Goal: Contribute content: Contribute content

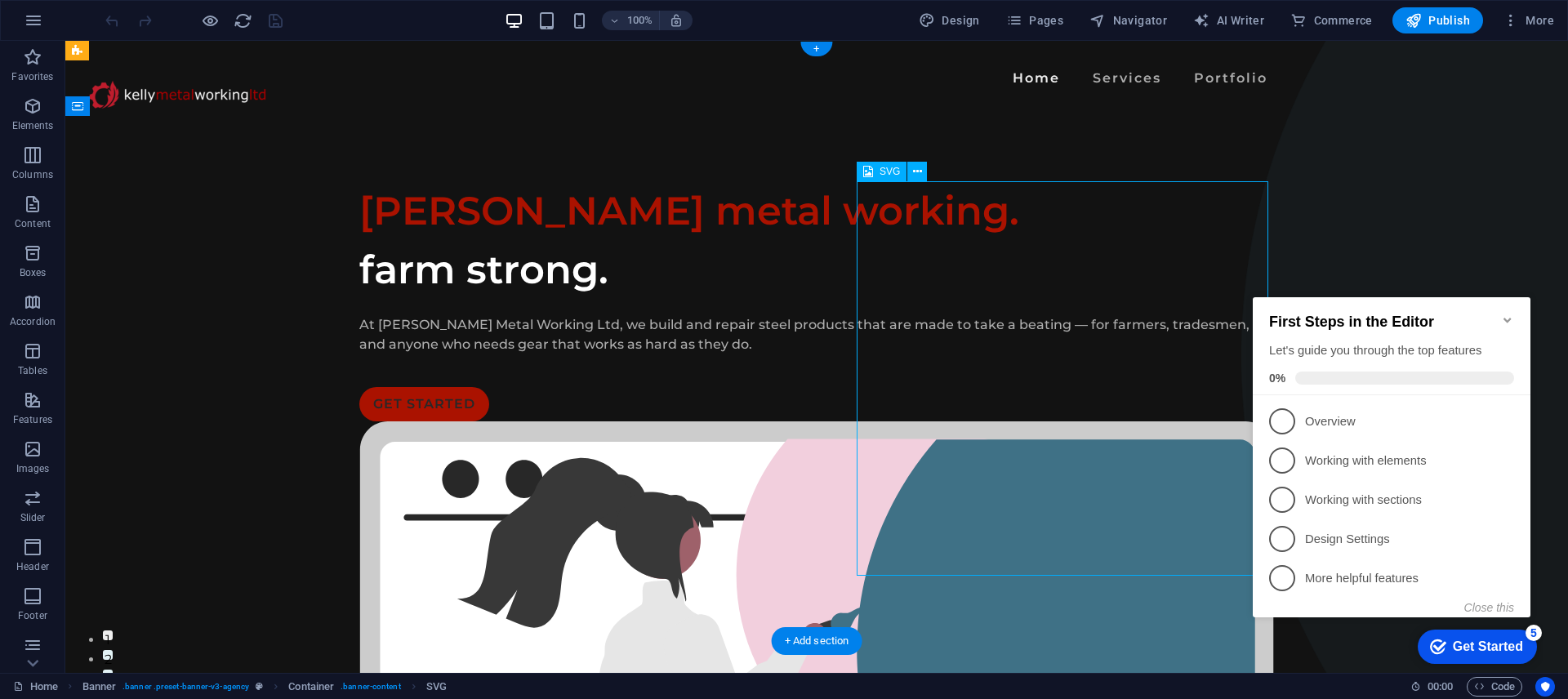
click at [1502, 313] on icon "Minimize checklist" at bounding box center [1507, 320] width 13 height 13
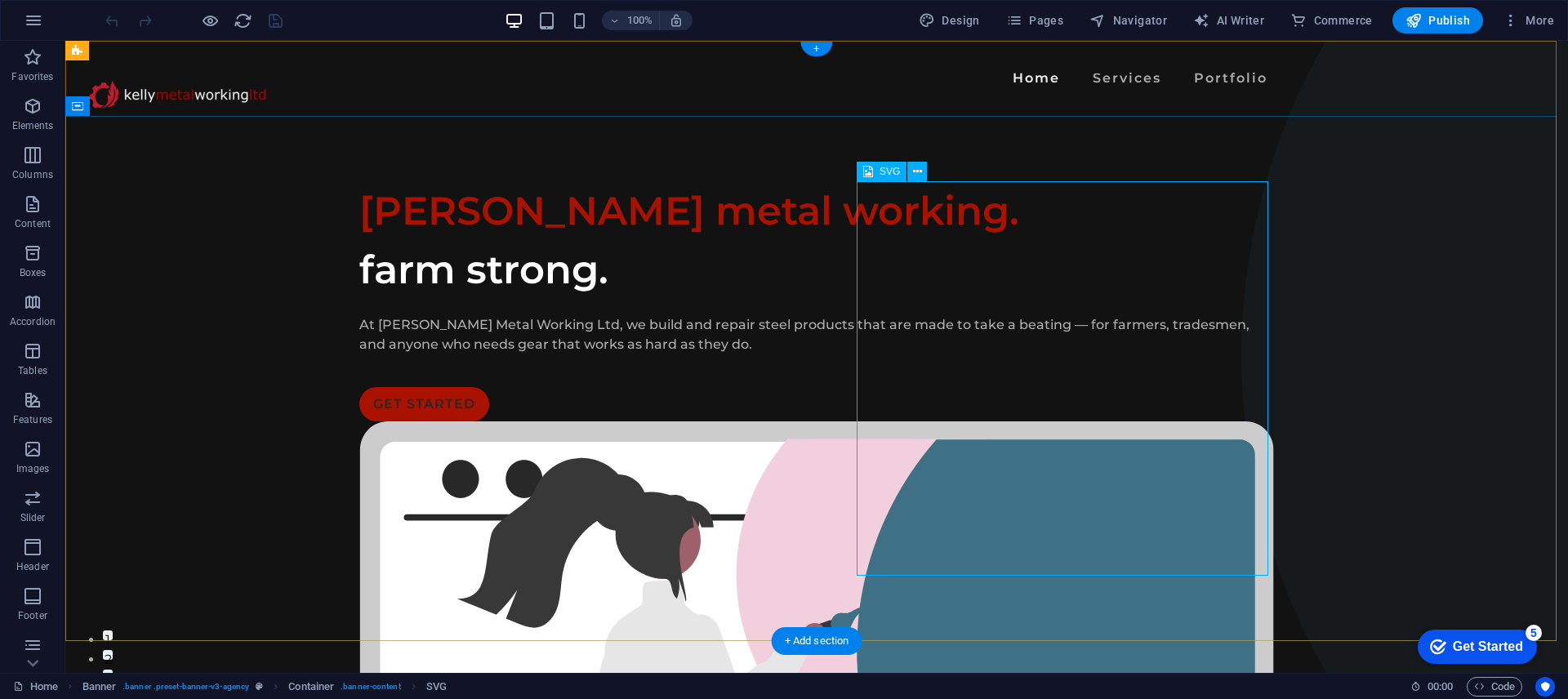
click at [877, 173] on div "SVG" at bounding box center [881, 171] width 50 height 20
click at [920, 172] on icon at bounding box center [918, 171] width 9 height 17
click at [883, 173] on span "SVG" at bounding box center [890, 171] width 21 height 10
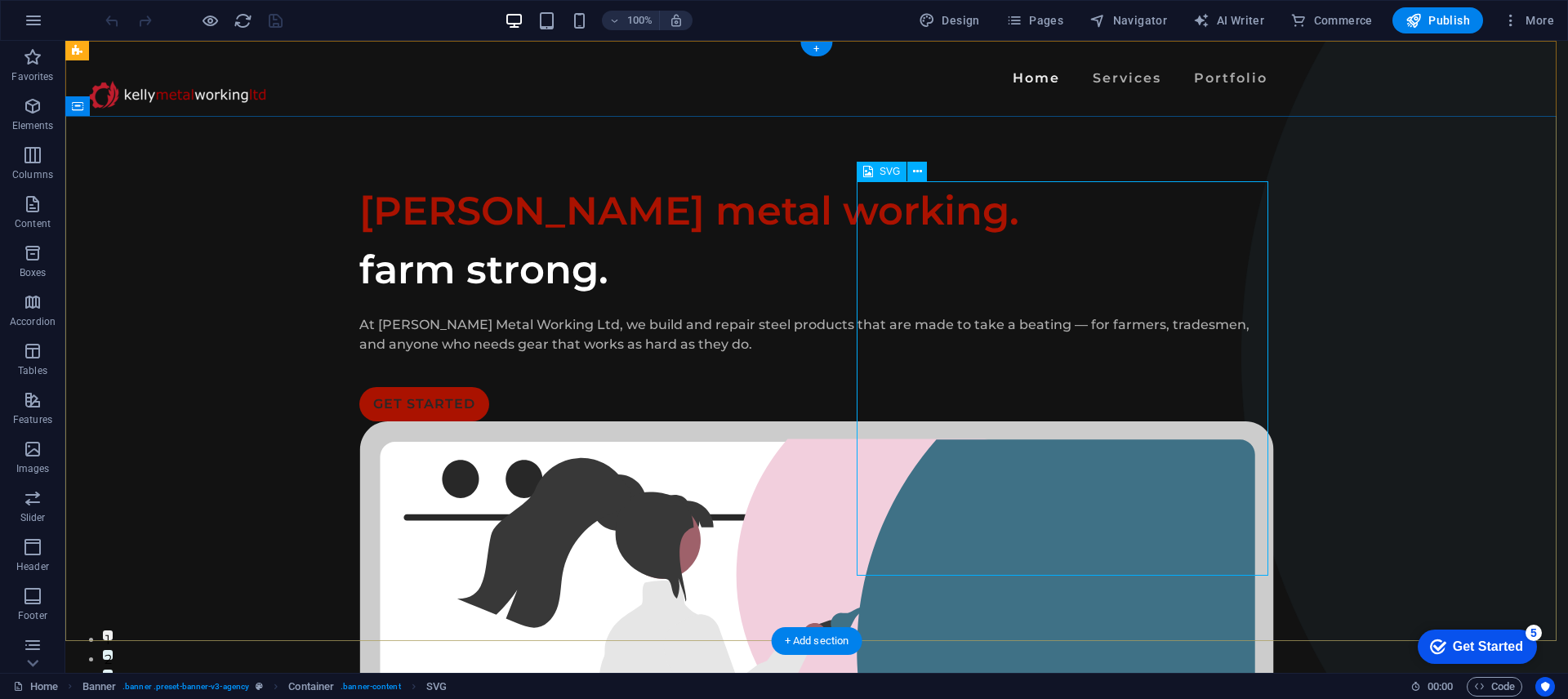
click at [883, 173] on span "SVG" at bounding box center [890, 171] width 21 height 10
select select "xMidYMid"
select select "%"
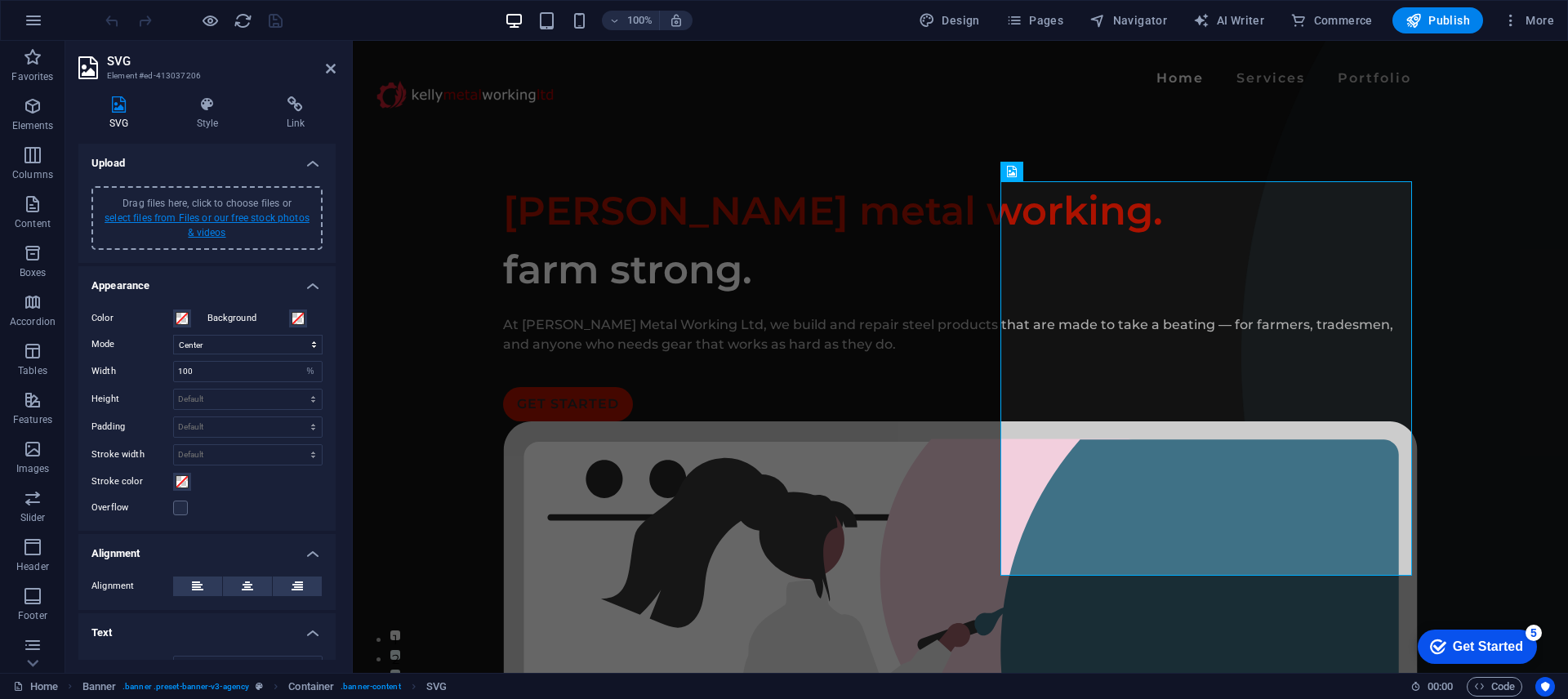
click at [216, 218] on link "select files from Files or our free stock photos & videos" at bounding box center [207, 225] width 205 height 26
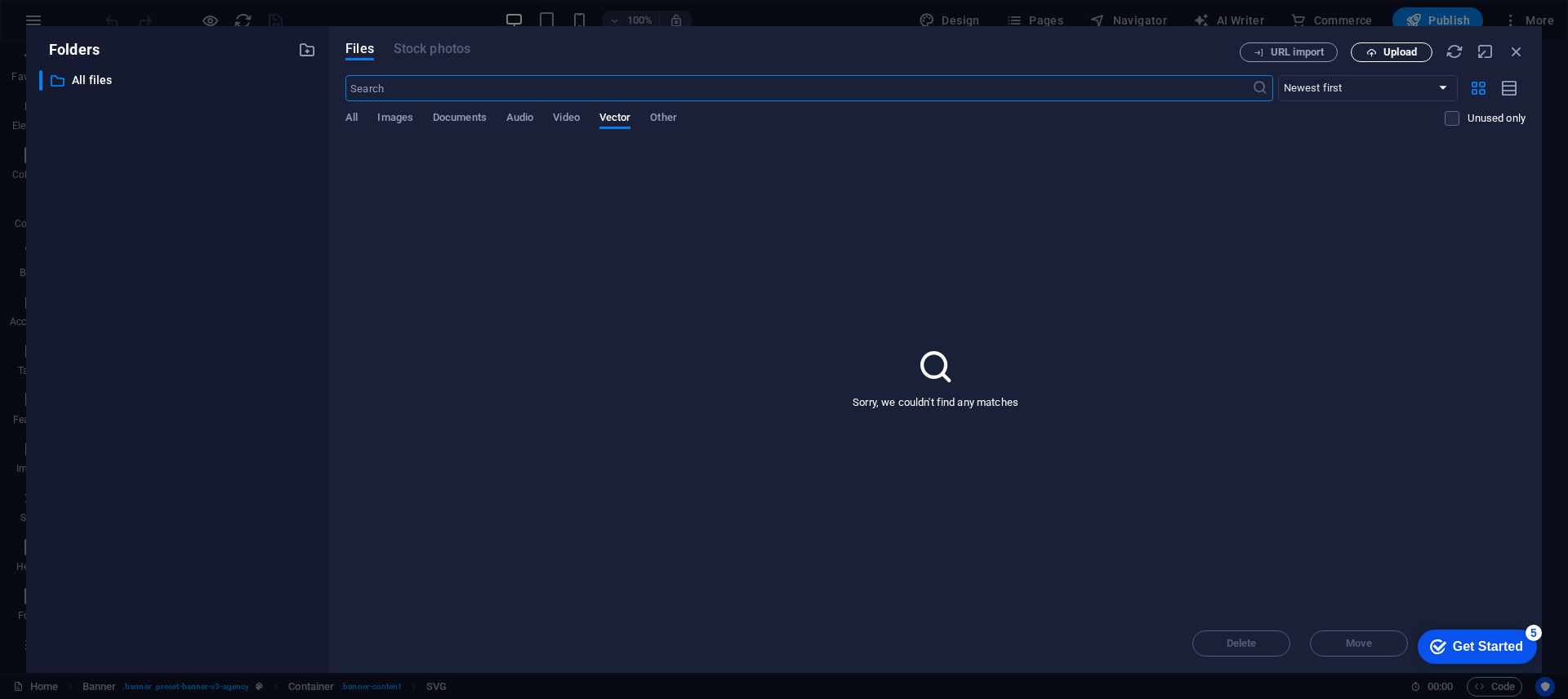
click at [1389, 53] on span "Upload" at bounding box center [1400, 52] width 34 height 10
click at [351, 120] on span "All" at bounding box center [351, 119] width 13 height 23
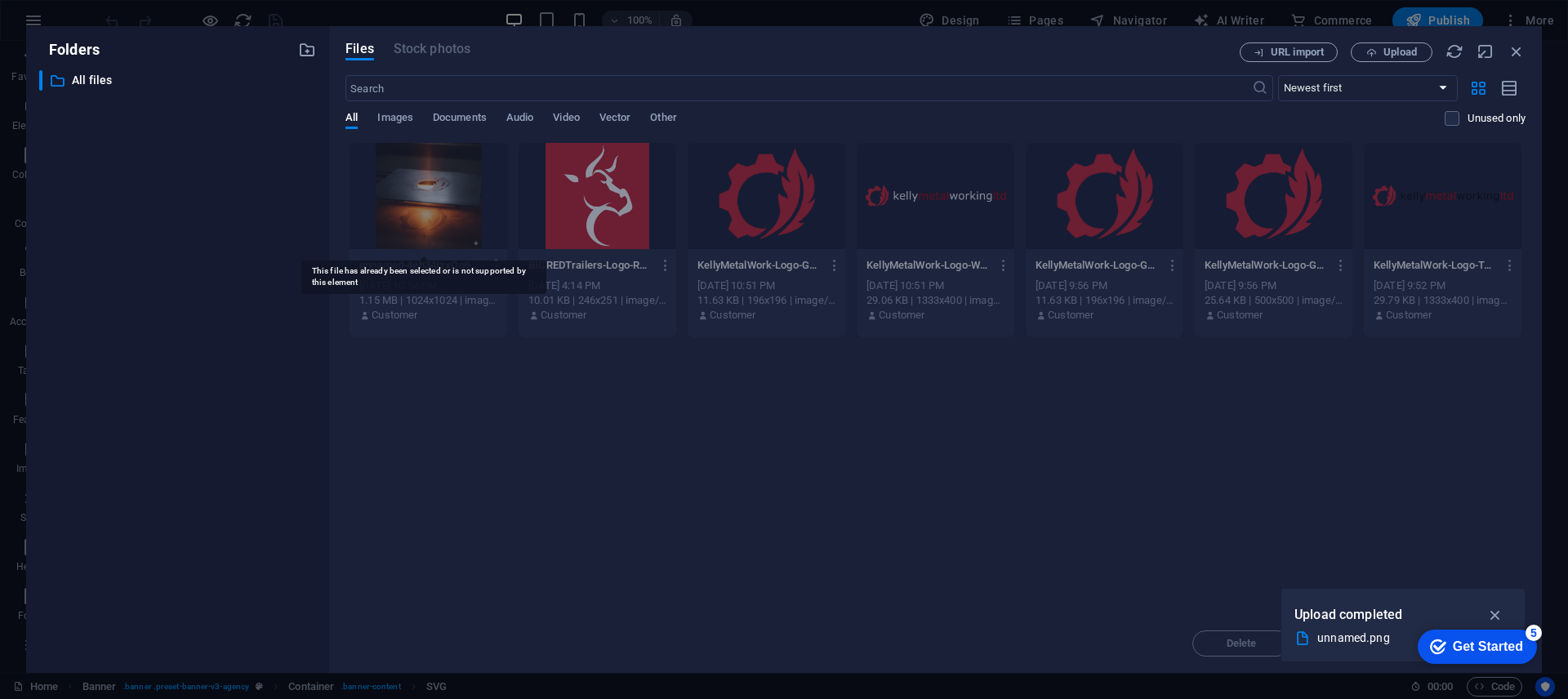
click at [435, 198] on div at bounding box center [428, 196] width 158 height 106
click at [1500, 613] on icon "button" at bounding box center [1496, 615] width 19 height 18
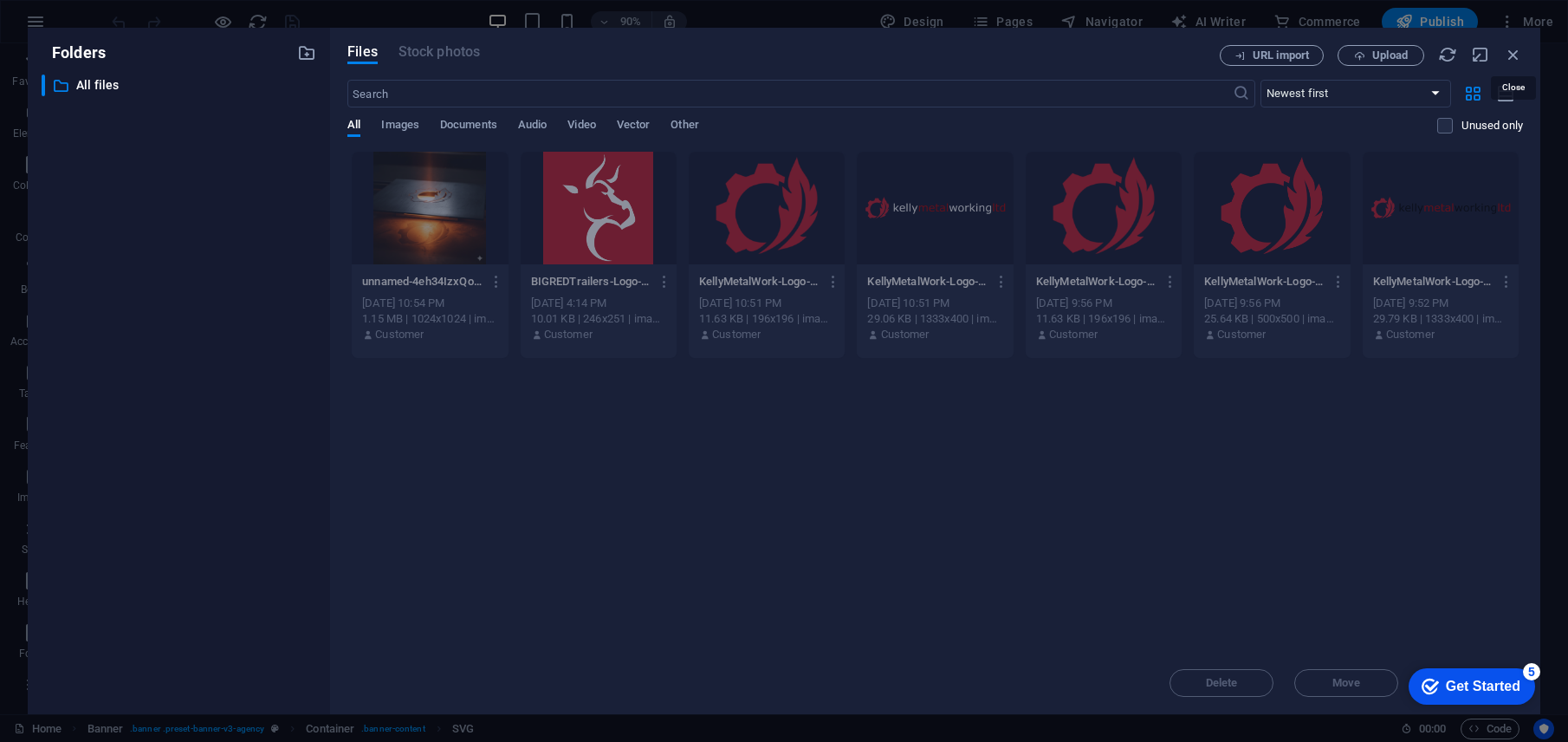
click at [1514, 56] on icon "button" at bounding box center [1513, 55] width 19 height 19
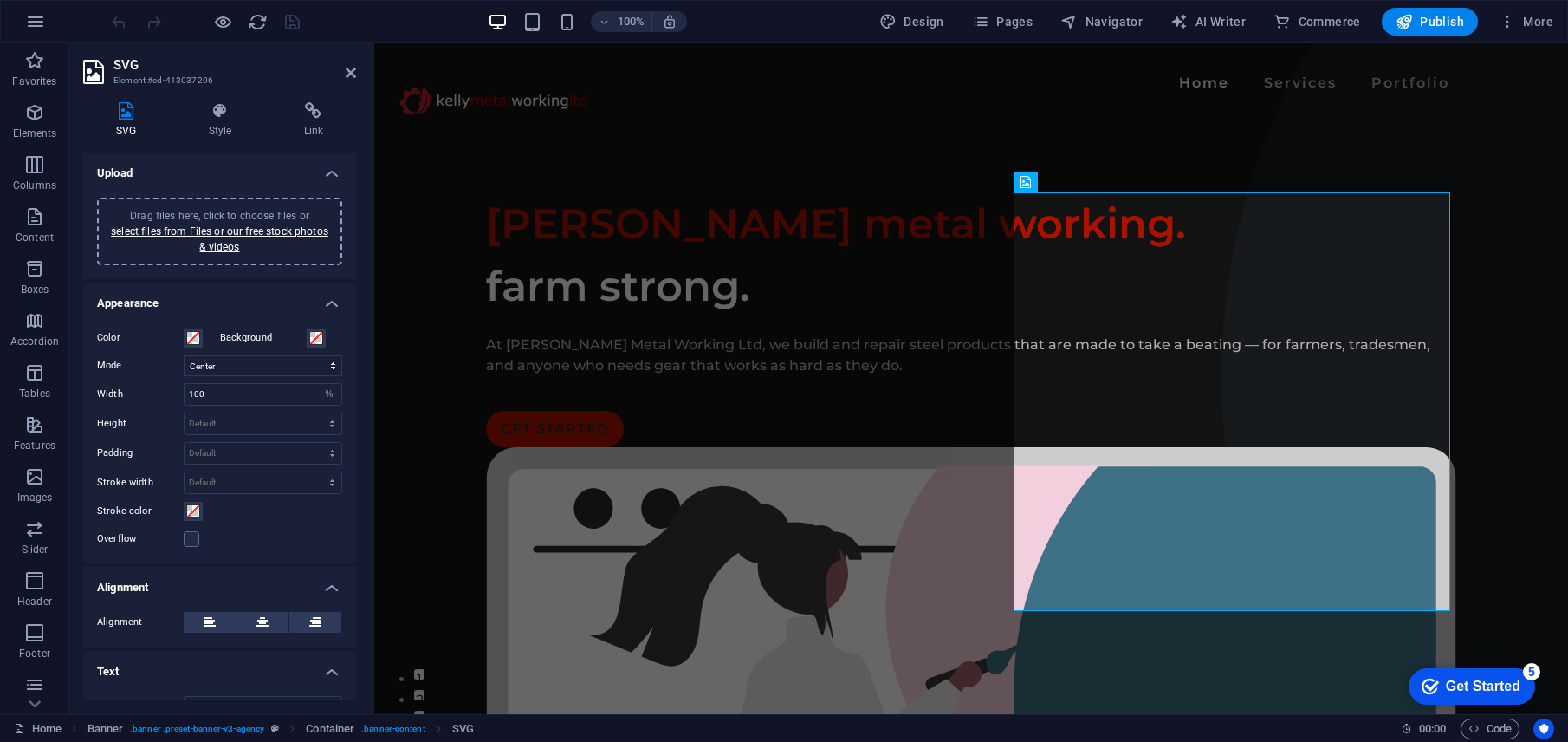
click at [1501, 679] on div "Get Started" at bounding box center [1483, 686] width 75 height 15
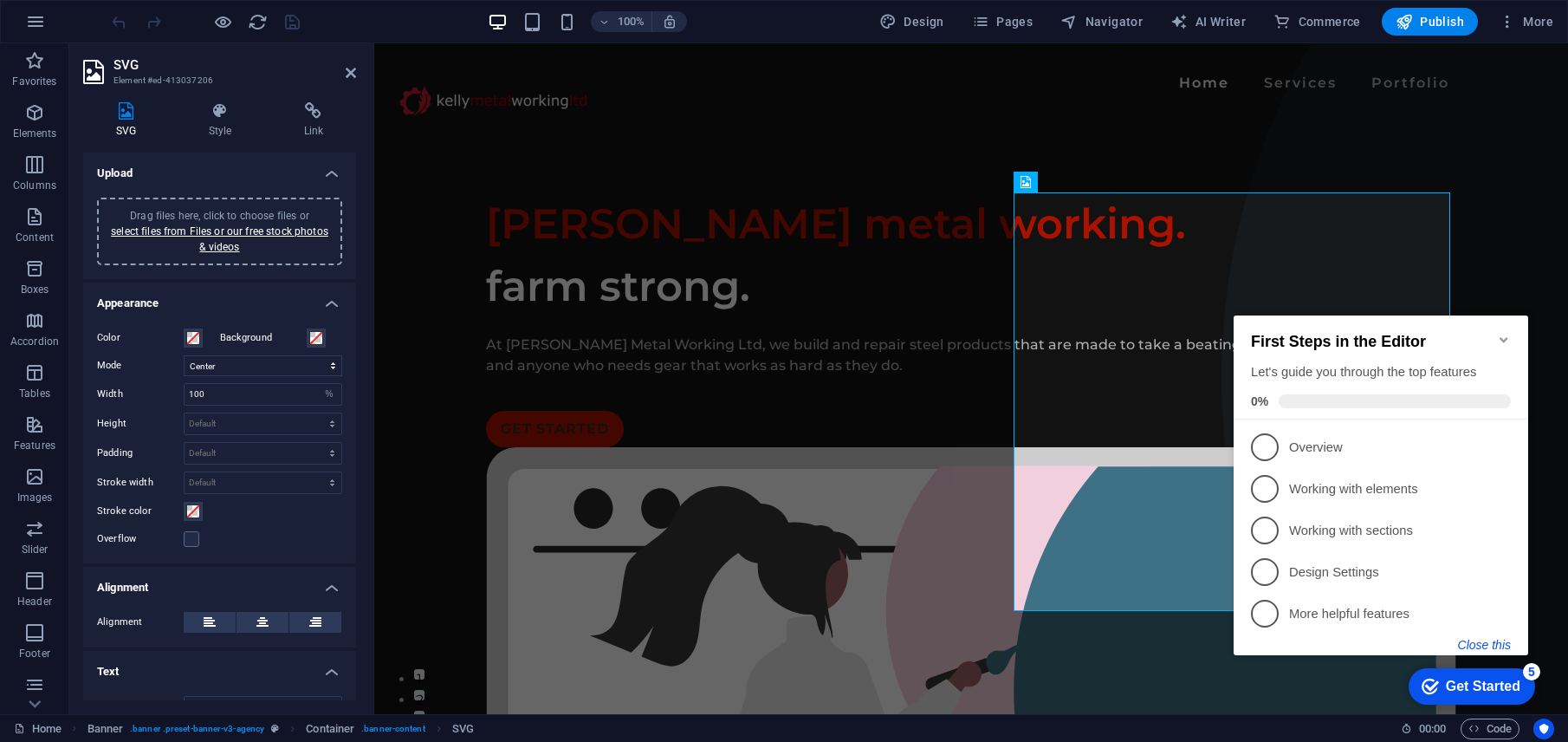
drag, startPoint x: 2393, startPoint y: 403, endPoint x: 1473, endPoint y: 645, distance: 951.3
click at [1473, 645] on button "Close this" at bounding box center [1483, 645] width 53 height 13
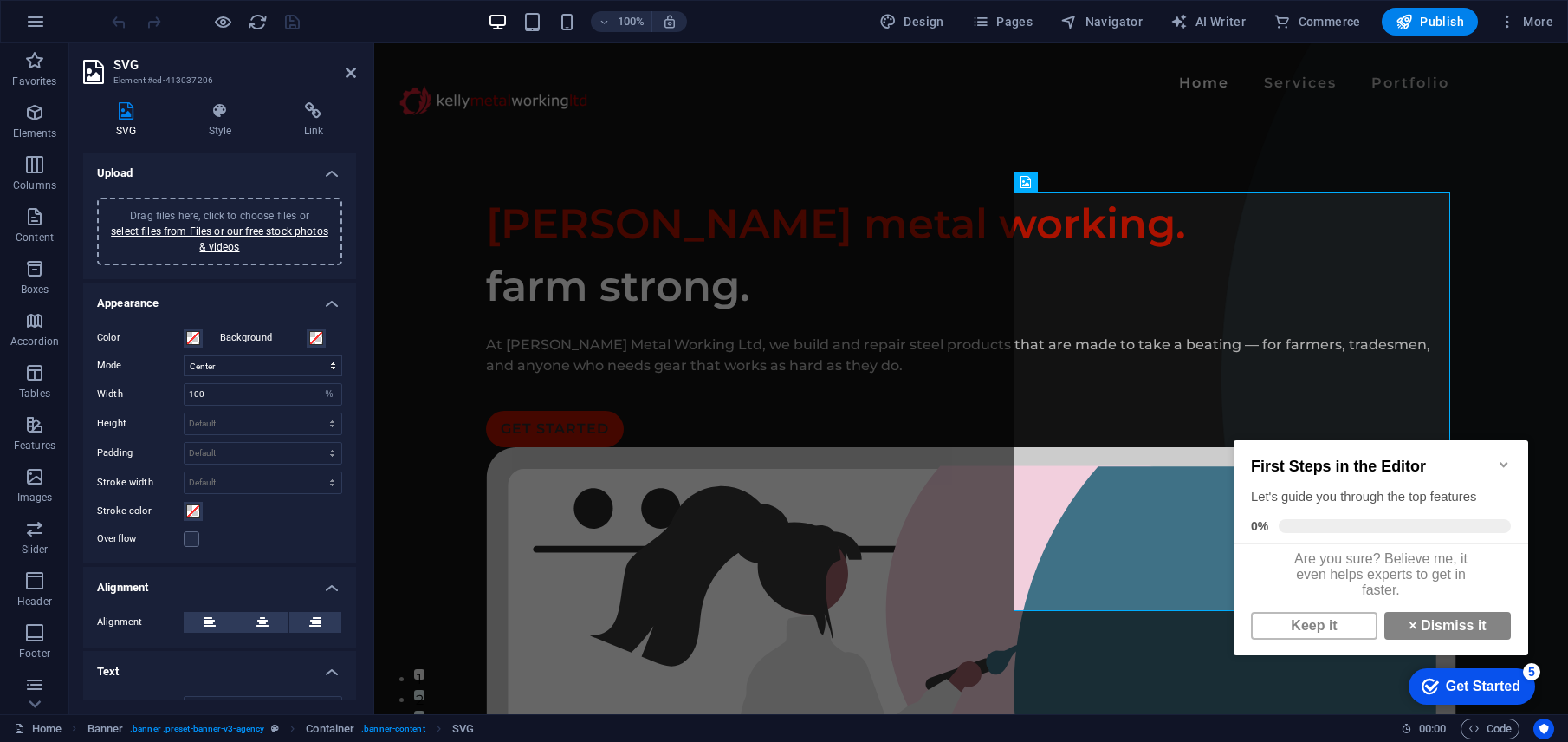
click at [1411, 633] on link "× Dismiss it" at bounding box center [1448, 625] width 127 height 28
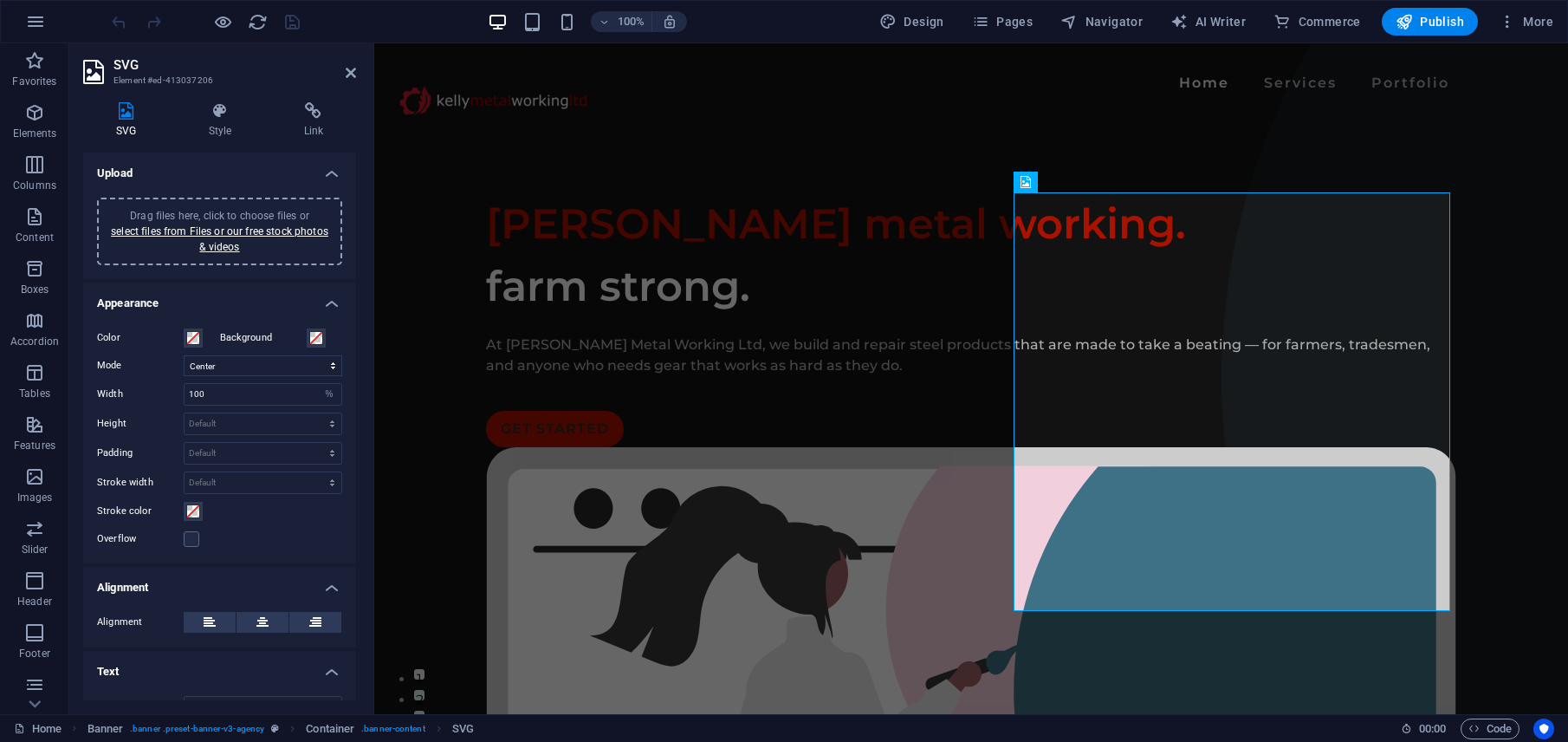
click at [249, 233] on link "select files from Files or our free stock photos & videos" at bounding box center [219, 238] width 217 height 28
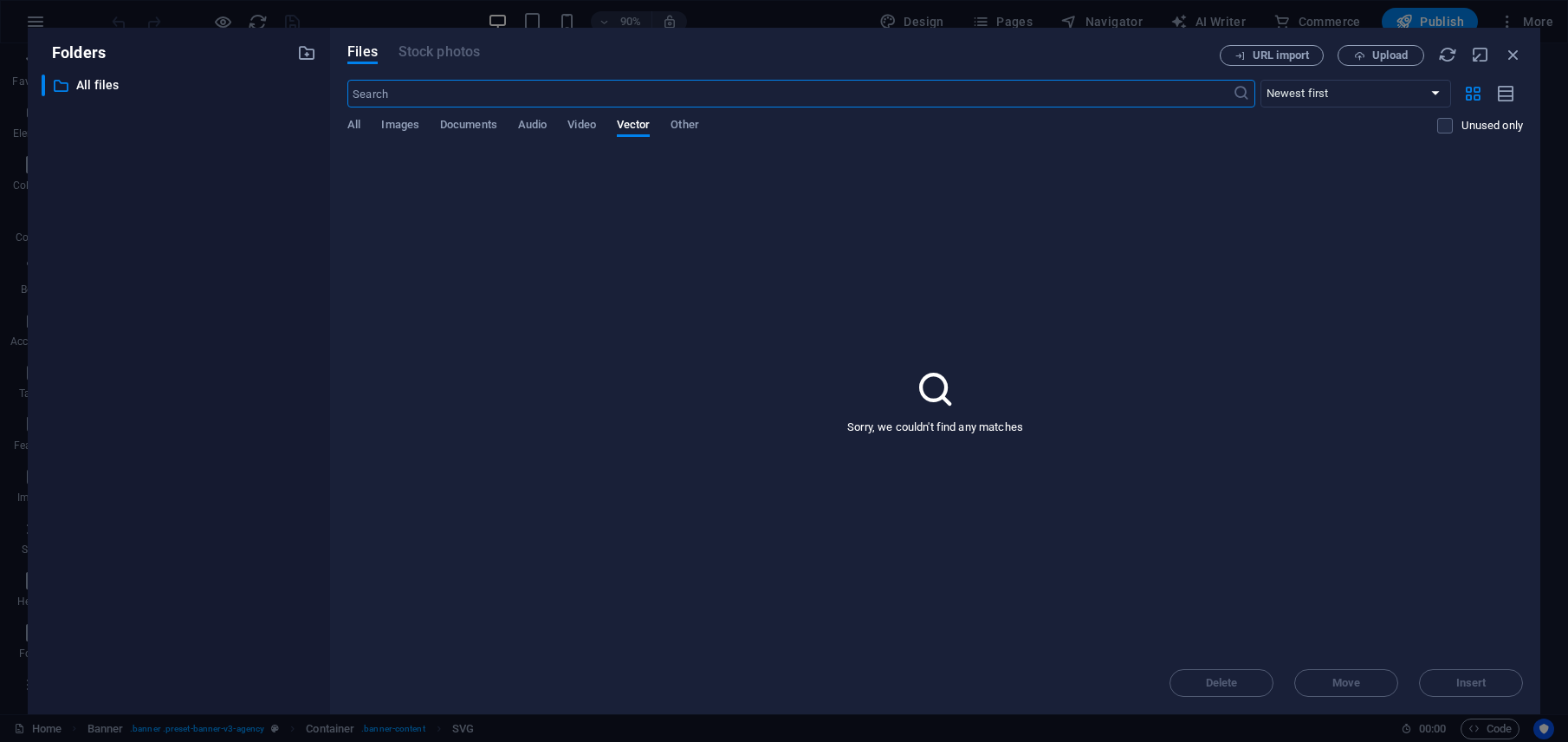
click at [350, 127] on span "All" at bounding box center [355, 126] width 13 height 24
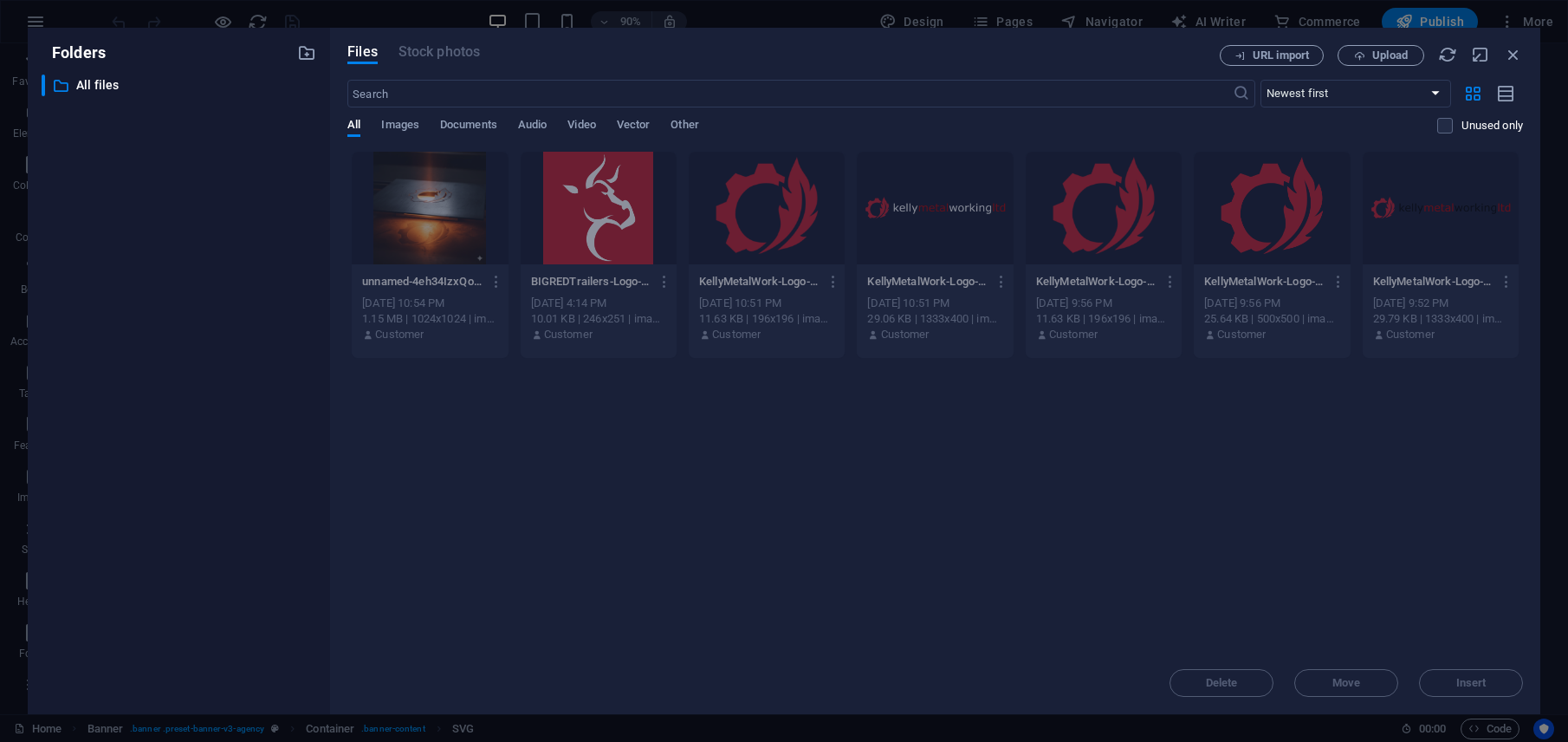
click at [396, 252] on div at bounding box center [429, 208] width 156 height 112
click at [1506, 56] on icon "button" at bounding box center [1513, 55] width 19 height 19
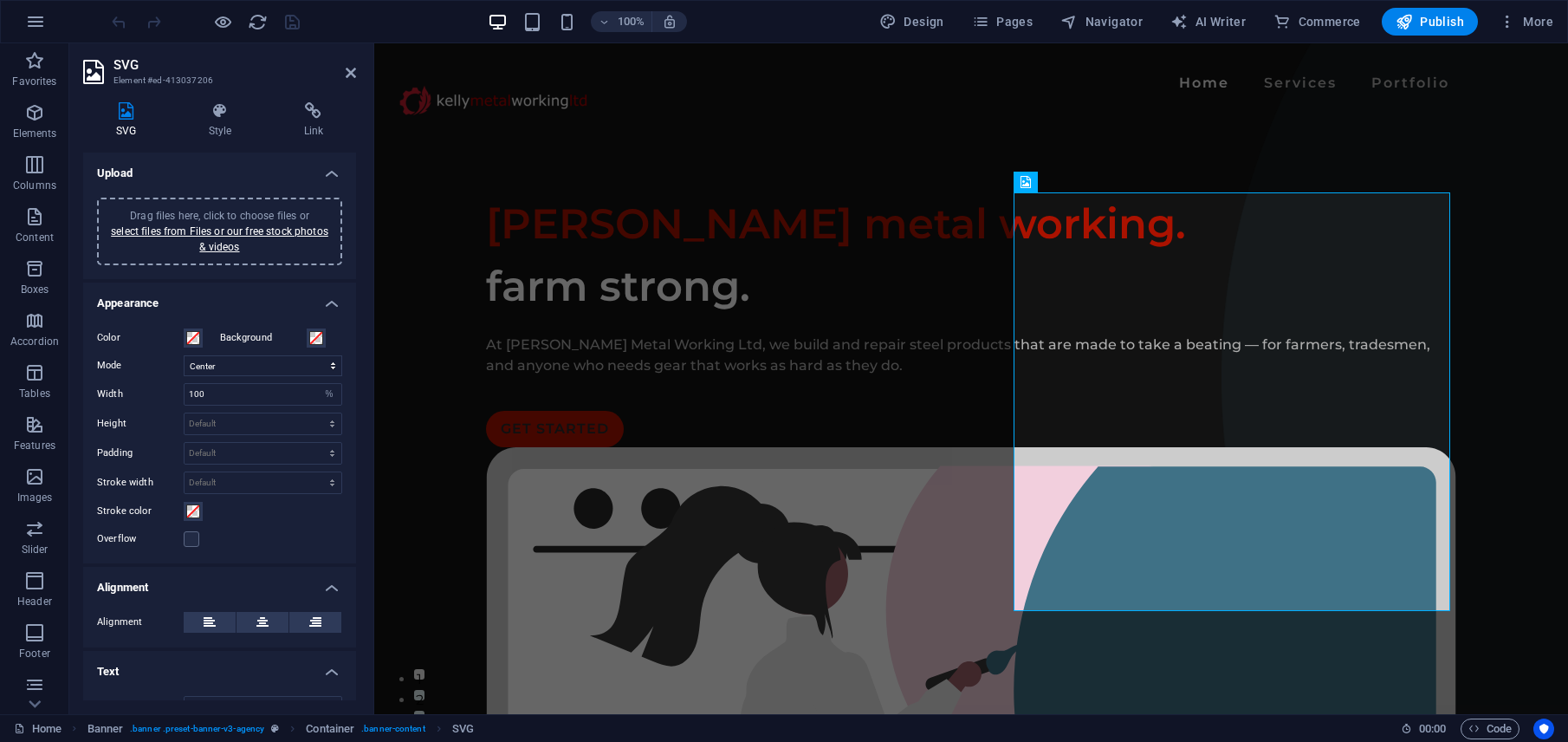
click at [1027, 185] on icon at bounding box center [1025, 182] width 11 height 21
click at [1080, 180] on icon at bounding box center [1078, 182] width 10 height 18
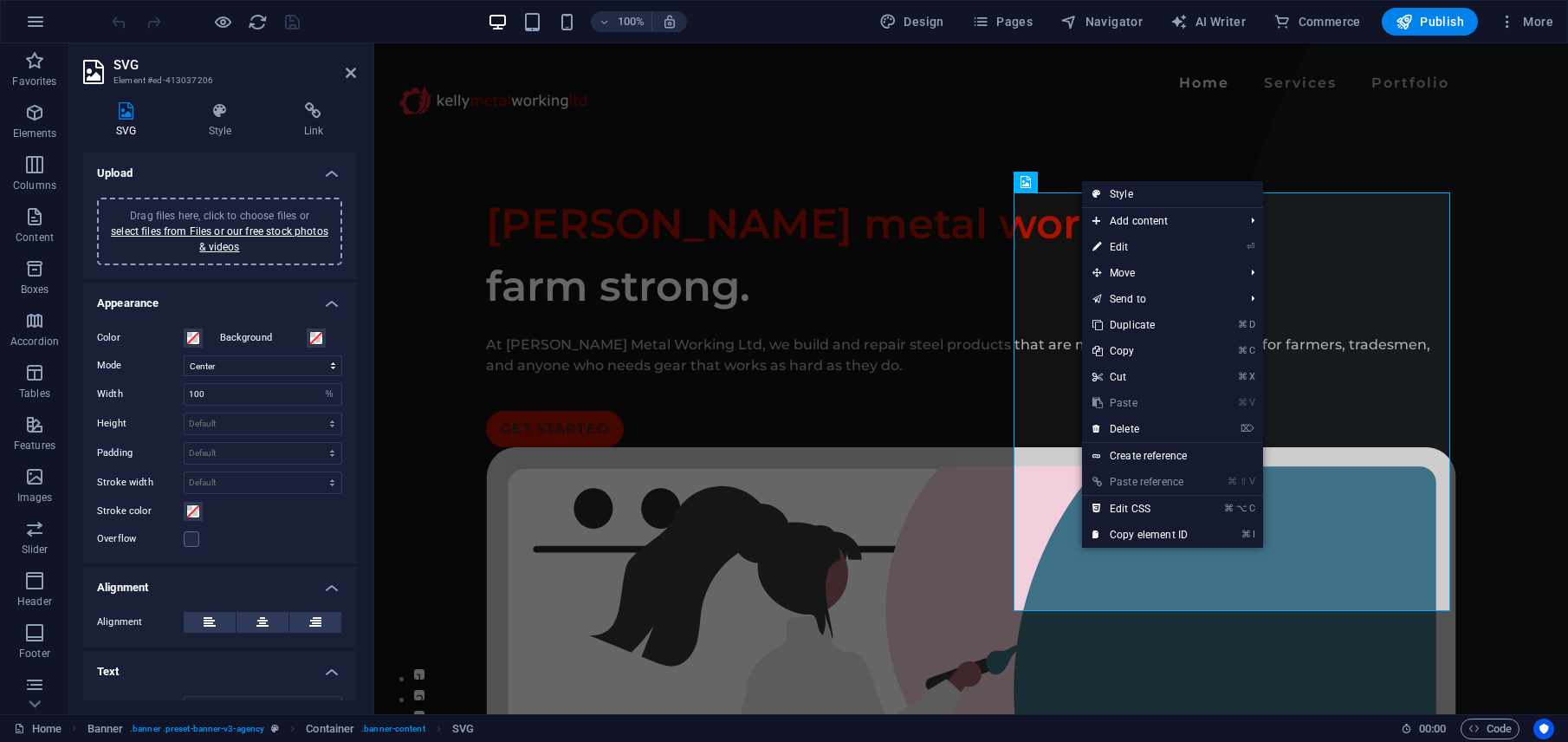
click at [1166, 428] on link "⌦ Delete" at bounding box center [1139, 429] width 116 height 26
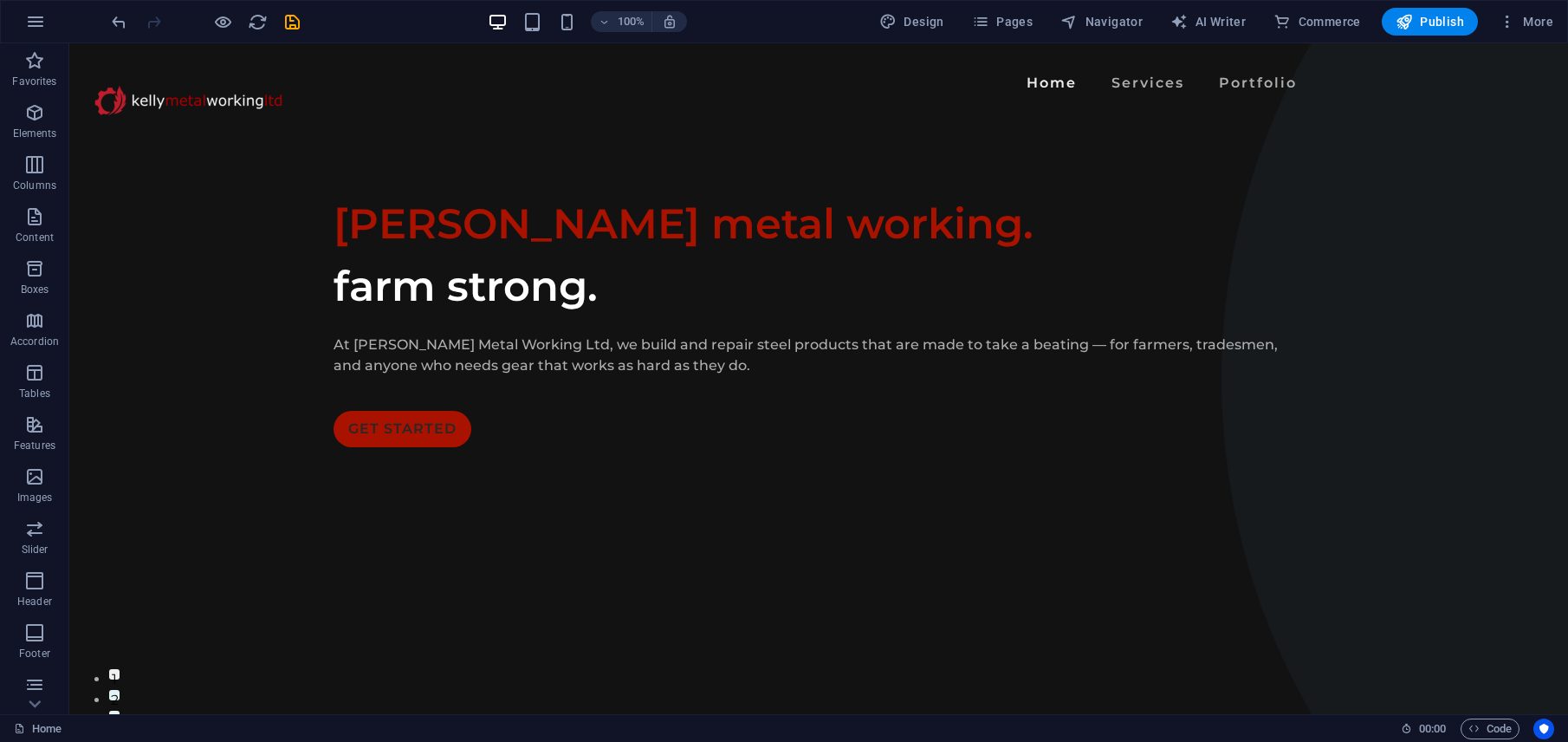
click at [1160, 408] on div "[PERSON_NAME] metal working. farm strong. At [PERSON_NAME] Metal Working Ltd, w…" at bounding box center [819, 319] width 1499 height 393
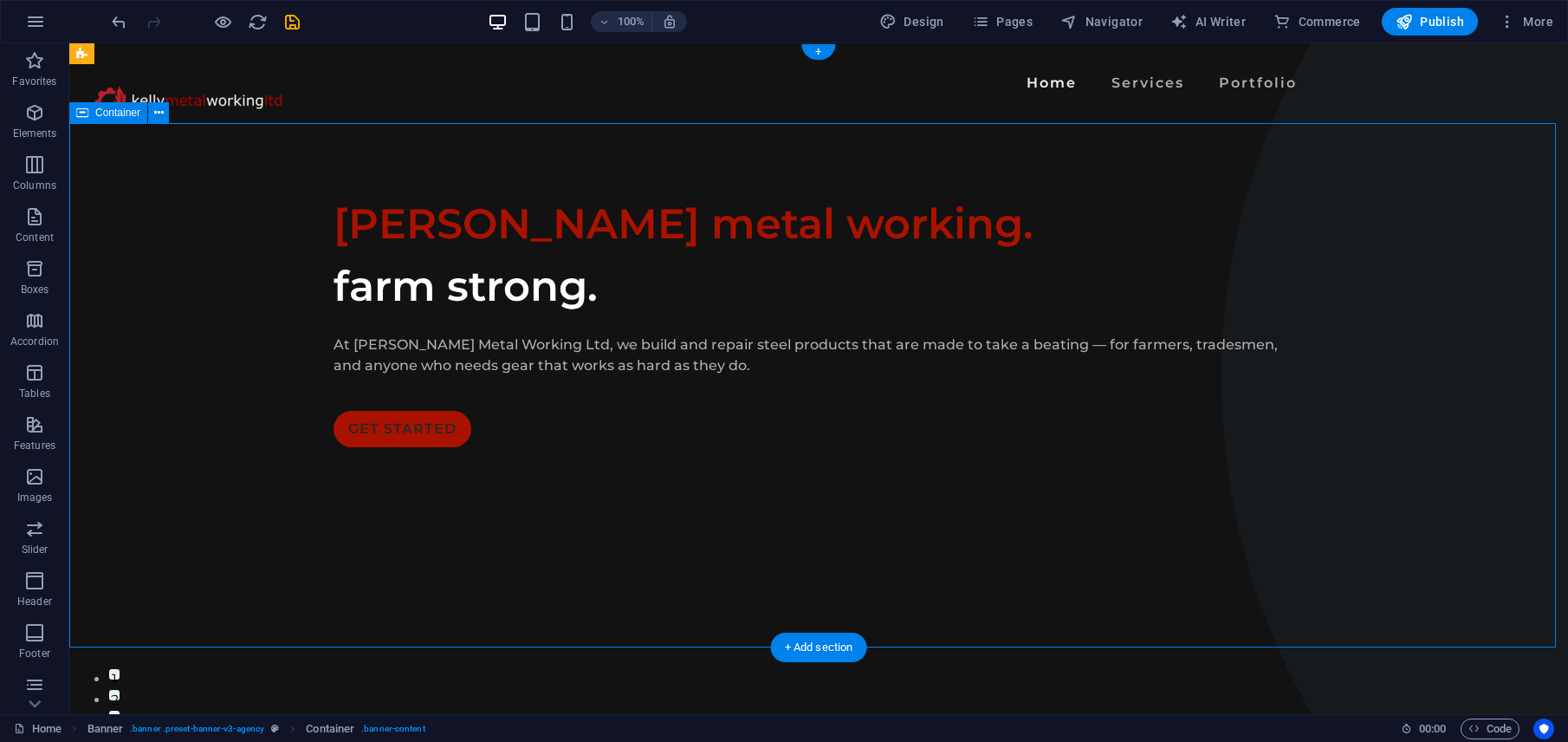
click at [43, 485] on icon "button" at bounding box center [35, 477] width 21 height 21
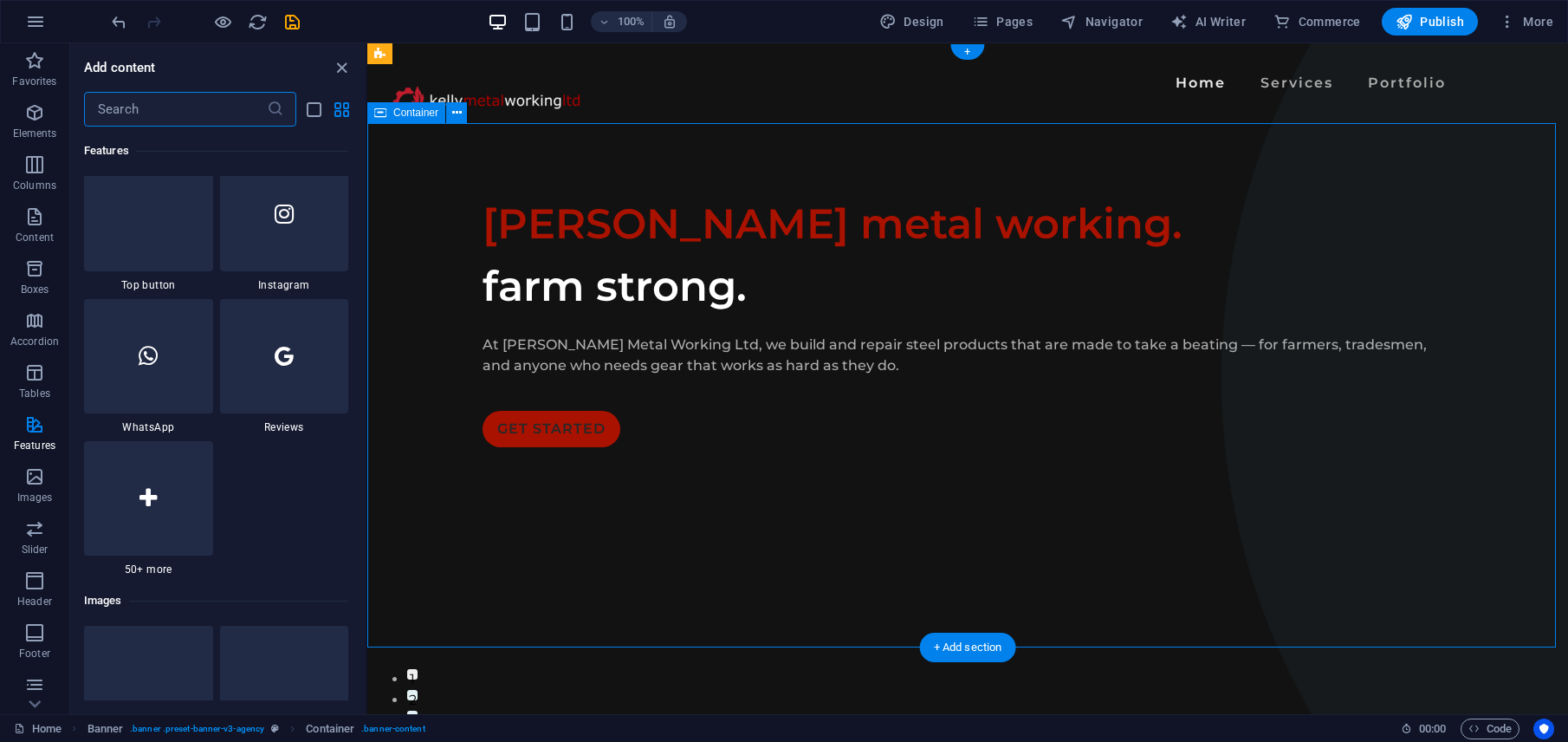
scroll to position [8333, 0]
click at [24, 115] on icon "button" at bounding box center [35, 112] width 21 height 21
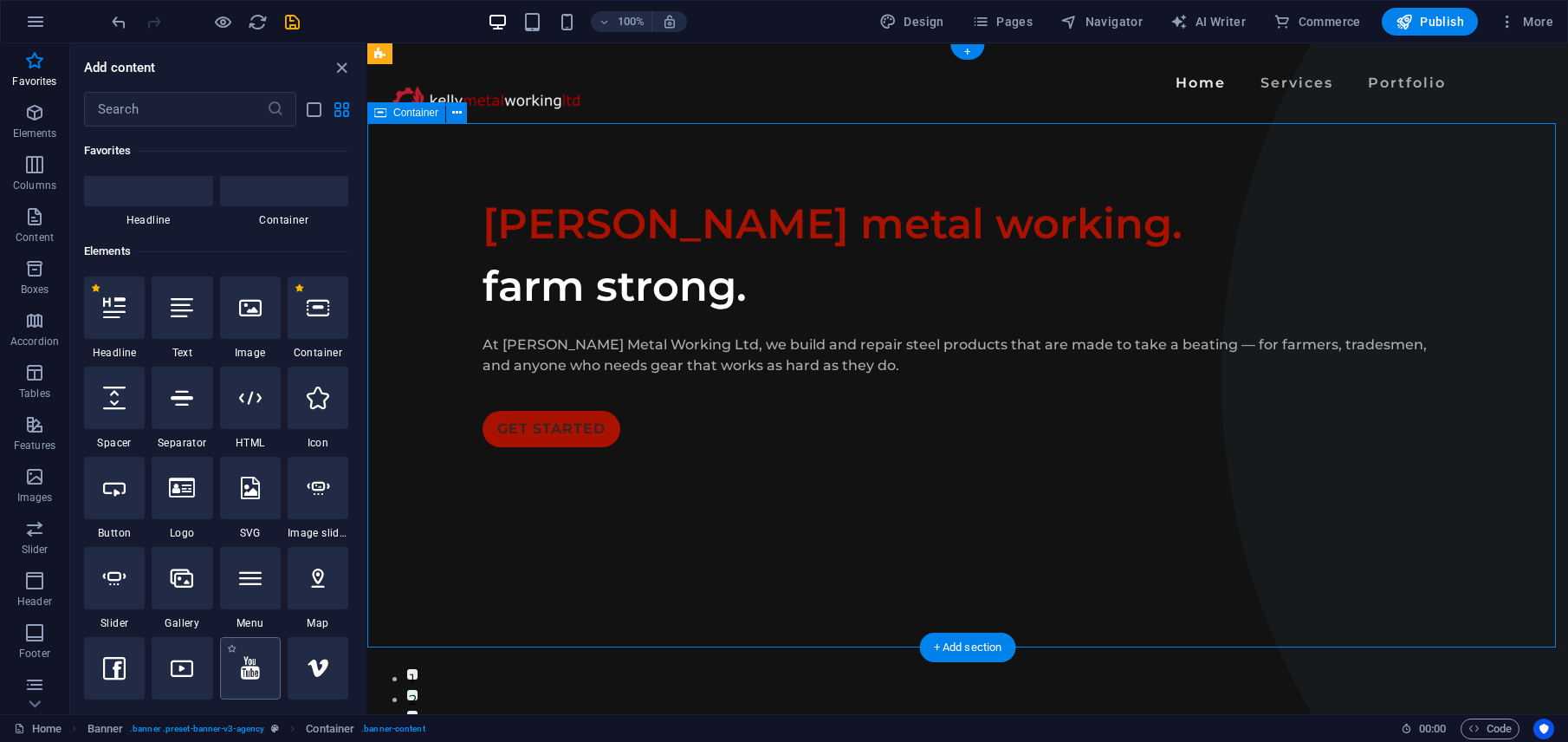
scroll to position [0, 0]
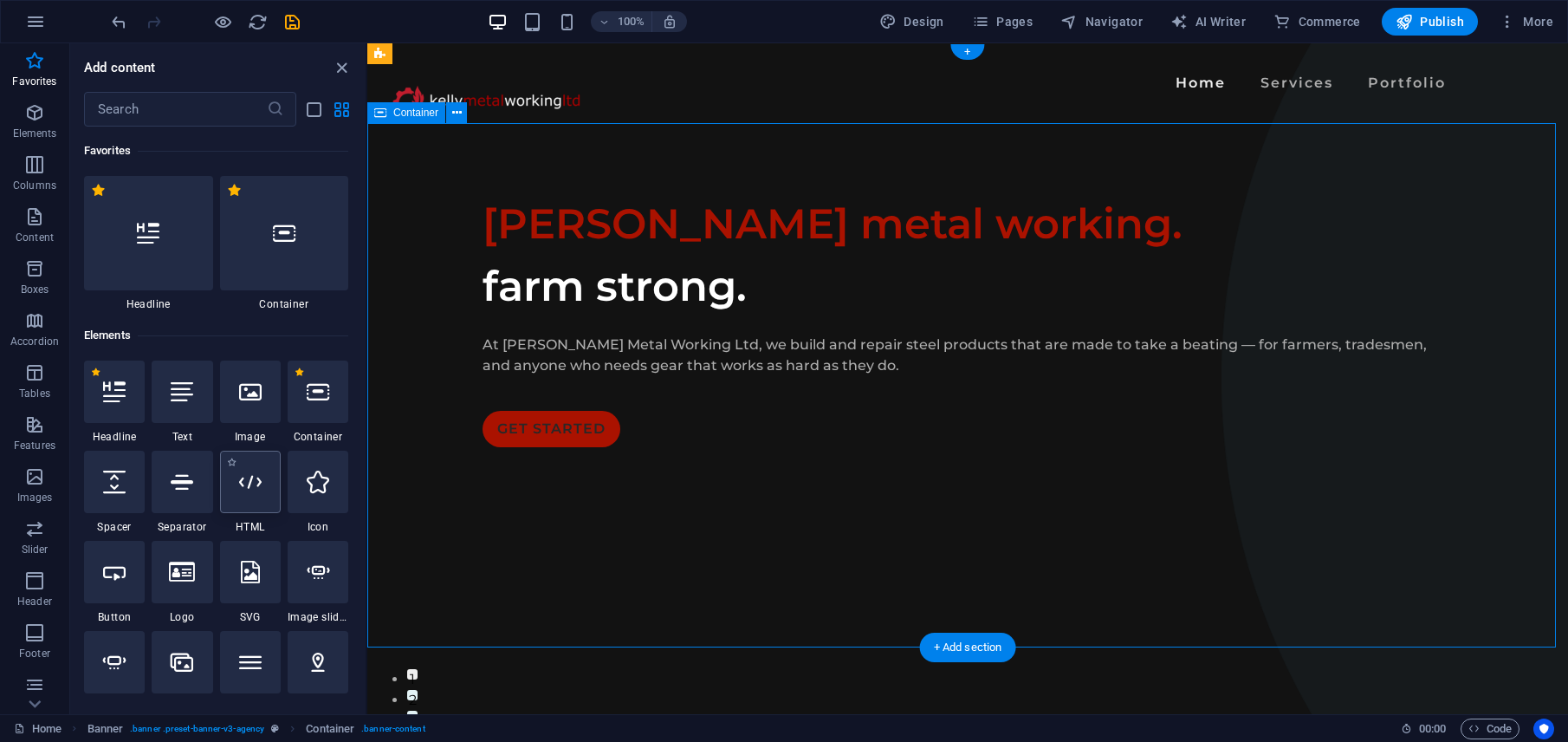
click at [1095, 345] on div "[PERSON_NAME] metal working. farm strong. At [PERSON_NAME] Metal Working Ltd, w…" at bounding box center [967, 319] width 1200 height 393
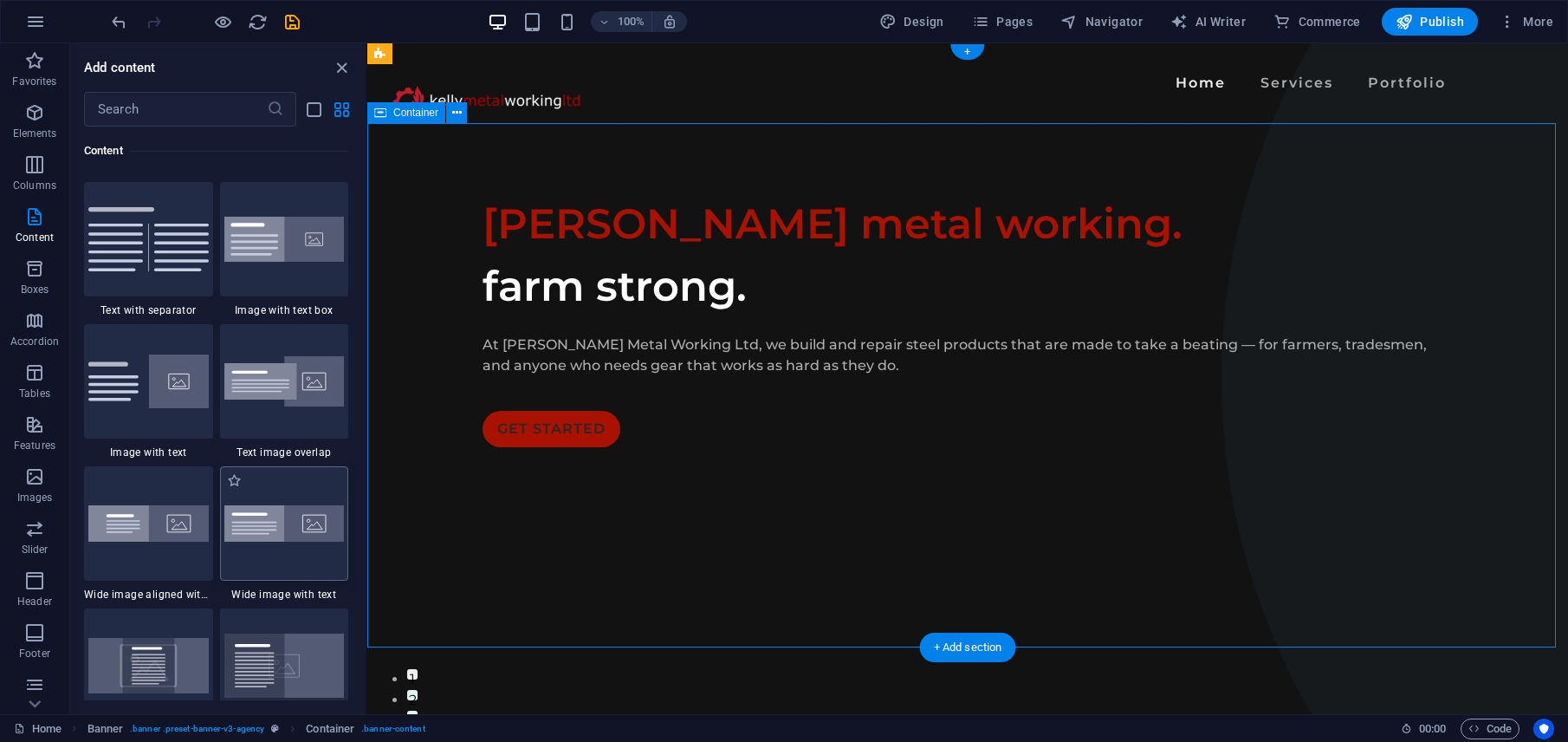
scroll to position [128, 0]
click at [24, 354] on icon "button" at bounding box center [35, 349] width 21 height 21
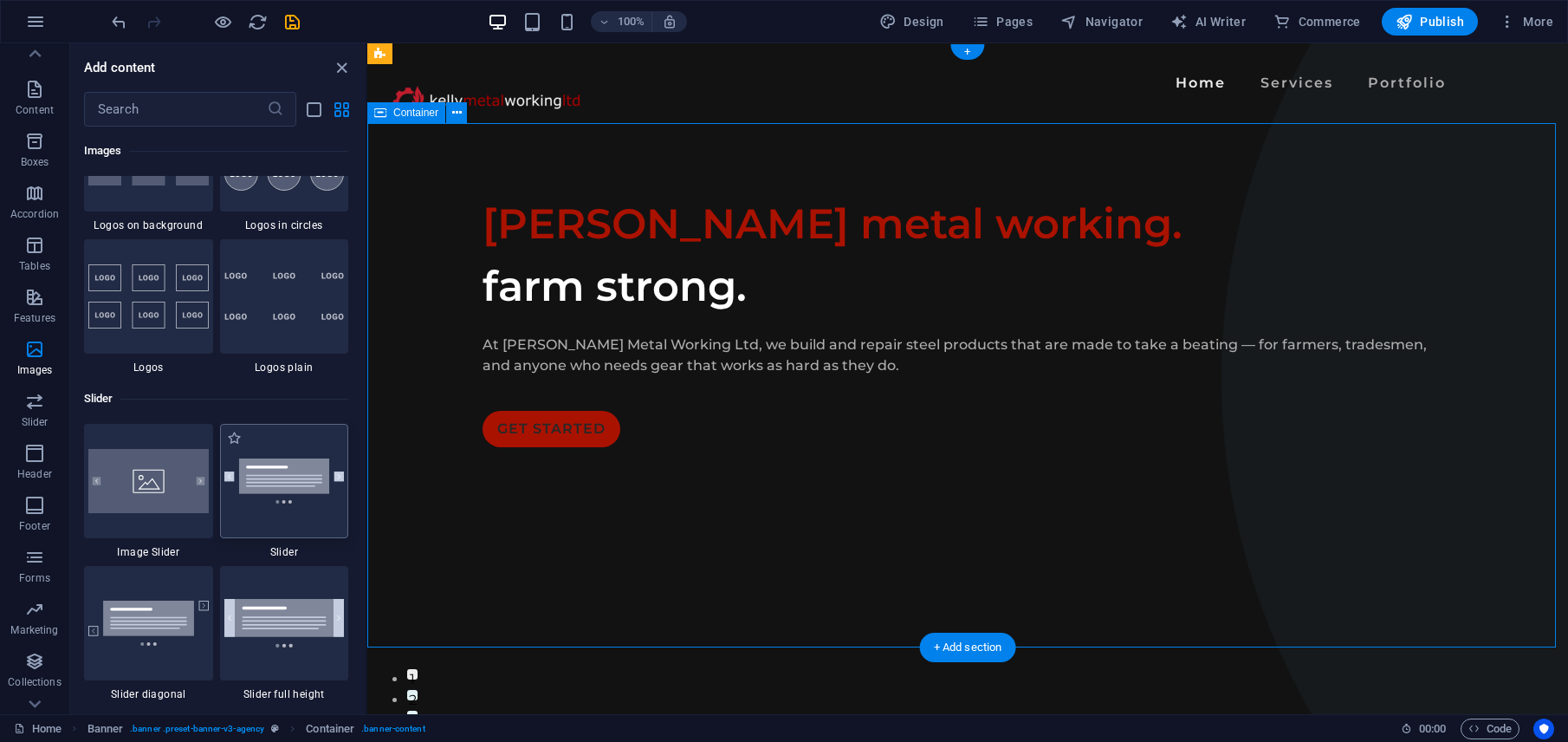
scroll to position [9585, 0]
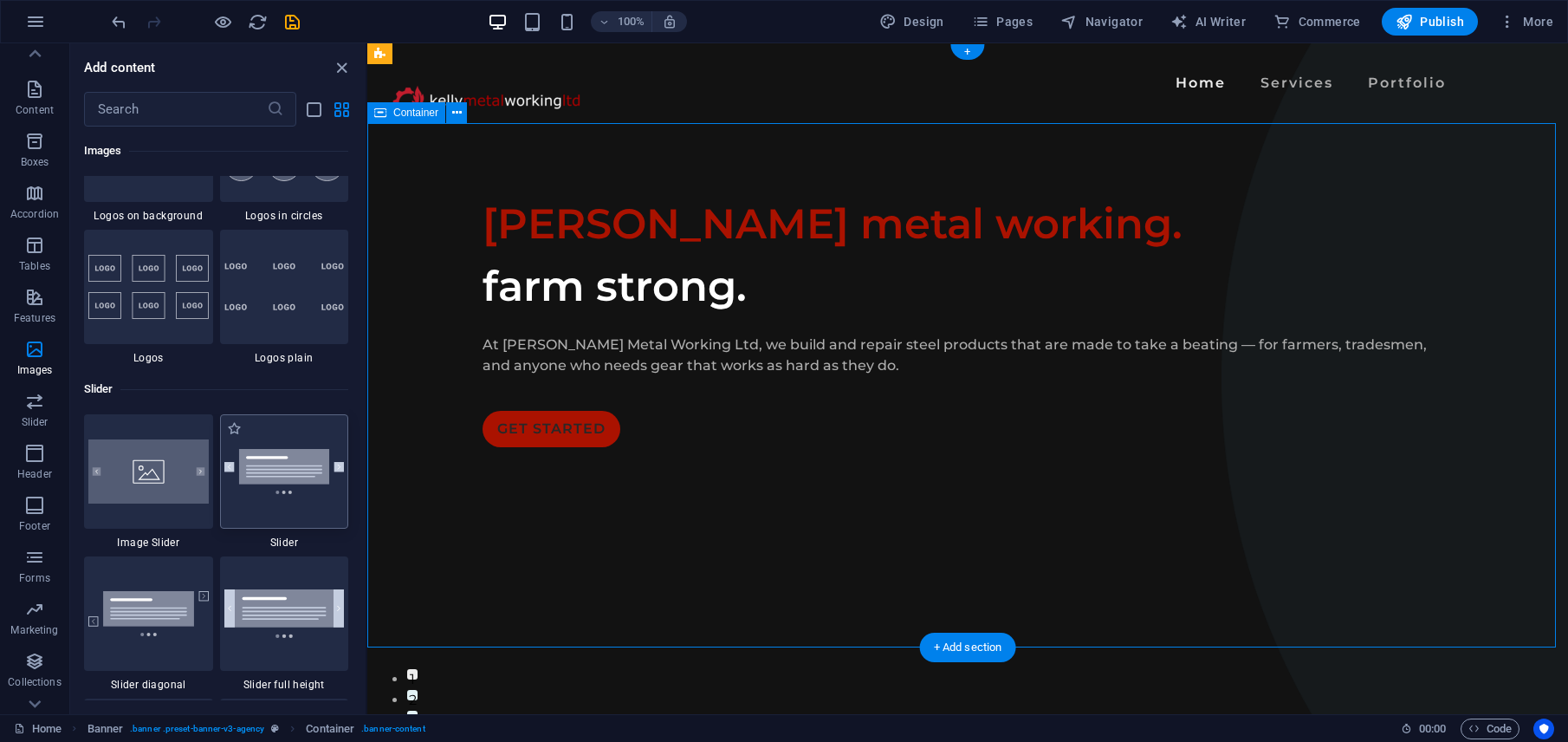
click at [40, 99] on icon "button" at bounding box center [35, 89] width 21 height 21
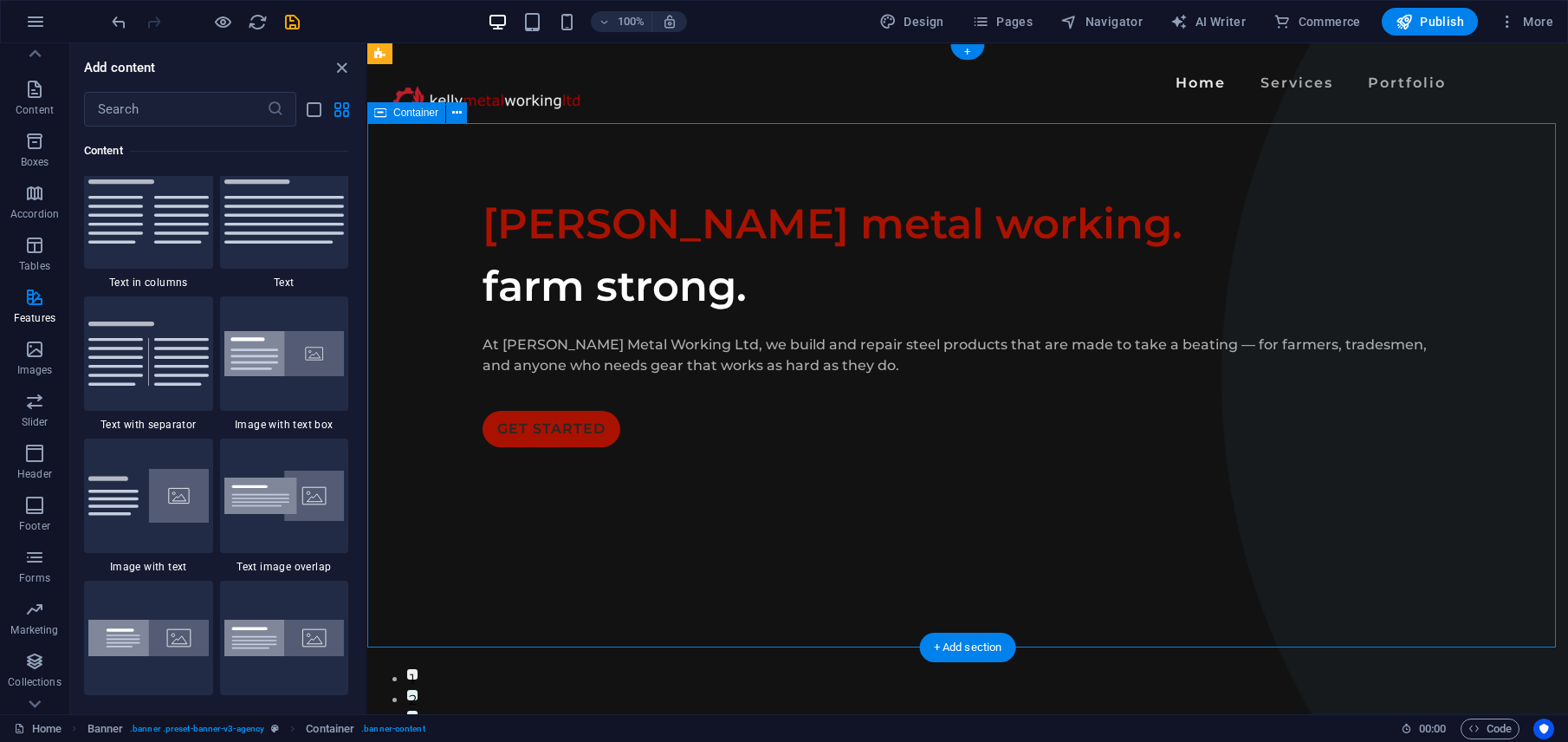
scroll to position [3031, 0]
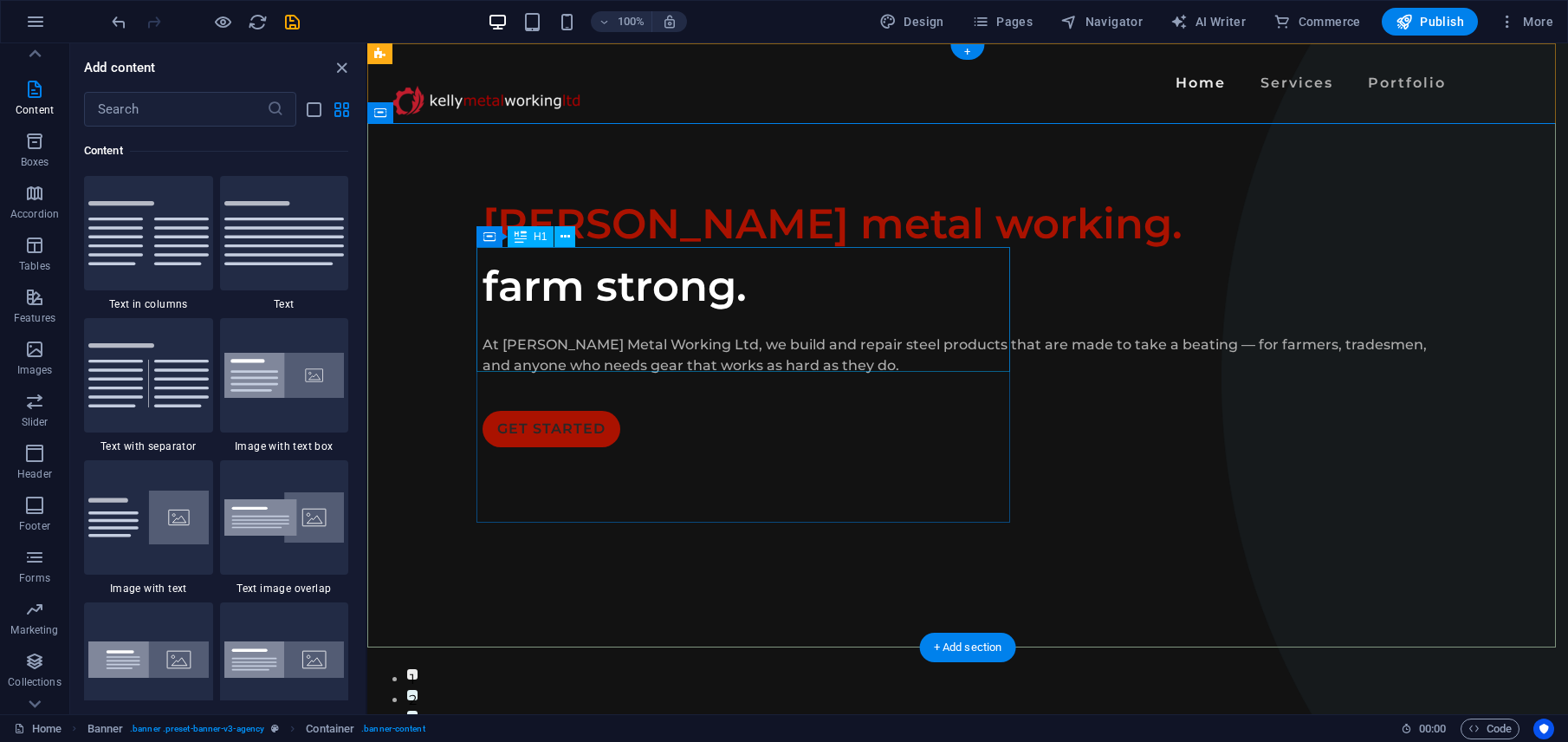
click at [603, 317] on div "[PERSON_NAME] metal working. farm strong." at bounding box center [968, 255] width 970 height 125
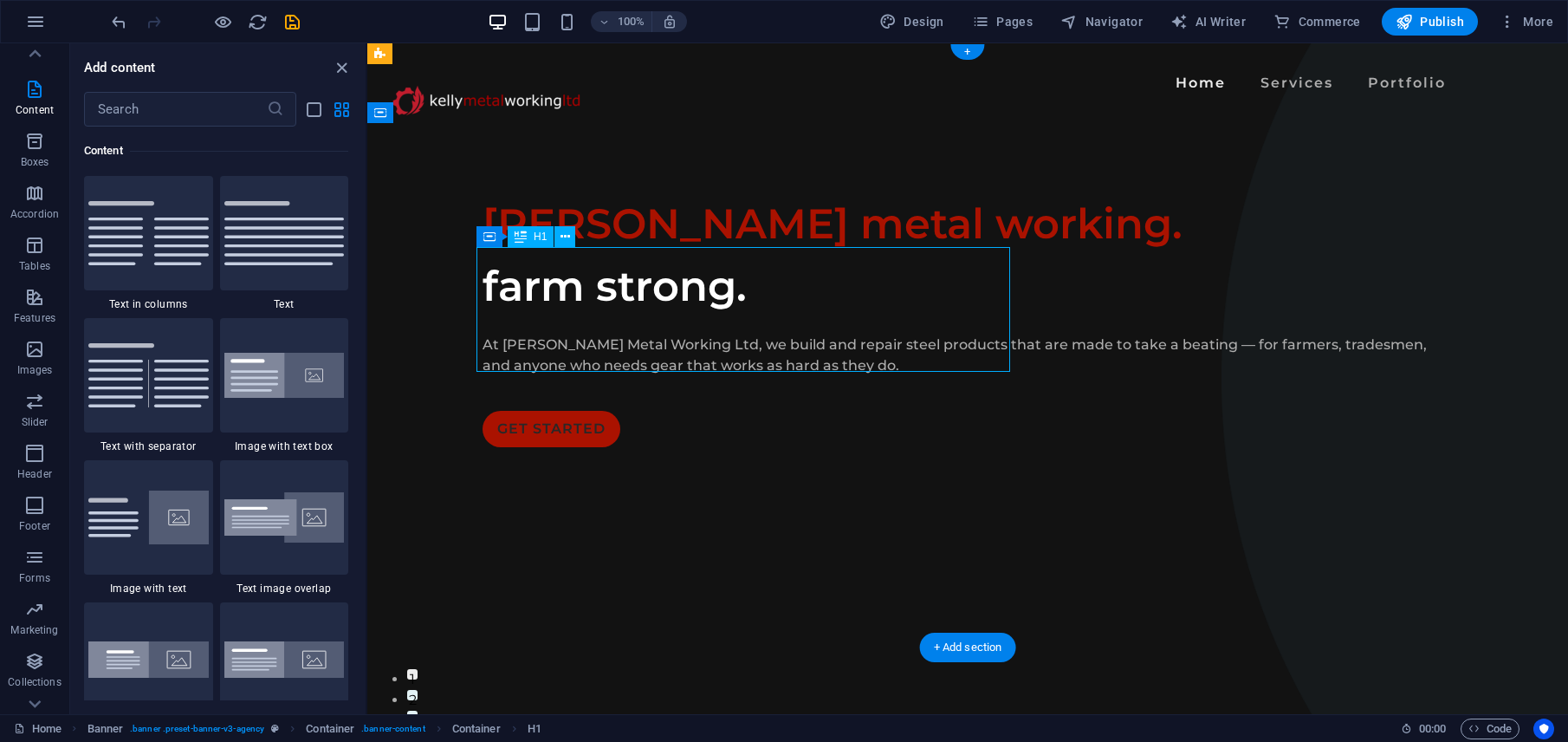
click at [1068, 339] on div "[PERSON_NAME] metal working. farm strong. At [PERSON_NAME] Metal Working Ltd, w…" at bounding box center [967, 319] width 1200 height 393
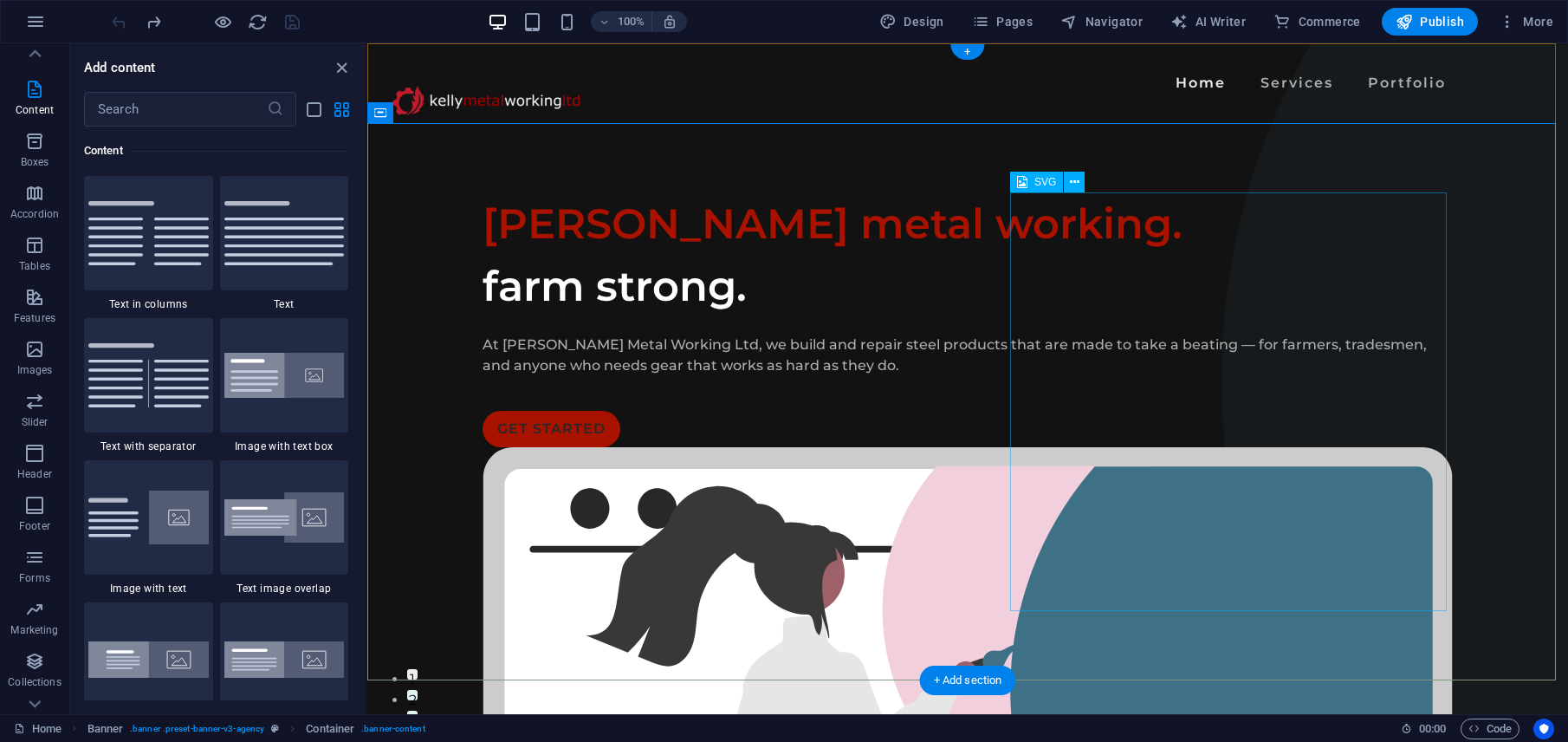
click at [1077, 184] on icon at bounding box center [1074, 182] width 10 height 18
click at [1068, 180] on button at bounding box center [1074, 182] width 21 height 21
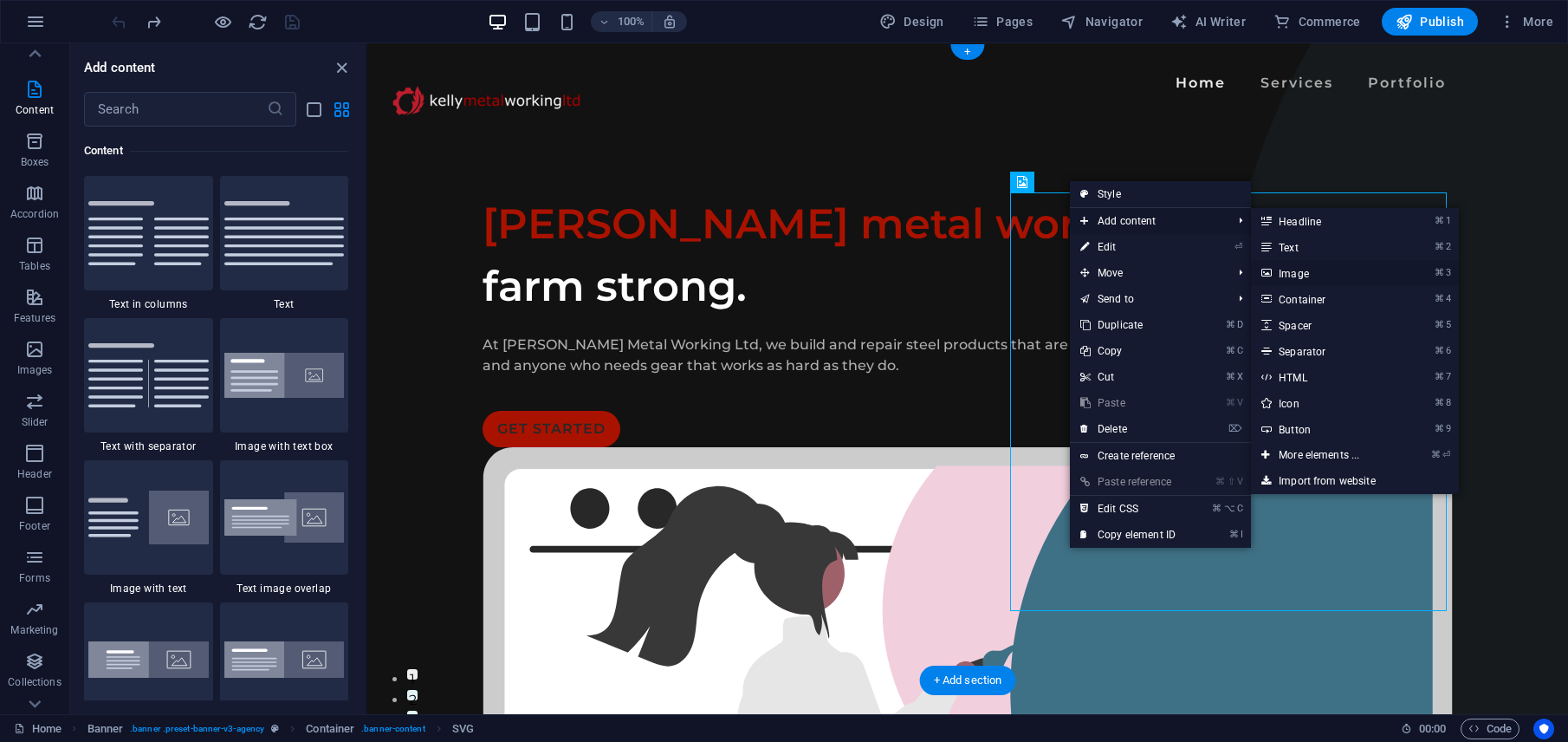
click at [1383, 267] on link "⌘ 3 Image" at bounding box center [1322, 272] width 143 height 26
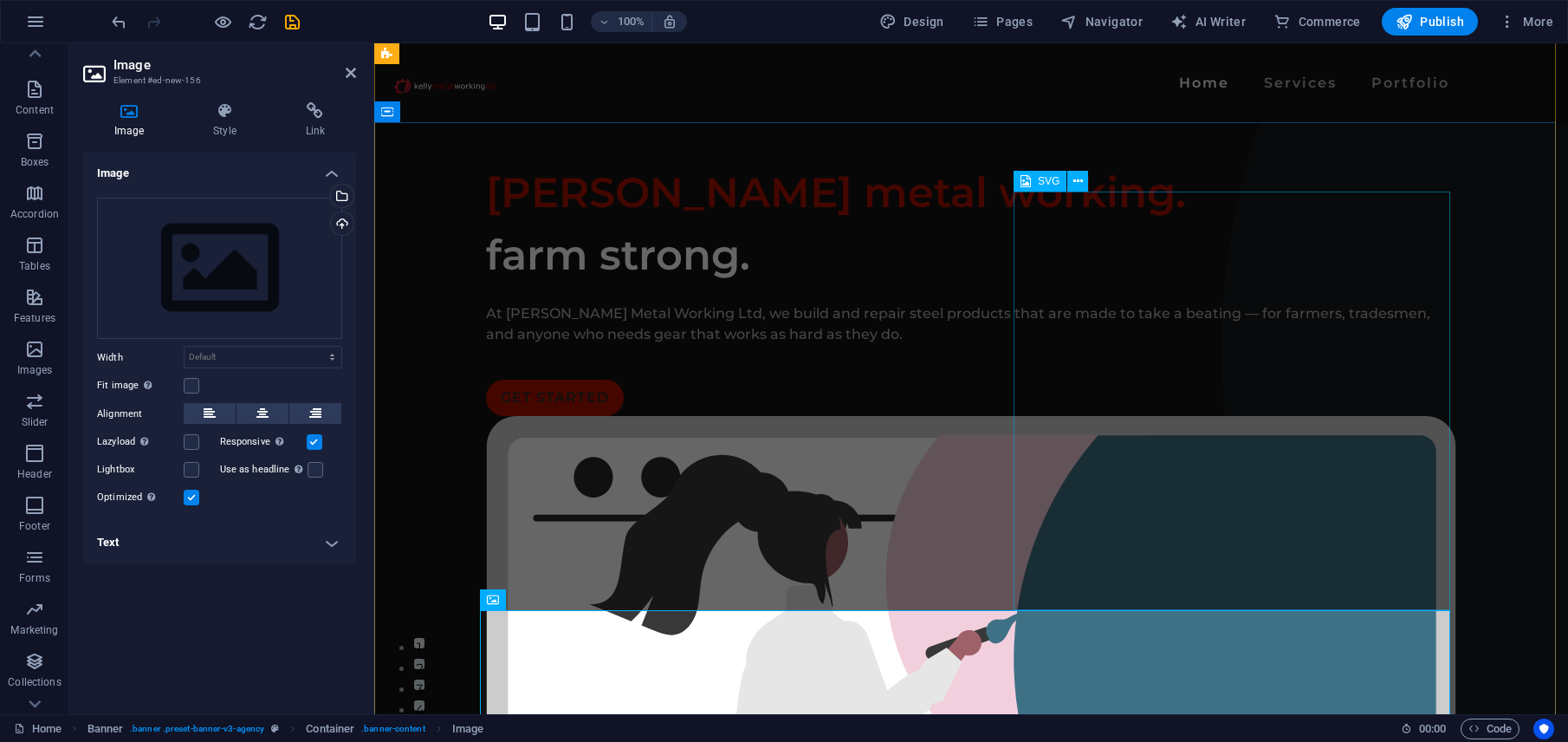
scroll to position [114, 0]
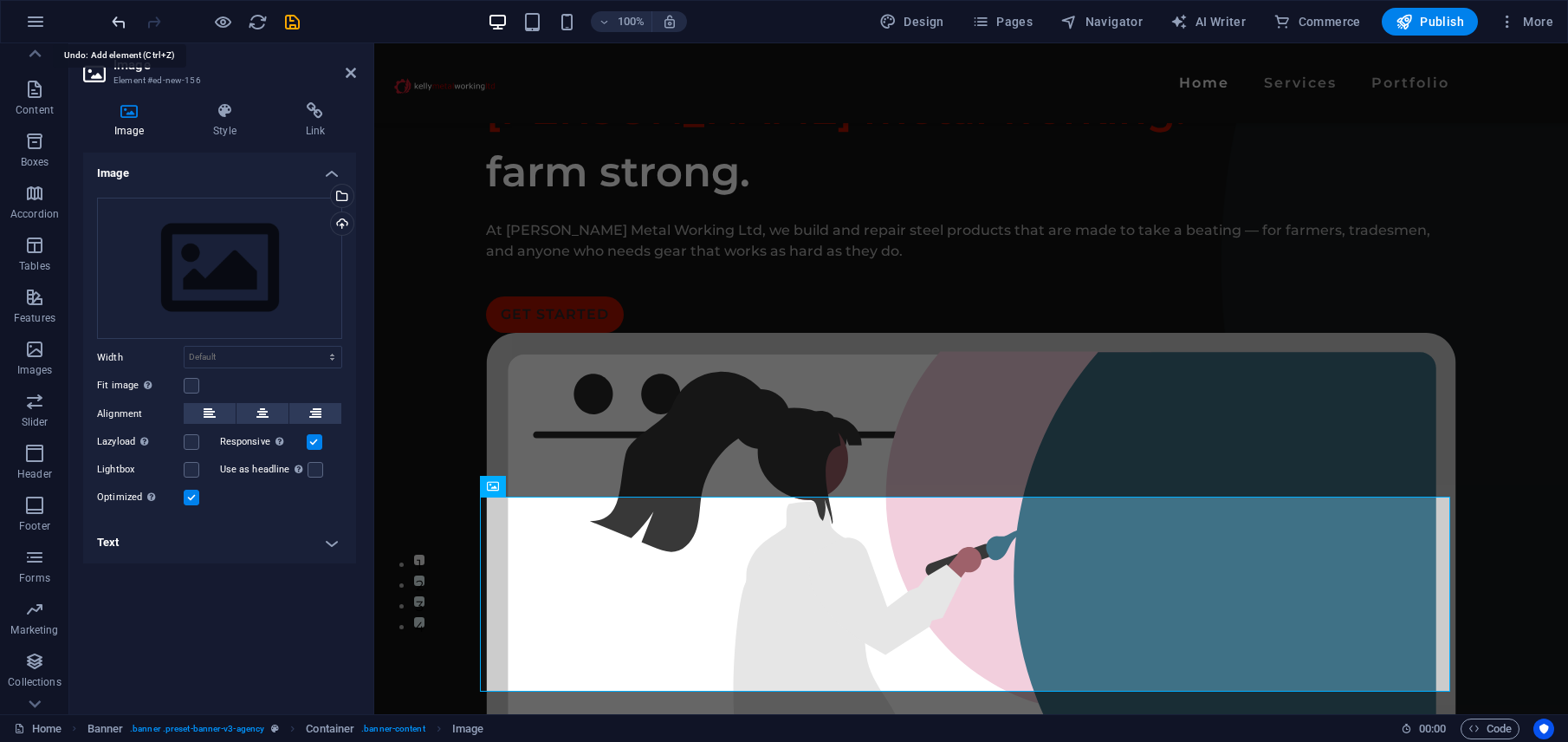
click at [119, 21] on icon "undo" at bounding box center [119, 22] width 20 height 20
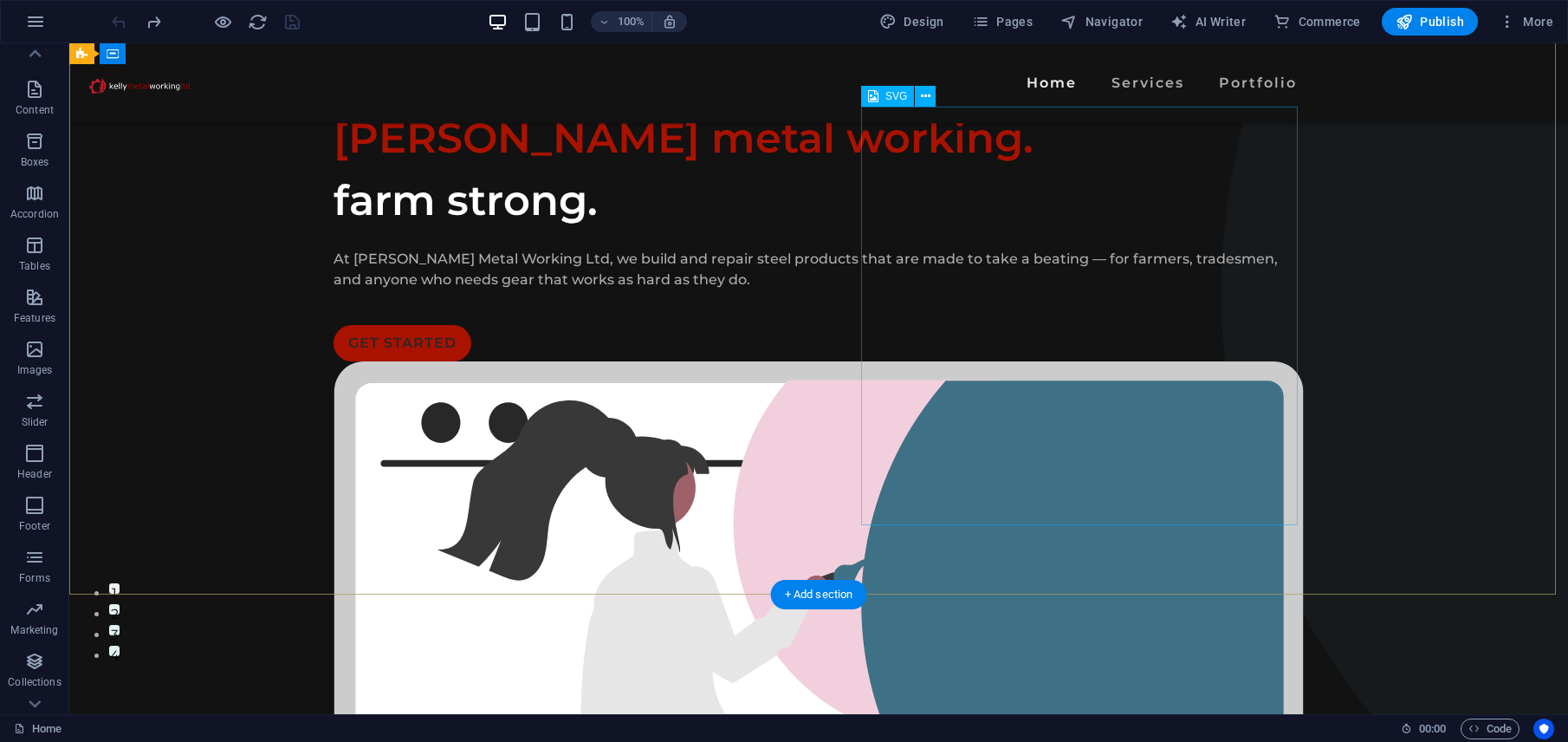
scroll to position [0, 0]
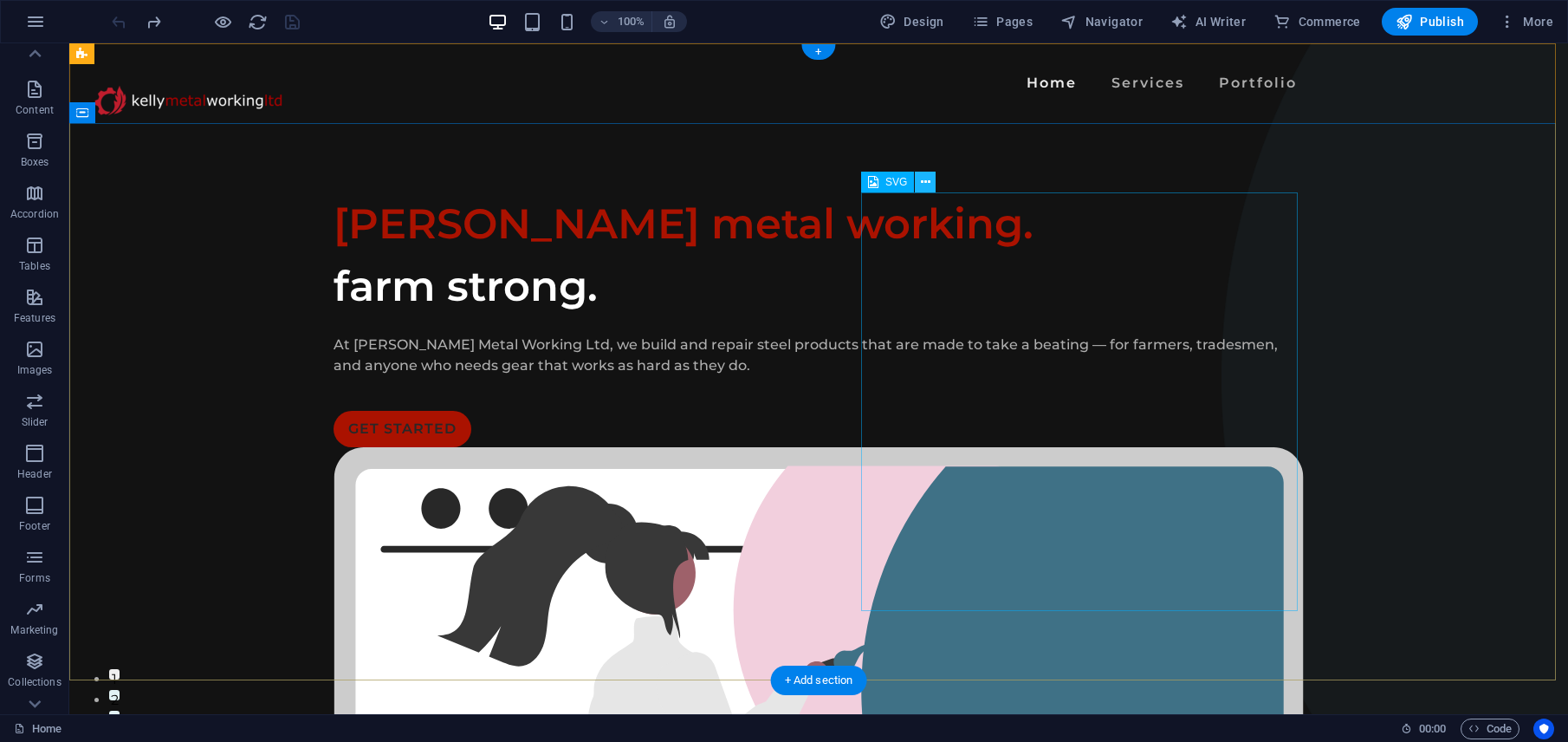
click at [932, 182] on button at bounding box center [925, 182] width 21 height 21
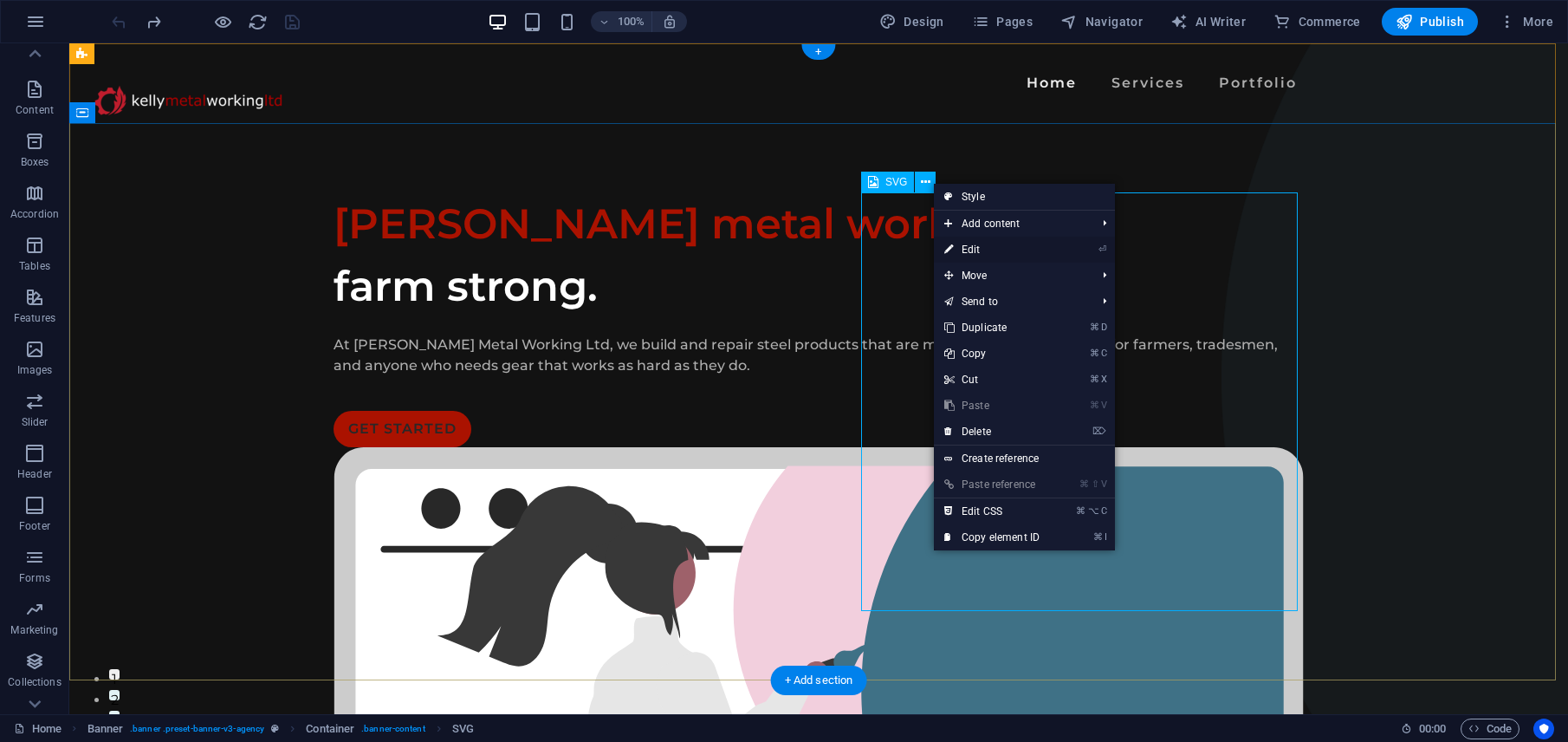
click at [981, 248] on link "⏎ Edit" at bounding box center [992, 249] width 116 height 26
select select "xMidYMid"
select select "%"
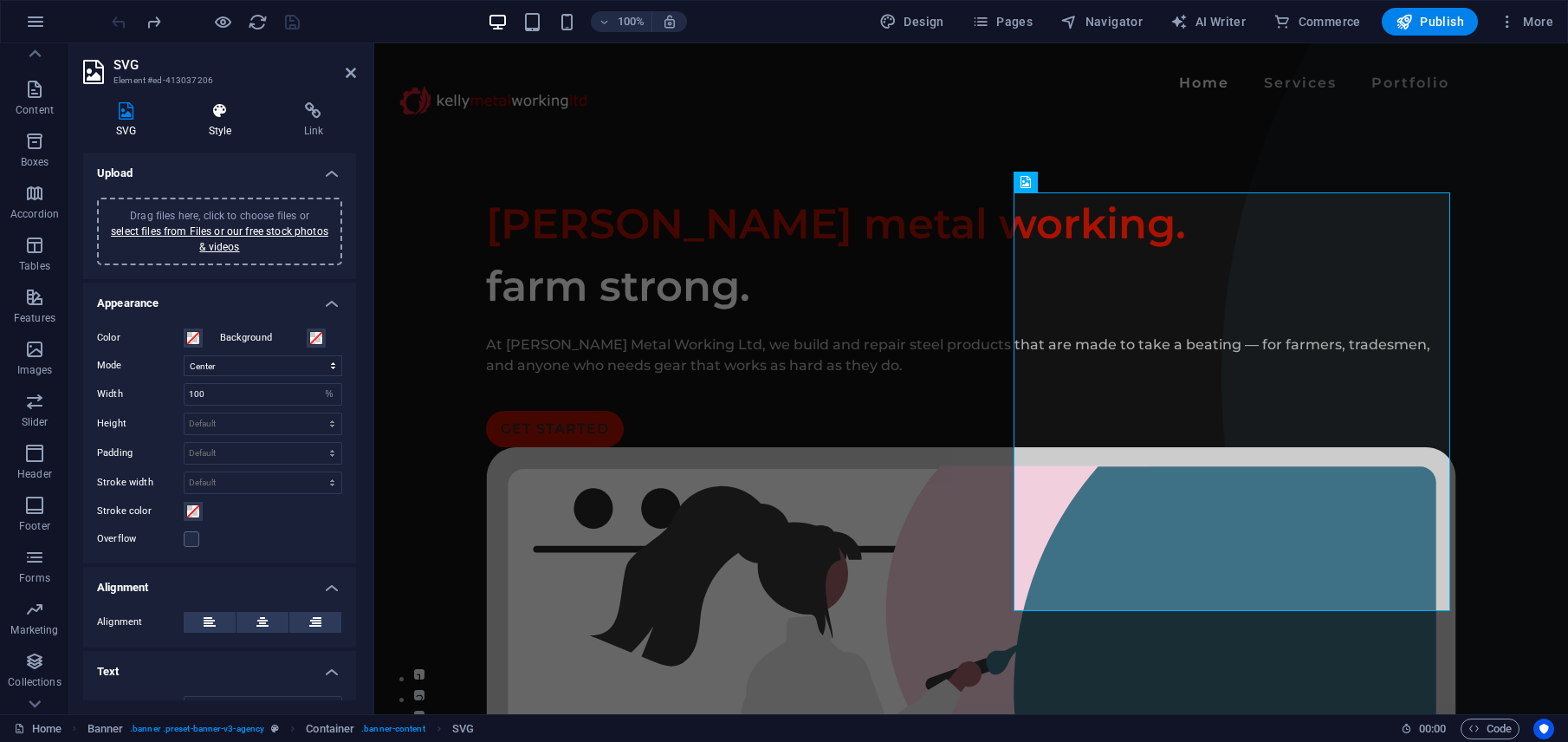
click at [208, 114] on icon at bounding box center [220, 111] width 88 height 17
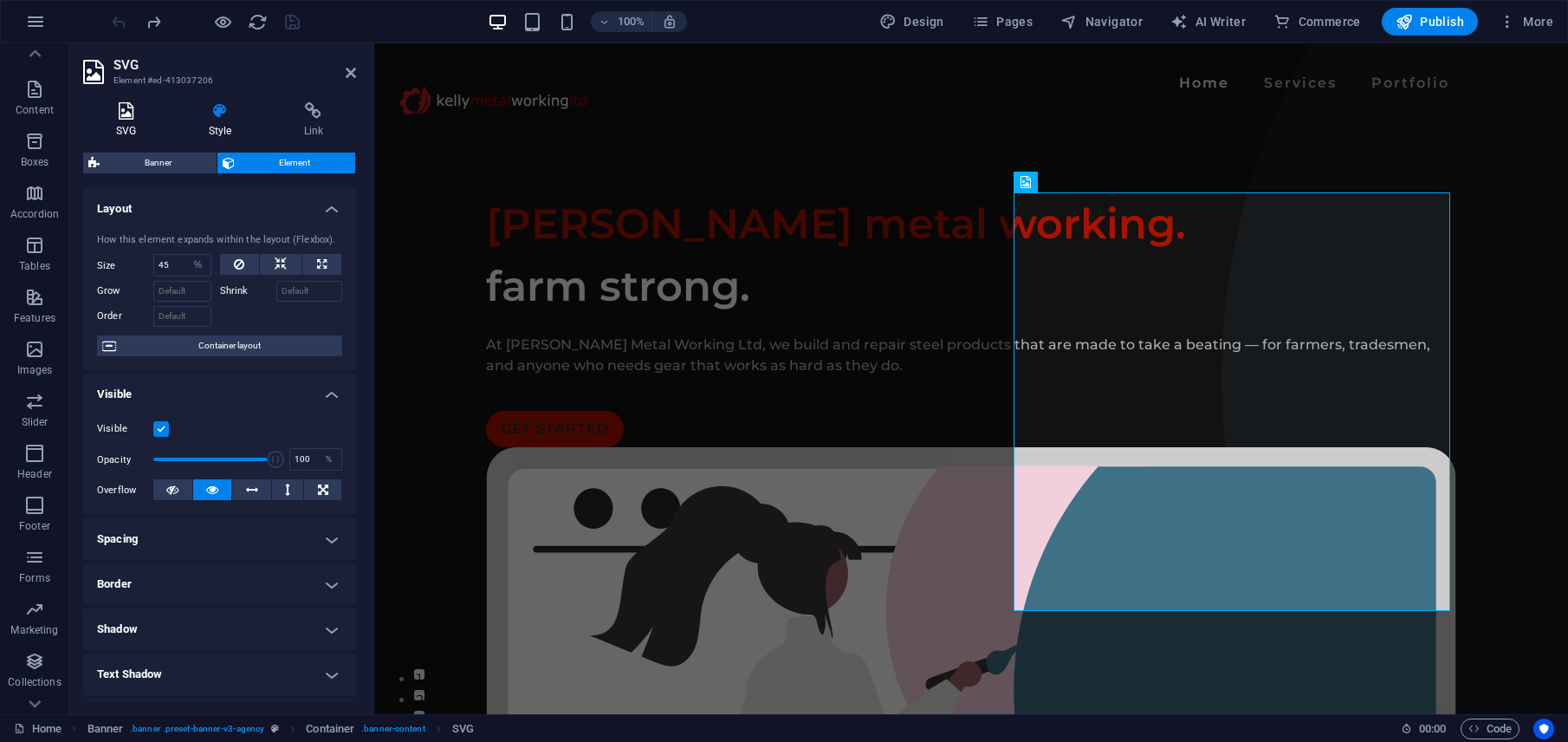
click at [140, 119] on icon at bounding box center [126, 111] width 86 height 17
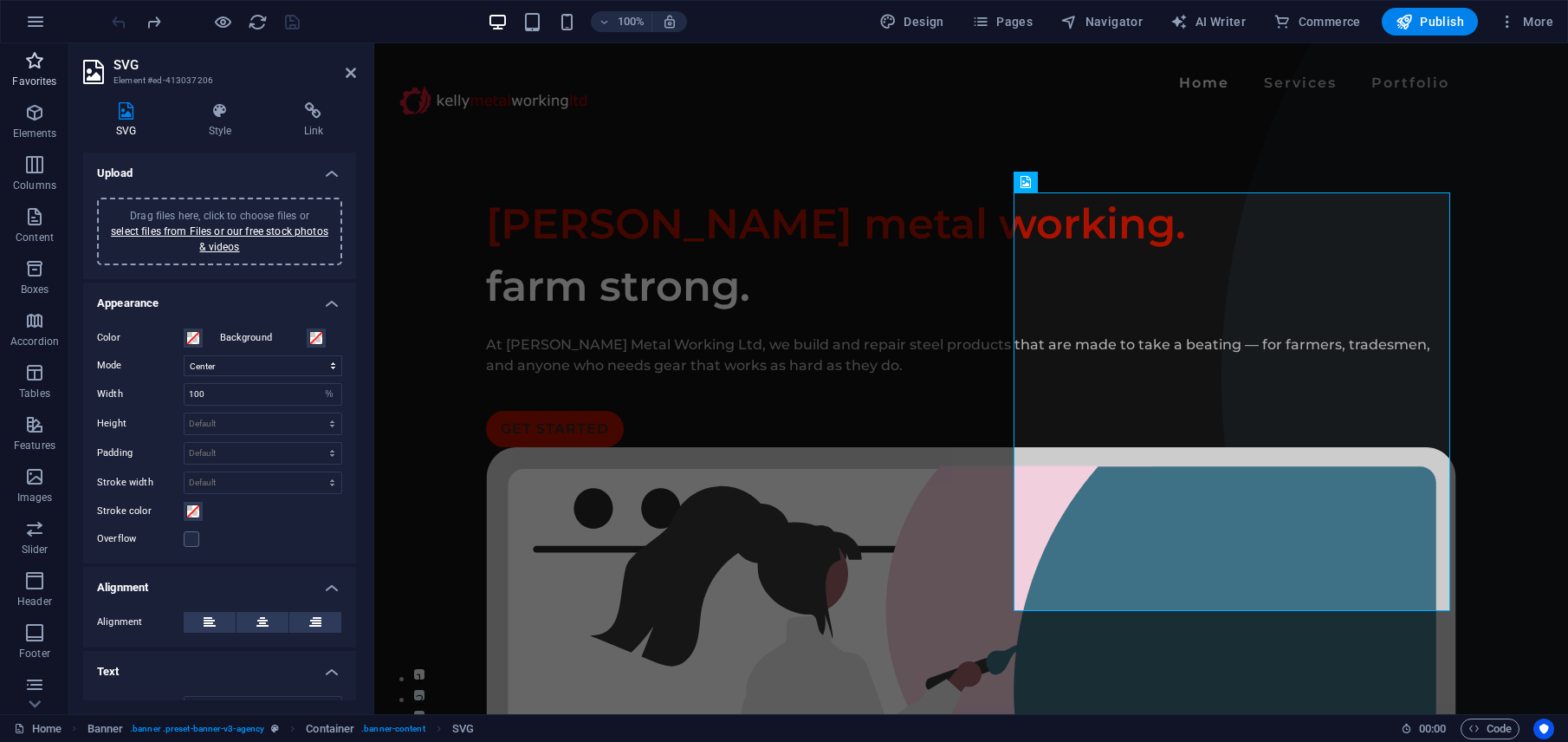
click at [39, 82] on p "Favorites" at bounding box center [35, 82] width 44 height 13
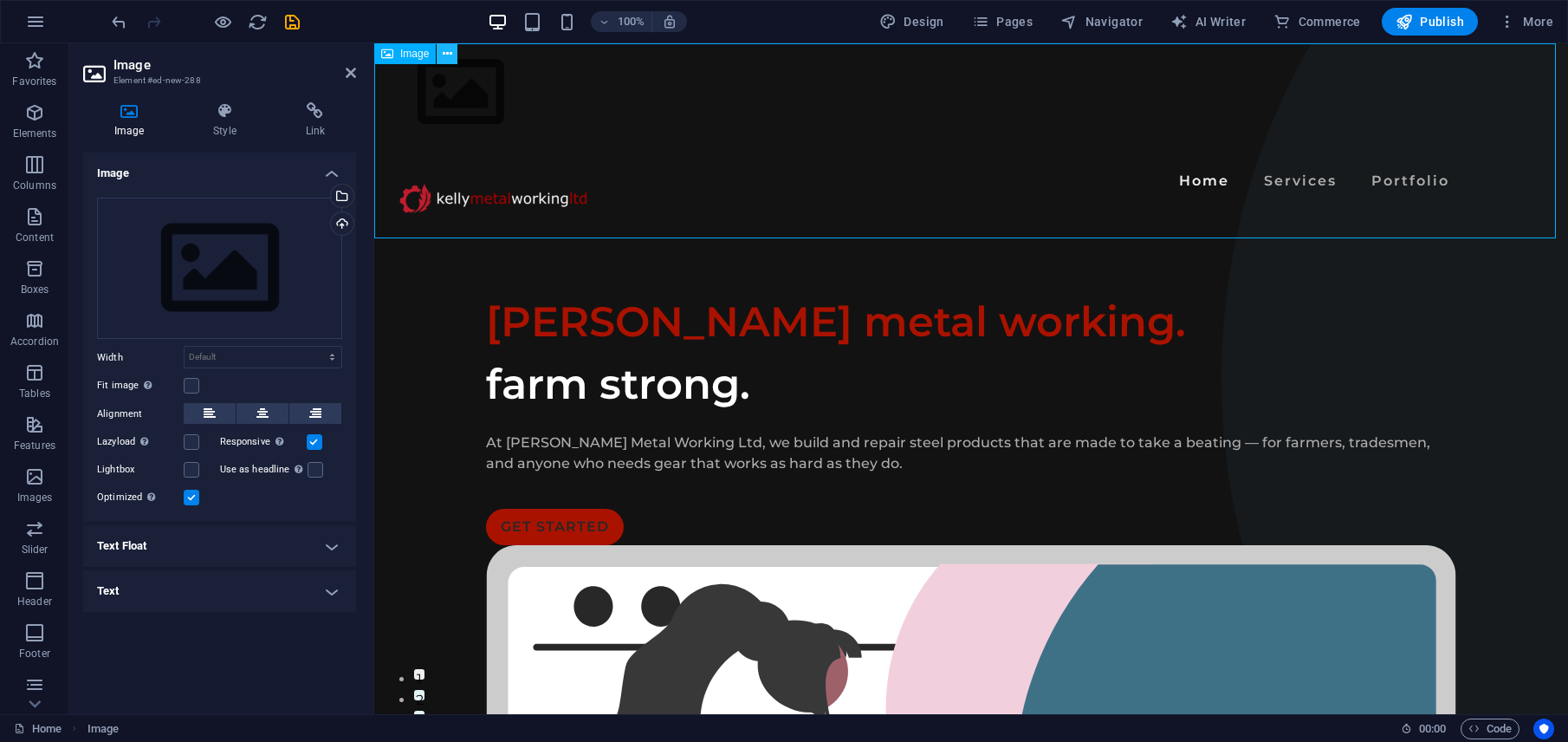
click at [450, 49] on icon at bounding box center [448, 54] width 10 height 18
click at [1075, 382] on icon at bounding box center [1078, 377] width 10 height 18
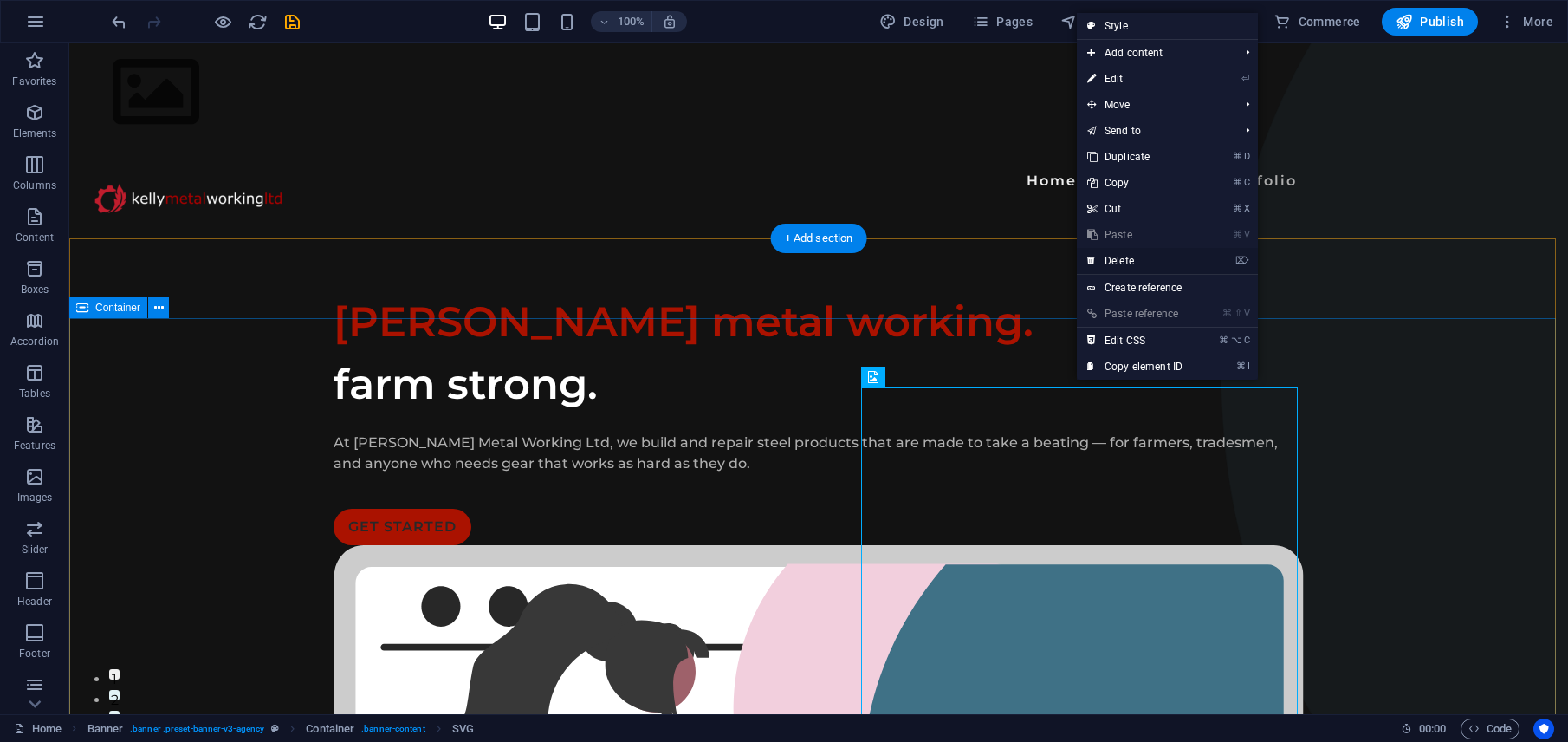
click at [1134, 258] on link "⌦ Delete" at bounding box center [1135, 260] width 116 height 26
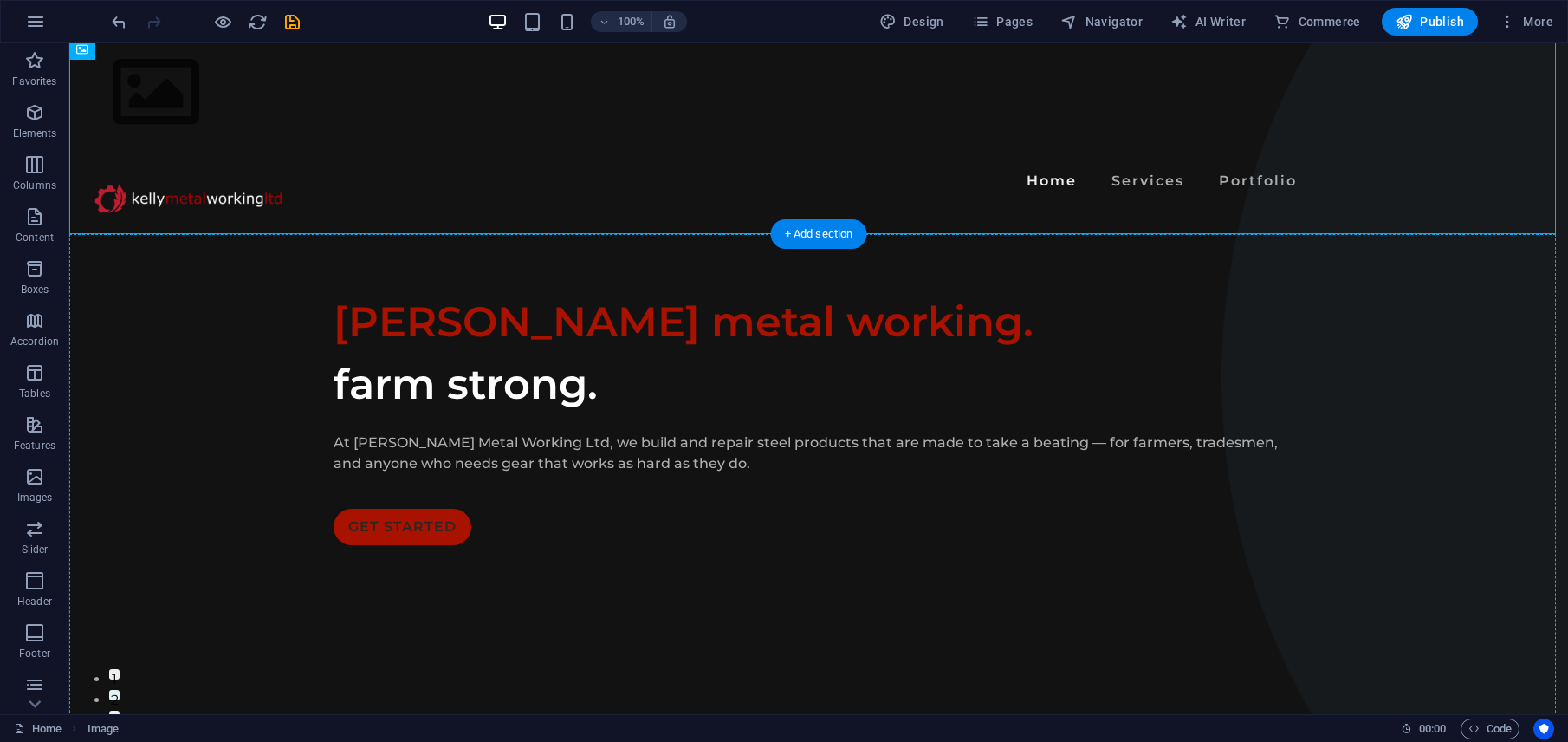
scroll to position [7, 0]
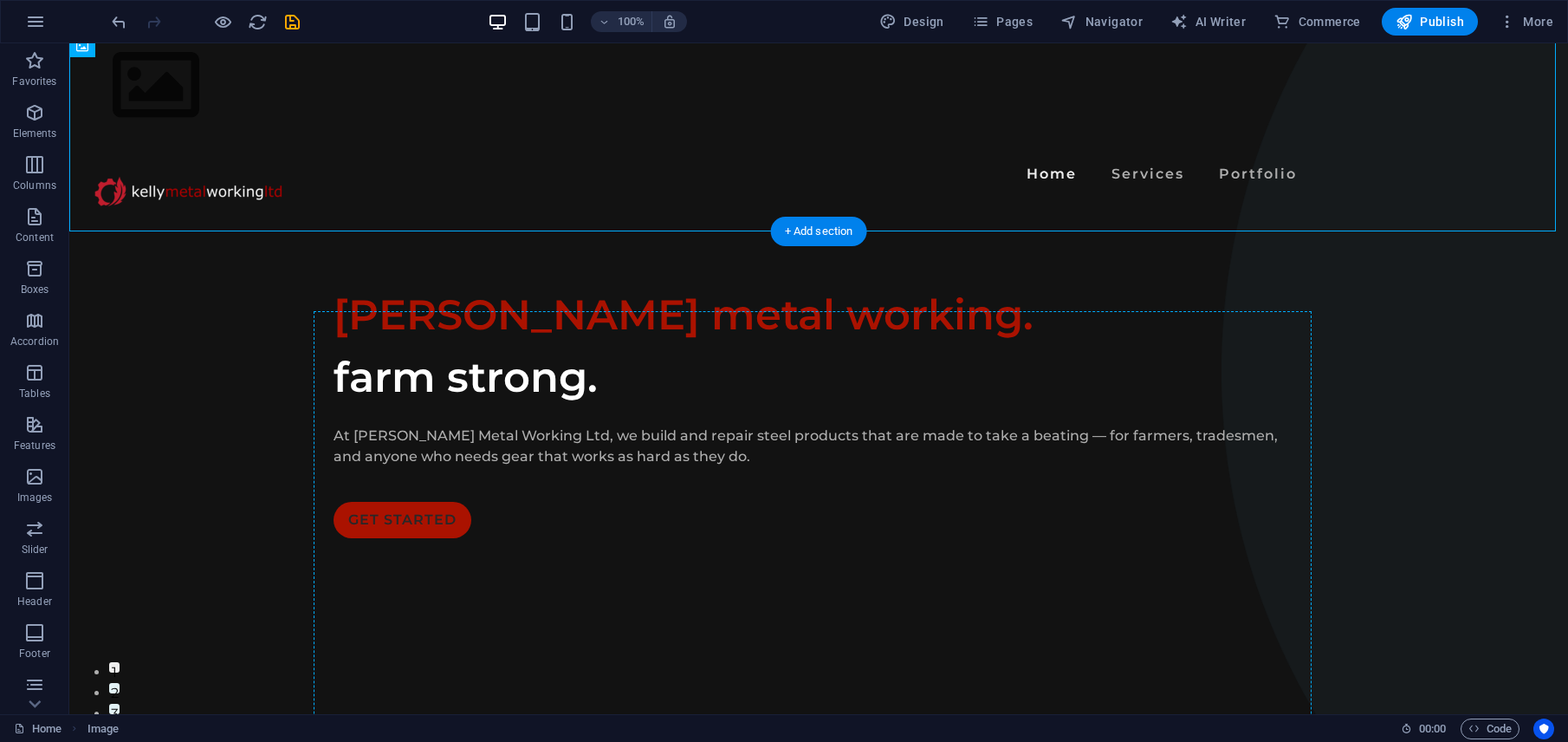
drag, startPoint x: 155, startPoint y: 98, endPoint x: 855, endPoint y: 601, distance: 862.0
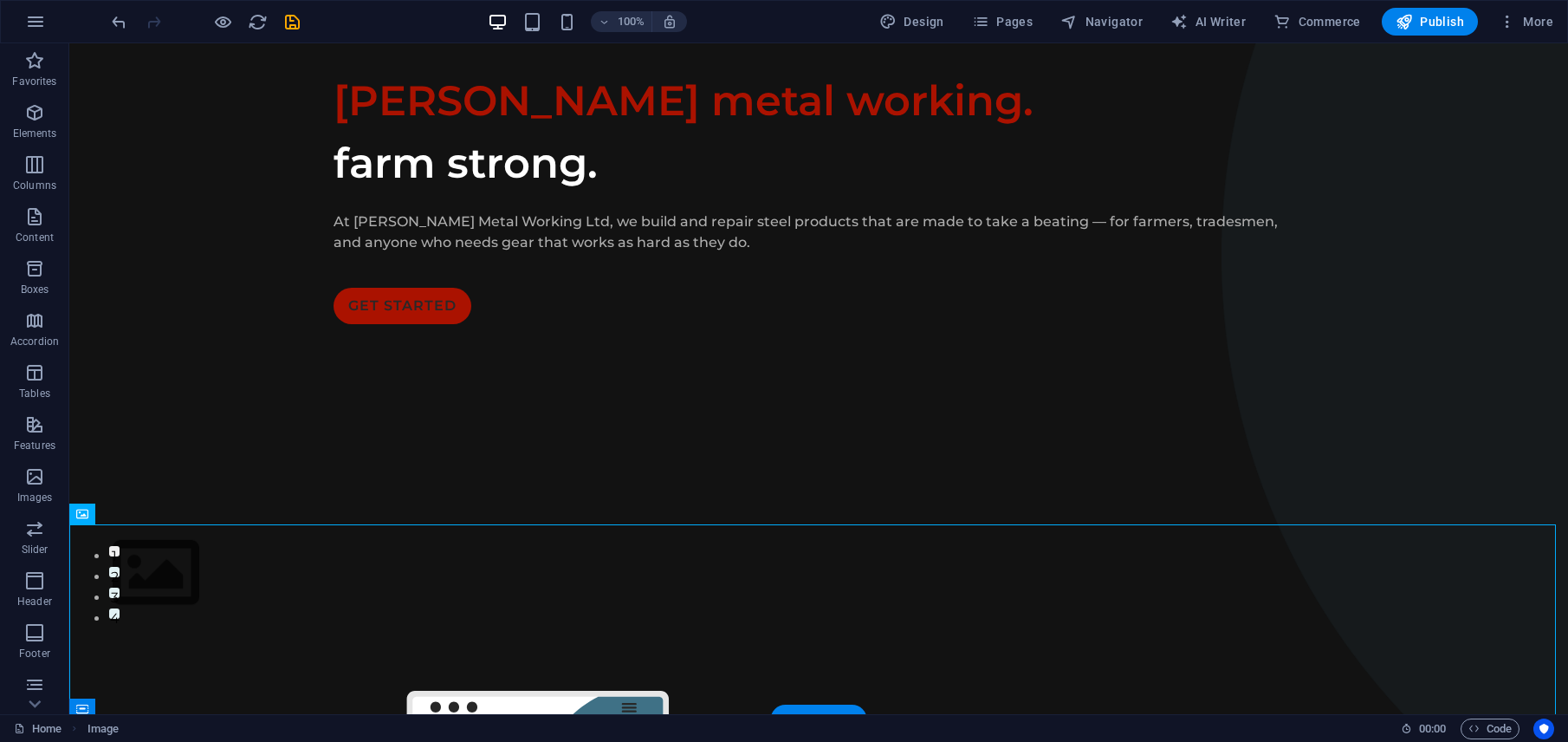
scroll to position [94, 0]
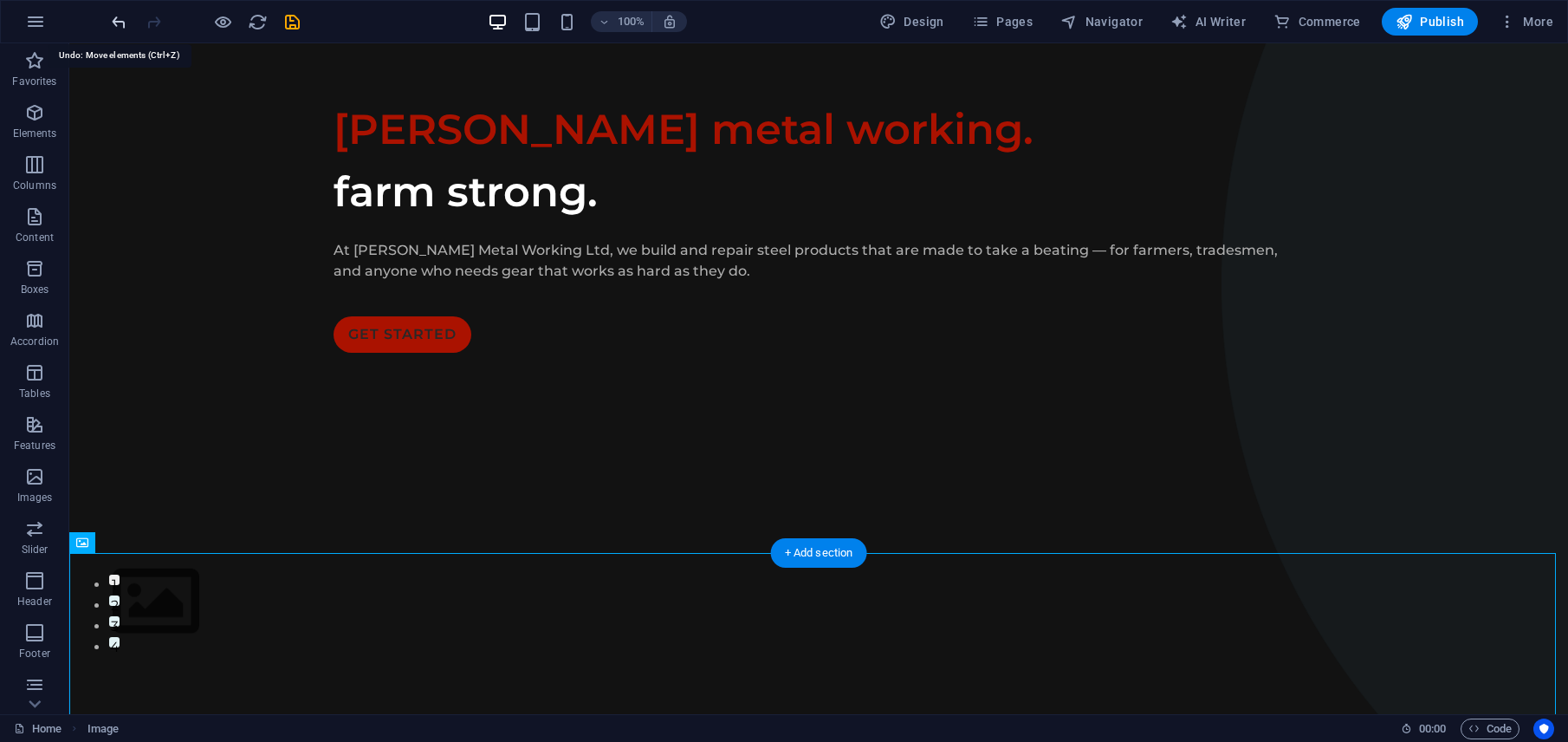
click at [128, 28] on icon "undo" at bounding box center [119, 22] width 20 height 20
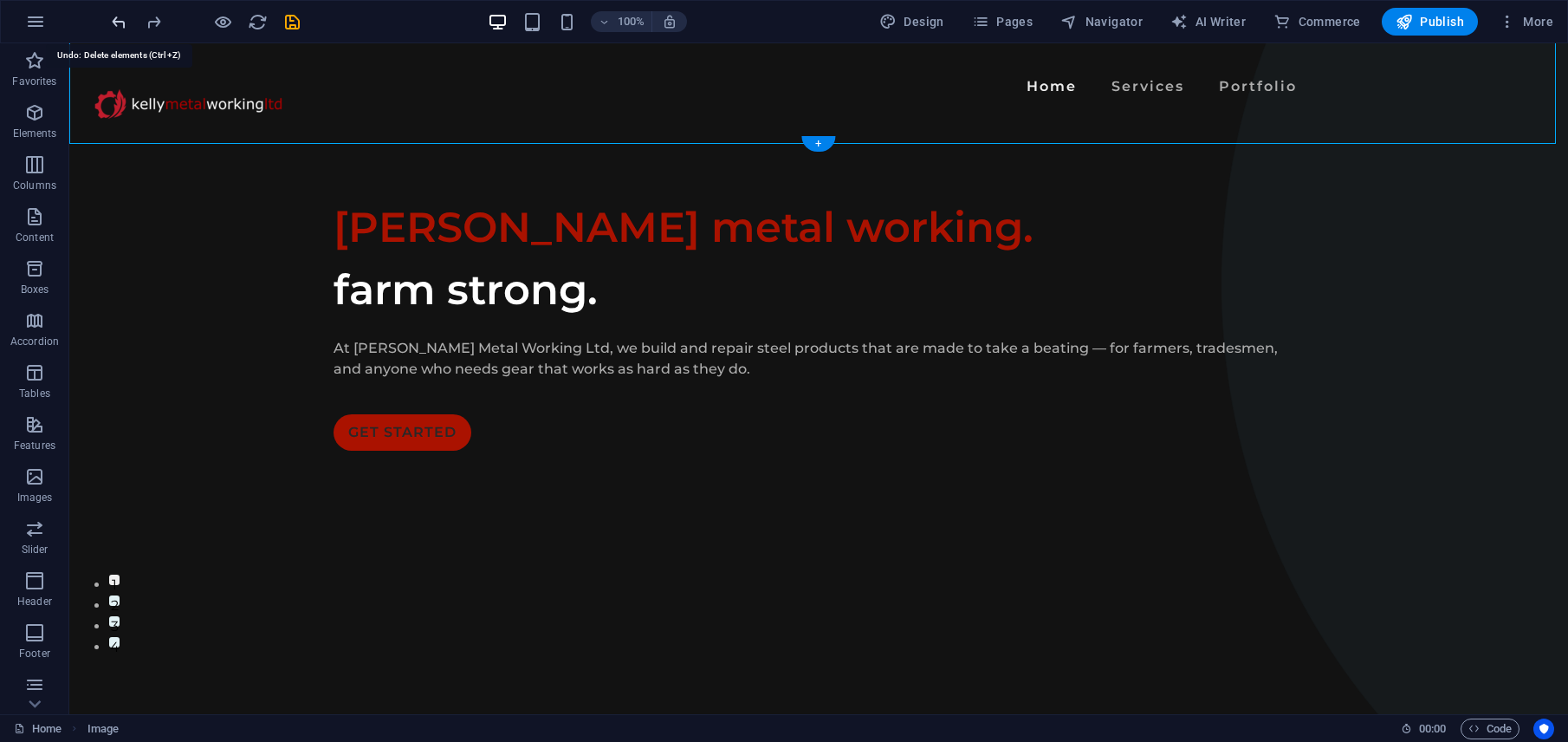
click at [124, 27] on icon "undo" at bounding box center [119, 22] width 20 height 20
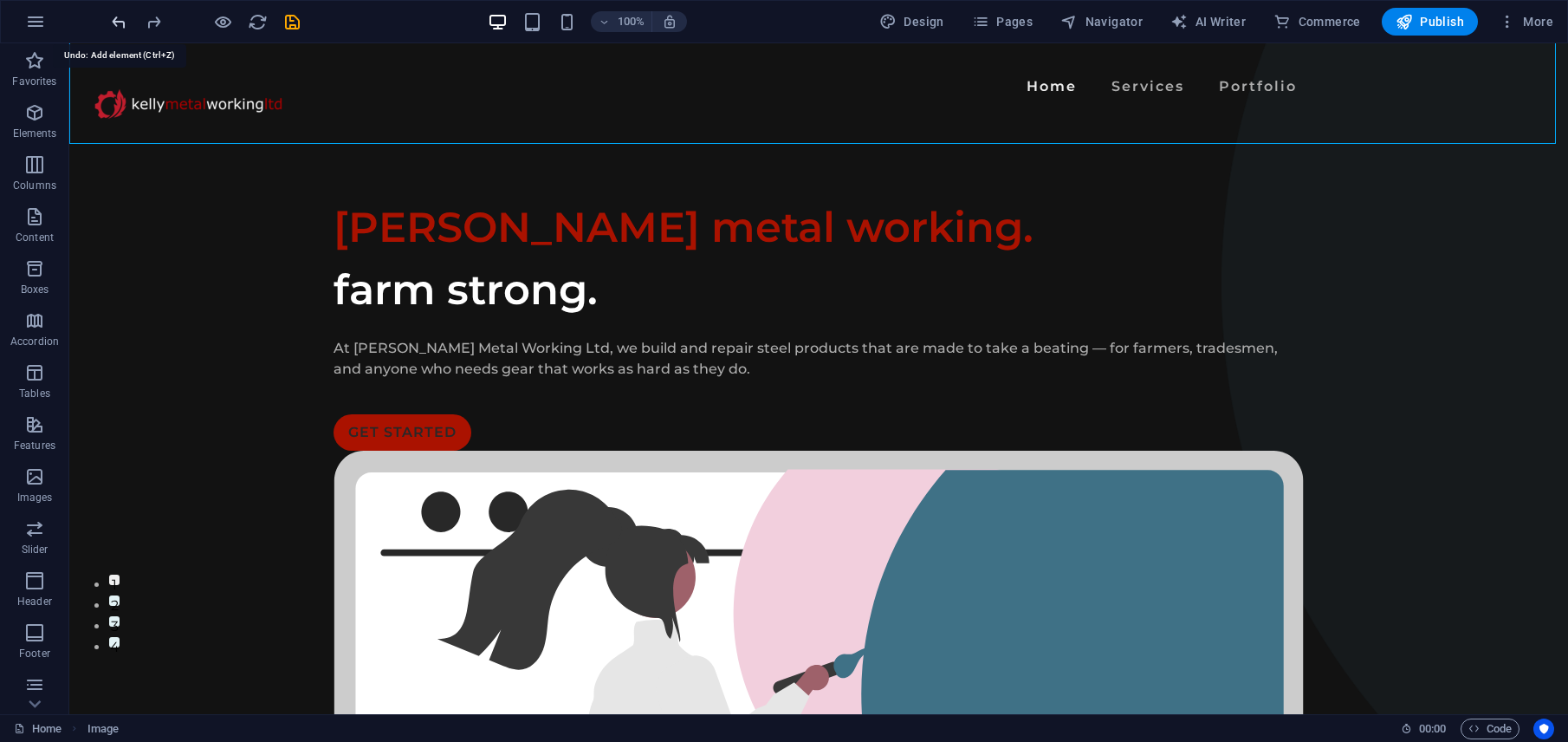
click at [121, 24] on icon "undo" at bounding box center [119, 22] width 20 height 20
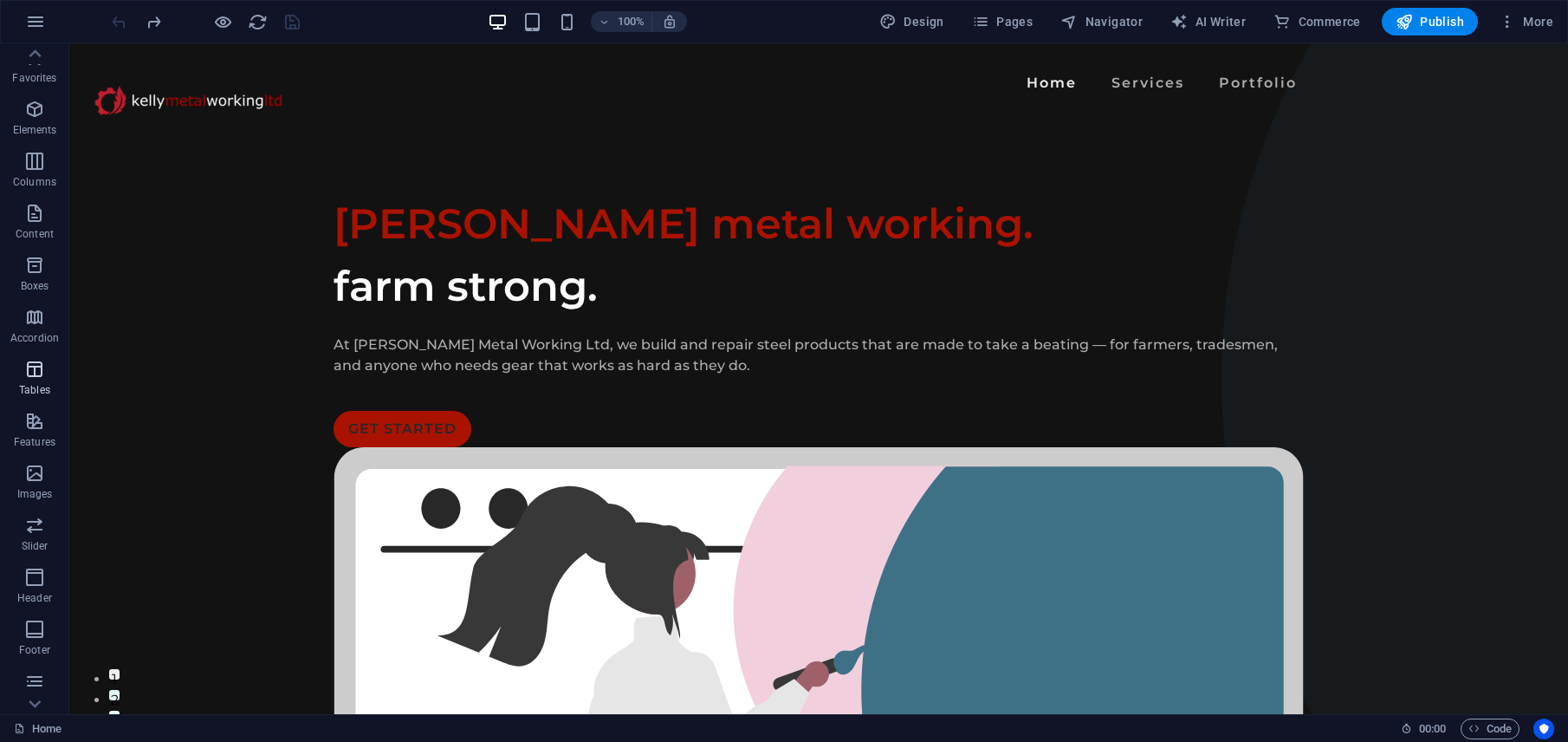
scroll to position [161, 0]
click at [924, 176] on icon at bounding box center [925, 182] width 10 height 18
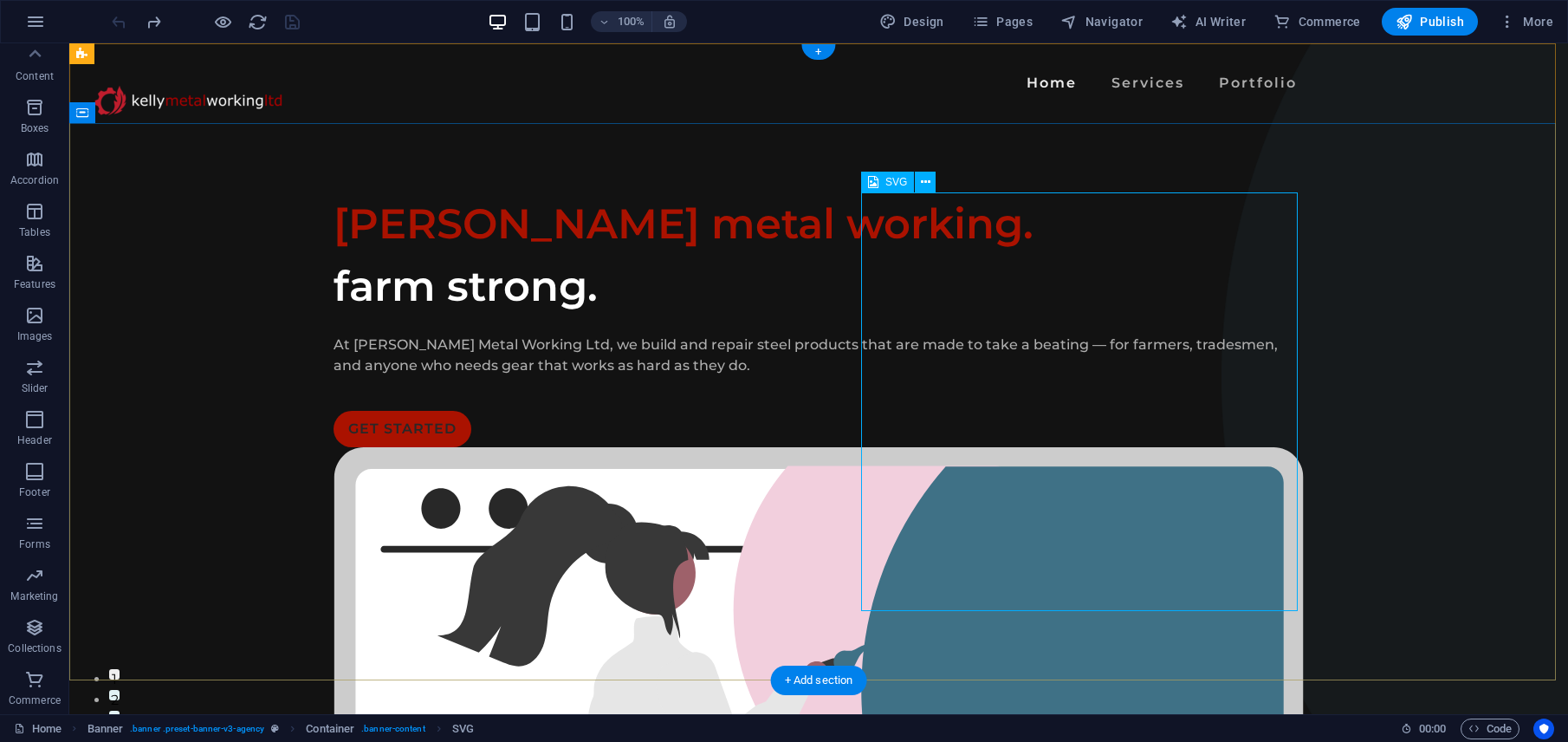
click at [925, 184] on icon at bounding box center [925, 182] width 10 height 18
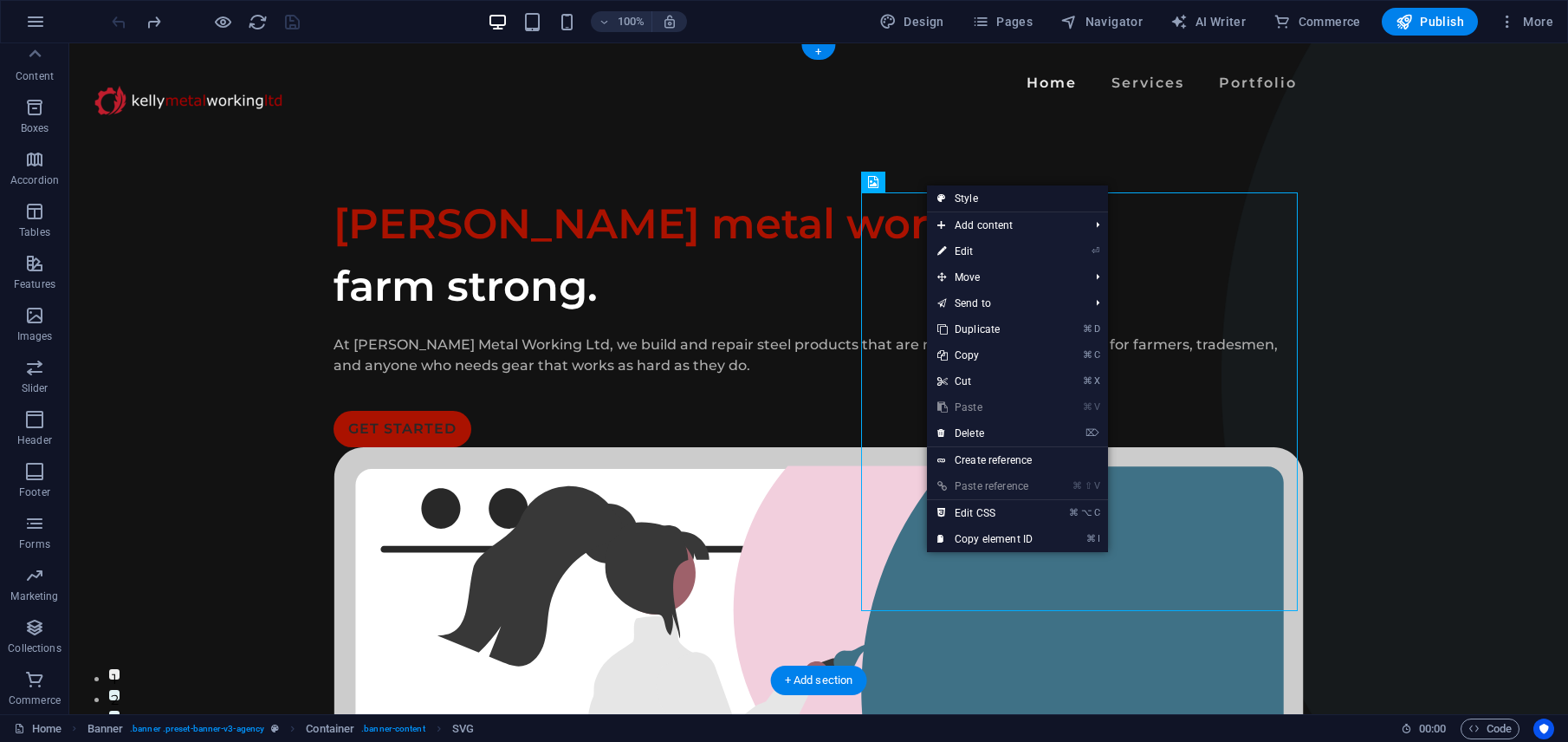
click at [961, 200] on link "Style" at bounding box center [1017, 198] width 181 height 26
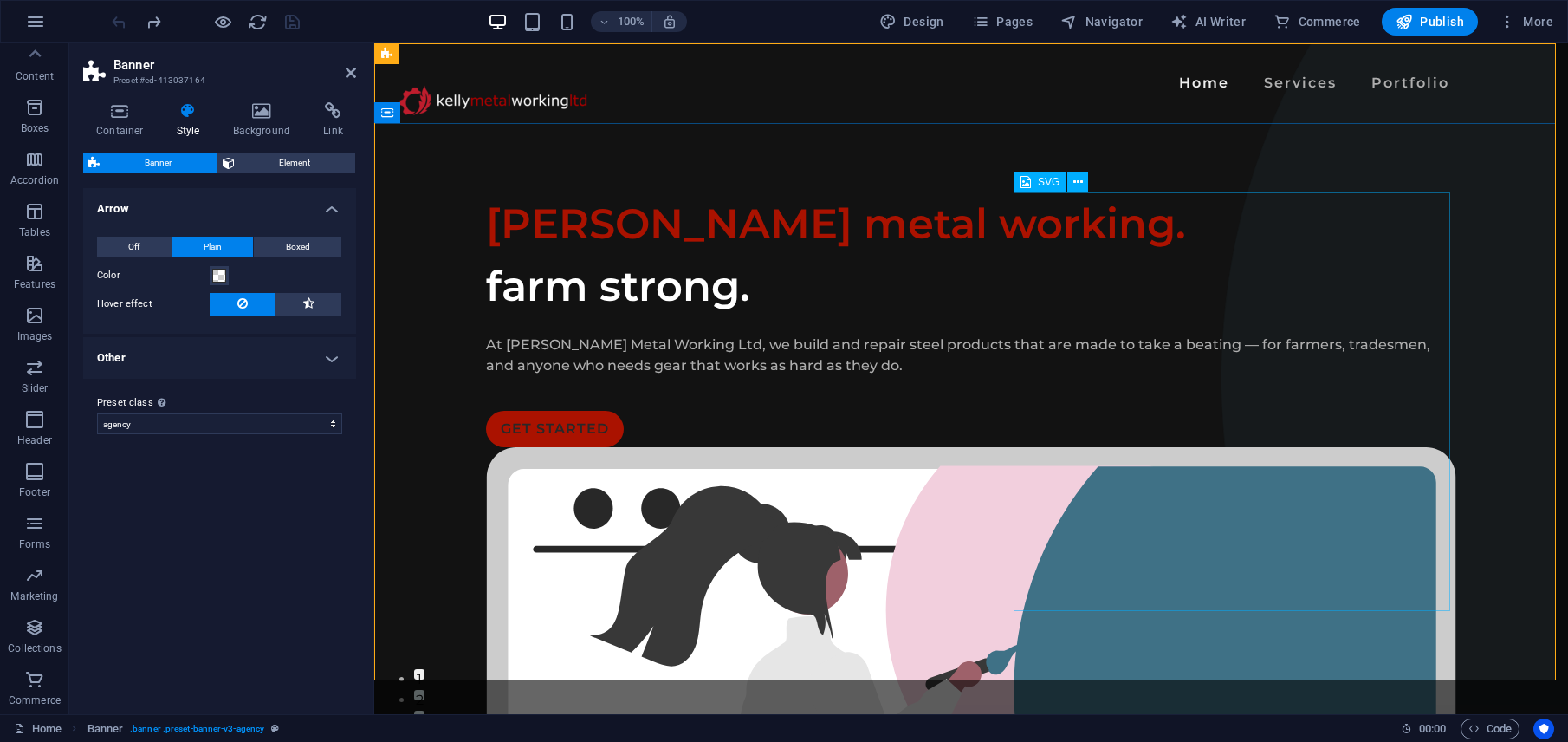
click at [1057, 182] on span "SVG" at bounding box center [1048, 182] width 22 height 11
click at [1073, 183] on icon at bounding box center [1078, 182] width 10 height 18
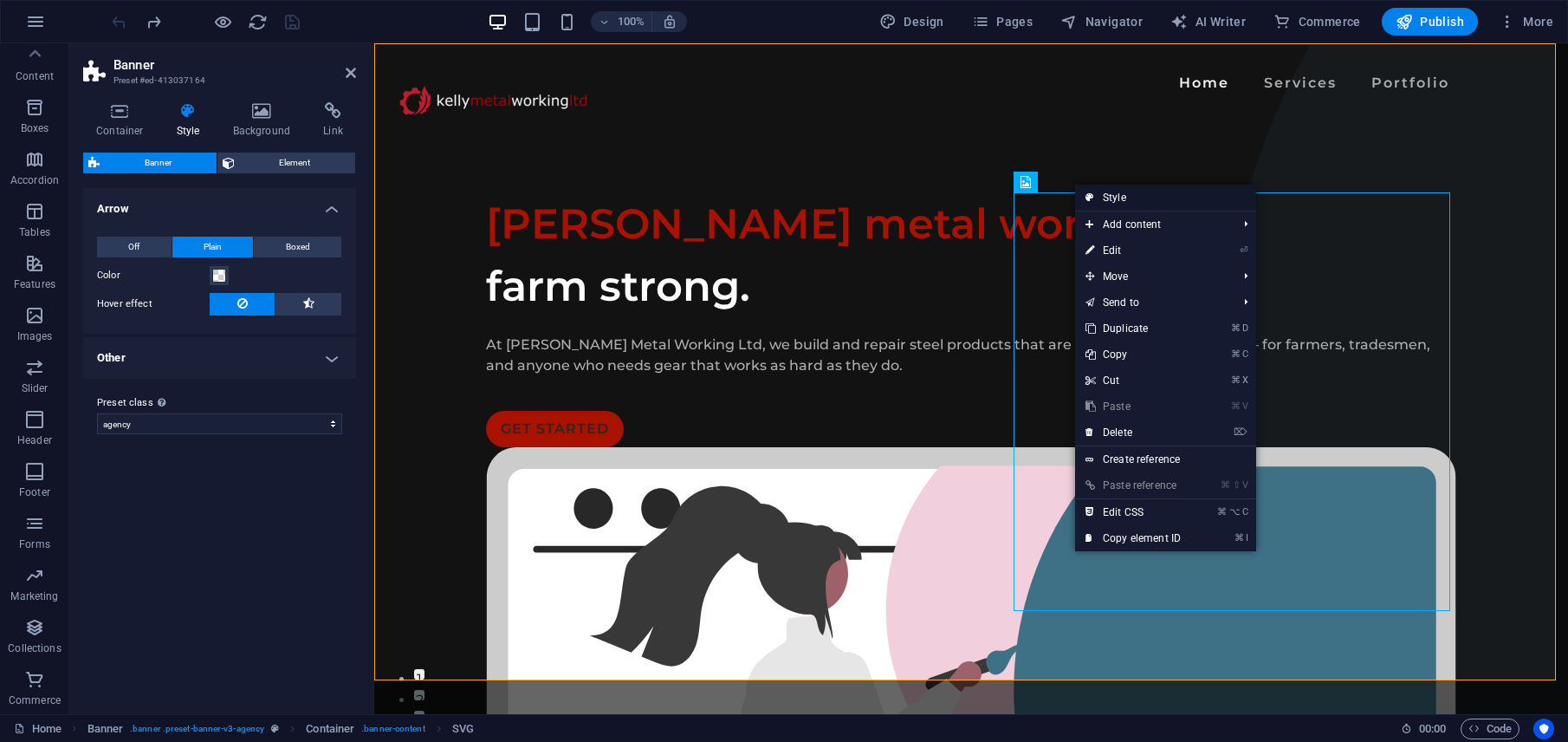
click at [1120, 199] on link "Style" at bounding box center [1165, 197] width 181 height 26
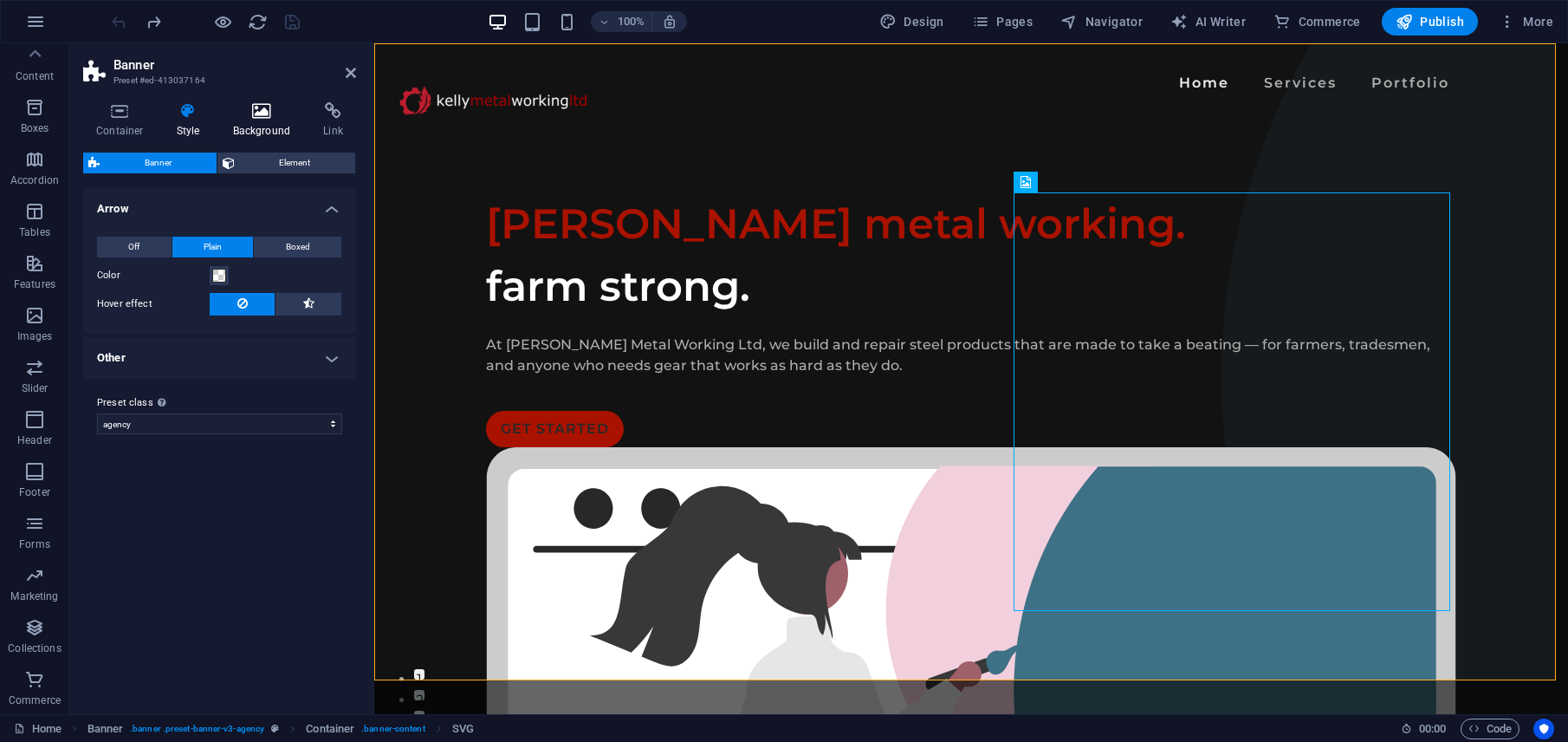
click at [252, 119] on icon at bounding box center [261, 111] width 84 height 17
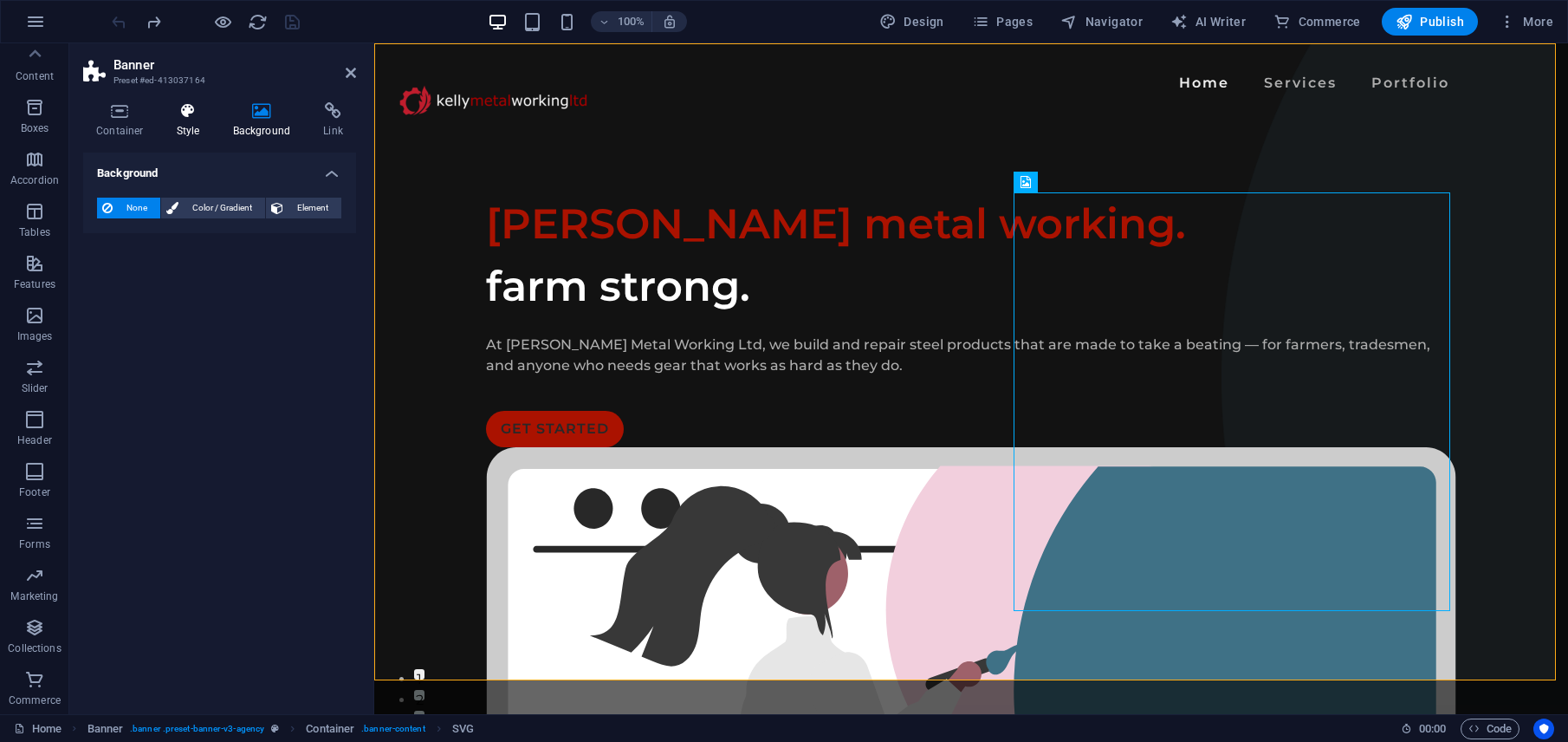
click at [189, 128] on h4 "Style" at bounding box center [191, 120] width 57 height 37
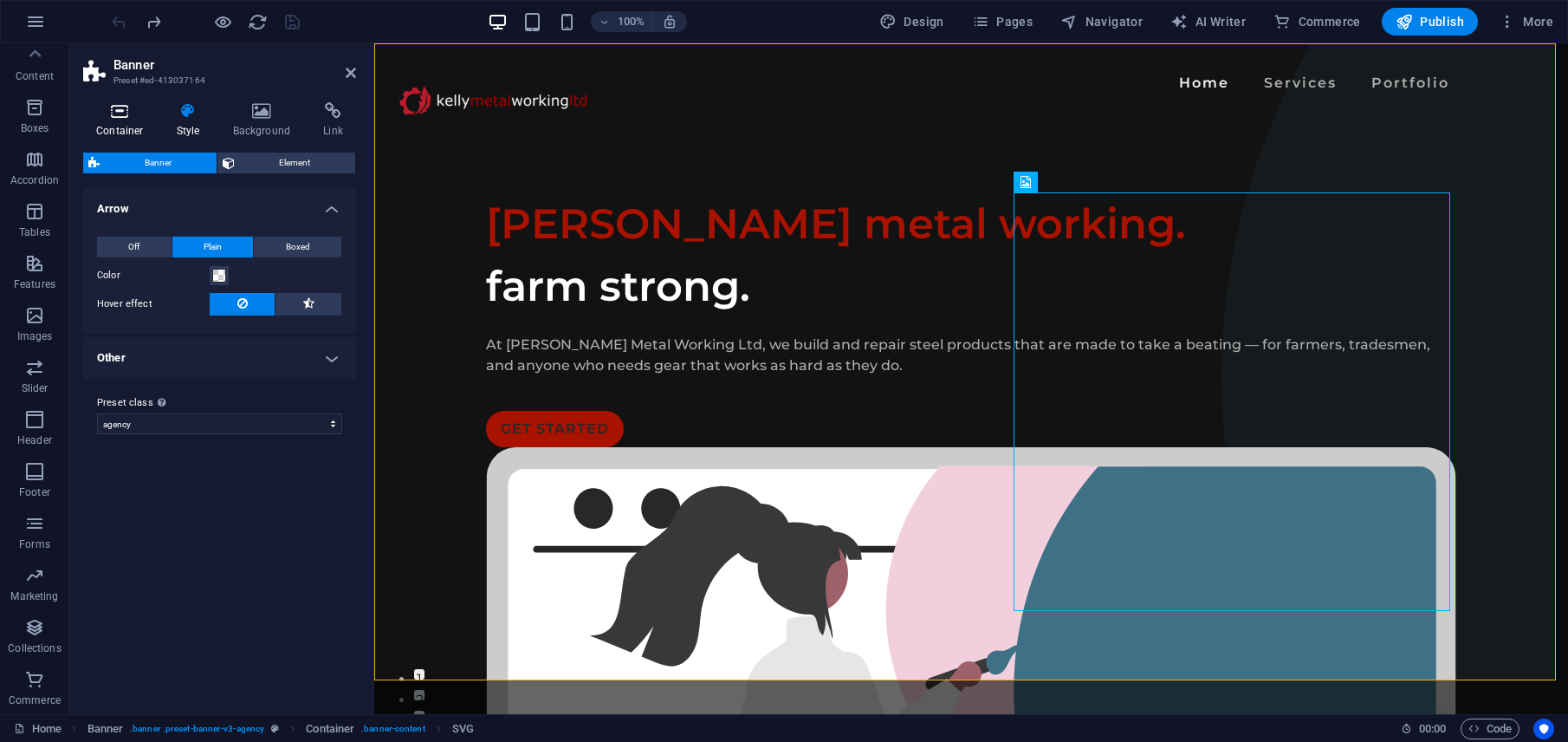
click at [149, 126] on h4 "Container" at bounding box center [124, 120] width 81 height 37
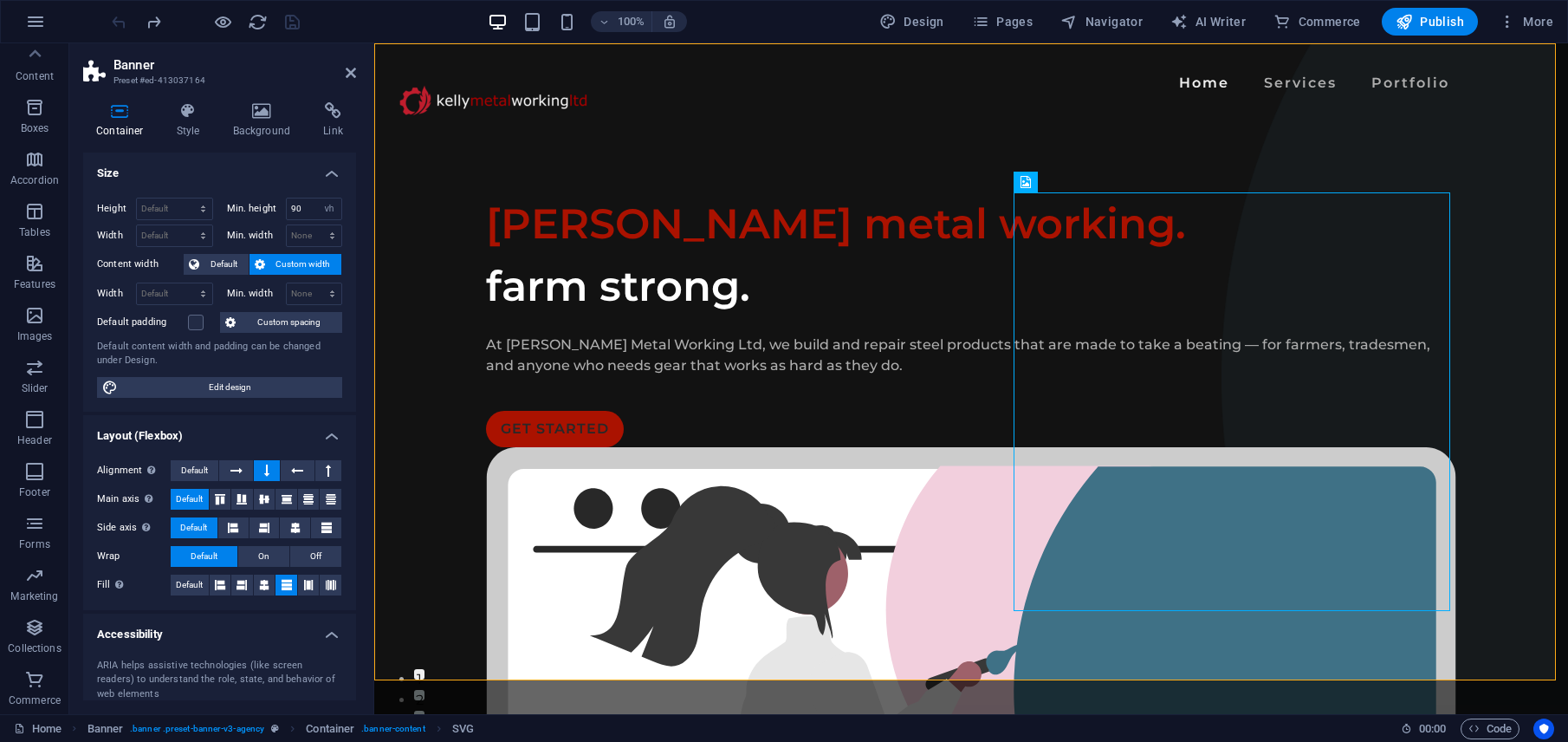
scroll to position [151, 0]
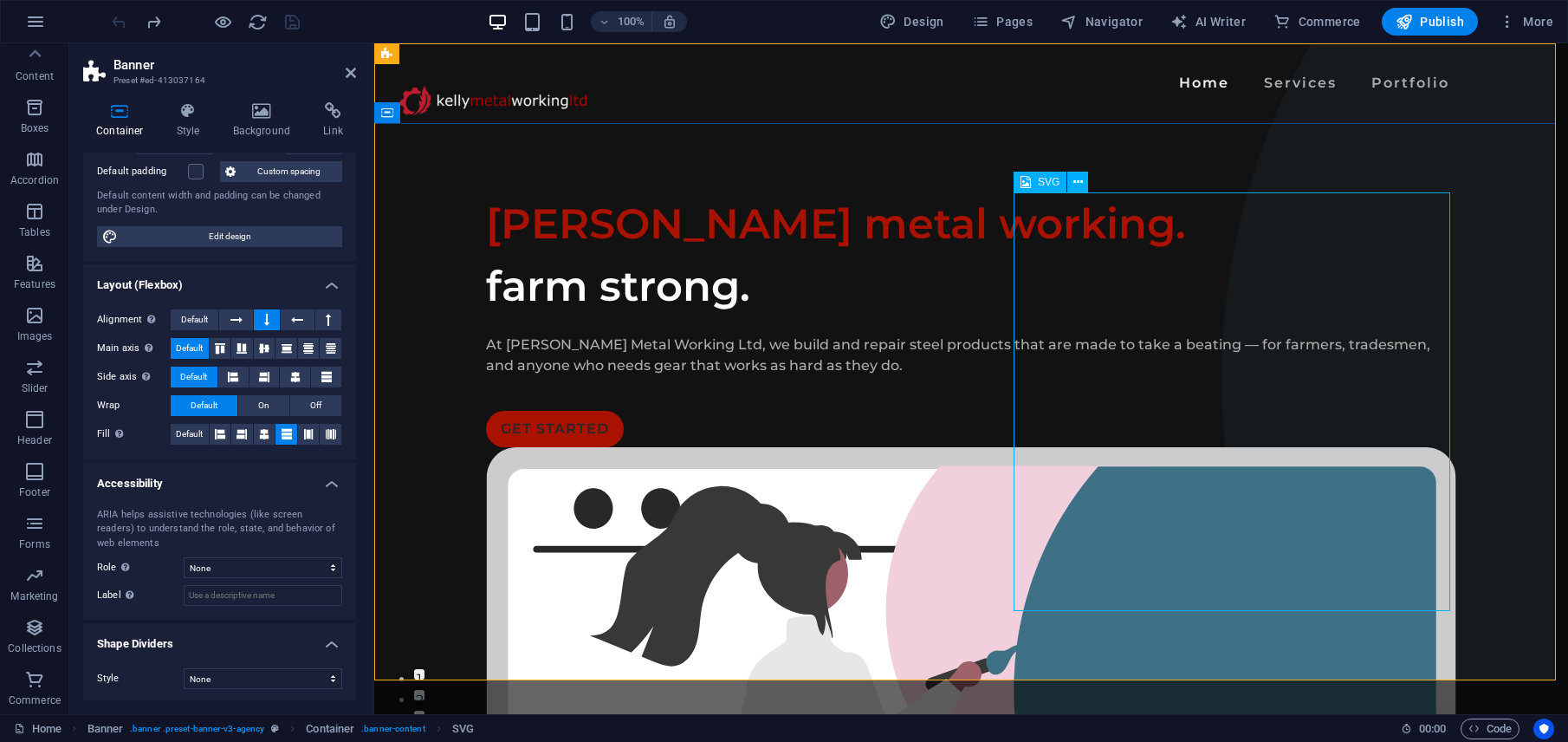
click at [1040, 182] on span "SVG" at bounding box center [1048, 182] width 22 height 11
click at [1060, 179] on div "SVG" at bounding box center [1040, 182] width 53 height 21
select select "xMidYMid"
select select "%"
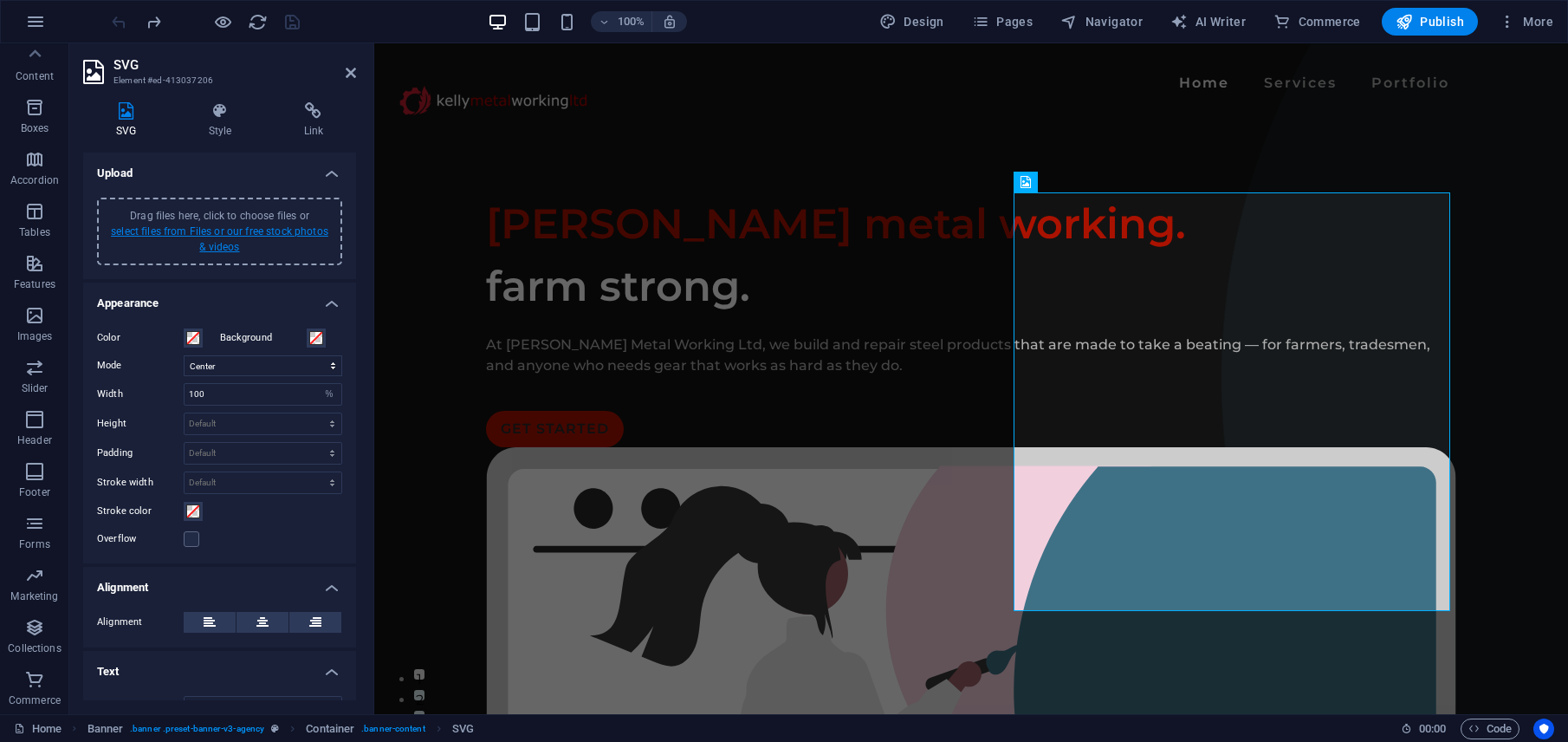
click at [271, 233] on link "select files from Files or our free stock photos & videos" at bounding box center [219, 238] width 217 height 28
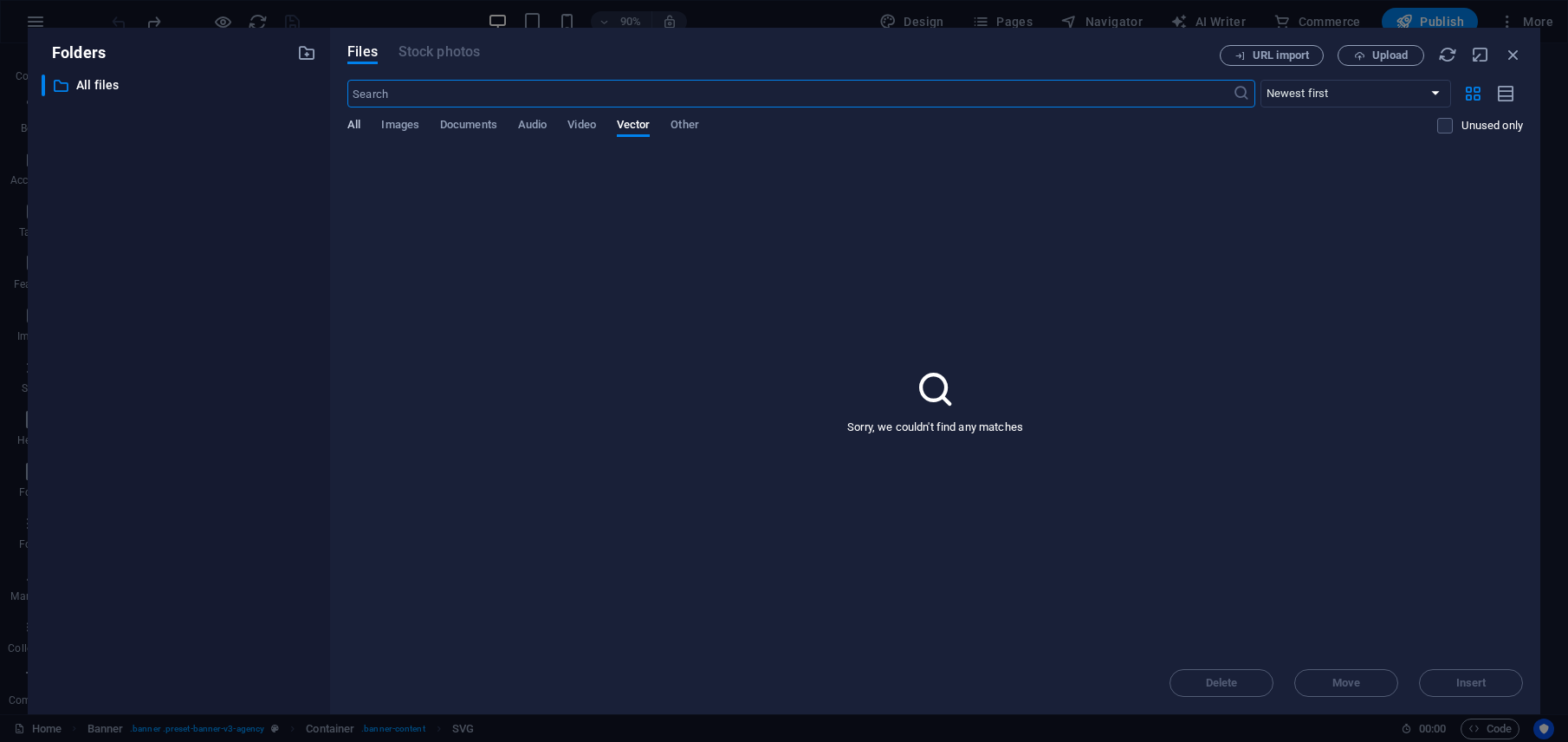
click at [357, 119] on span "All" at bounding box center [355, 126] width 13 height 24
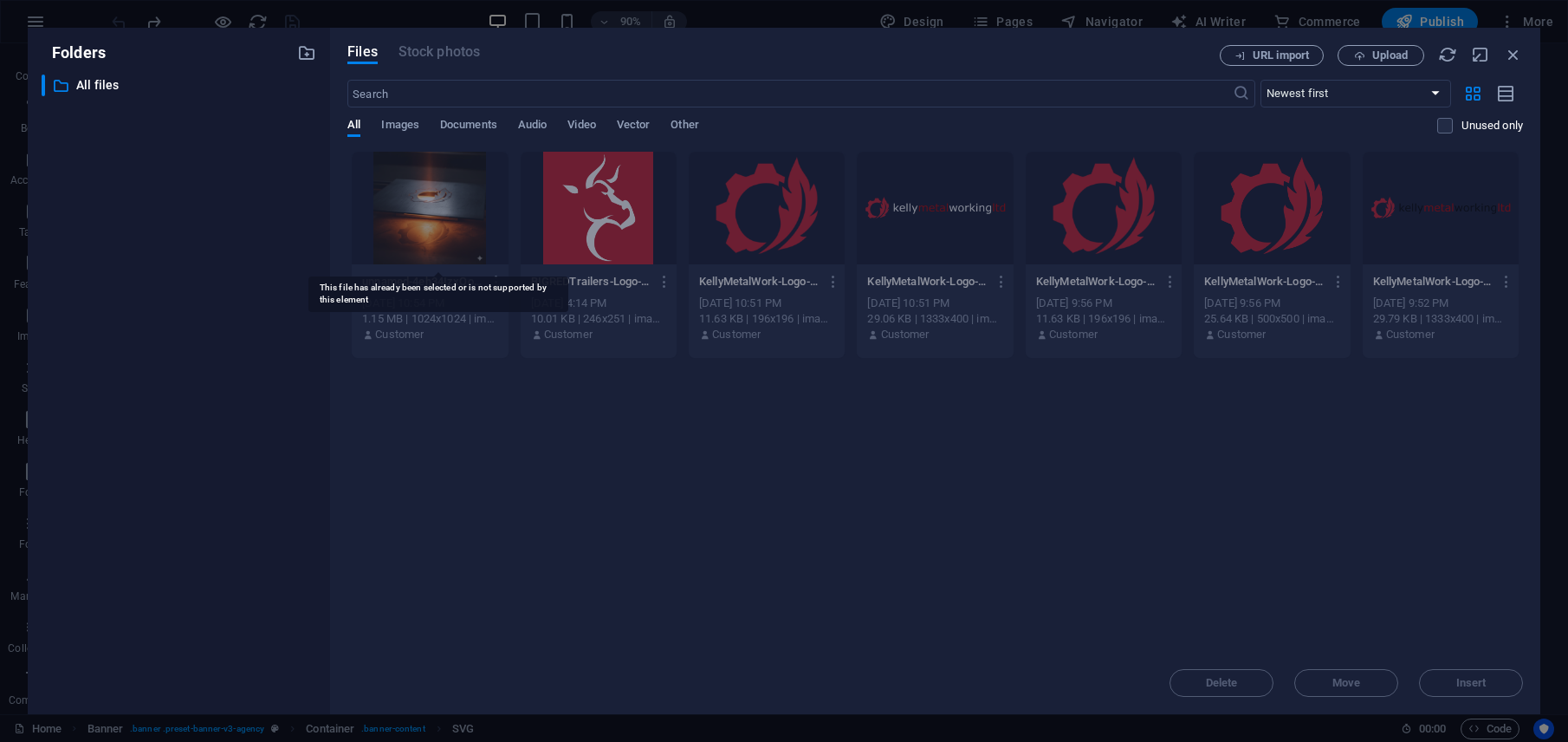
click at [429, 172] on div at bounding box center [429, 208] width 156 height 112
click at [442, 200] on div at bounding box center [429, 208] width 156 height 112
click at [1517, 58] on icon "button" at bounding box center [1513, 55] width 19 height 19
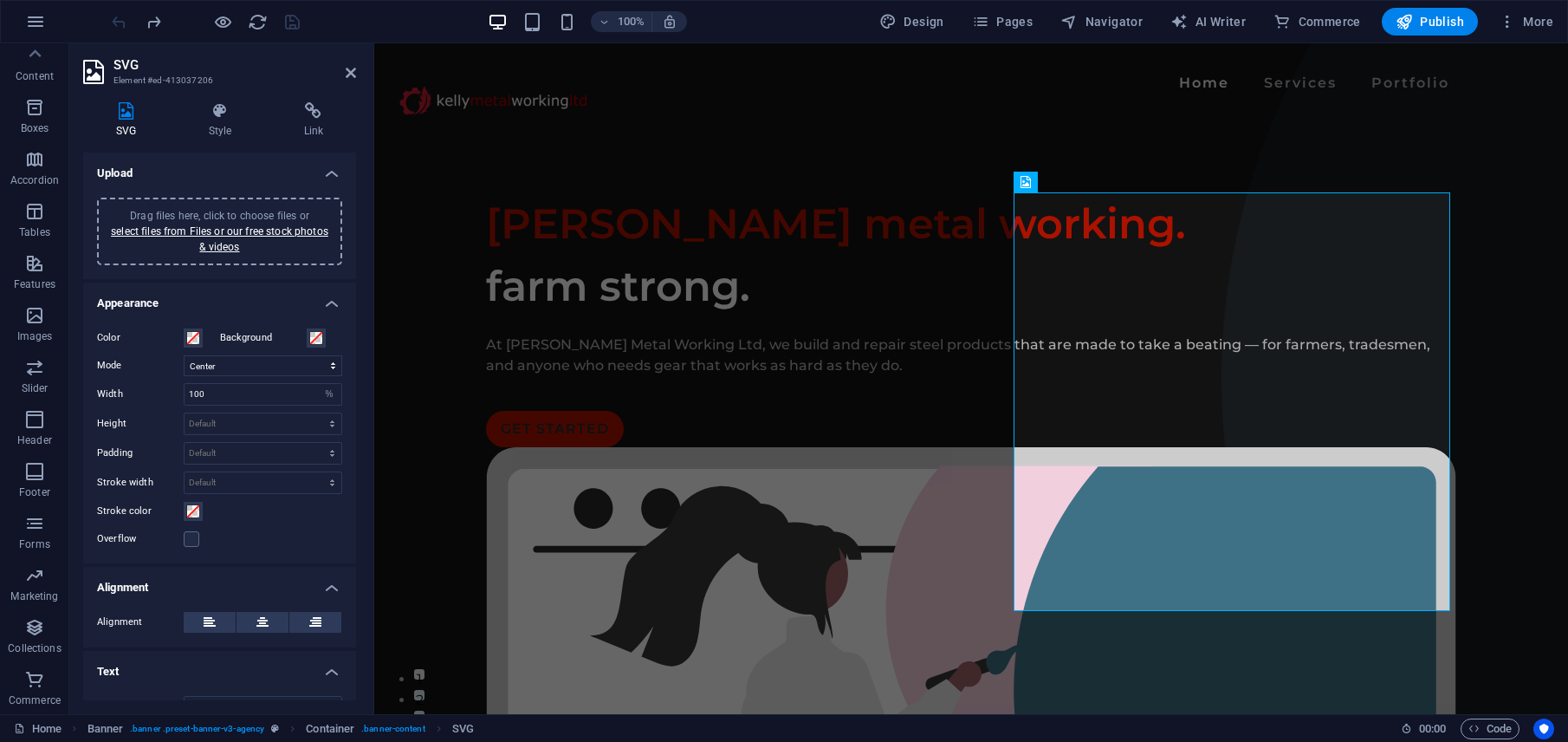
scroll to position [0, 0]
click at [37, 128] on p "Elements" at bounding box center [36, 134] width 44 height 13
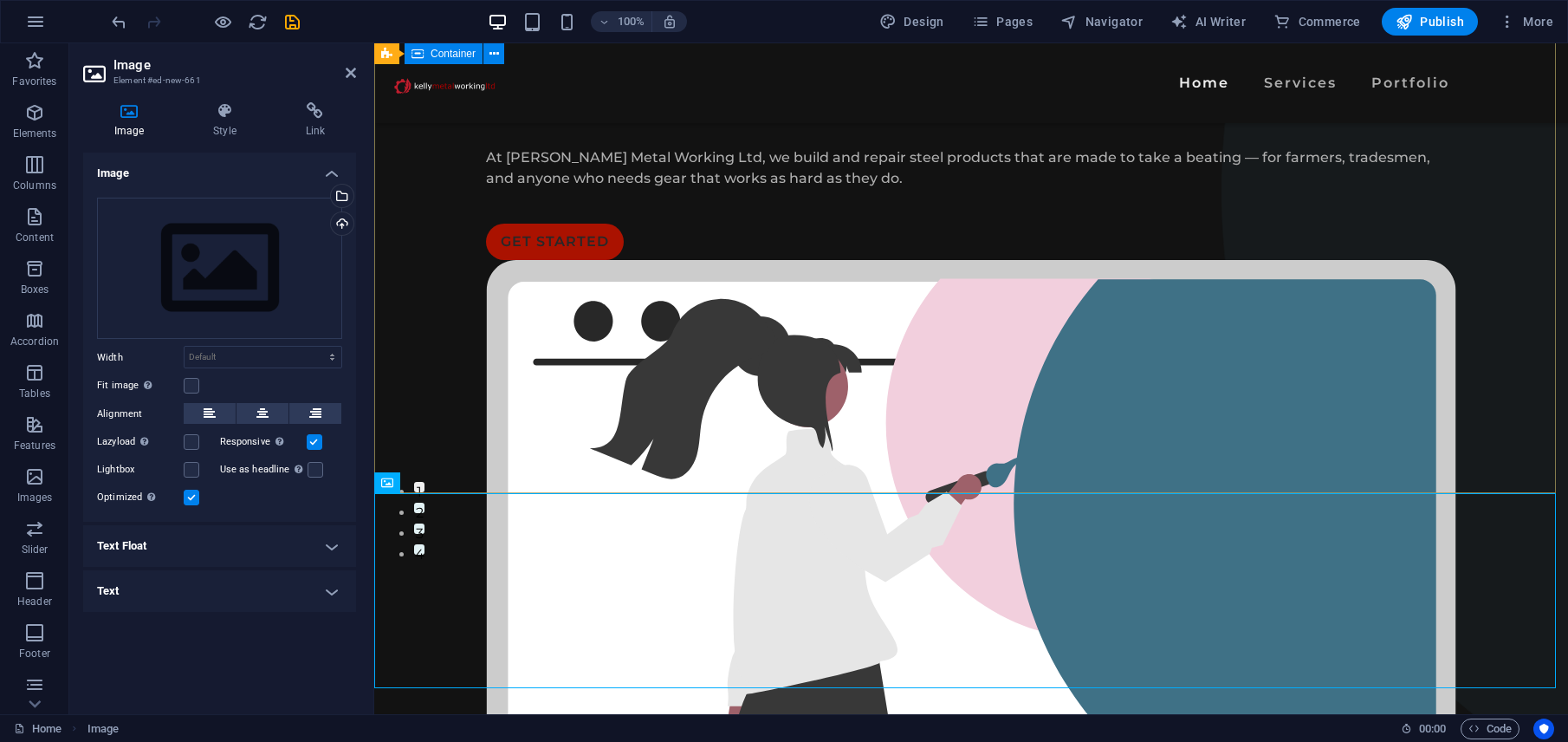
scroll to position [128, 0]
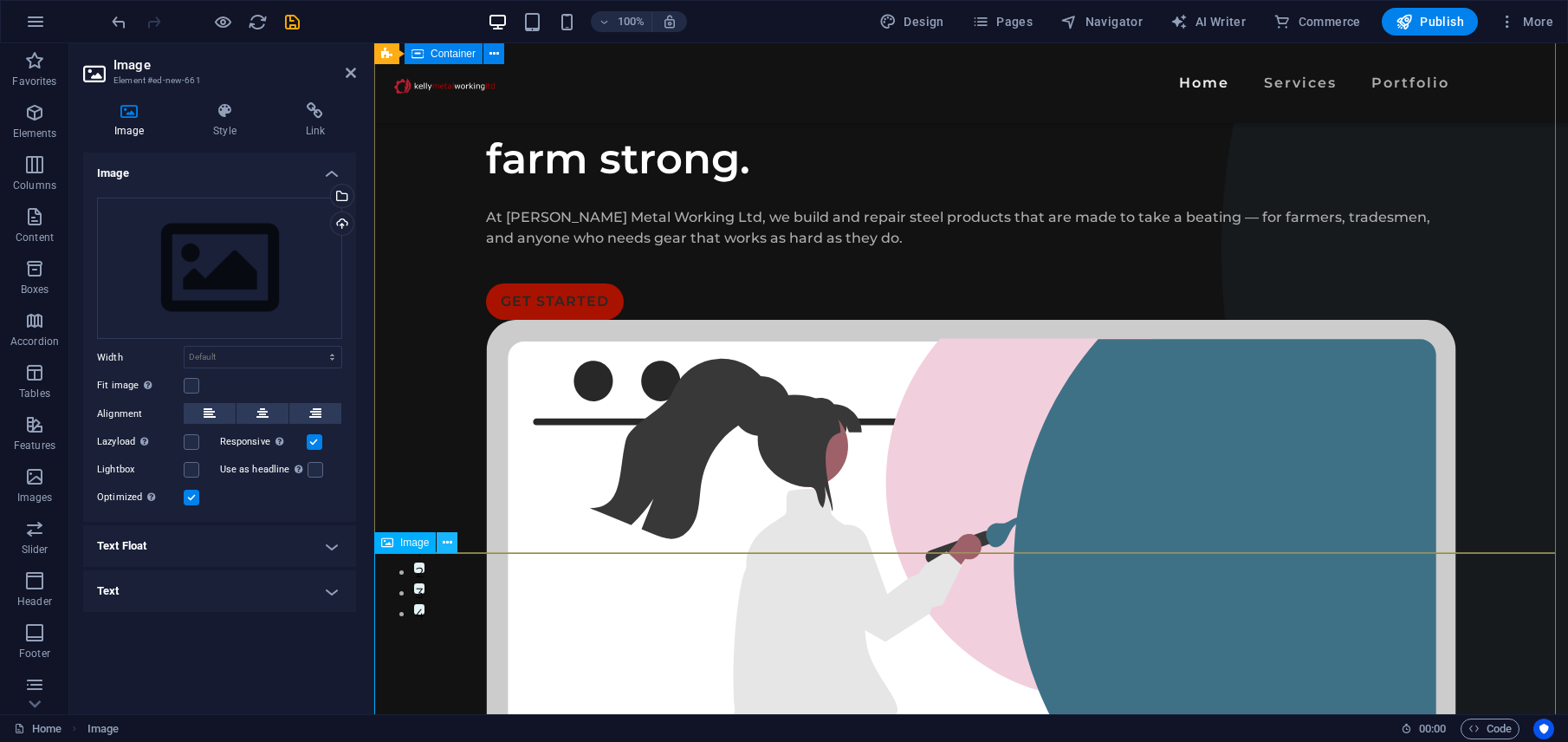
click at [443, 541] on icon at bounding box center [448, 542] width 10 height 18
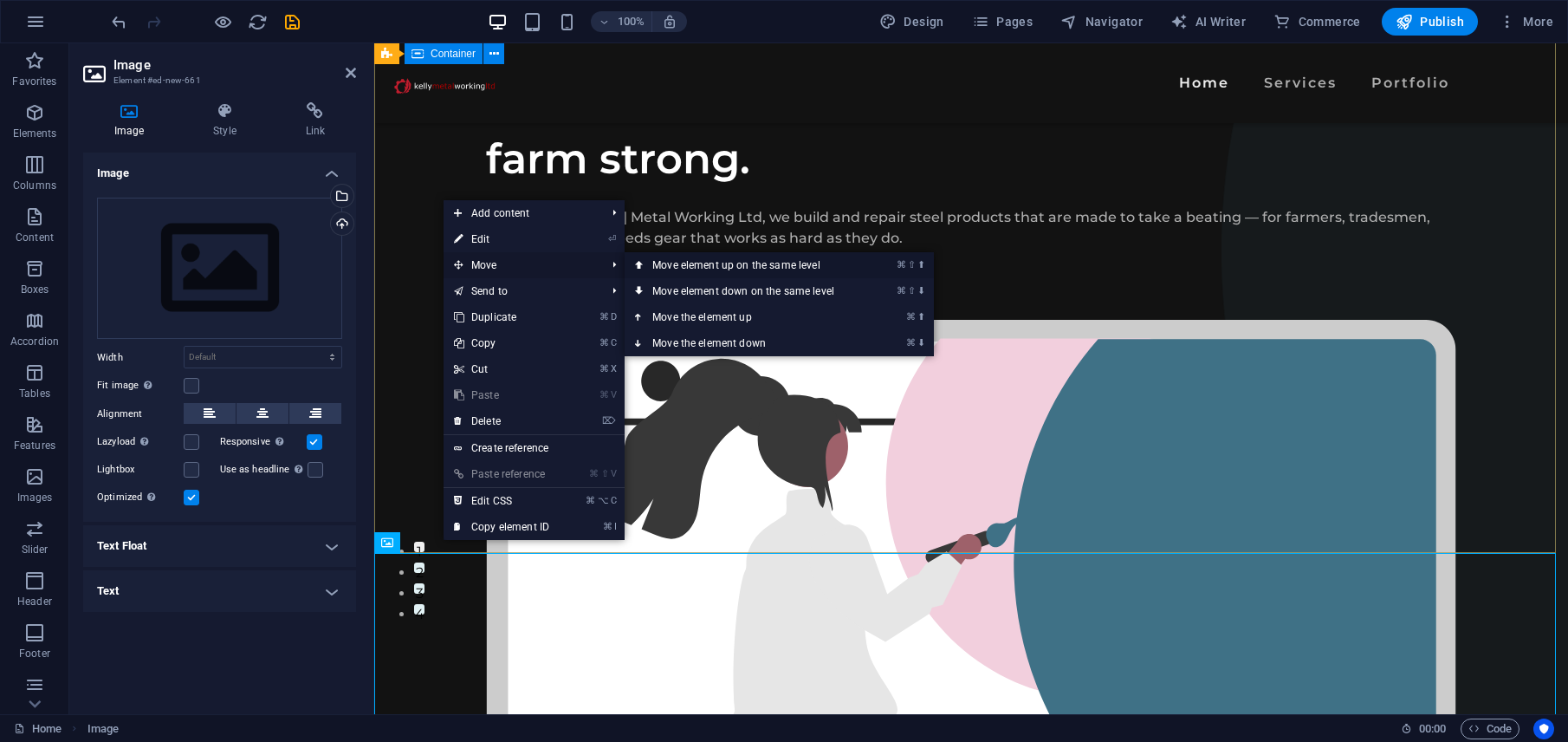
click at [673, 266] on link "⌘ ⇧ ⬆ Move element up on the same level" at bounding box center [747, 264] width 244 height 26
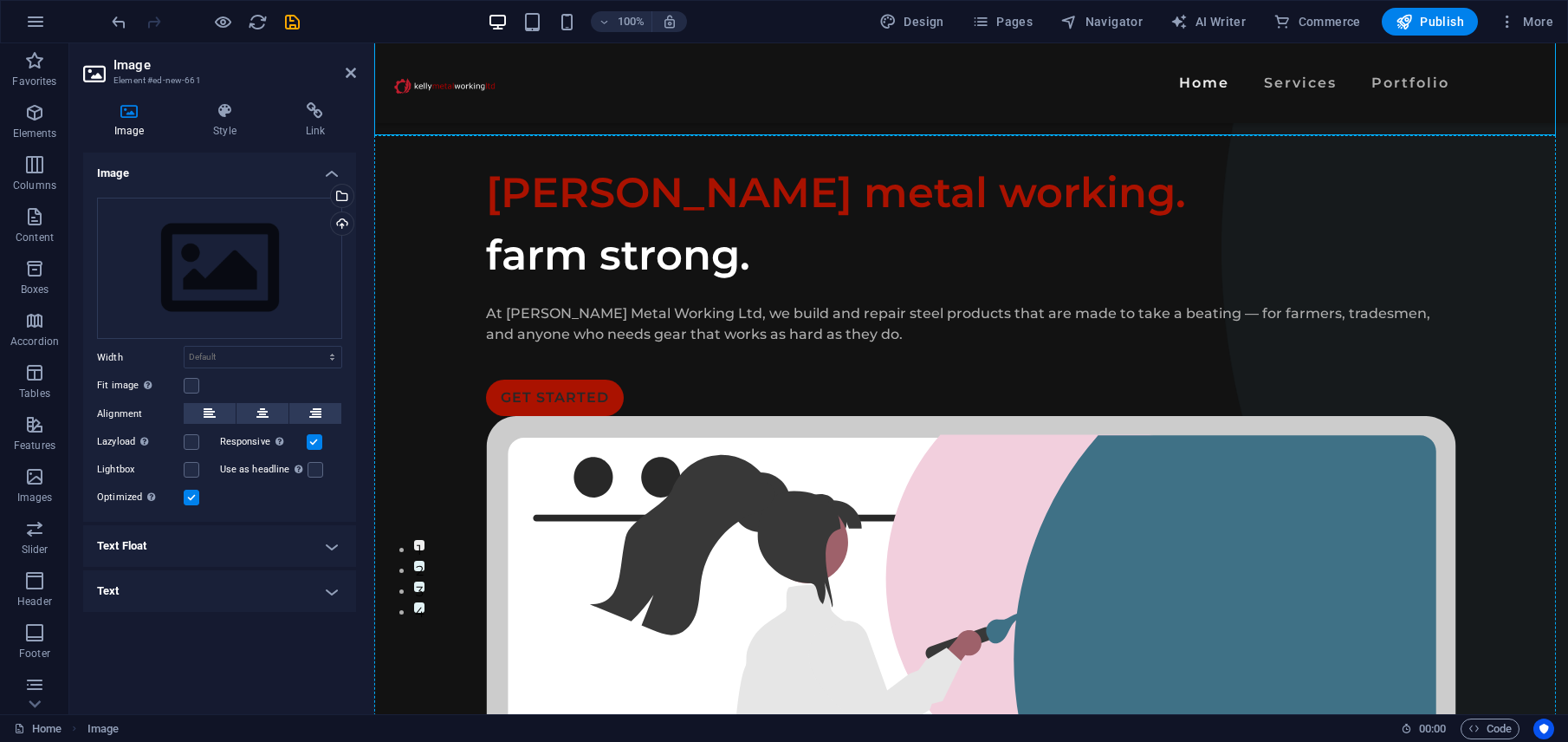
scroll to position [146, 0]
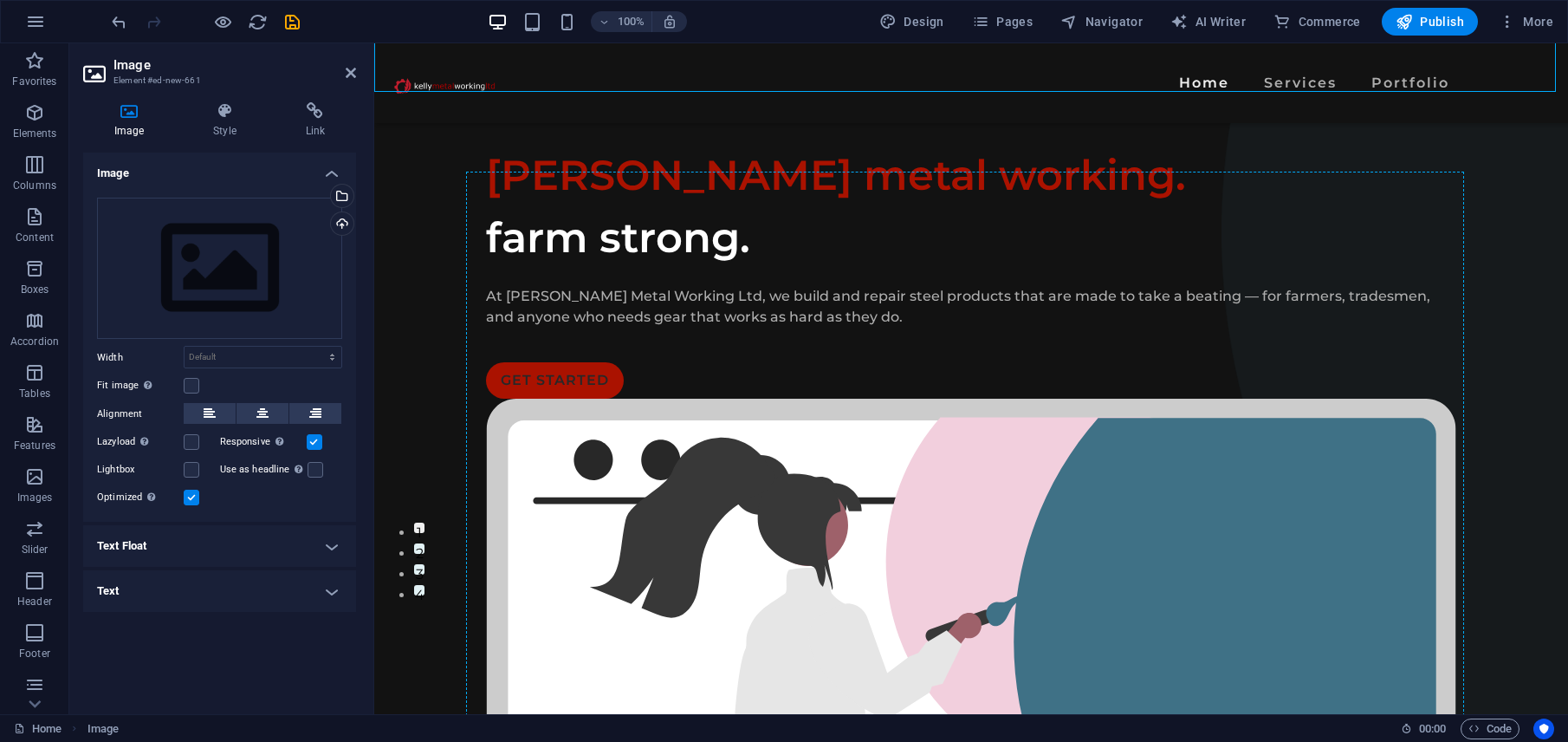
drag, startPoint x: 791, startPoint y: 94, endPoint x: 1290, endPoint y: 601, distance: 711.4
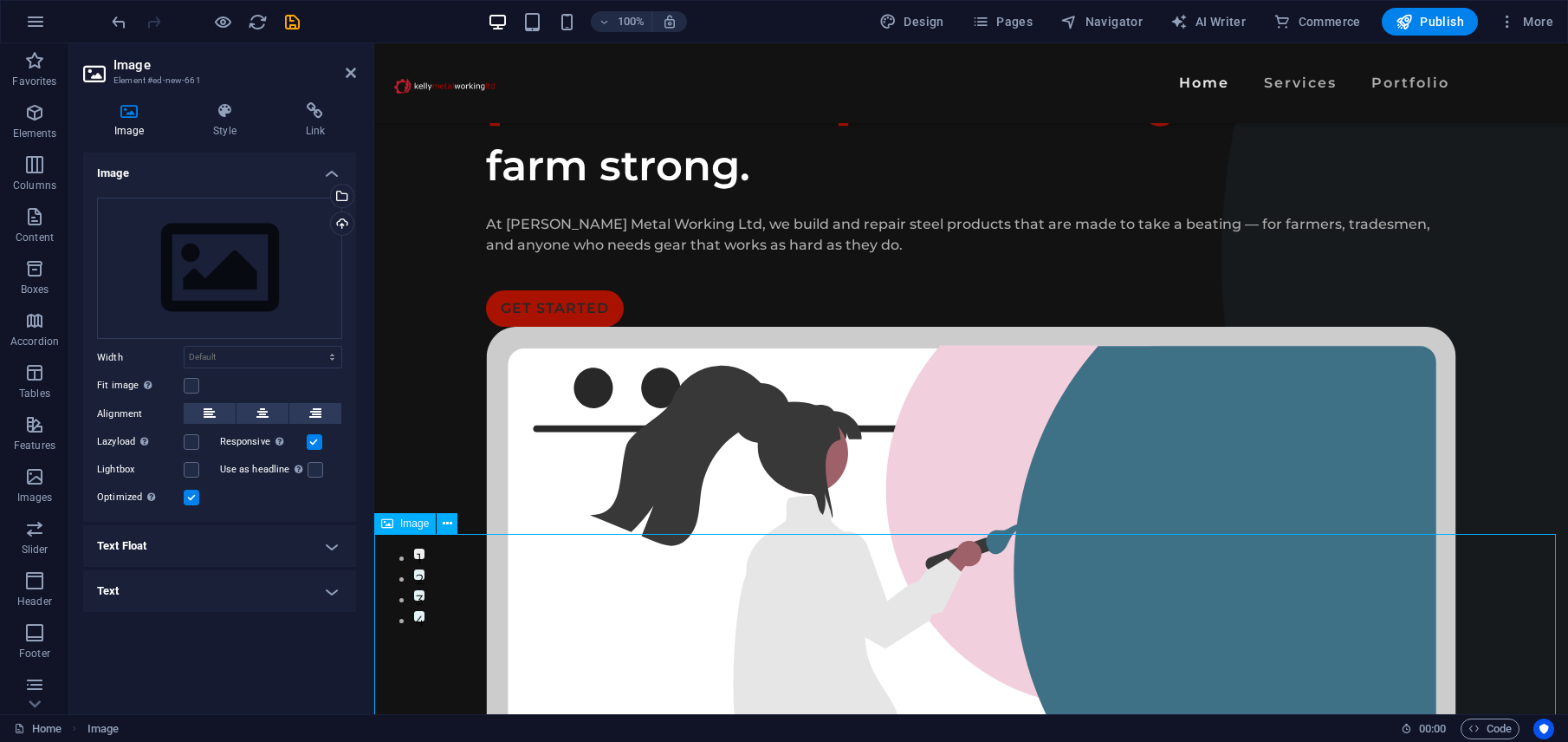
scroll to position [0, 0]
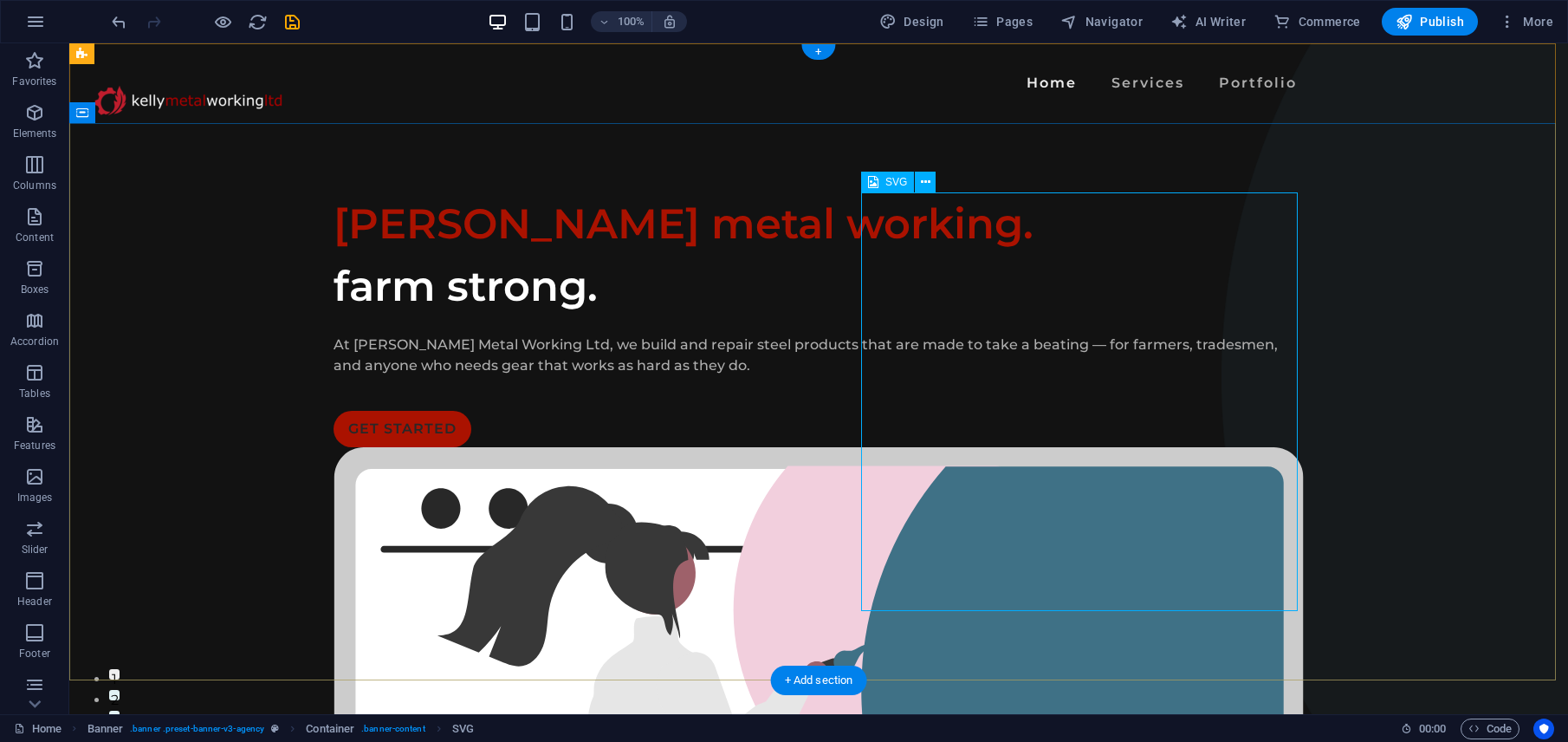
click at [874, 181] on icon at bounding box center [872, 182] width 11 height 21
click at [928, 181] on icon at bounding box center [925, 182] width 10 height 18
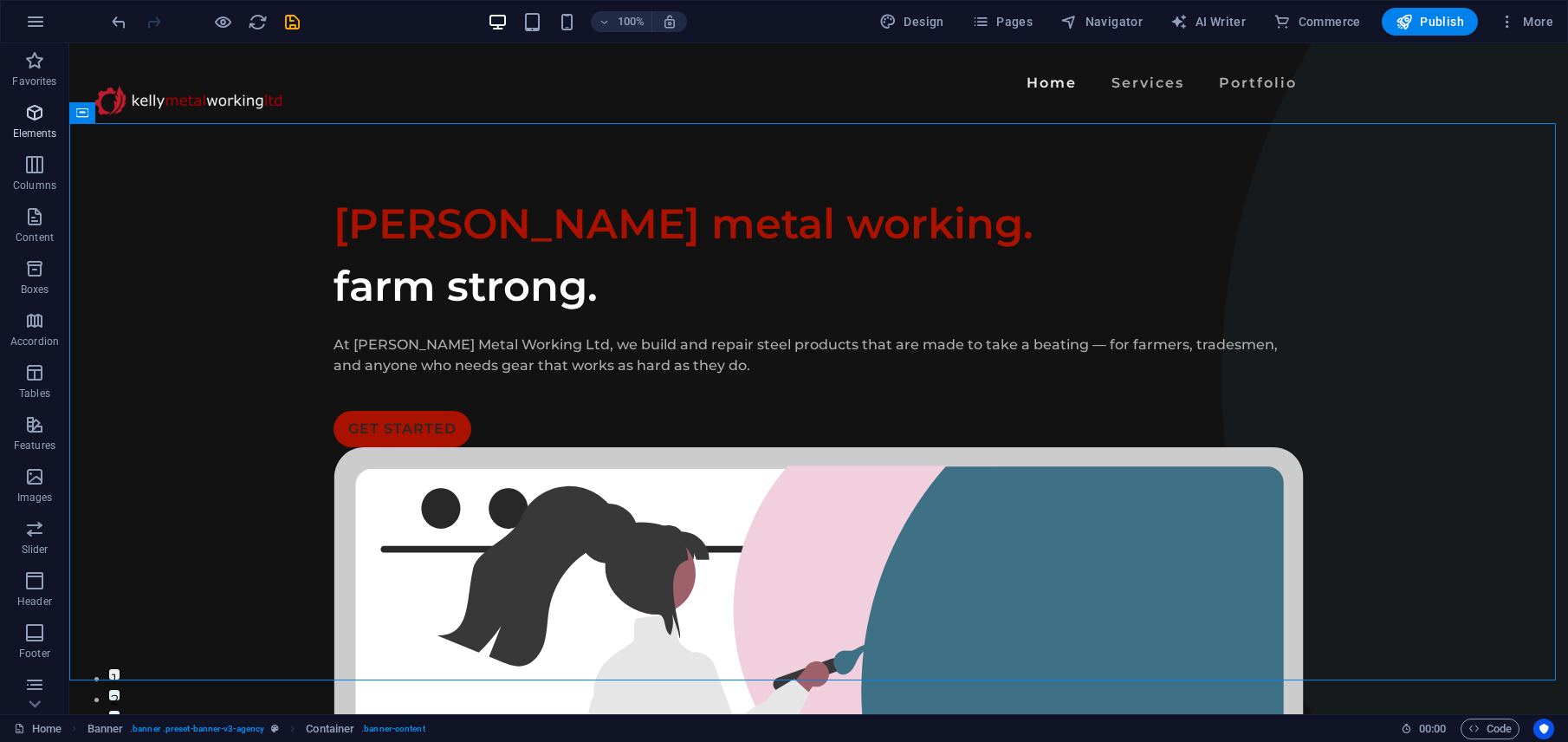
click at [34, 113] on icon "button" at bounding box center [35, 112] width 21 height 21
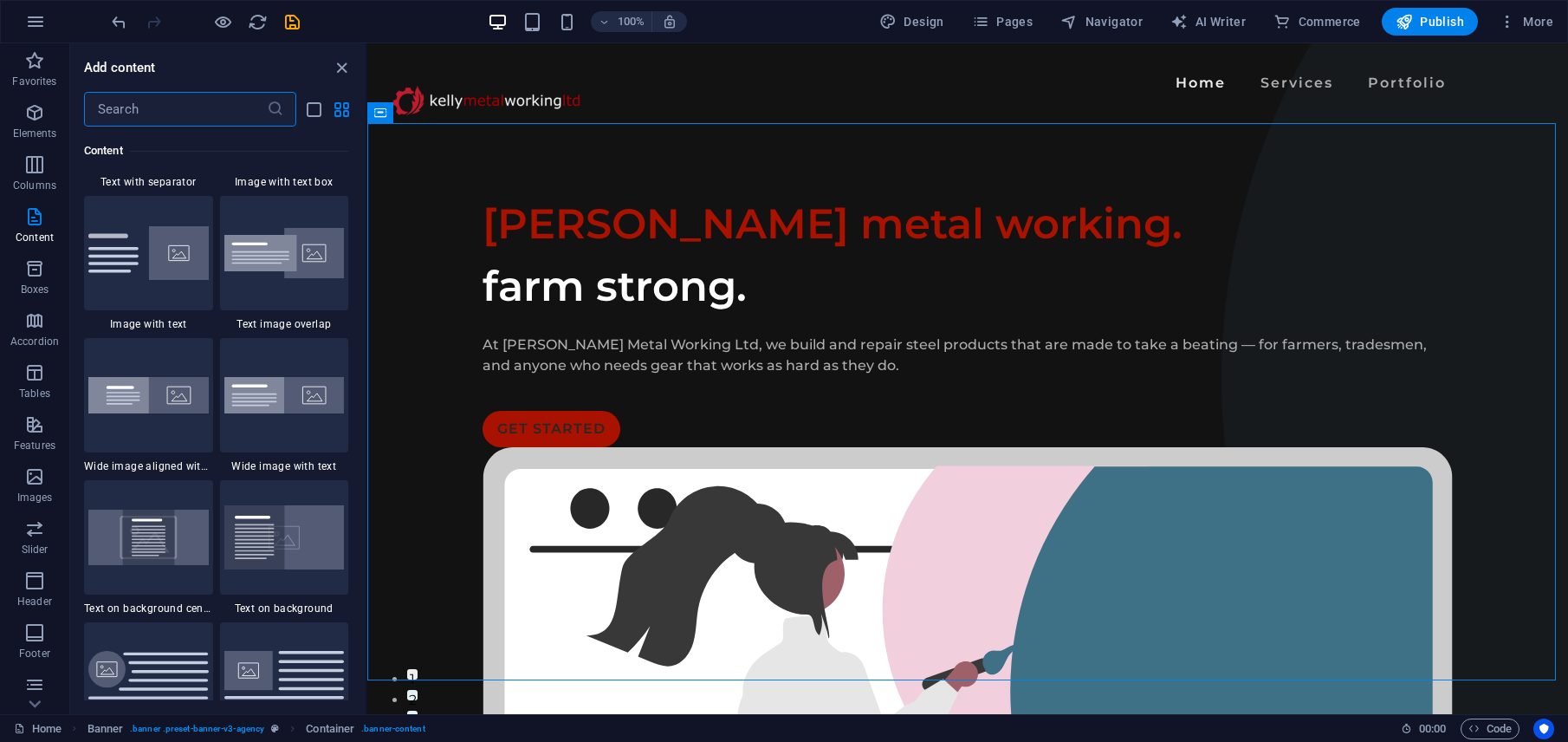
scroll to position [3163, 0]
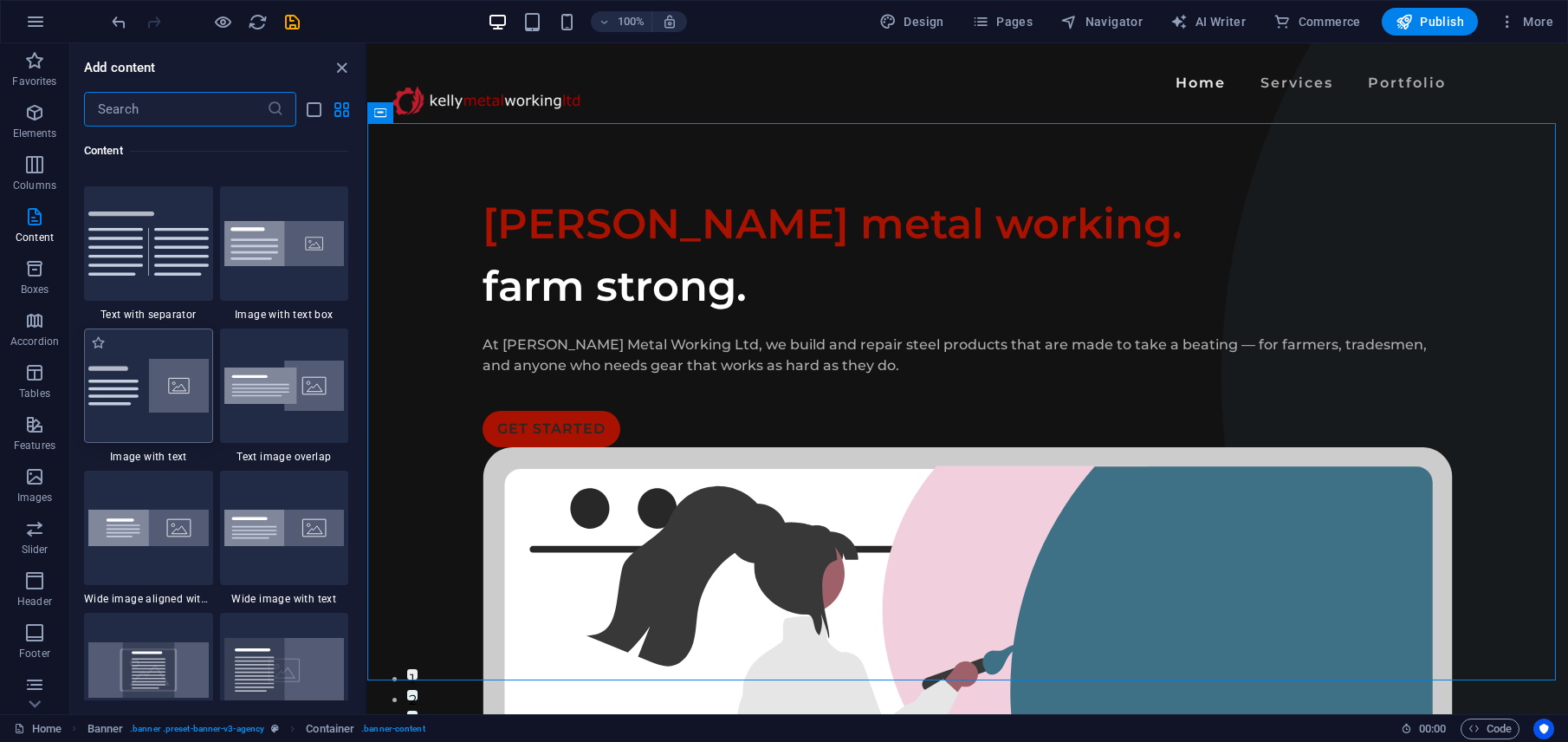
click at [184, 382] on img at bounding box center [148, 385] width 120 height 54
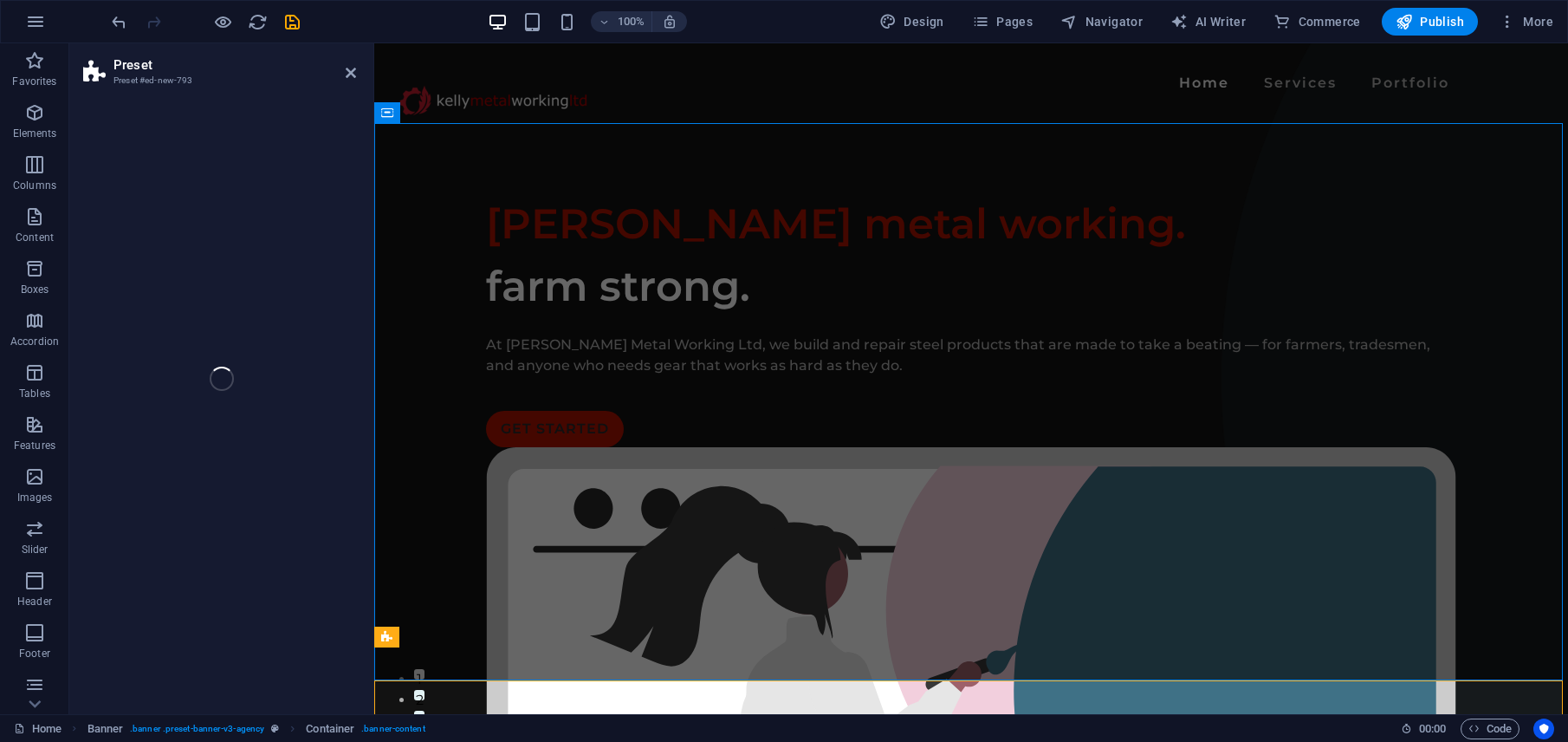
select select "rem"
select select "px"
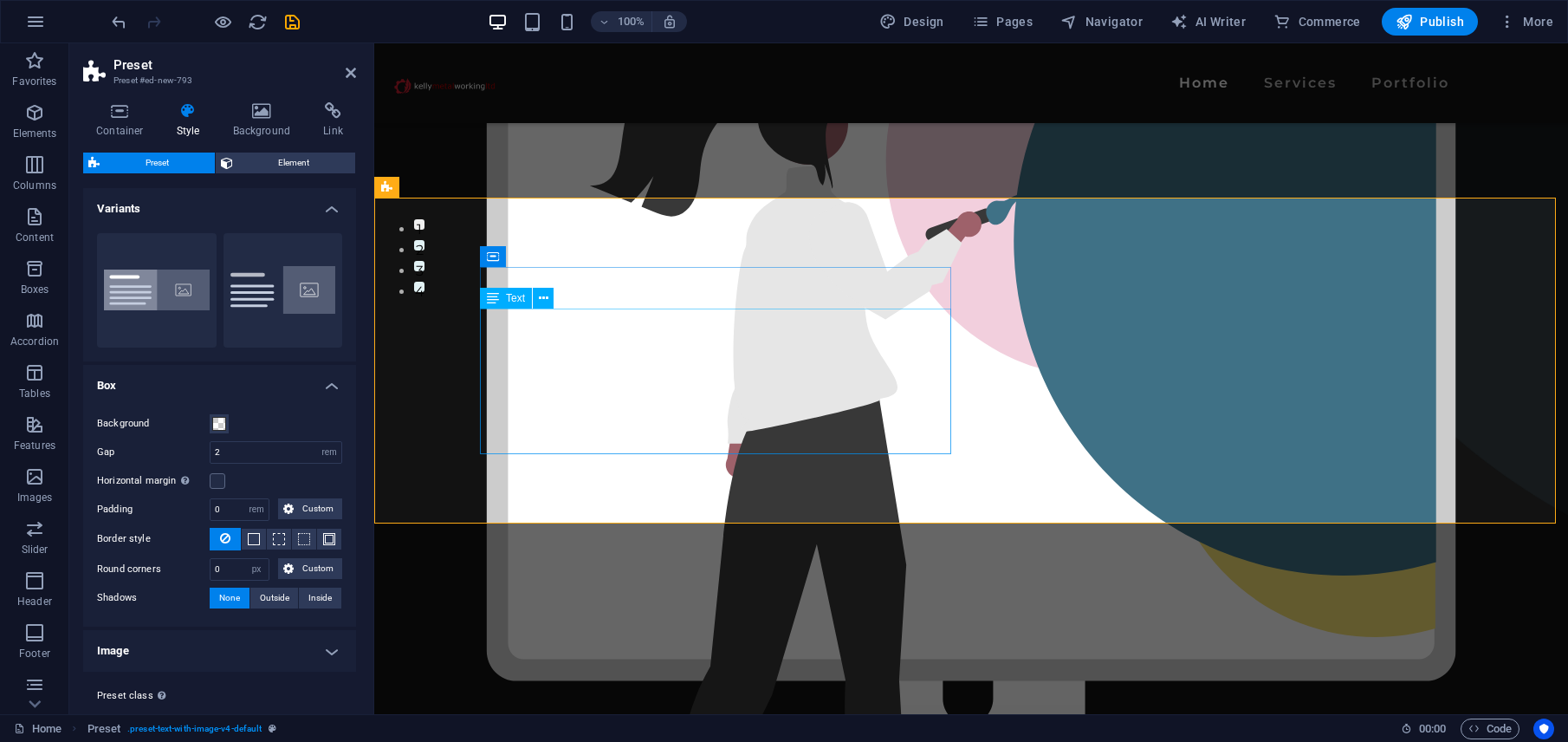
scroll to position [590, 0]
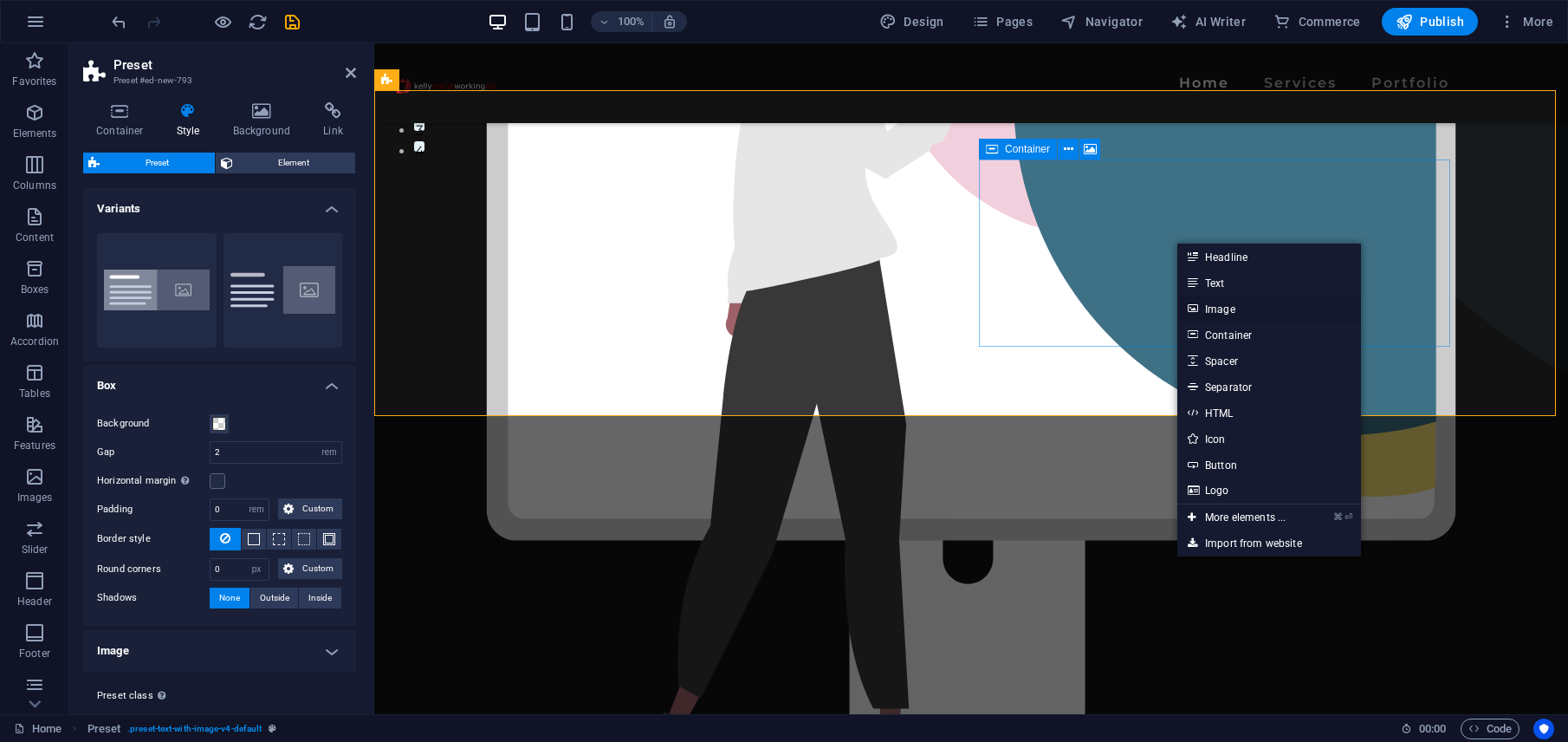
click at [1243, 304] on link "Image" at bounding box center [1268, 308] width 184 height 26
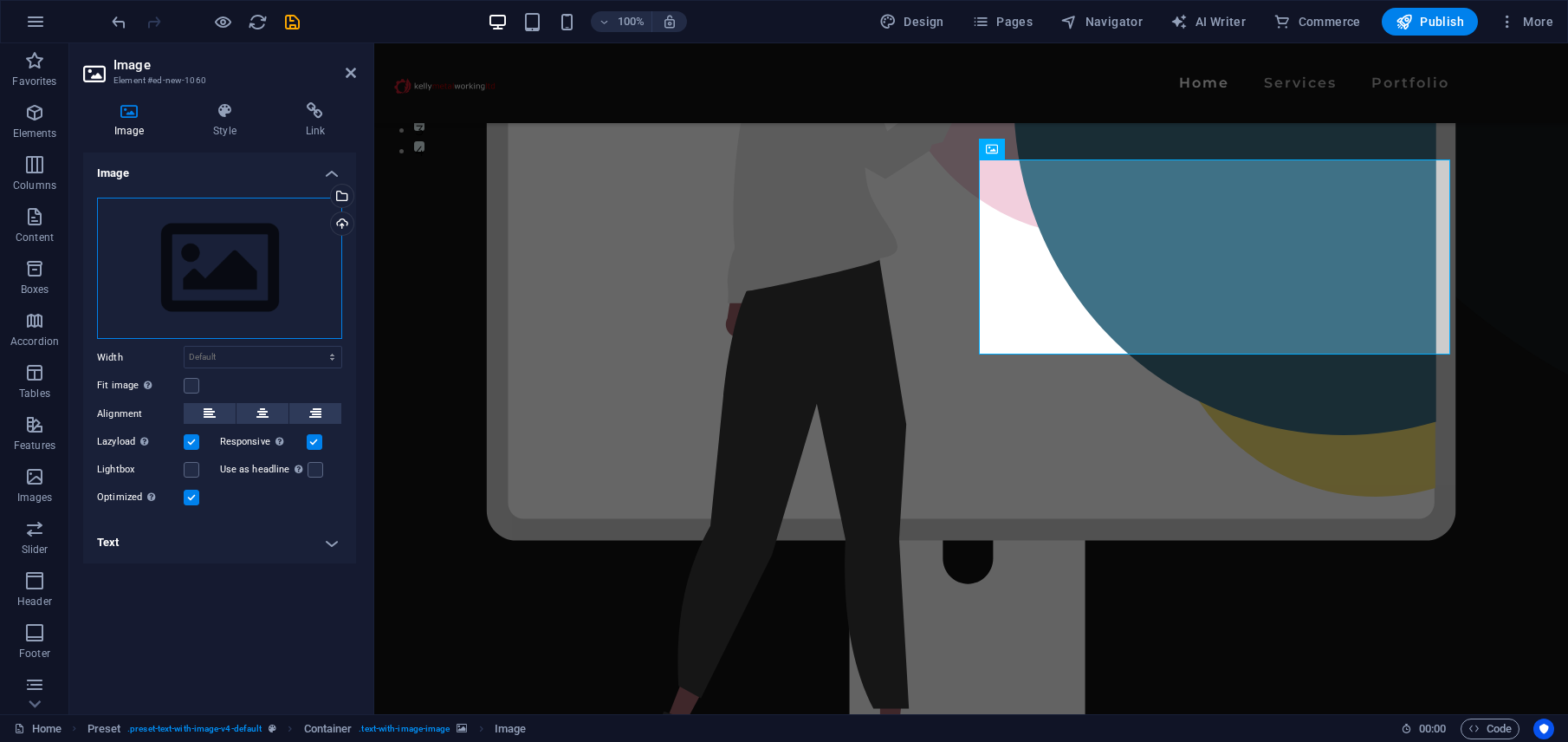
click at [210, 228] on div "Drag files here, click to choose files or select files from Files or our free s…" at bounding box center [219, 269] width 245 height 142
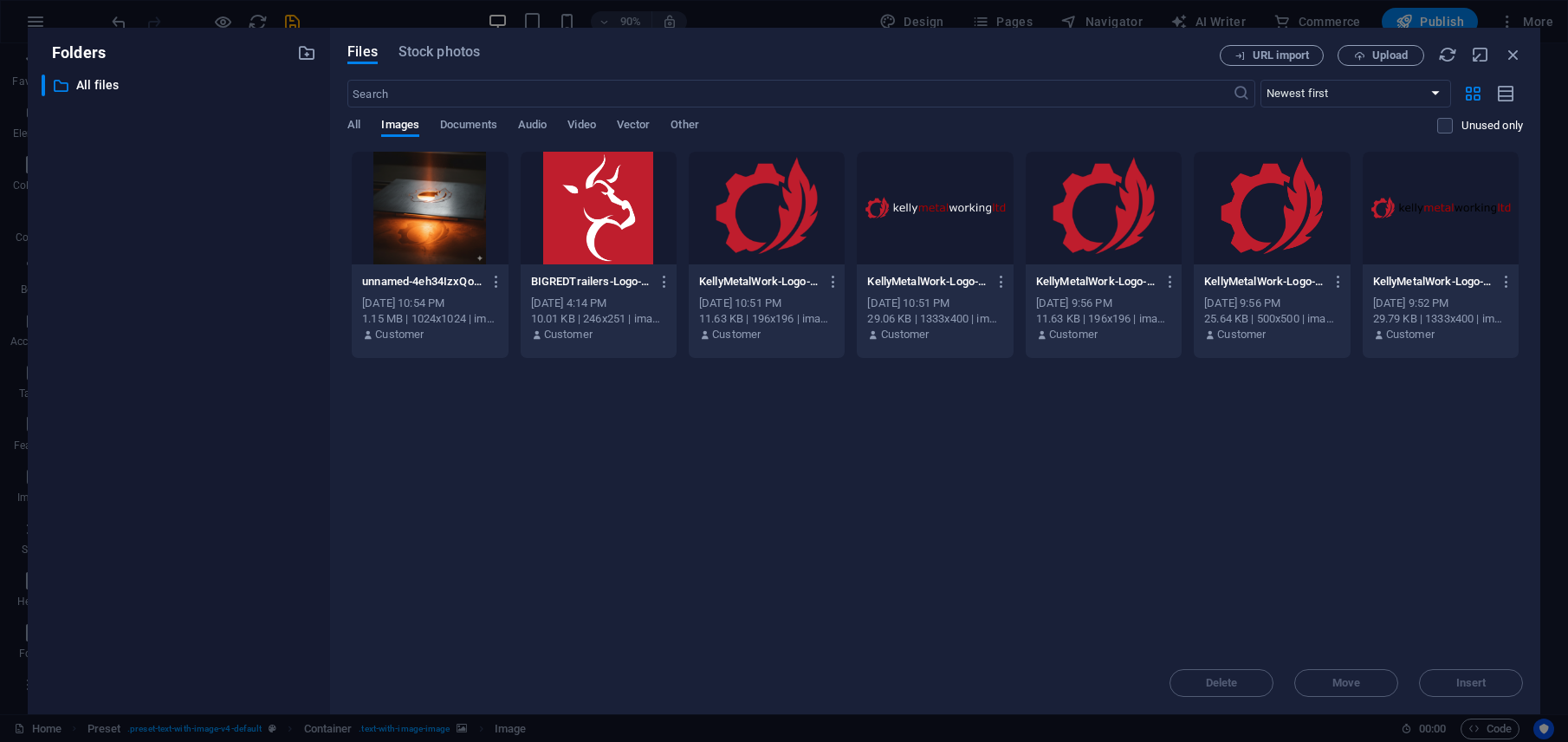
click at [408, 224] on div at bounding box center [429, 208] width 156 height 112
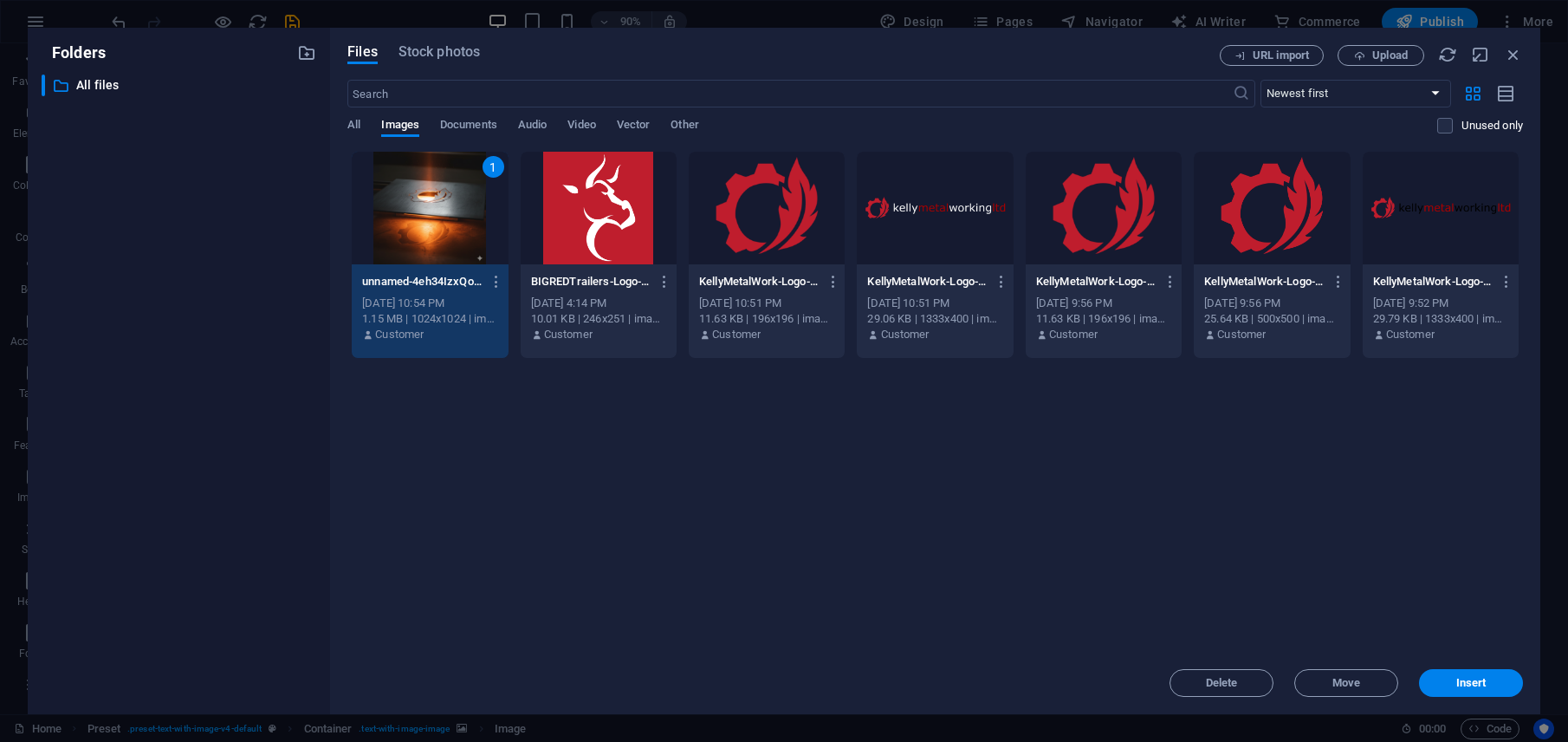
click at [408, 224] on div "1" at bounding box center [429, 208] width 156 height 112
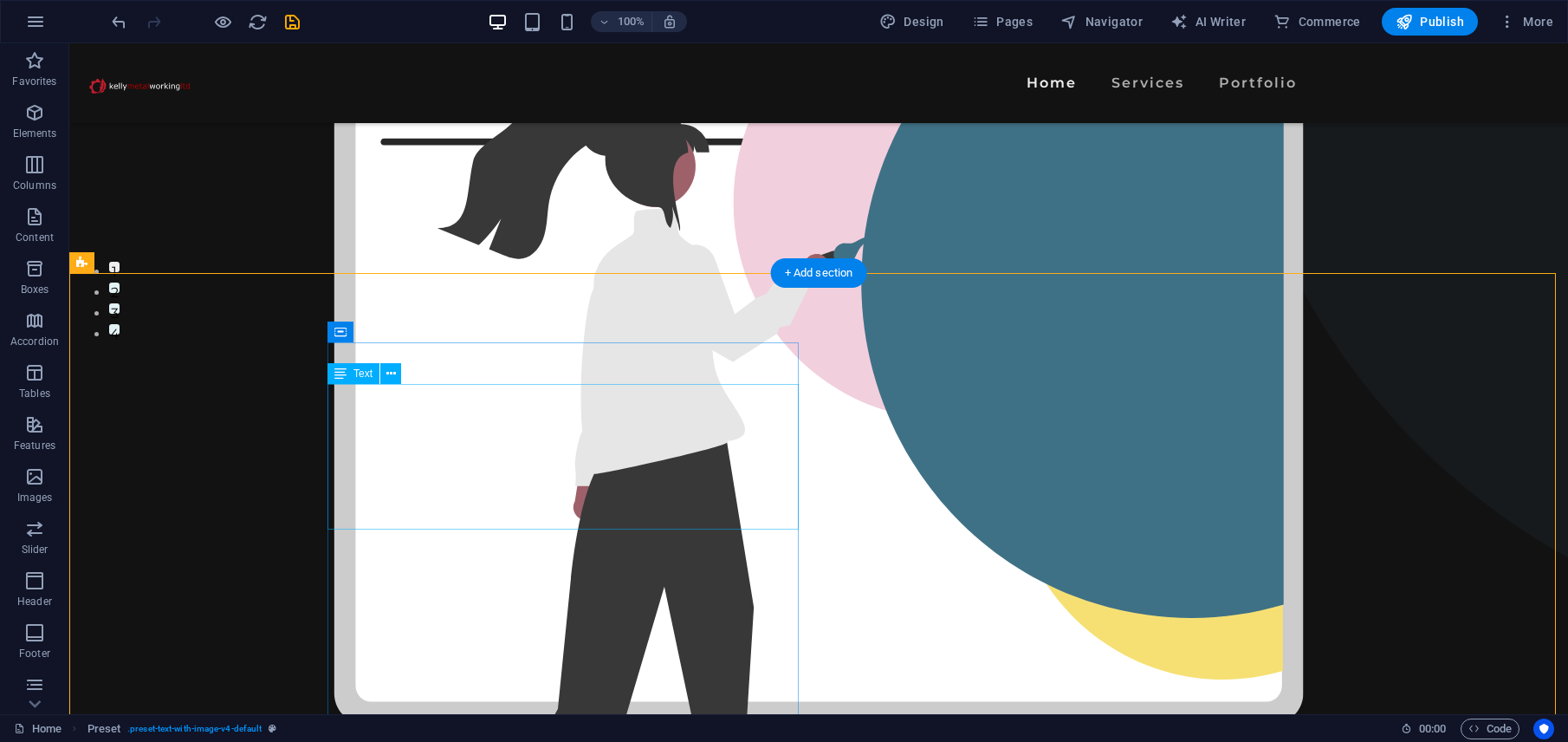
scroll to position [79, 0]
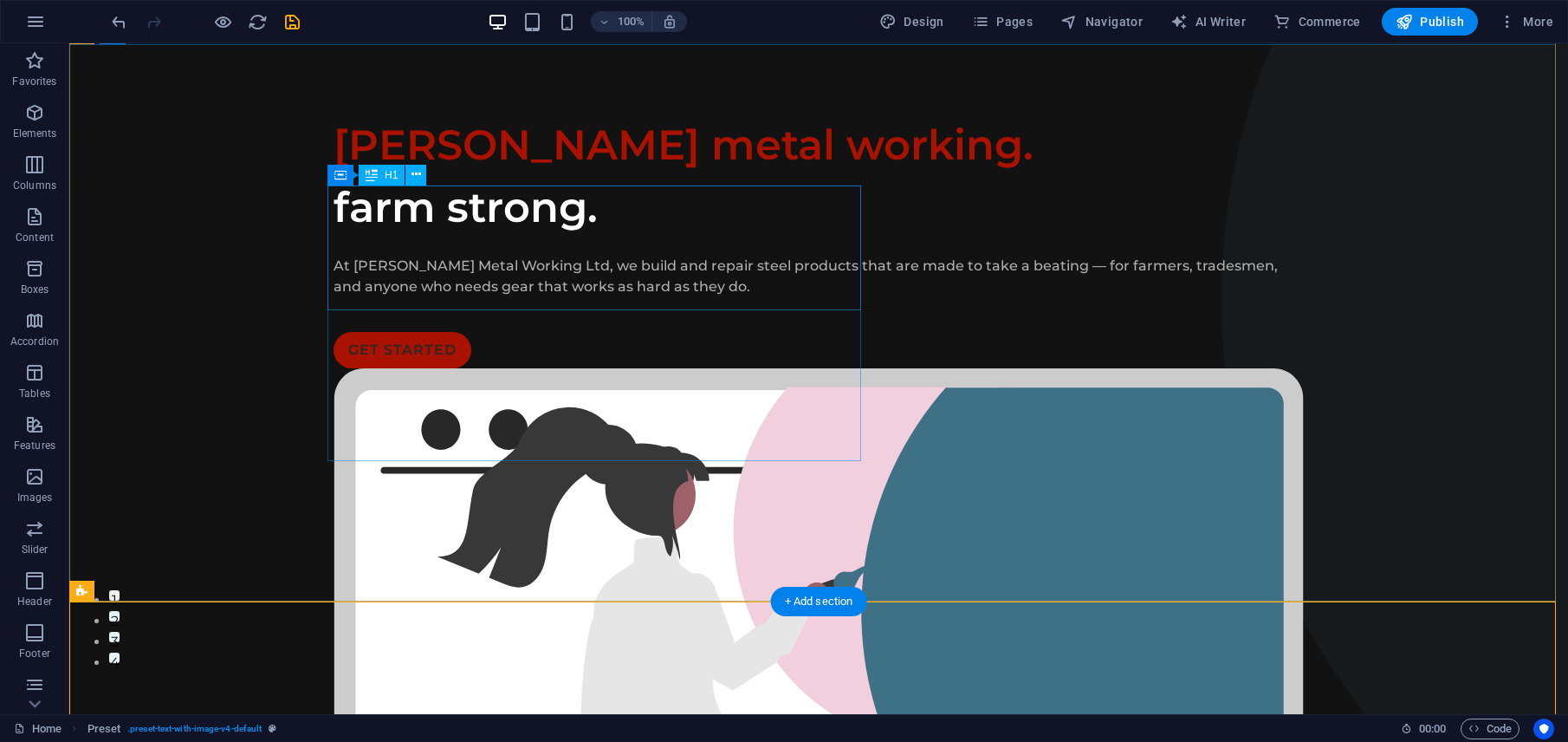
click at [452, 238] on div "[PERSON_NAME] metal working. farm strong." at bounding box center [819, 176] width 970 height 125
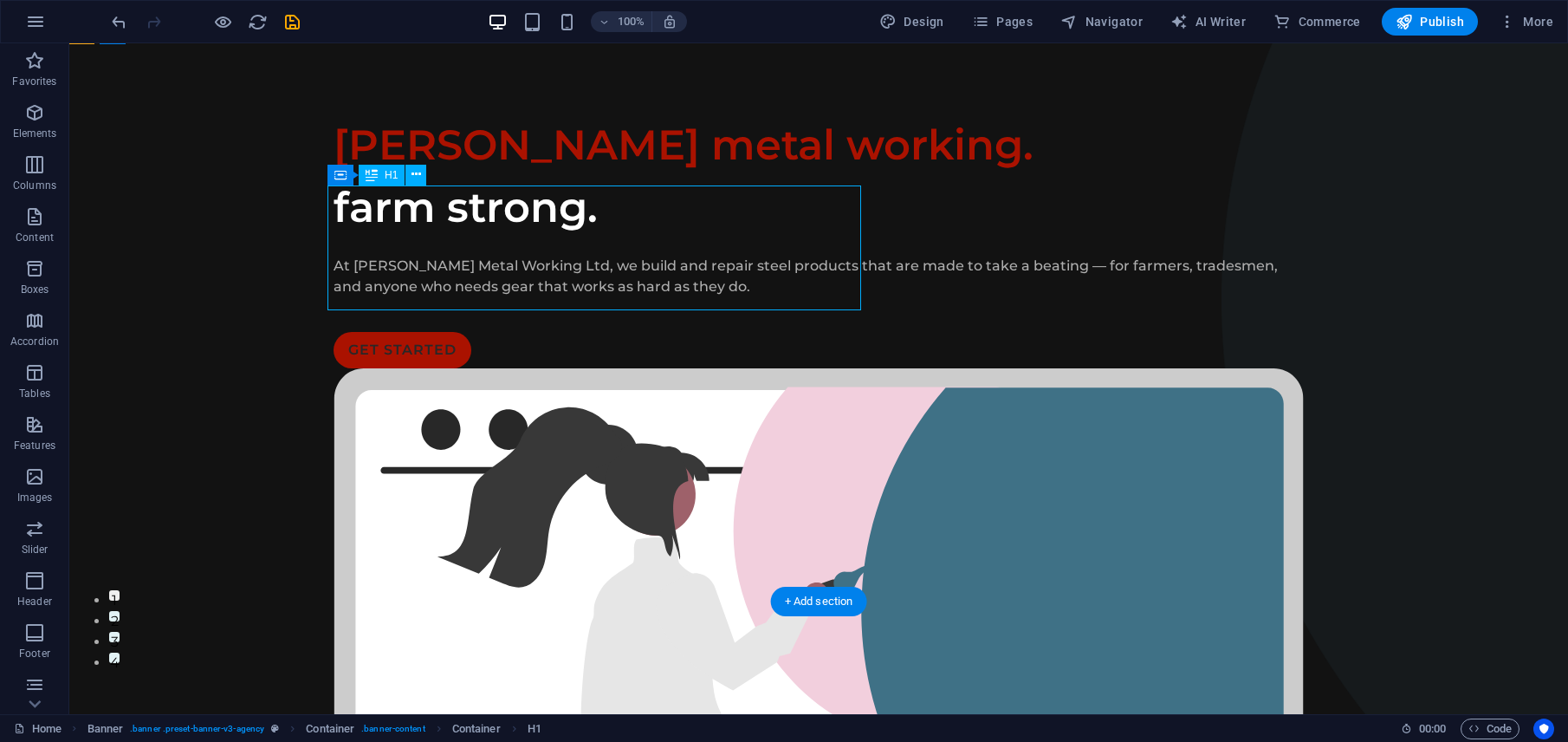
click at [640, 238] on div "[PERSON_NAME] metal working. farm strong." at bounding box center [819, 176] width 970 height 125
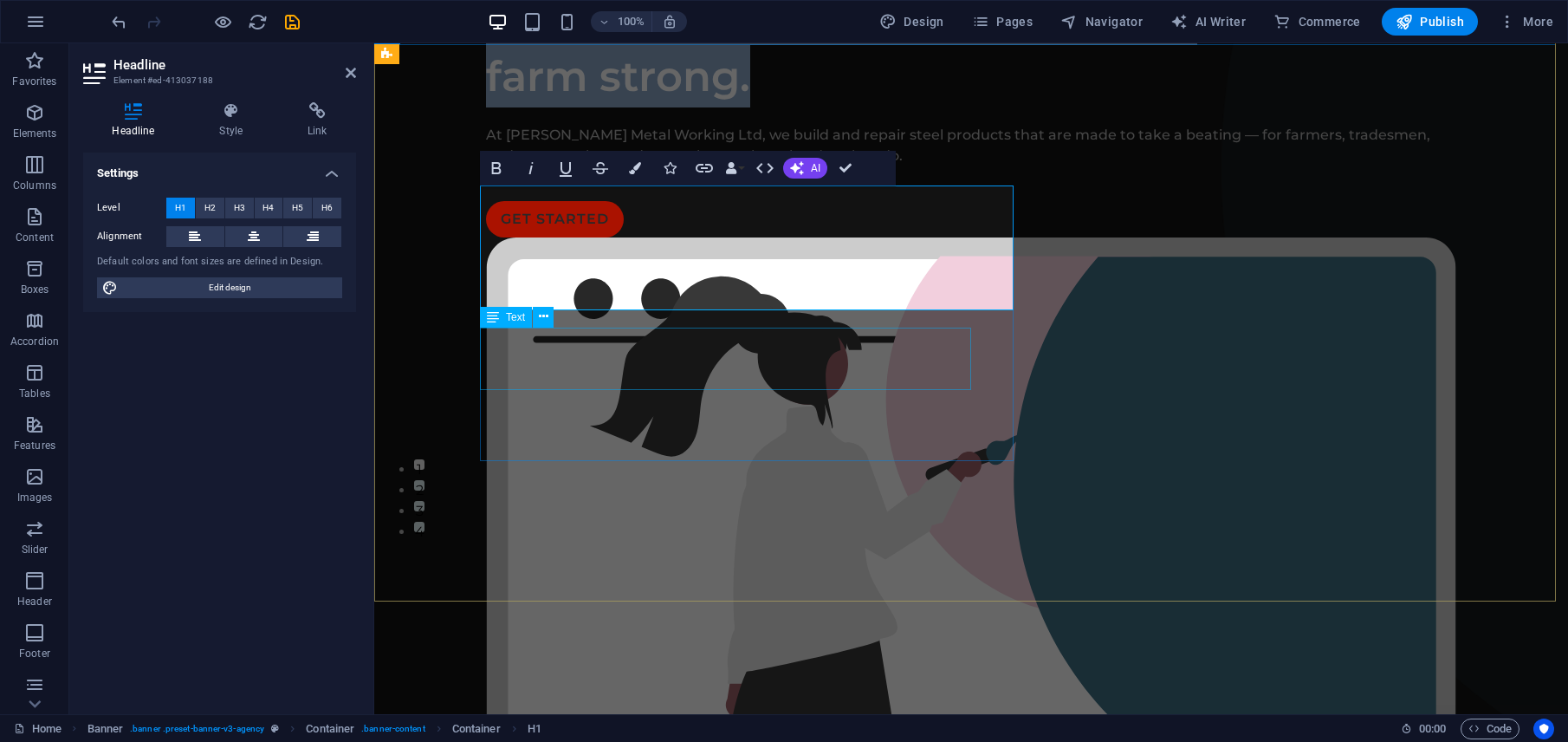
scroll to position [530, 0]
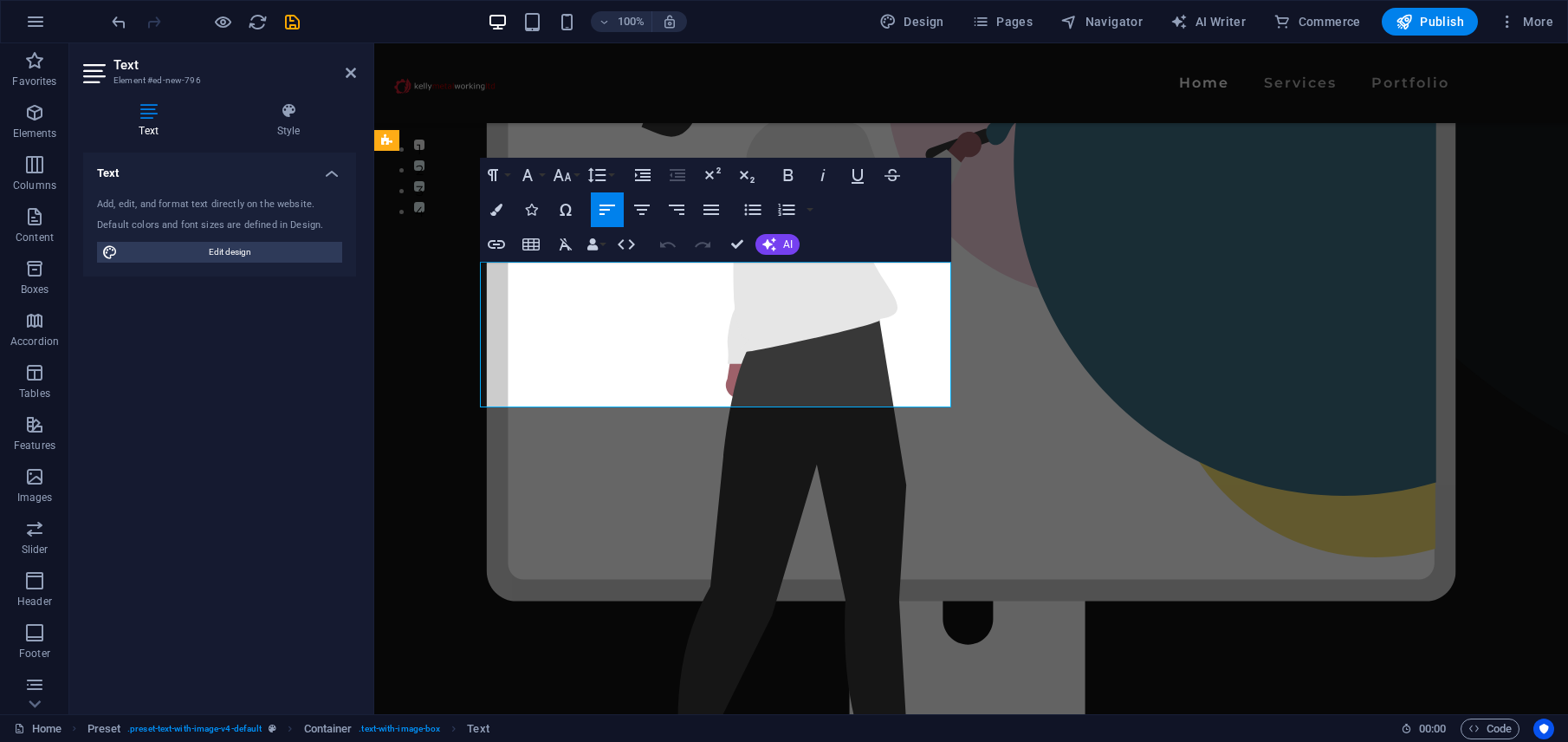
click at [1008, 200] on div "Container Image" at bounding box center [1041, 210] width 126 height 22
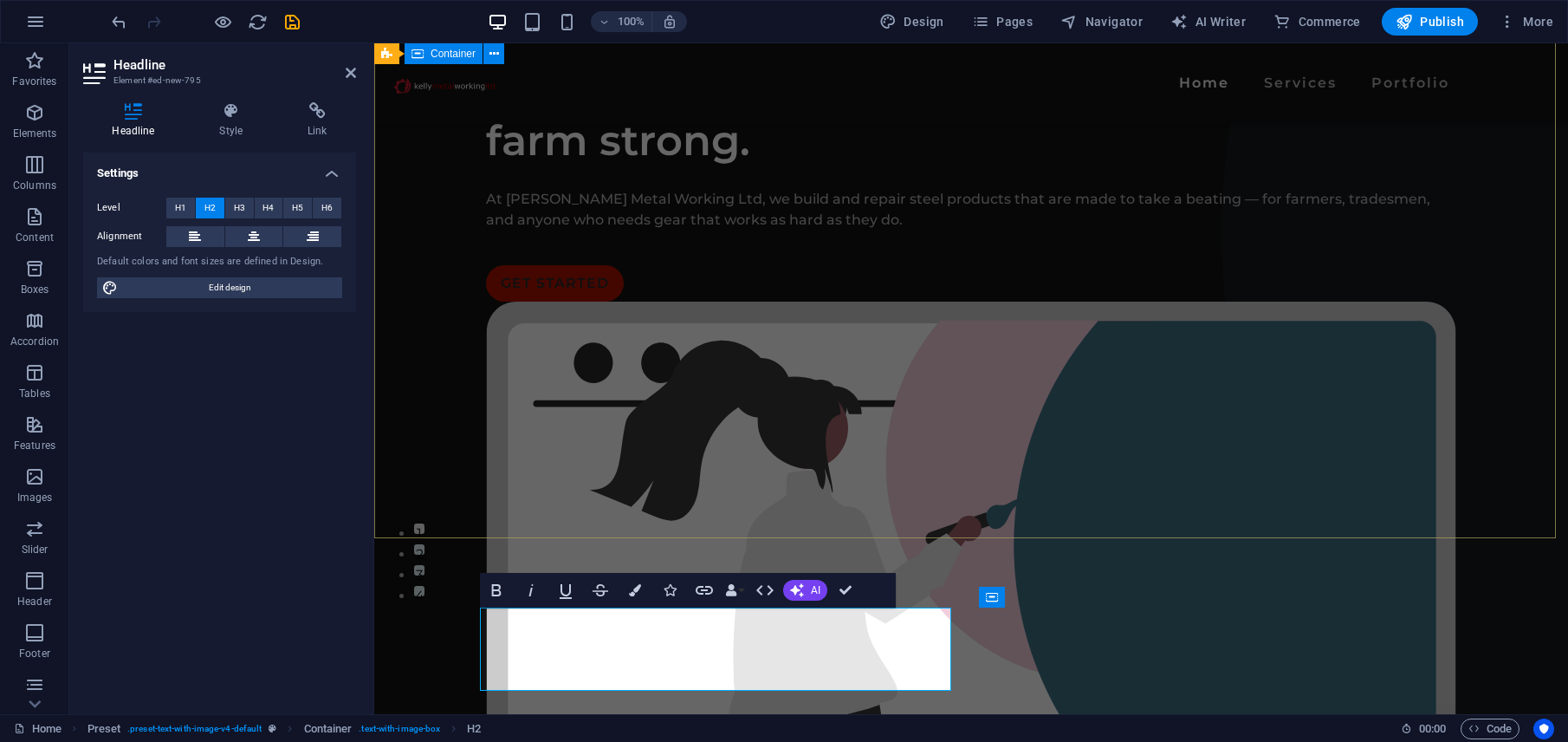
scroll to position [300, 0]
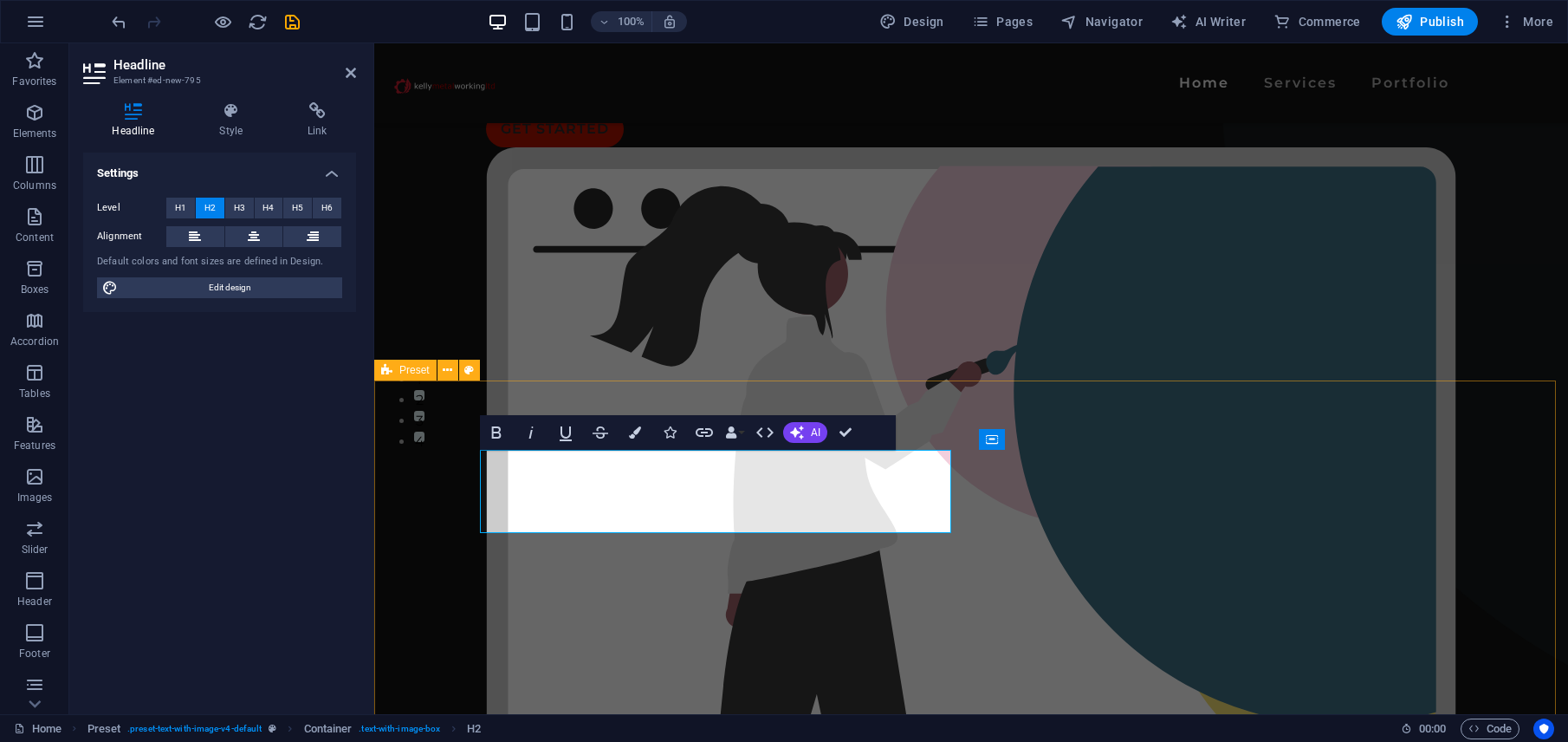
drag, startPoint x: 781, startPoint y: 465, endPoint x: 506, endPoint y: 433, distance: 276.9
click at [637, 439] on button "Colors" at bounding box center [635, 433] width 33 height 35
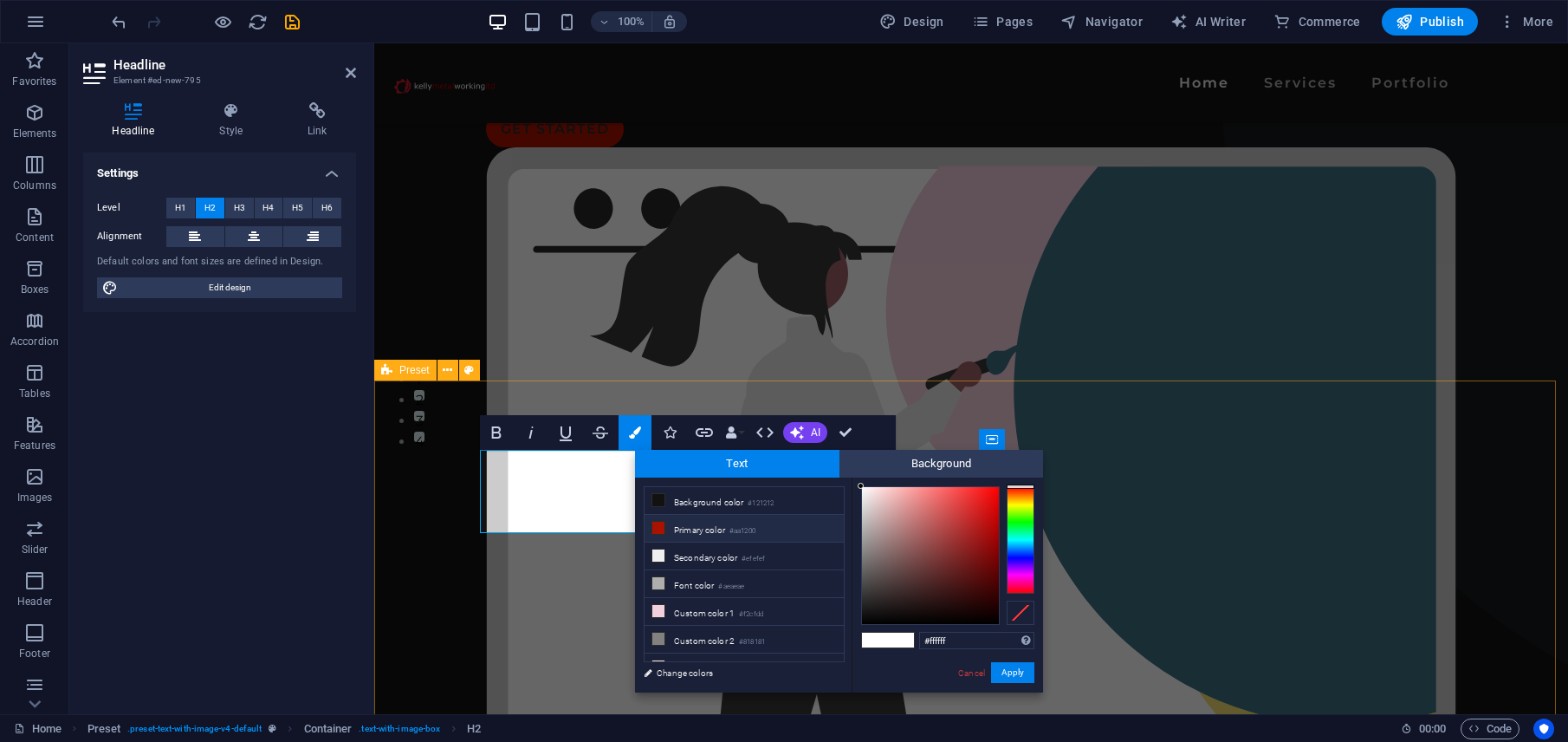
click at [674, 525] on li "Primary color #aa1200" at bounding box center [744, 528] width 199 height 28
type input "#aa1200"
click at [1005, 673] on button "Apply" at bounding box center [1012, 673] width 43 height 21
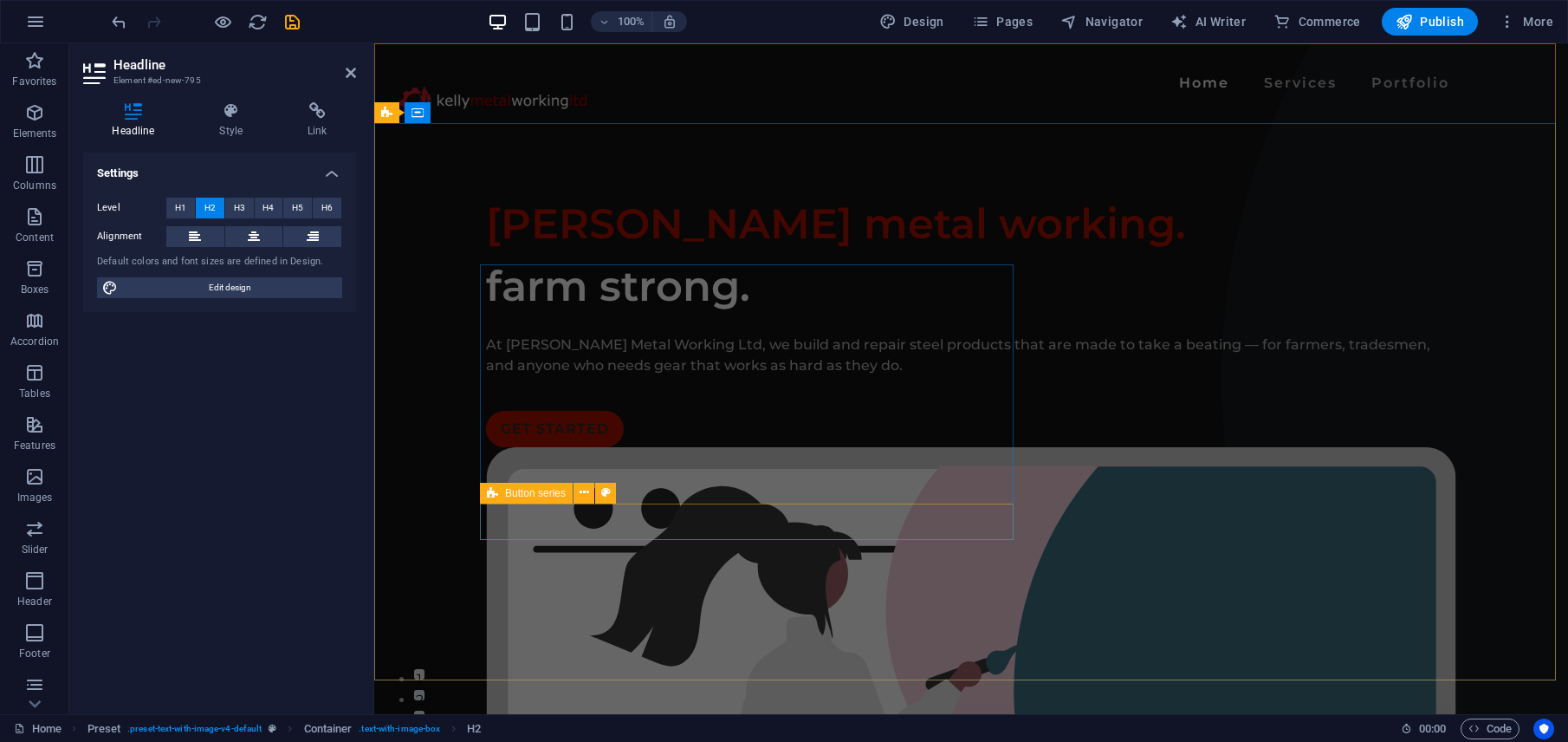
scroll to position [321, 0]
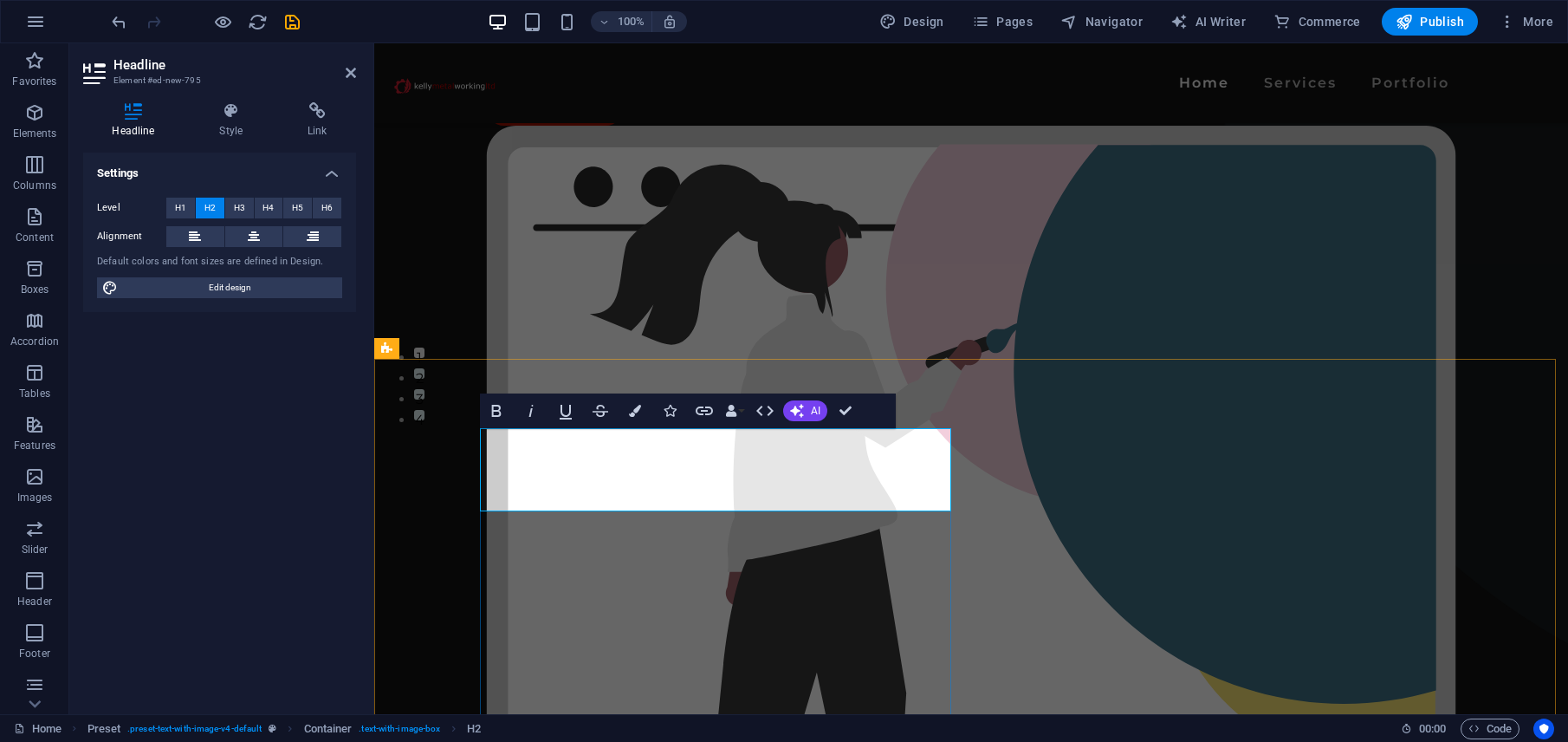
drag, startPoint x: 698, startPoint y: 497, endPoint x: 462, endPoint y: 455, distance: 239.7
select select "rem"
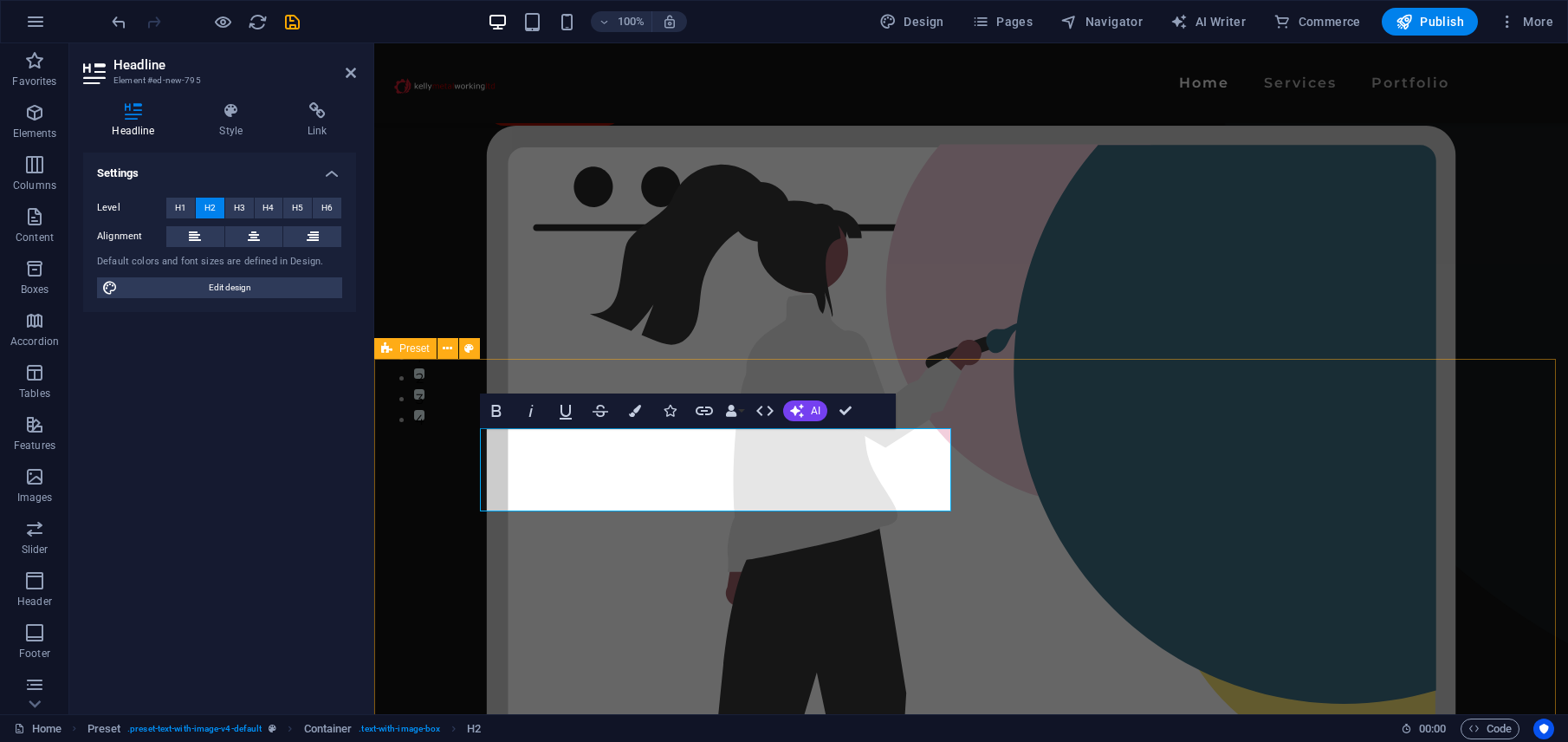
select select "px"
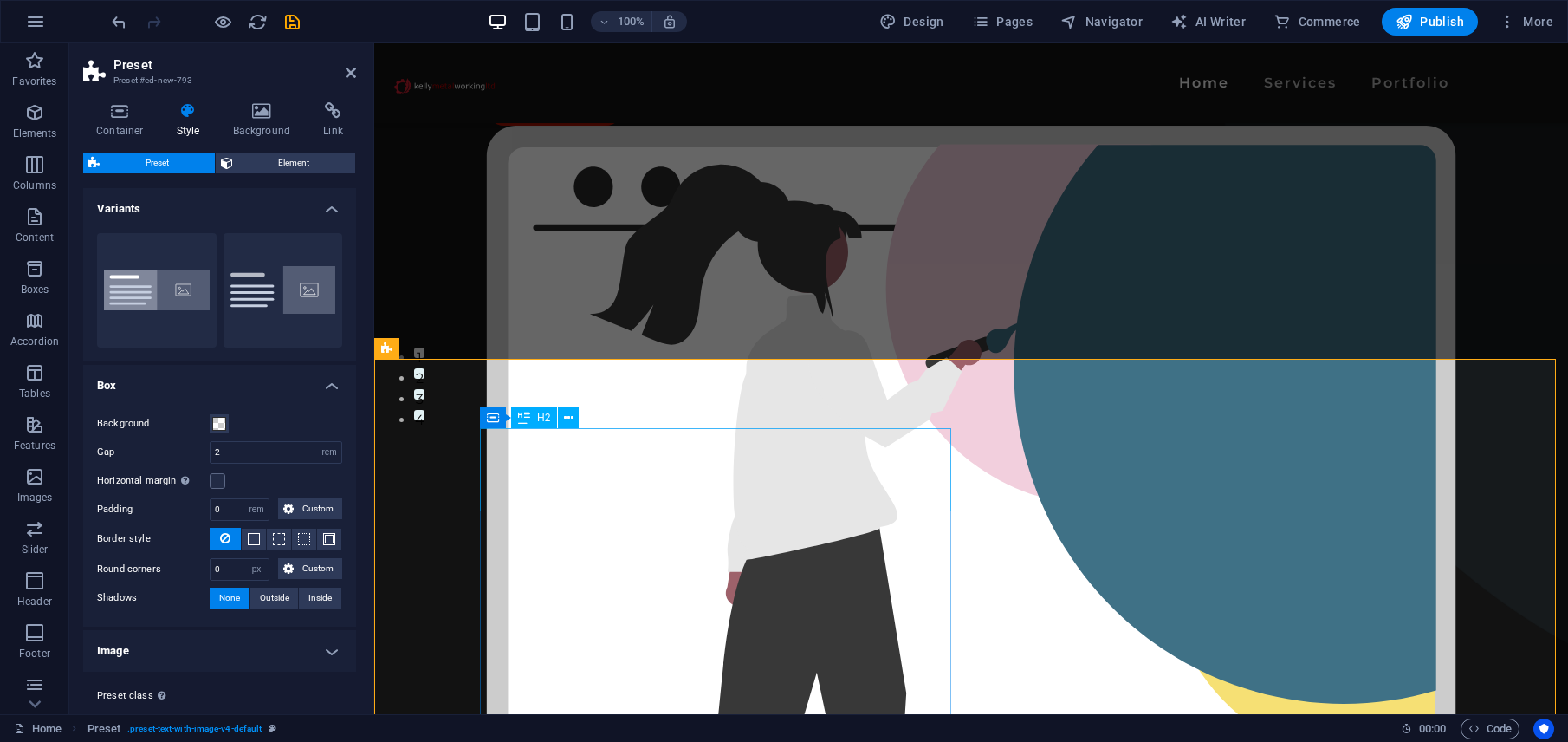
click at [545, 414] on span "H2" at bounding box center [544, 417] width 13 height 11
click at [546, 421] on span "H2" at bounding box center [544, 417] width 13 height 11
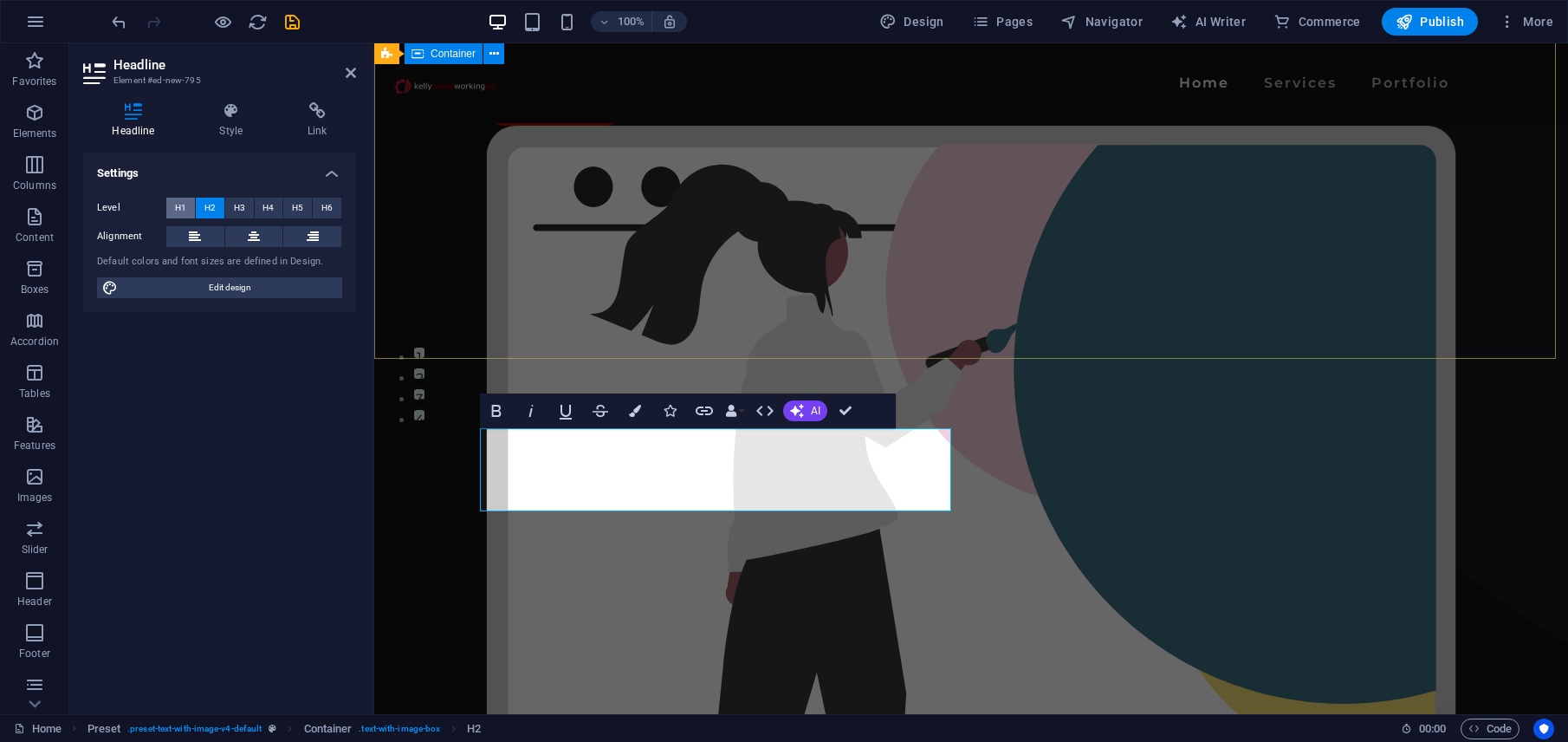
click at [189, 211] on button "H1" at bounding box center [181, 209] width 29 height 21
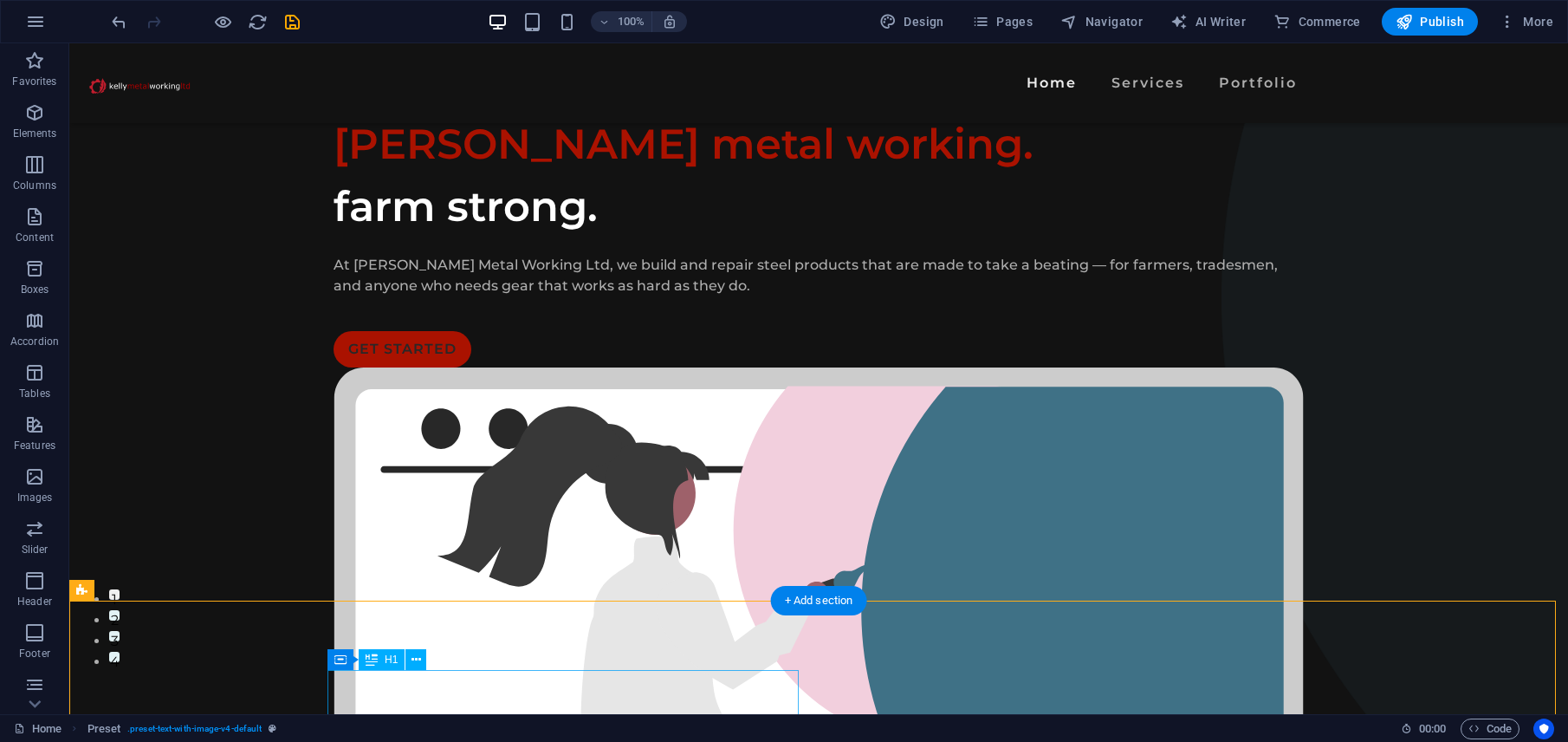
scroll to position [76, 0]
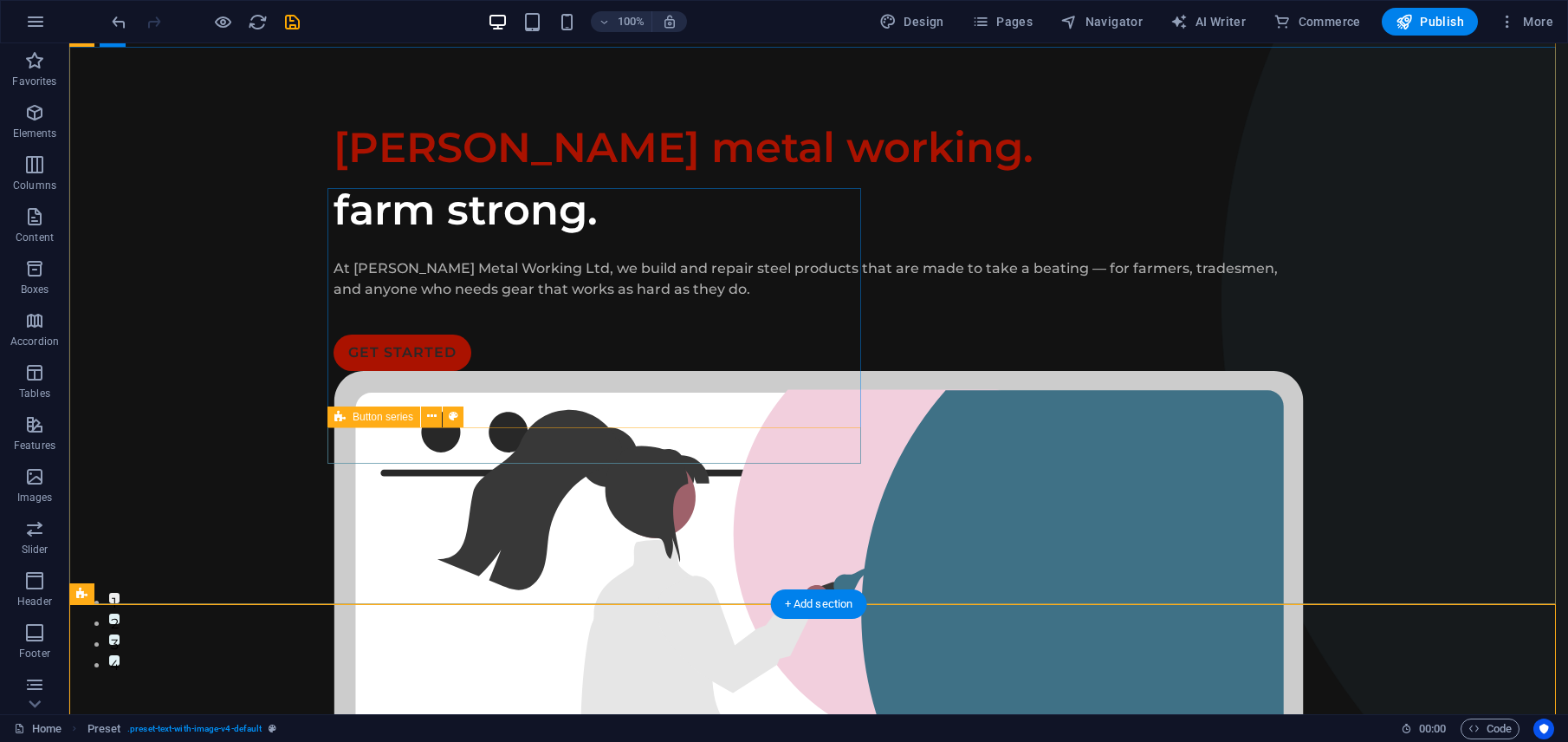
click at [589, 371] on div "GET STARTED" at bounding box center [819, 353] width 970 height 37
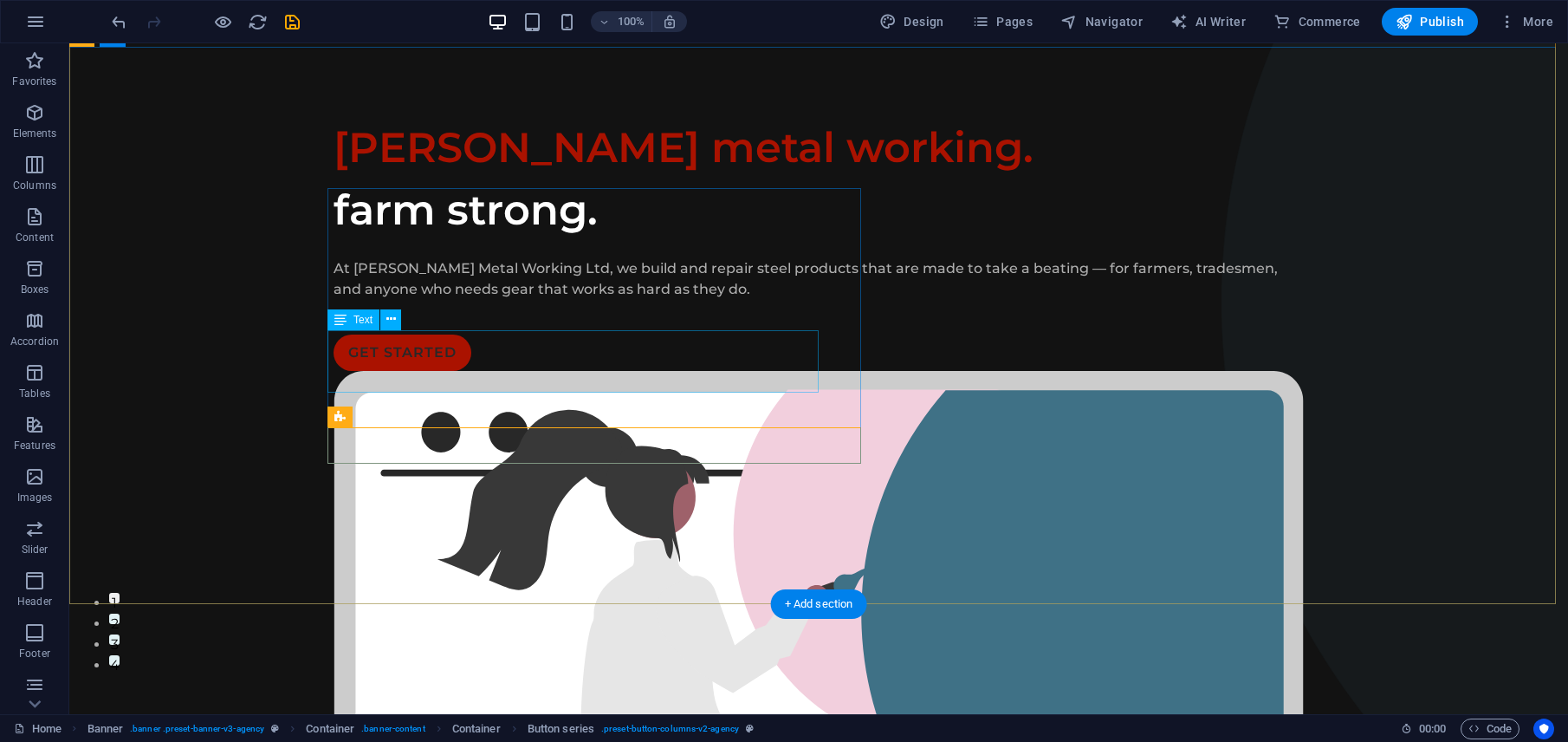
click at [640, 300] on div "At [PERSON_NAME] Metal Working Ltd, we build and repair steel products that are…" at bounding box center [819, 279] width 970 height 41
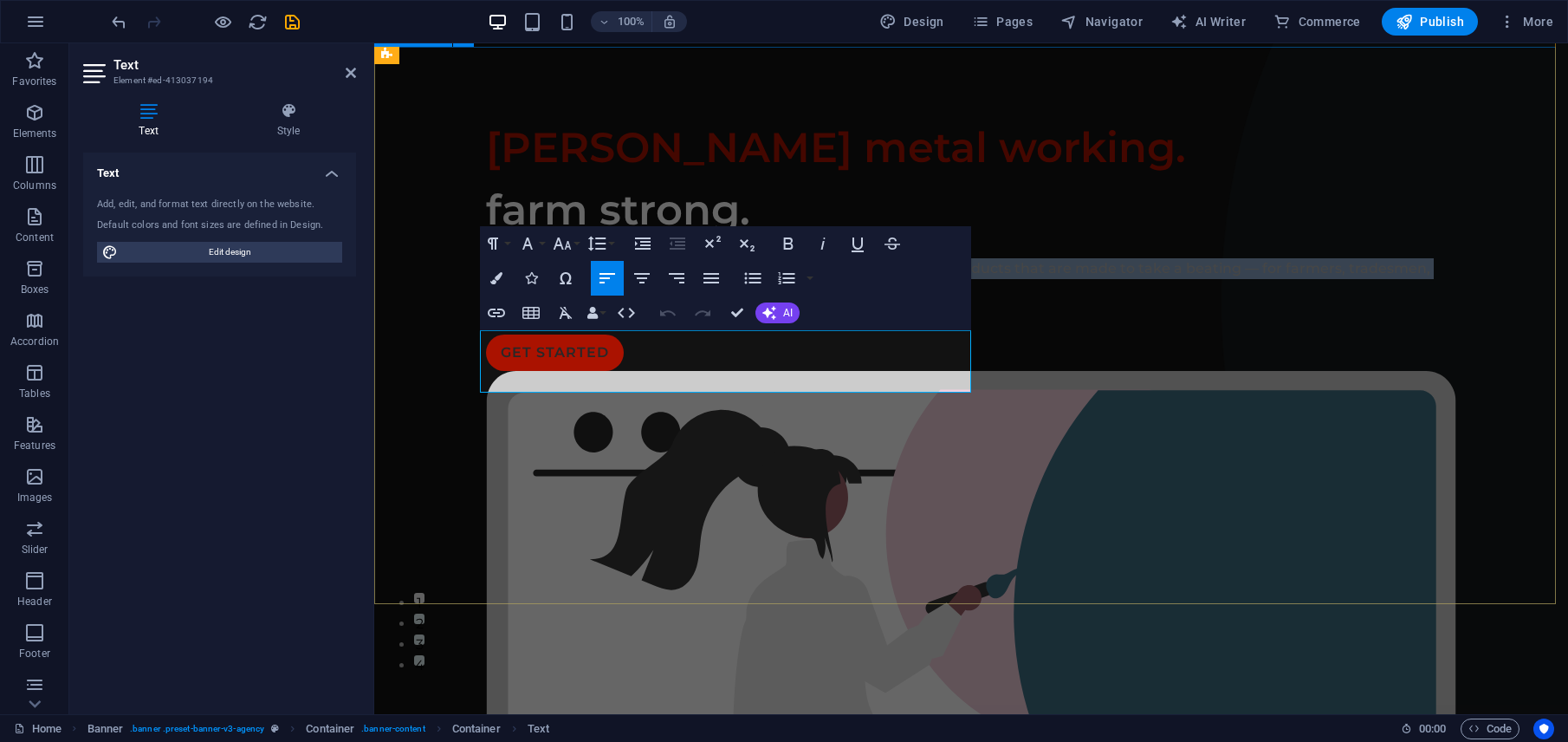
drag, startPoint x: 818, startPoint y: 381, endPoint x: 468, endPoint y: 338, distance: 352.6
click at [425, 335] on div "[PERSON_NAME] metal working. farm strong. At [PERSON_NAME] Metal Working Ltd, w…" at bounding box center [970, 705] width 1193 height 1315
copy p "At [PERSON_NAME] Metal Working Ltd, we build and repair steel products that are…"
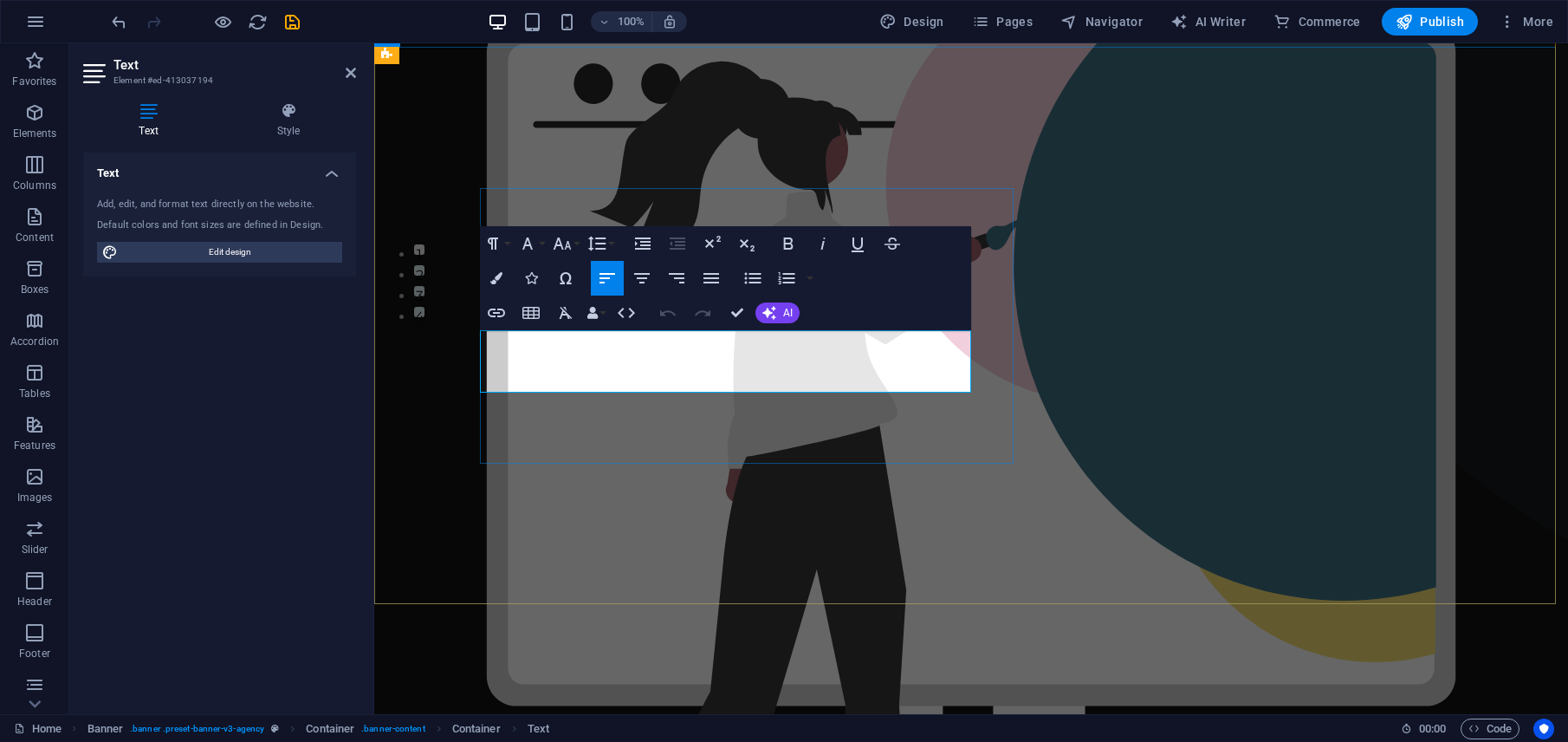
scroll to position [620, 0]
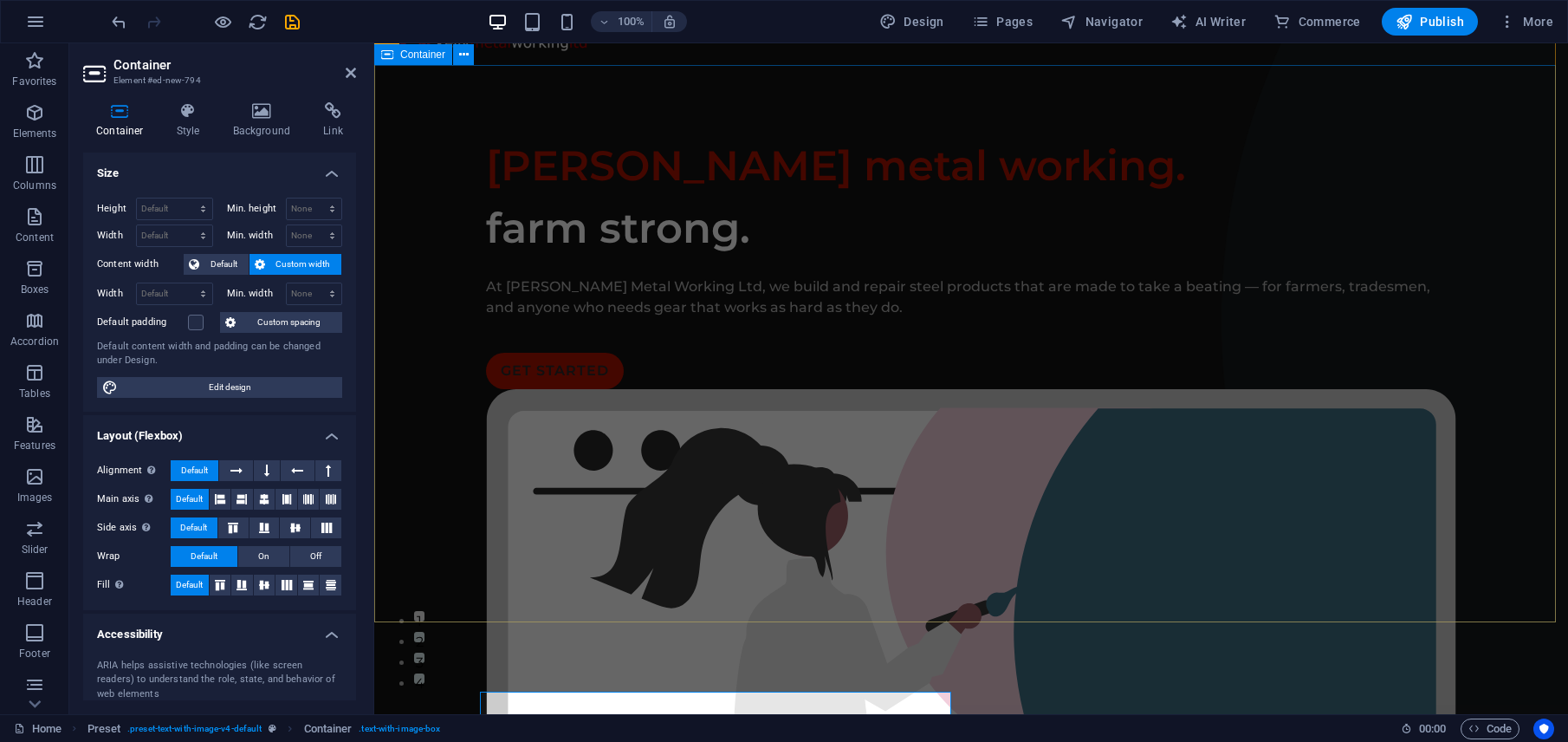
scroll to position [648, 0]
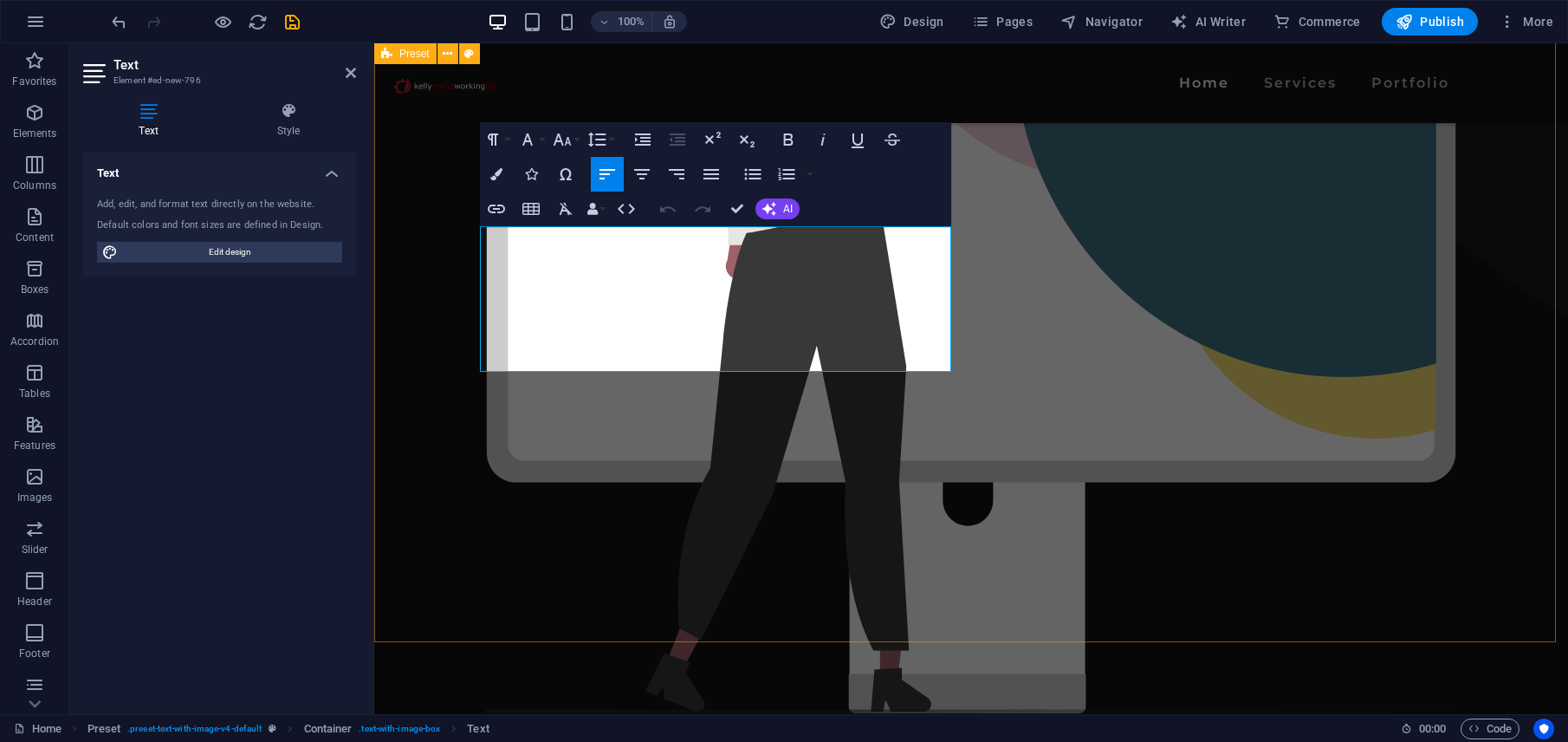
drag, startPoint x: 756, startPoint y: 361, endPoint x: 479, endPoint y: 223, distance: 309.5
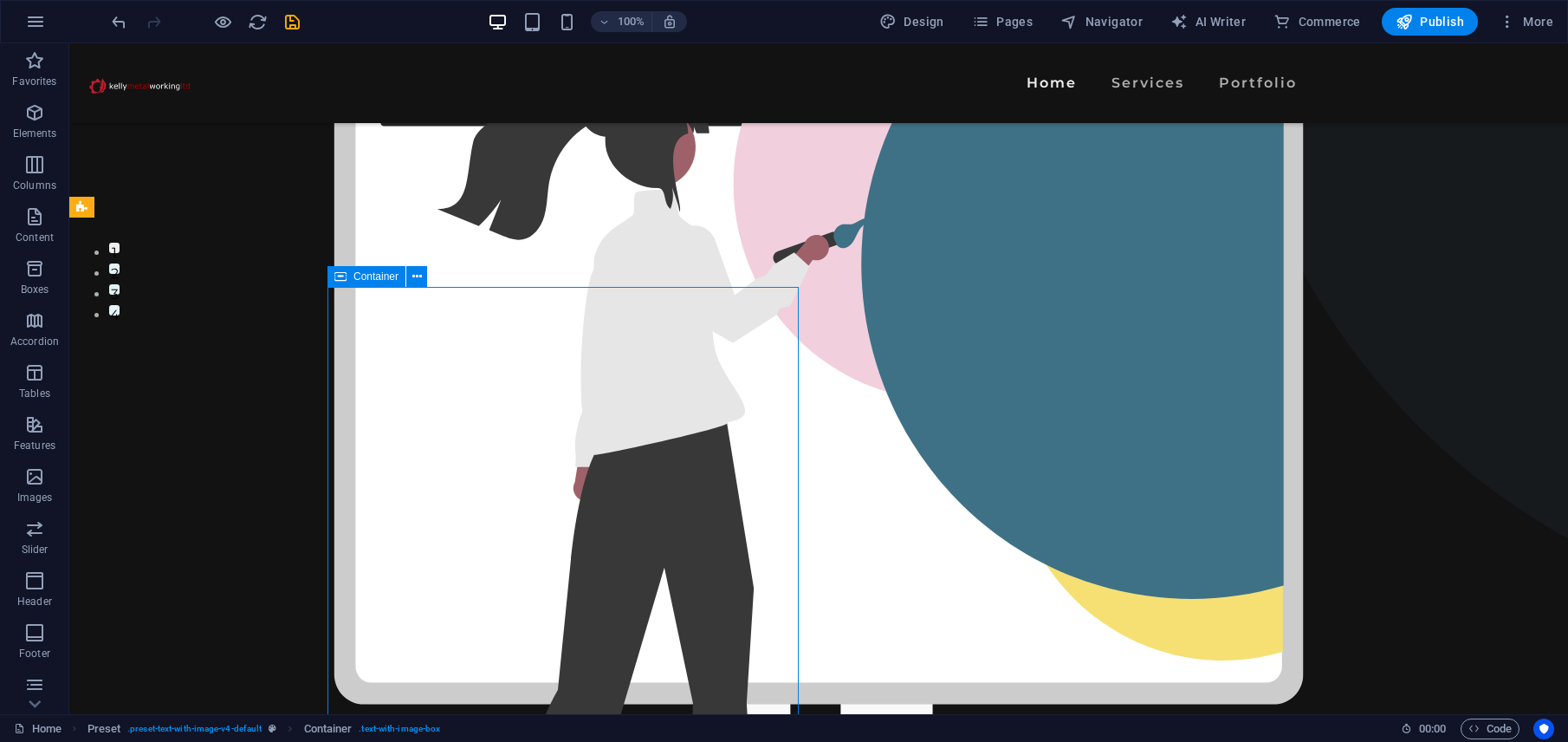
scroll to position [759, 0]
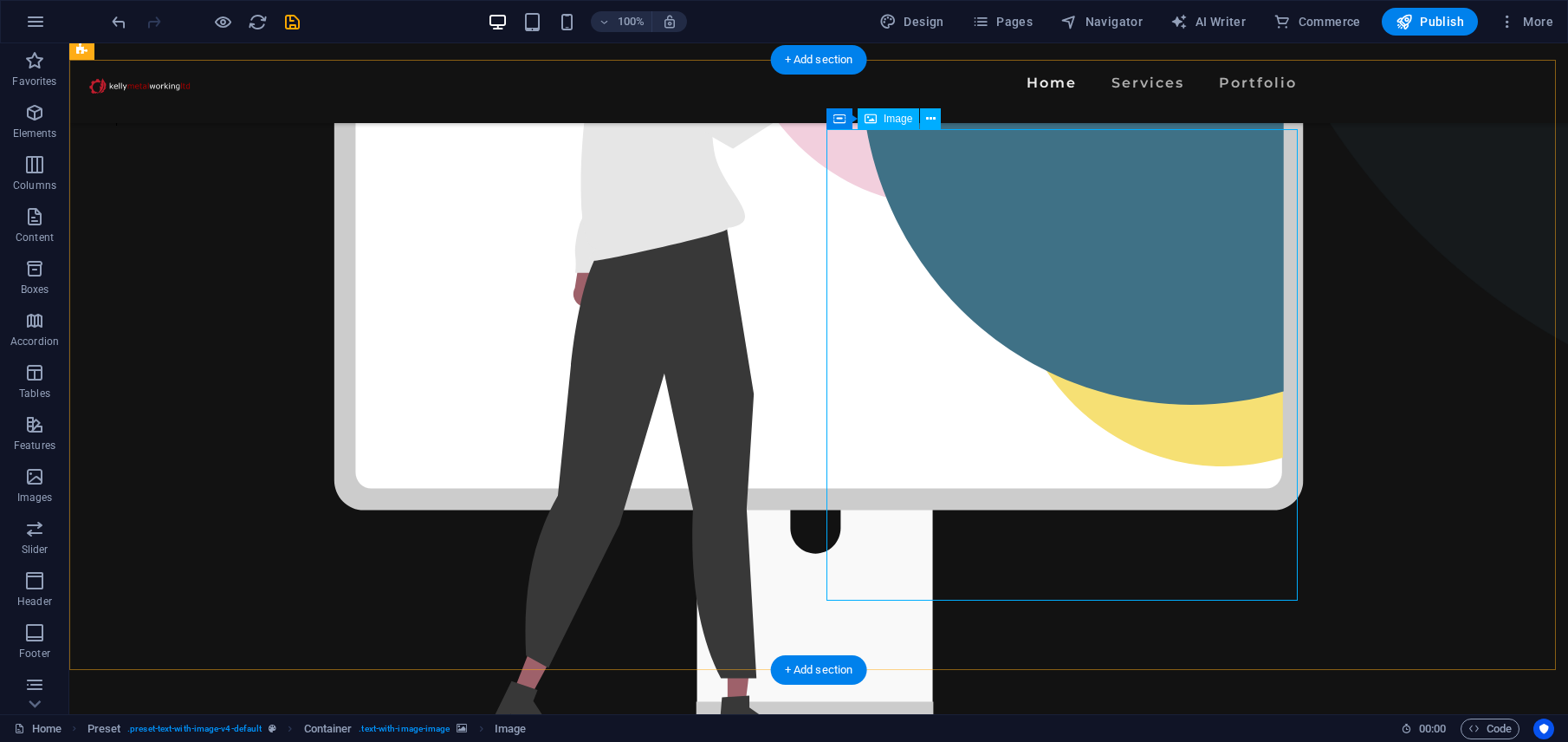
click at [908, 117] on span "Image" at bounding box center [898, 118] width 29 height 11
click at [937, 119] on button at bounding box center [930, 119] width 21 height 21
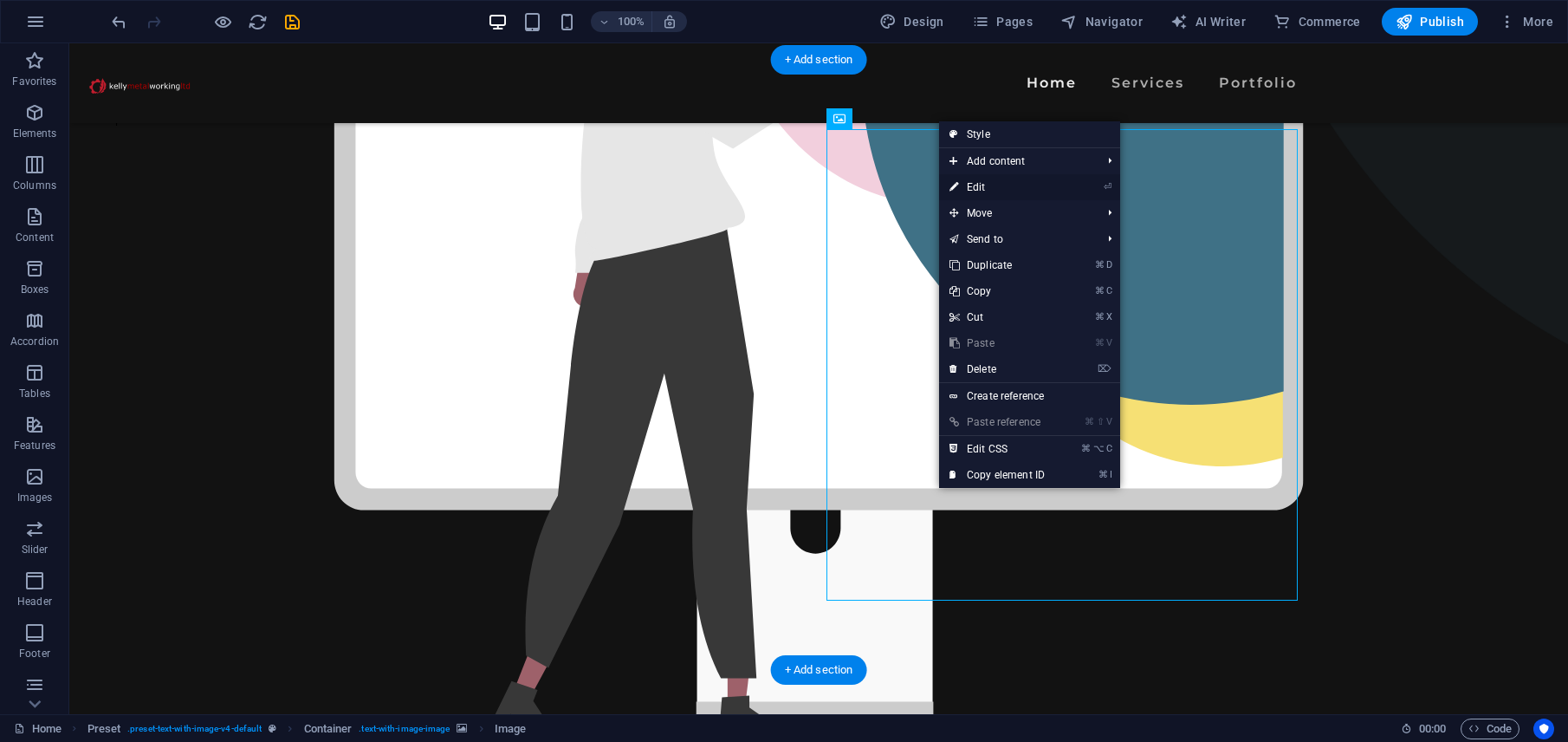
click at [986, 186] on link "⏎ Edit" at bounding box center [996, 186] width 116 height 26
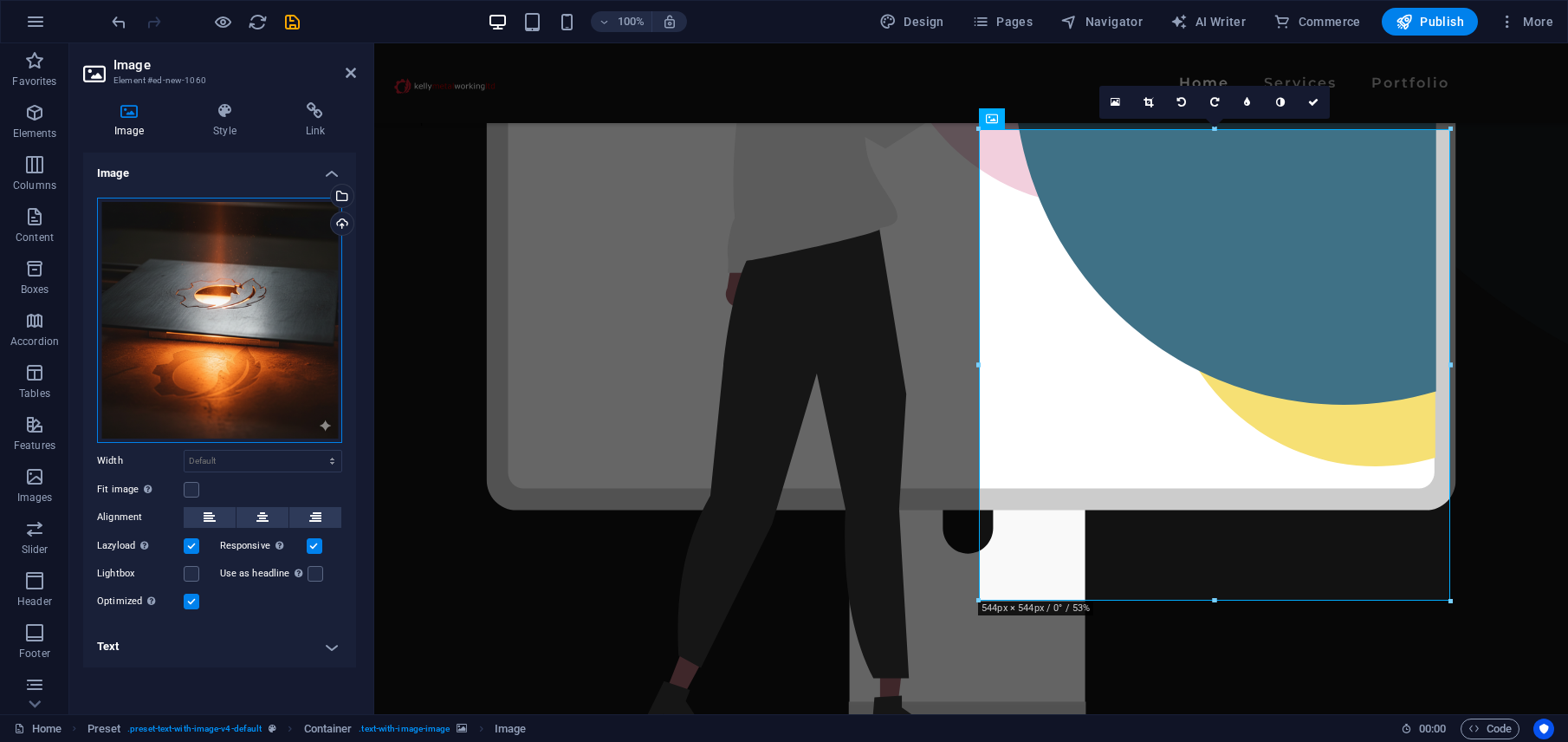
click at [277, 282] on div "Drag files here, click to choose files or select files from Files or our free s…" at bounding box center [219, 320] width 245 height 245
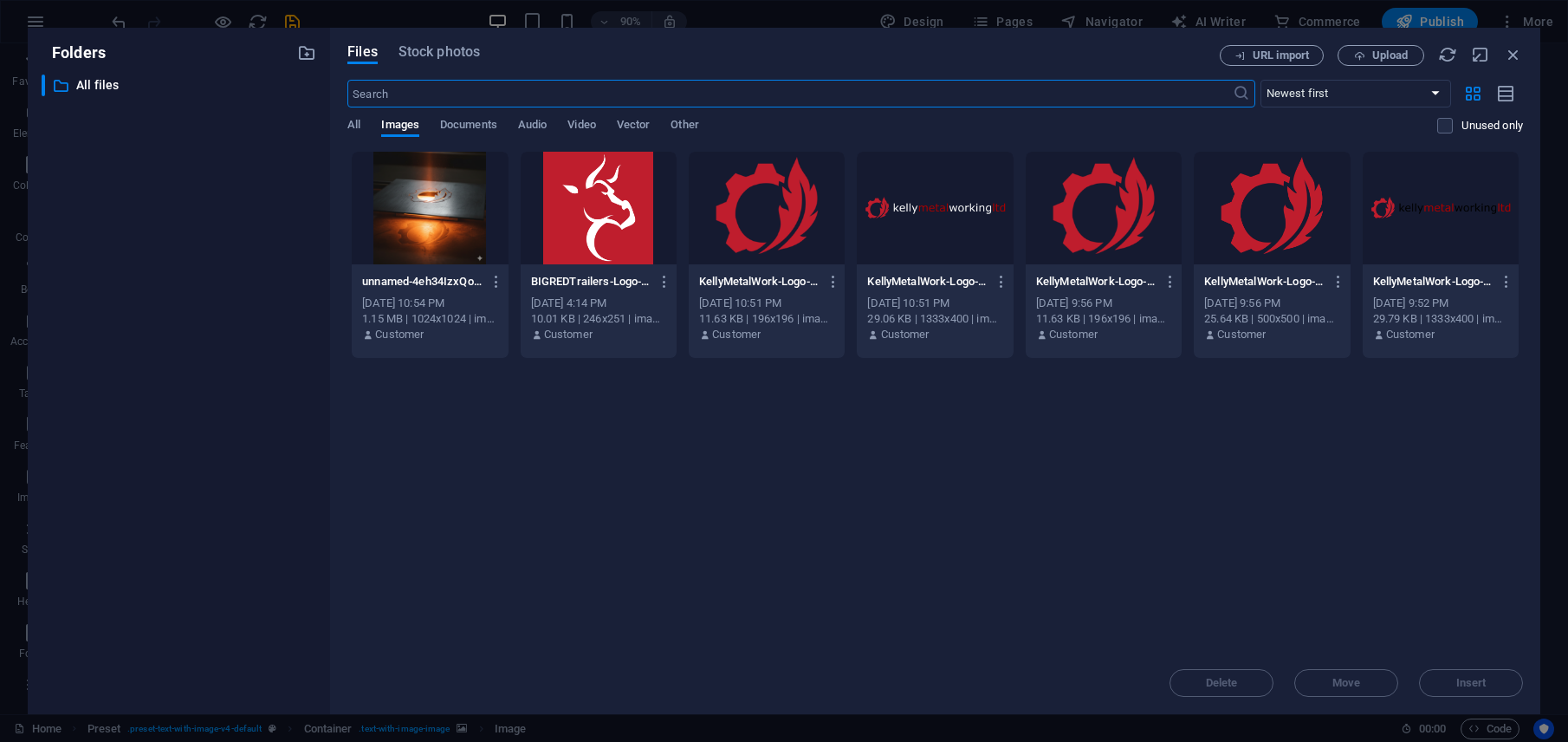
click at [427, 217] on div at bounding box center [429, 208] width 156 height 112
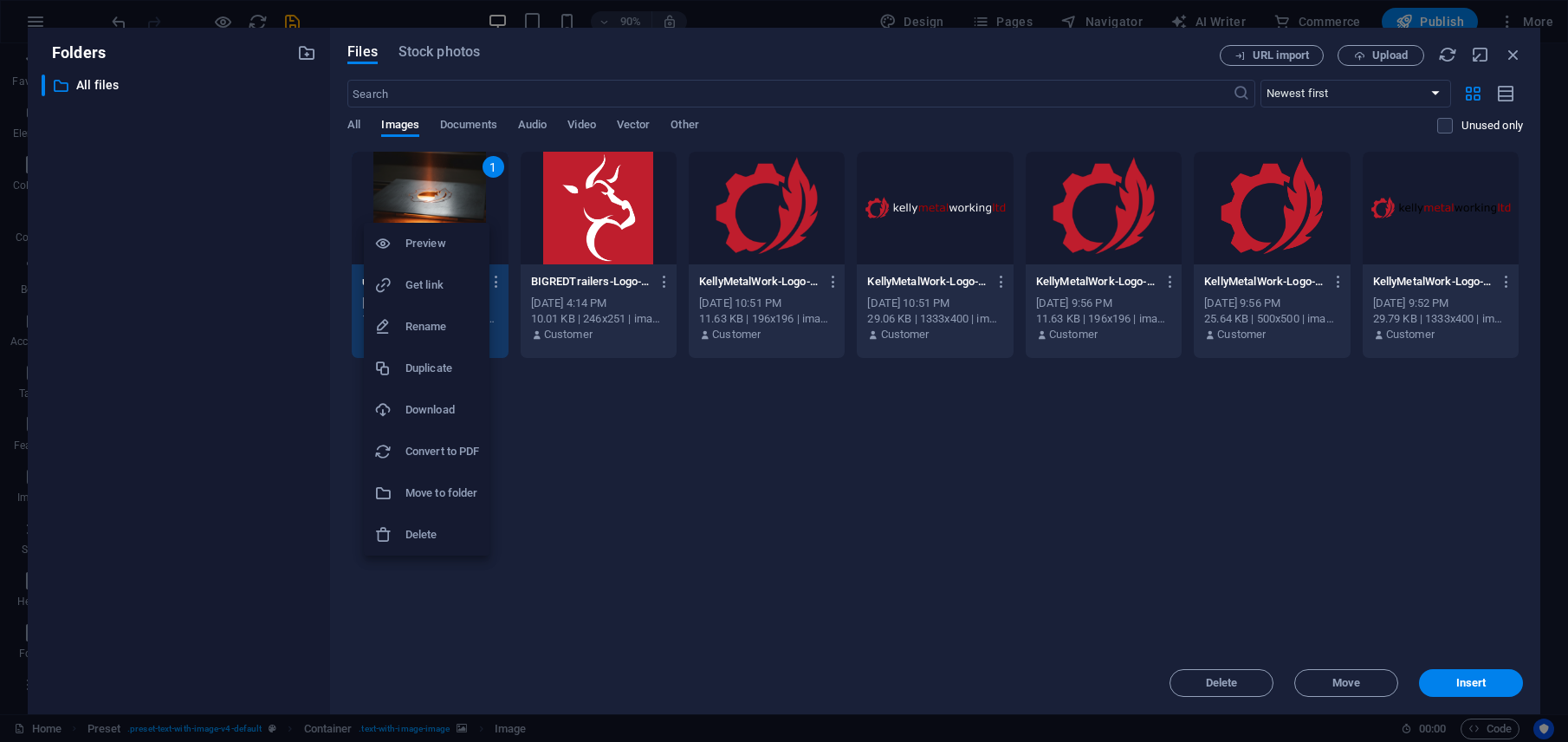
click at [520, 281] on div at bounding box center [784, 371] width 1568 height 742
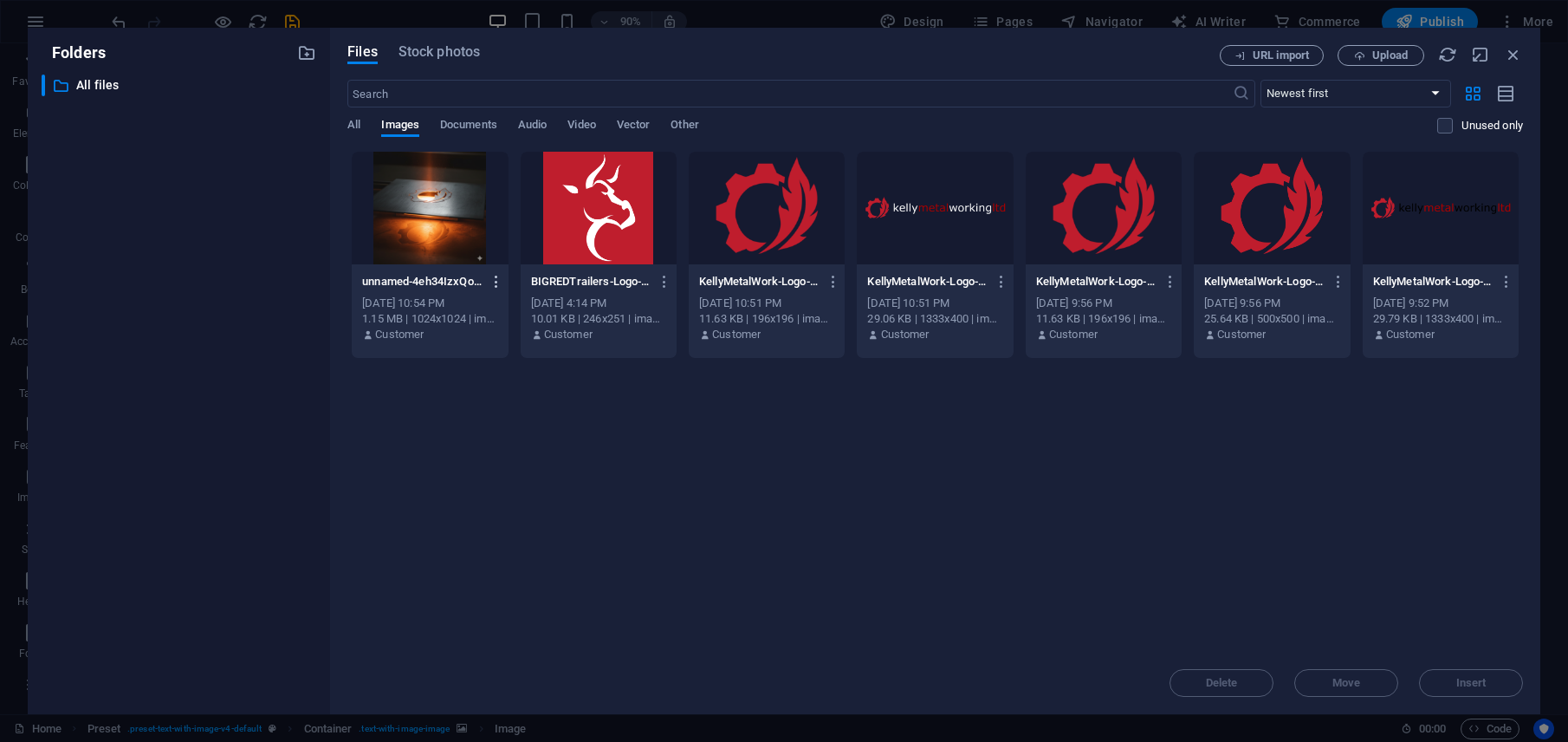
click at [505, 283] on icon "button" at bounding box center [496, 282] width 16 height 15
click at [721, 403] on div at bounding box center [784, 371] width 1568 height 742
click at [1511, 63] on icon "button" at bounding box center [1513, 55] width 19 height 19
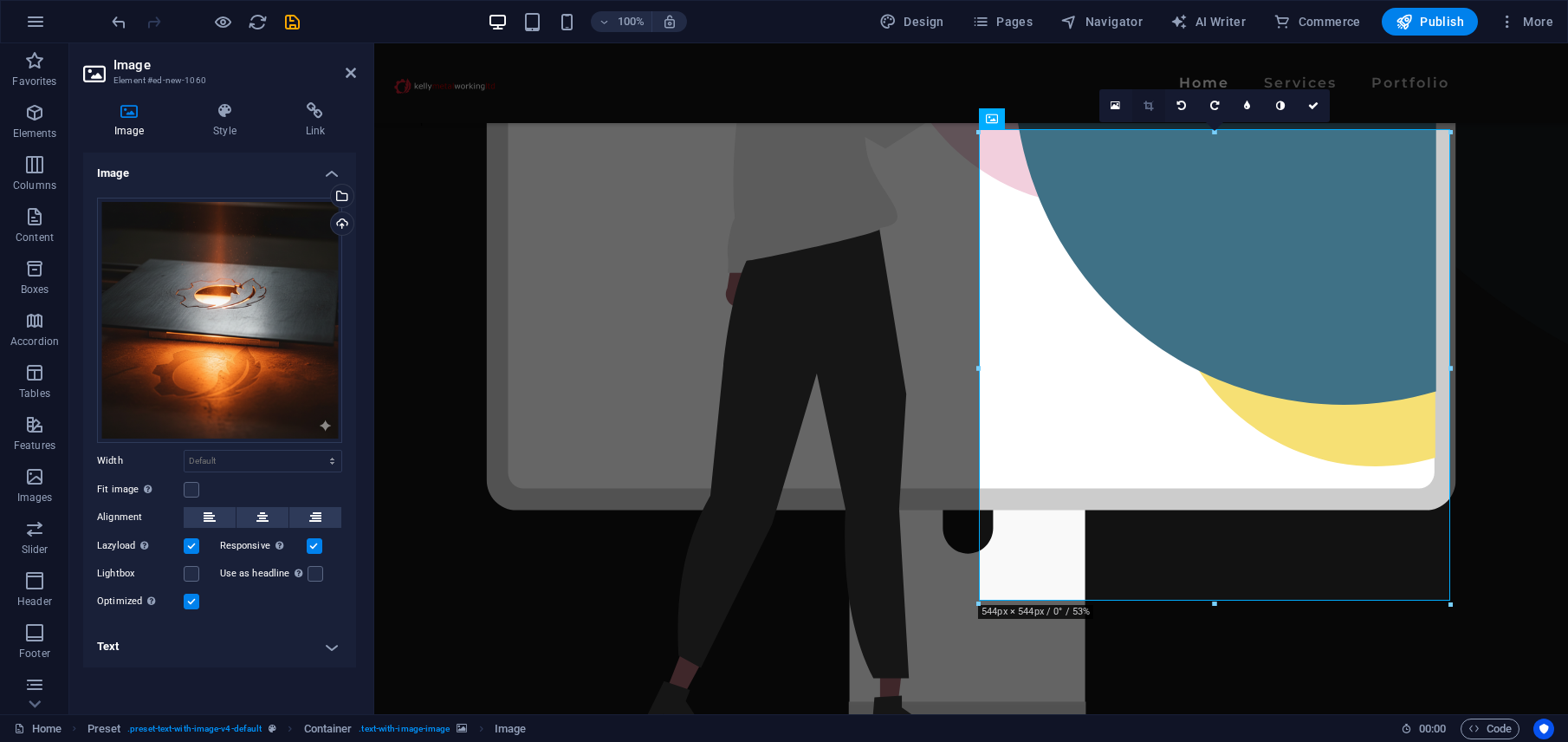
click at [1153, 112] on link at bounding box center [1148, 106] width 33 height 33
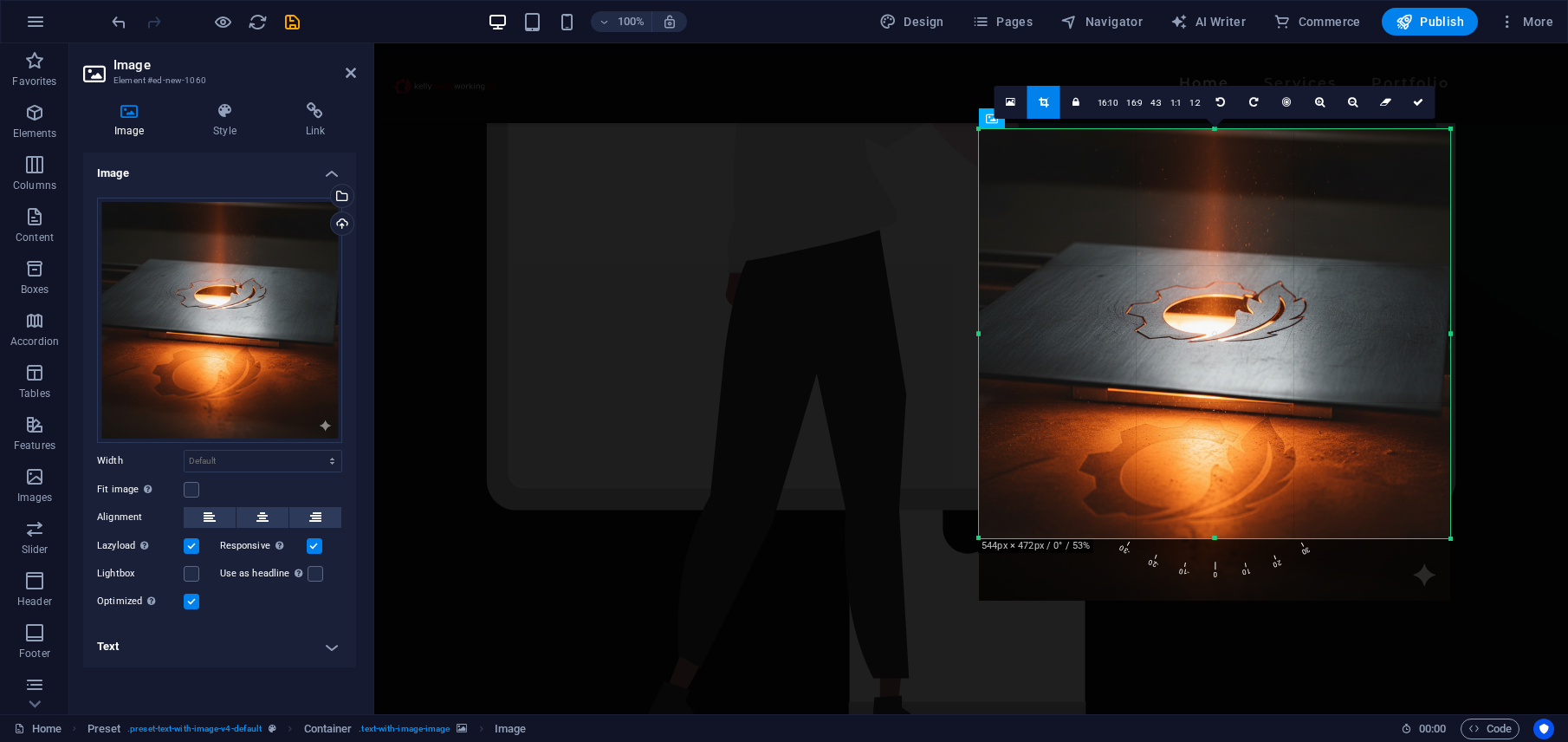
drag, startPoint x: 1212, startPoint y: 599, endPoint x: 1208, endPoint y: 534, distance: 65.1
click at [1208, 534] on div "180 170 160 150 140 130 120 110 100 90 80 70 60 50 40 30 20 10 0 -10 -20 -30 -4…" at bounding box center [1214, 334] width 471 height 409
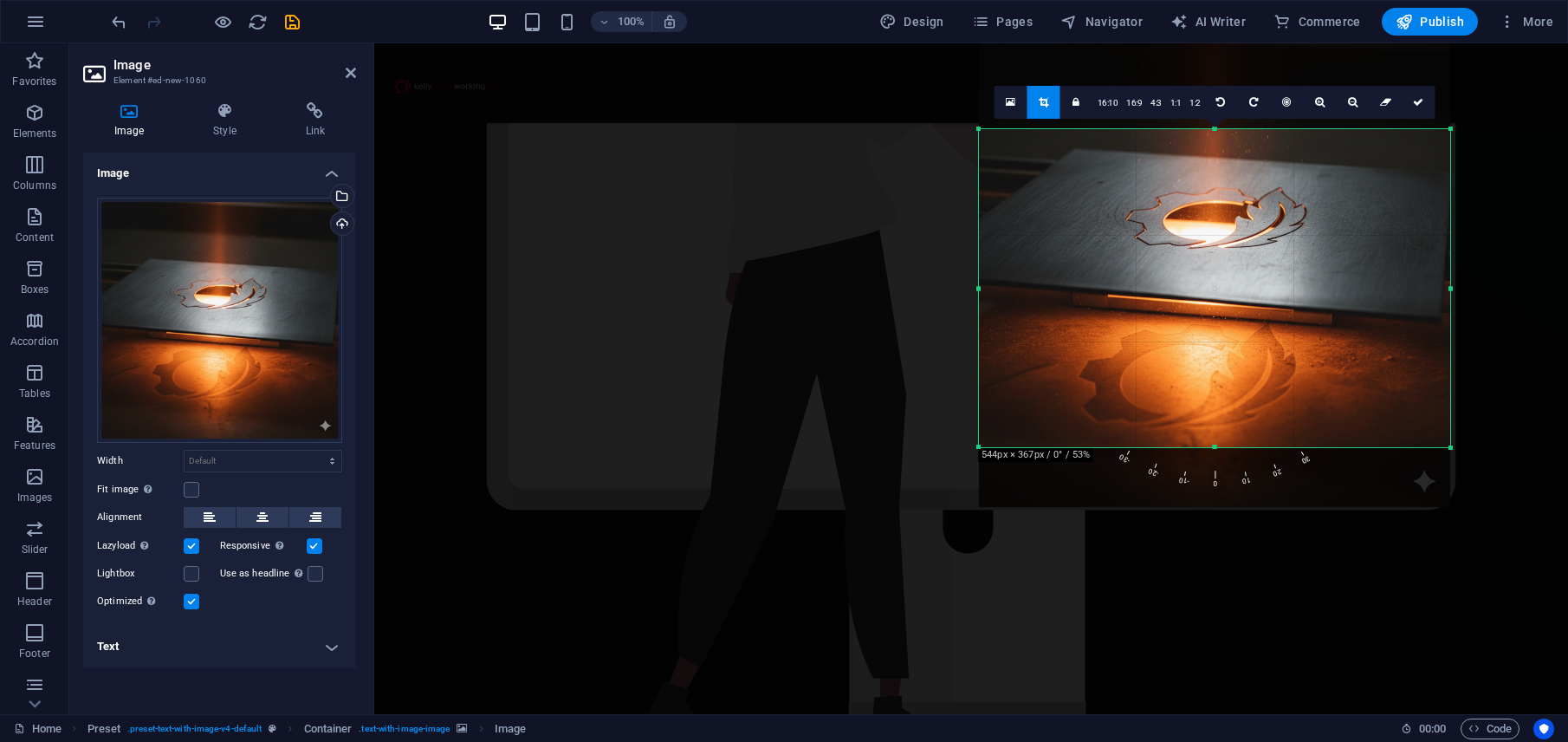
drag, startPoint x: 1210, startPoint y: 129, endPoint x: 1211, endPoint y: 222, distance: 93.0
click at [1211, 222] on div "180 170 160 150 140 130 120 110 100 90 80 70 60 50 40 30 20 10 0 -10 -20 -30 -4…" at bounding box center [1214, 287] width 471 height 318
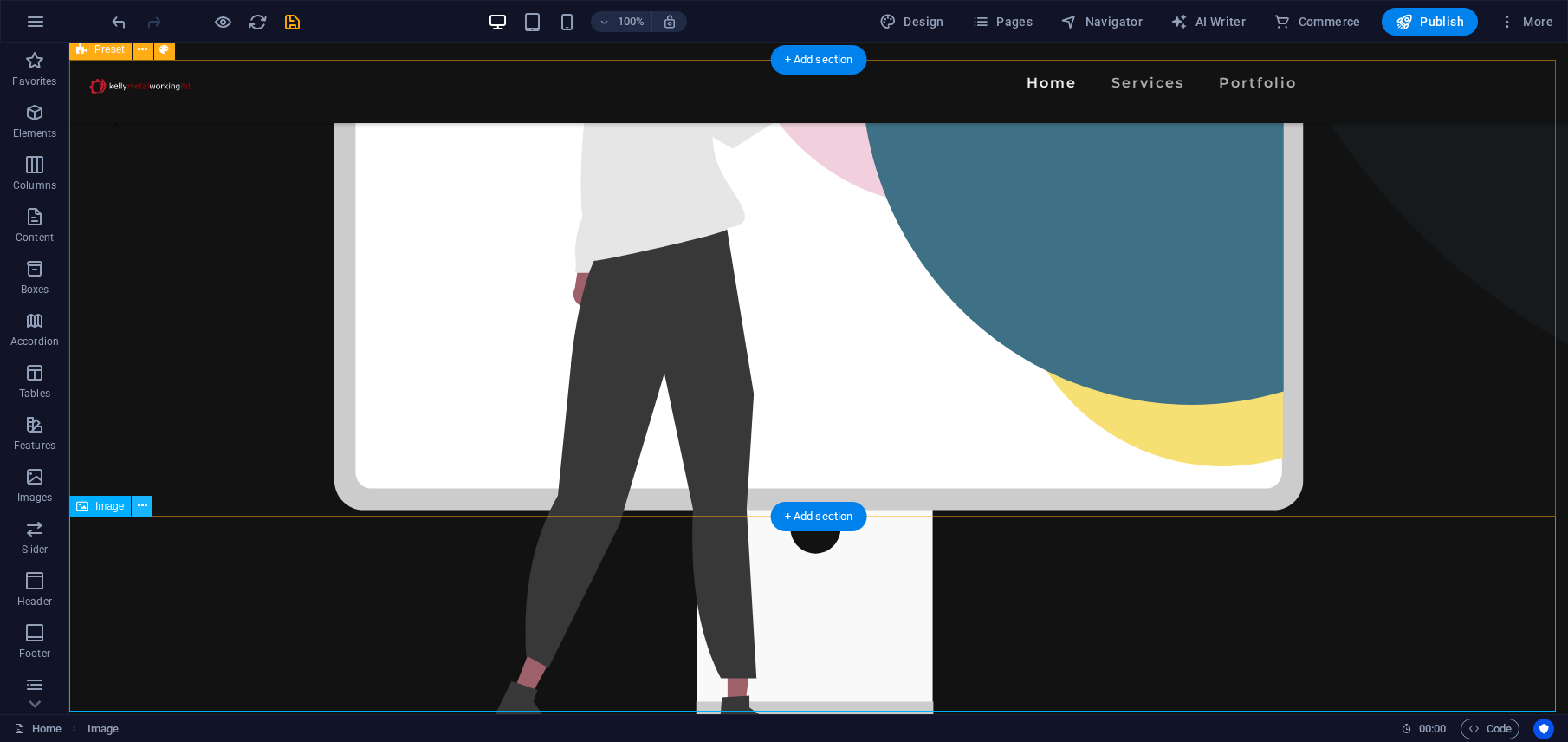
click at [140, 508] on icon at bounding box center [142, 506] width 10 height 18
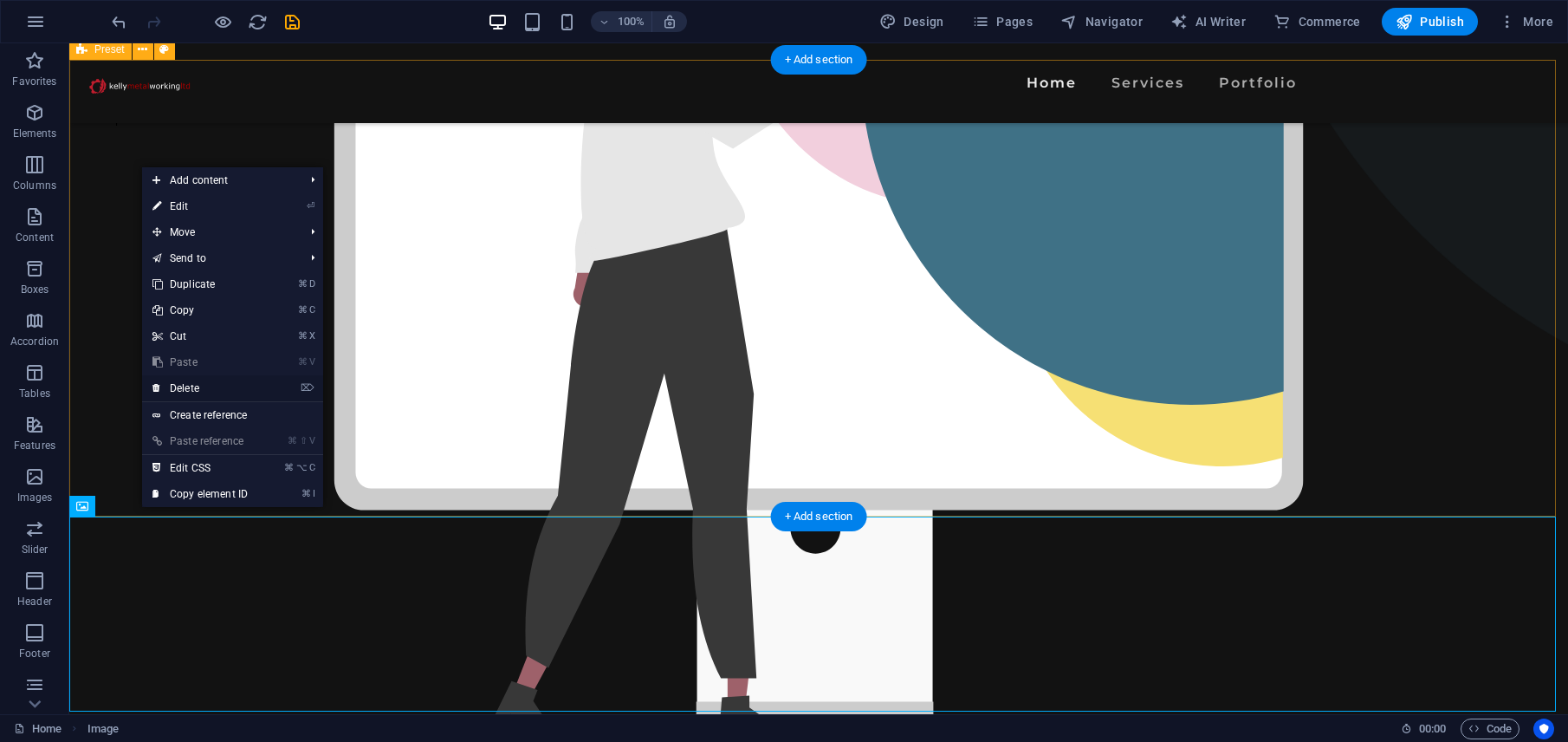
click at [210, 383] on link "⌦ Delete" at bounding box center [200, 387] width 116 height 26
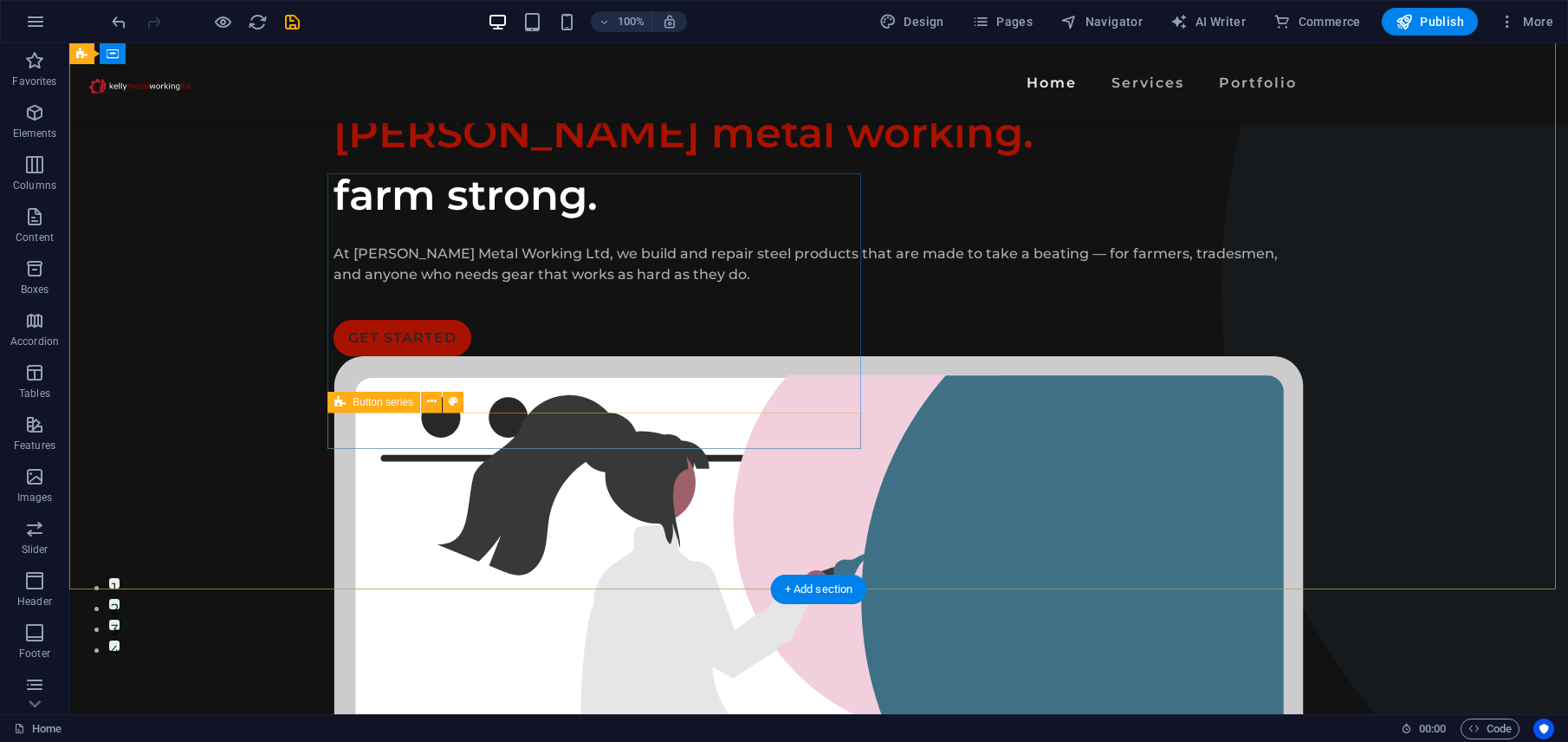
scroll to position [0, 0]
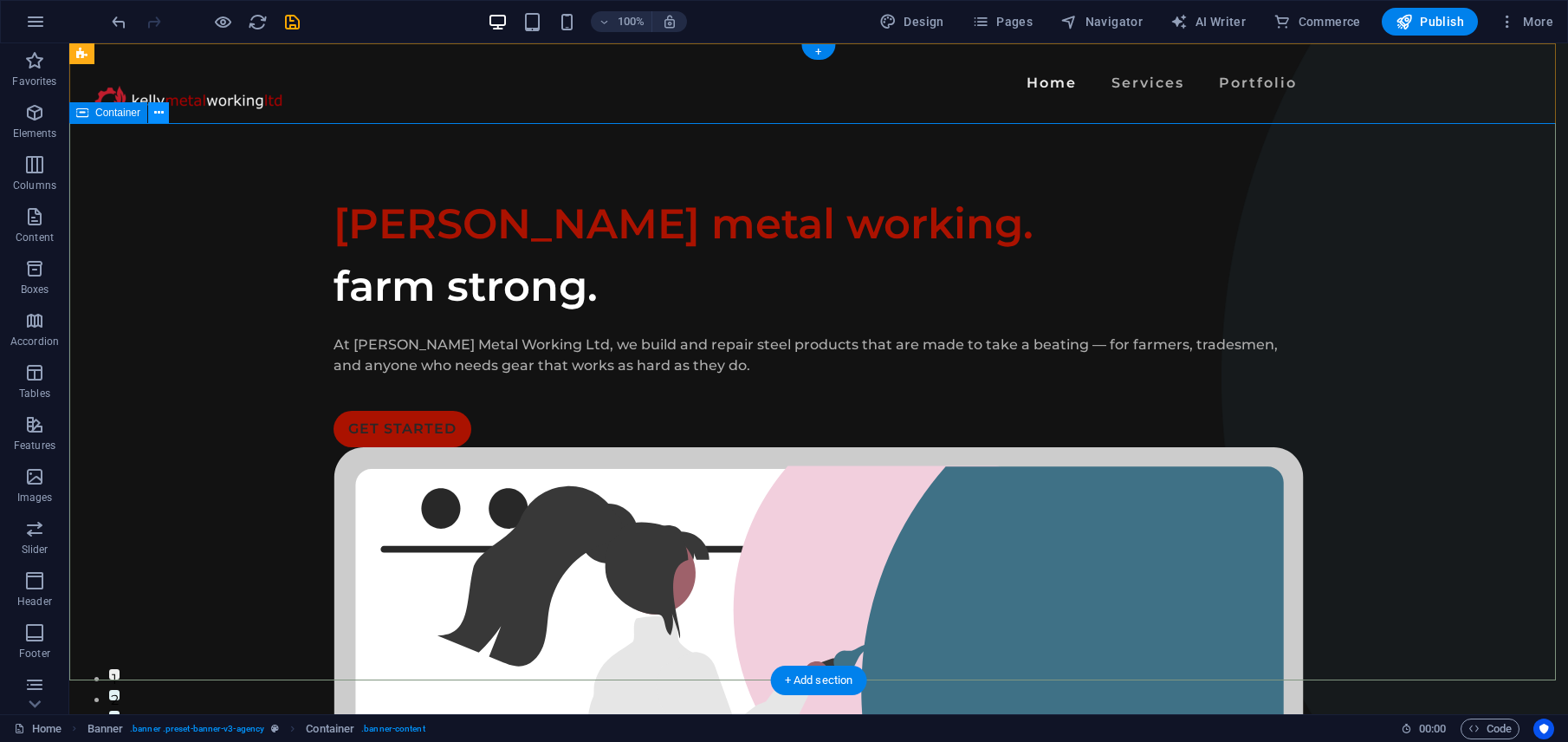
click at [156, 112] on icon at bounding box center [159, 112] width 10 height 18
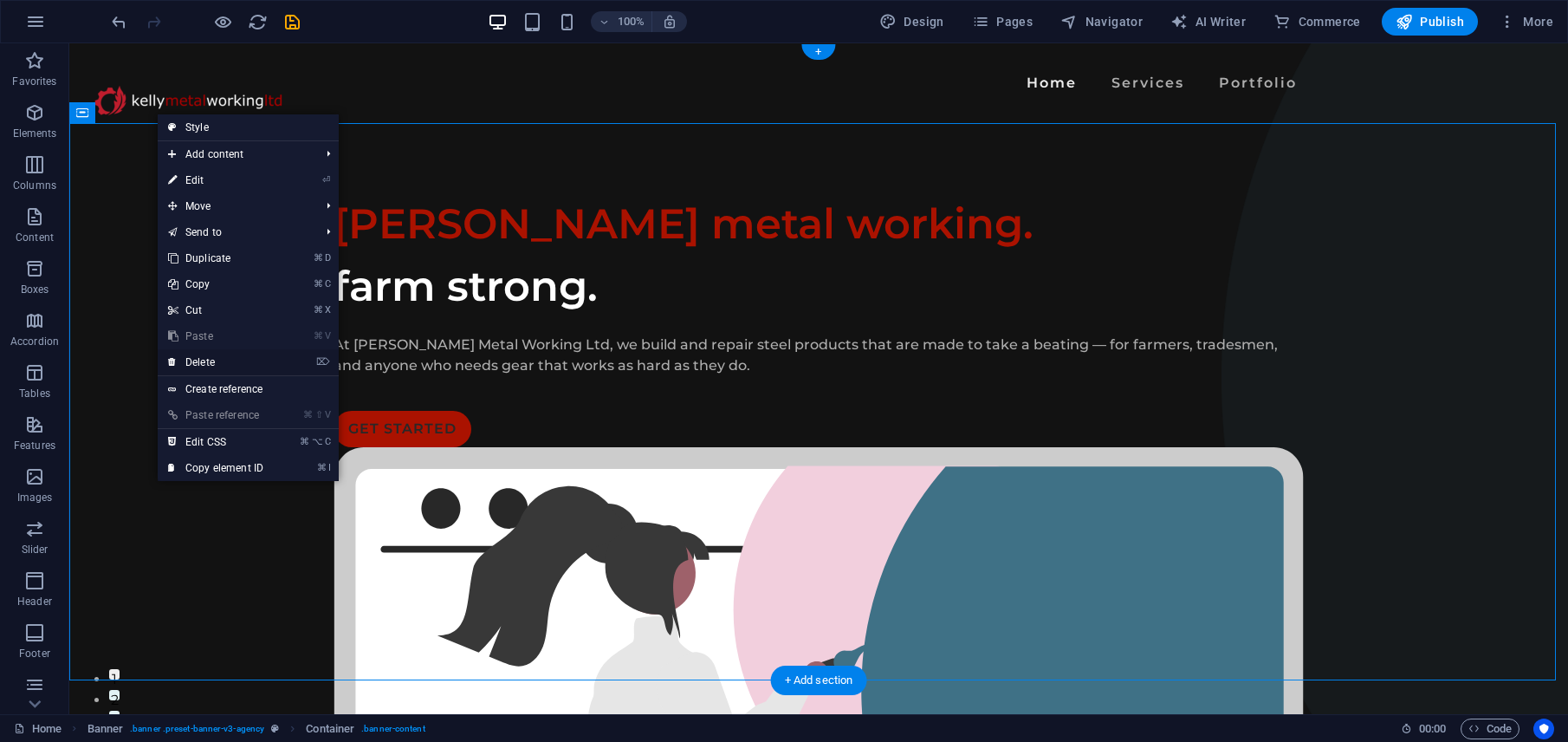
click at [227, 367] on link "⌦ Delete" at bounding box center [215, 361] width 116 height 26
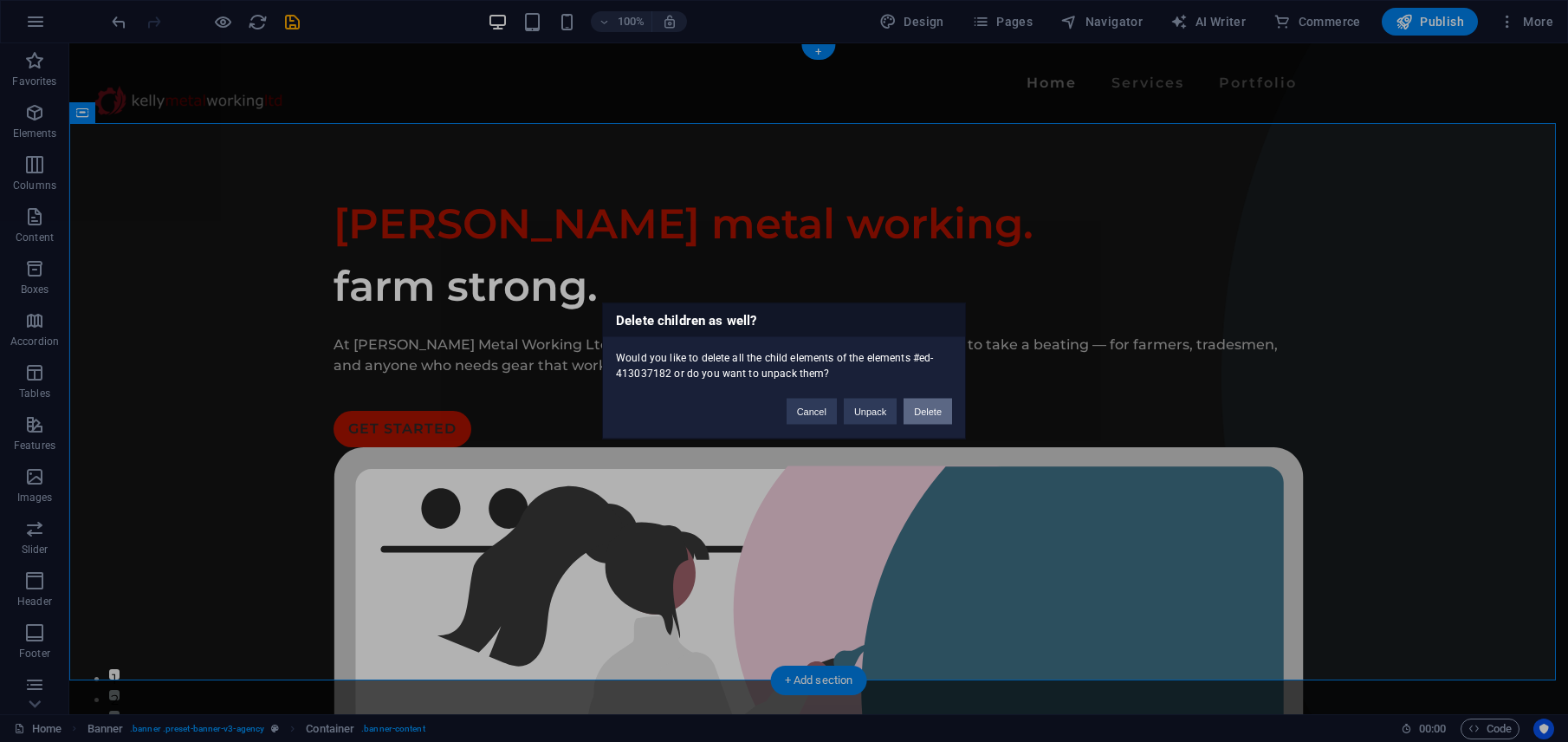
click at [921, 410] on button "Delete" at bounding box center [927, 411] width 48 height 26
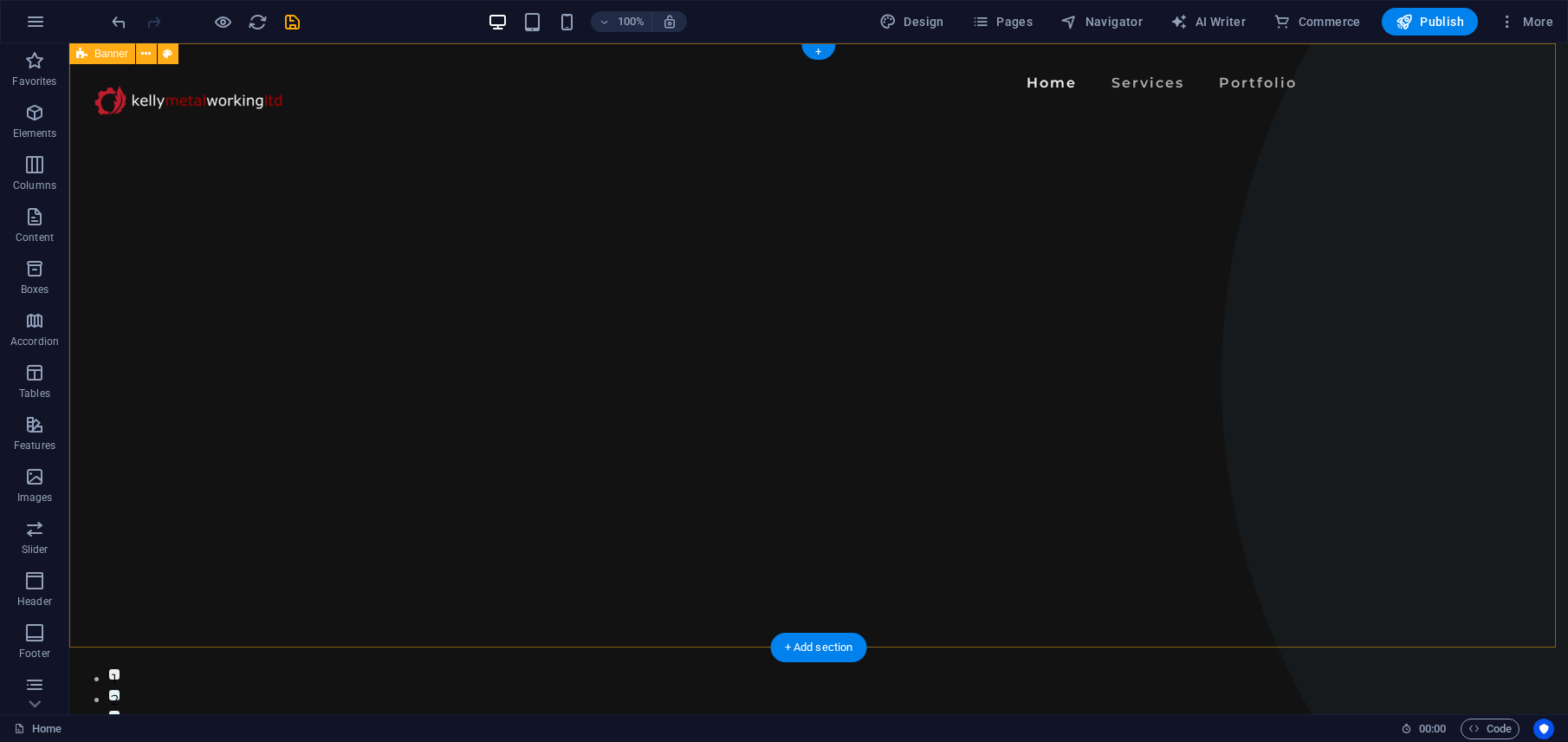
click at [887, 380] on div "Home Services Portfolio" at bounding box center [819, 345] width 1499 height 604
click at [877, 480] on div "Home Services Portfolio" at bounding box center [819, 345] width 1499 height 604
click at [182, 122] on div "Home Services Portfolio" at bounding box center [819, 83] width 1499 height 80
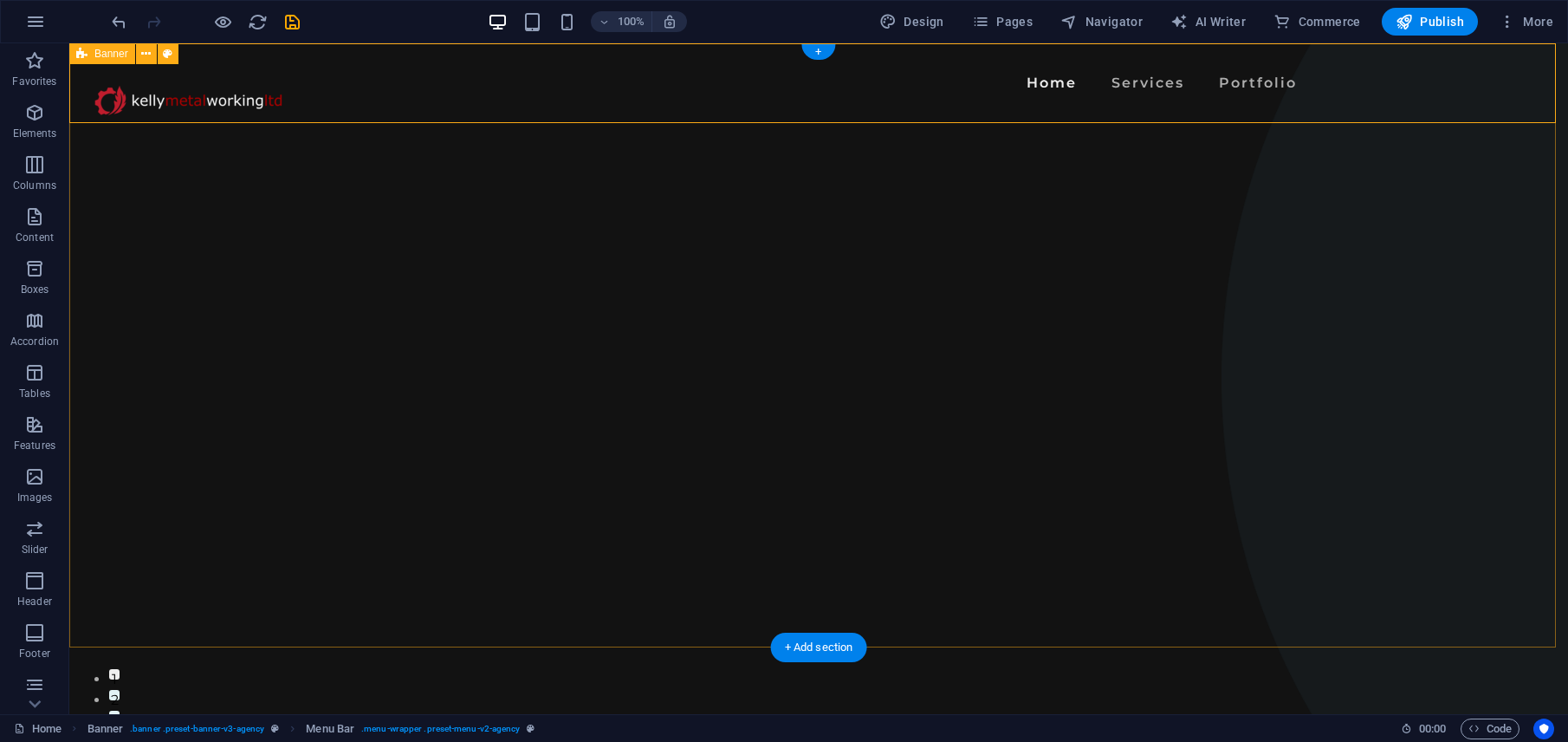
click at [210, 171] on div "Home Services Portfolio" at bounding box center [819, 345] width 1499 height 604
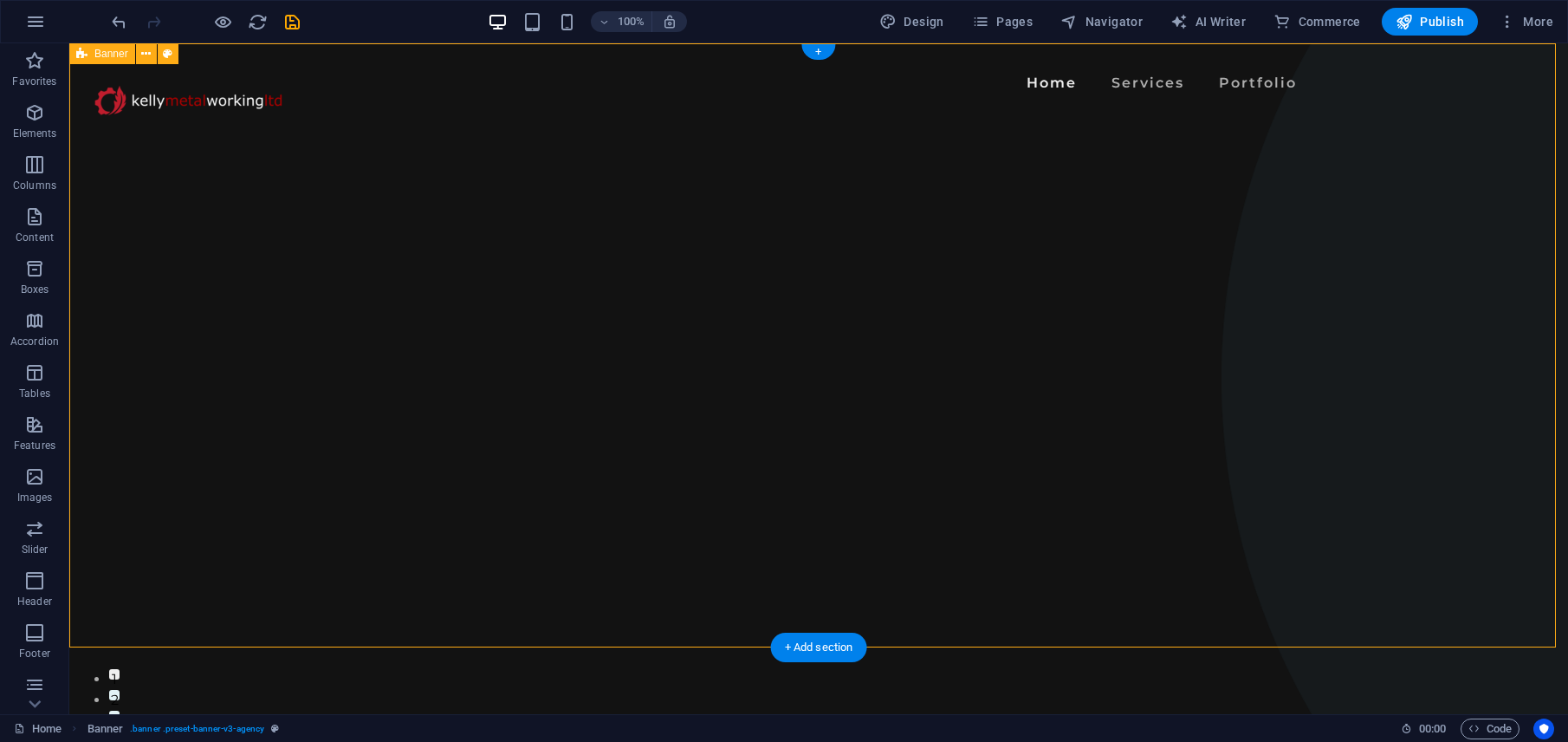
scroll to position [162, 0]
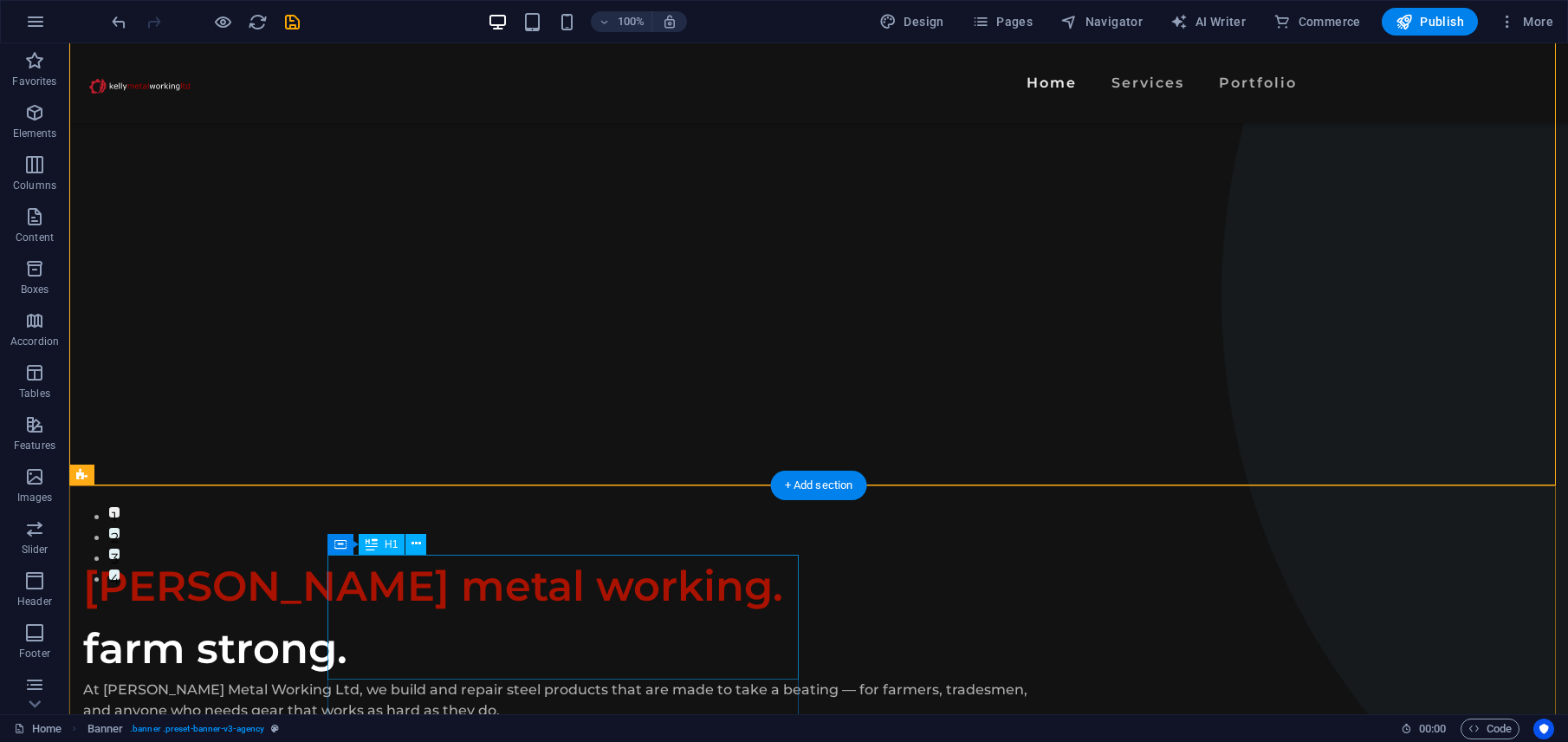
click at [550, 557] on div "[PERSON_NAME] metal working. farm strong." at bounding box center [569, 617] width 970 height 125
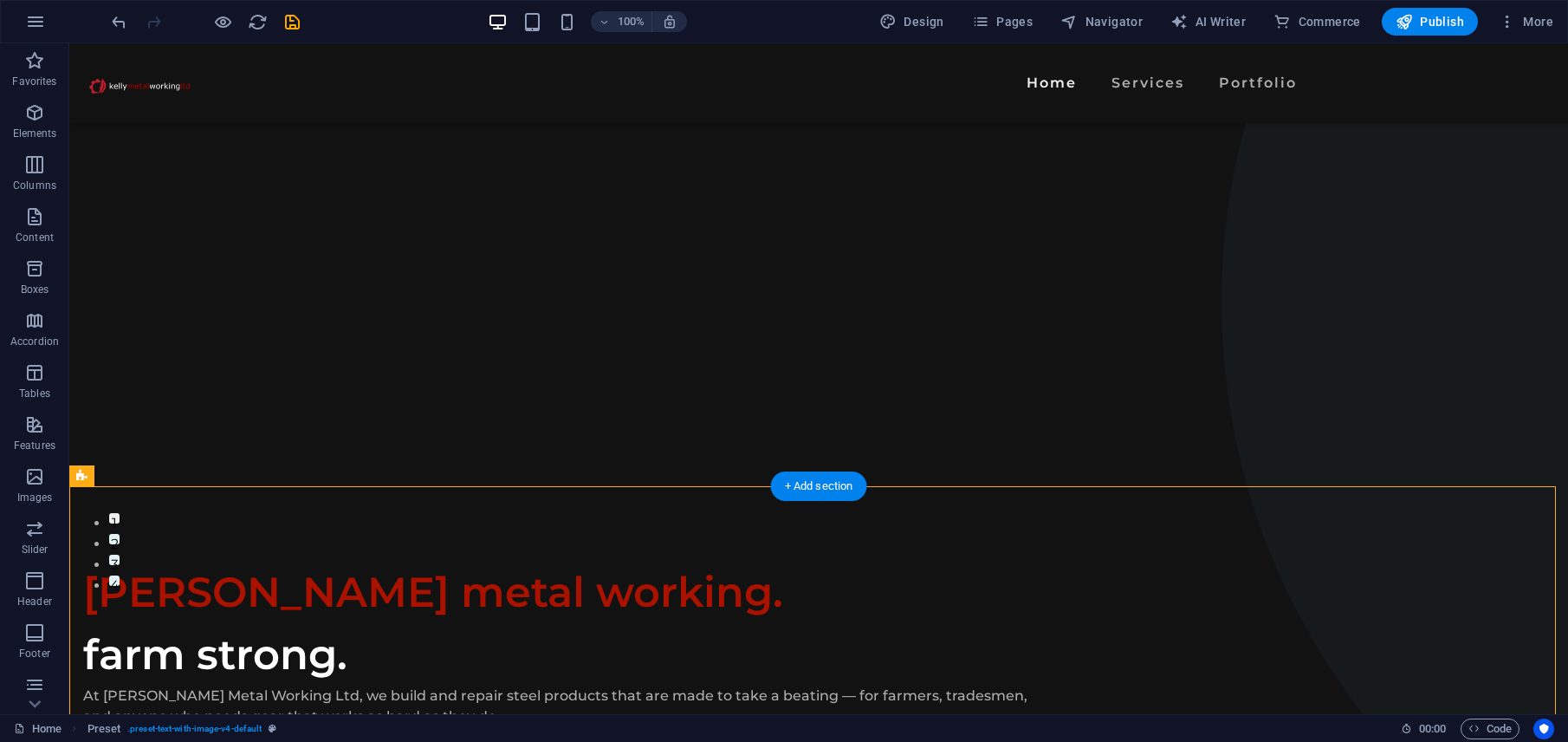
scroll to position [118, 0]
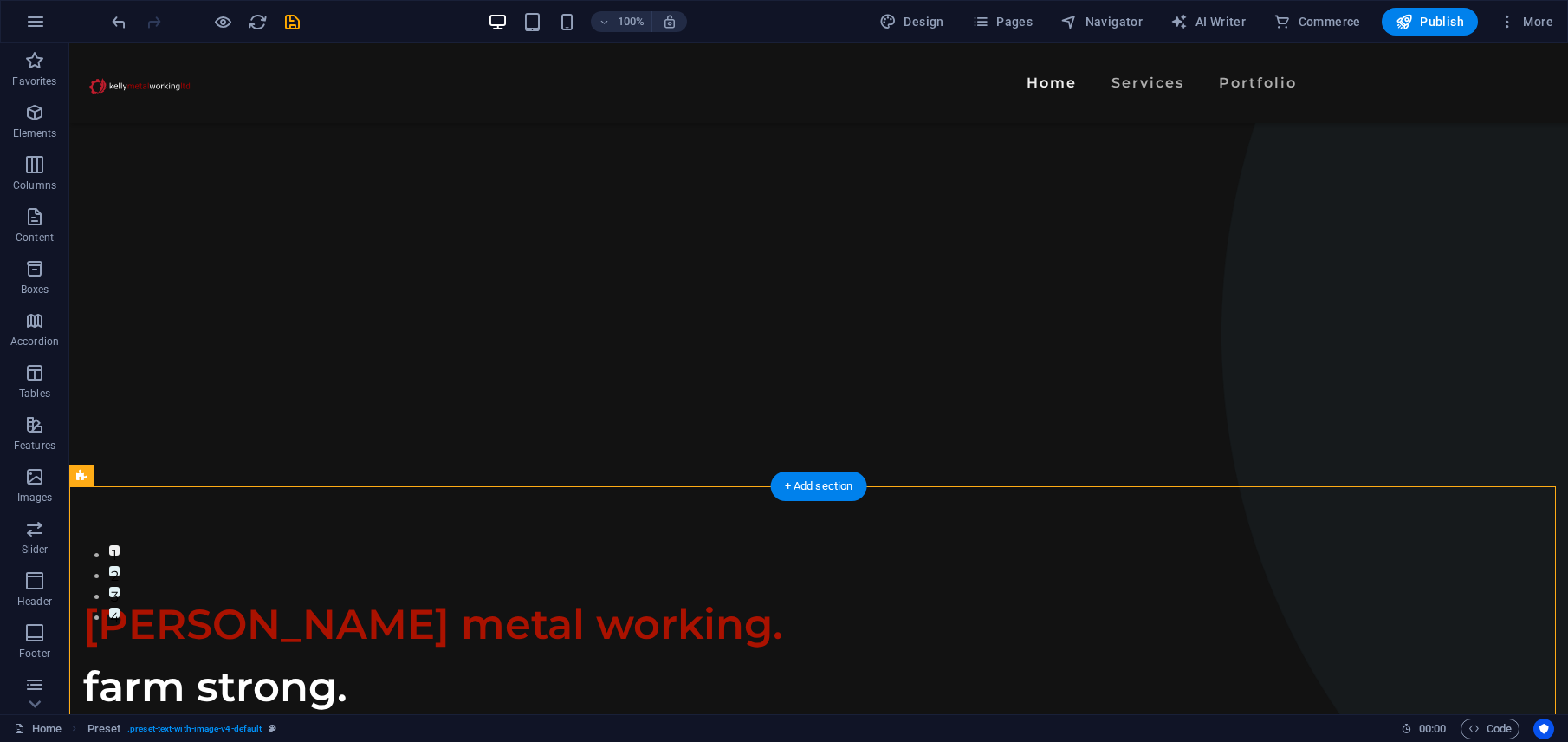
drag, startPoint x: 170, startPoint y: 517, endPoint x: 154, endPoint y: 132, distance: 385.3
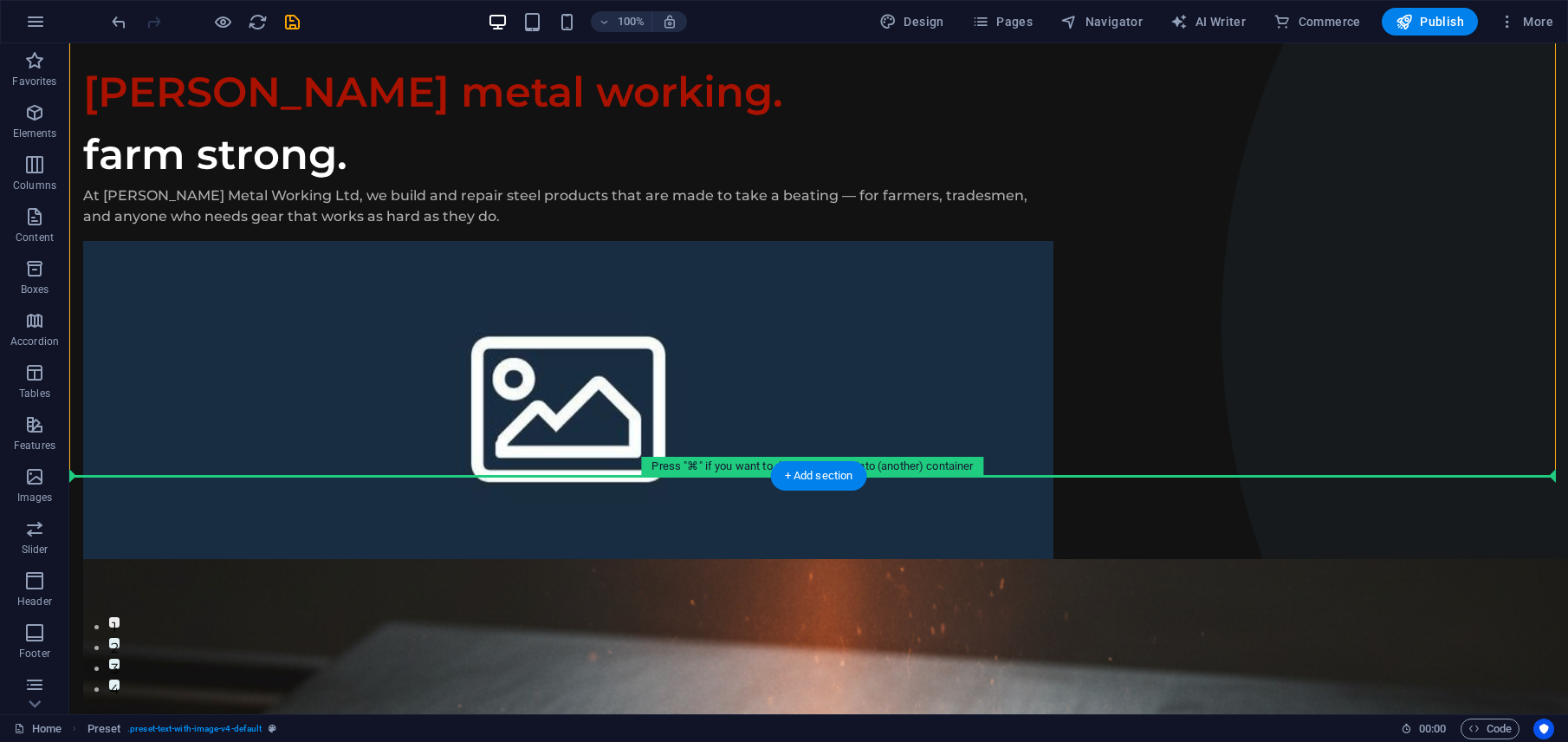
scroll to position [57, 0]
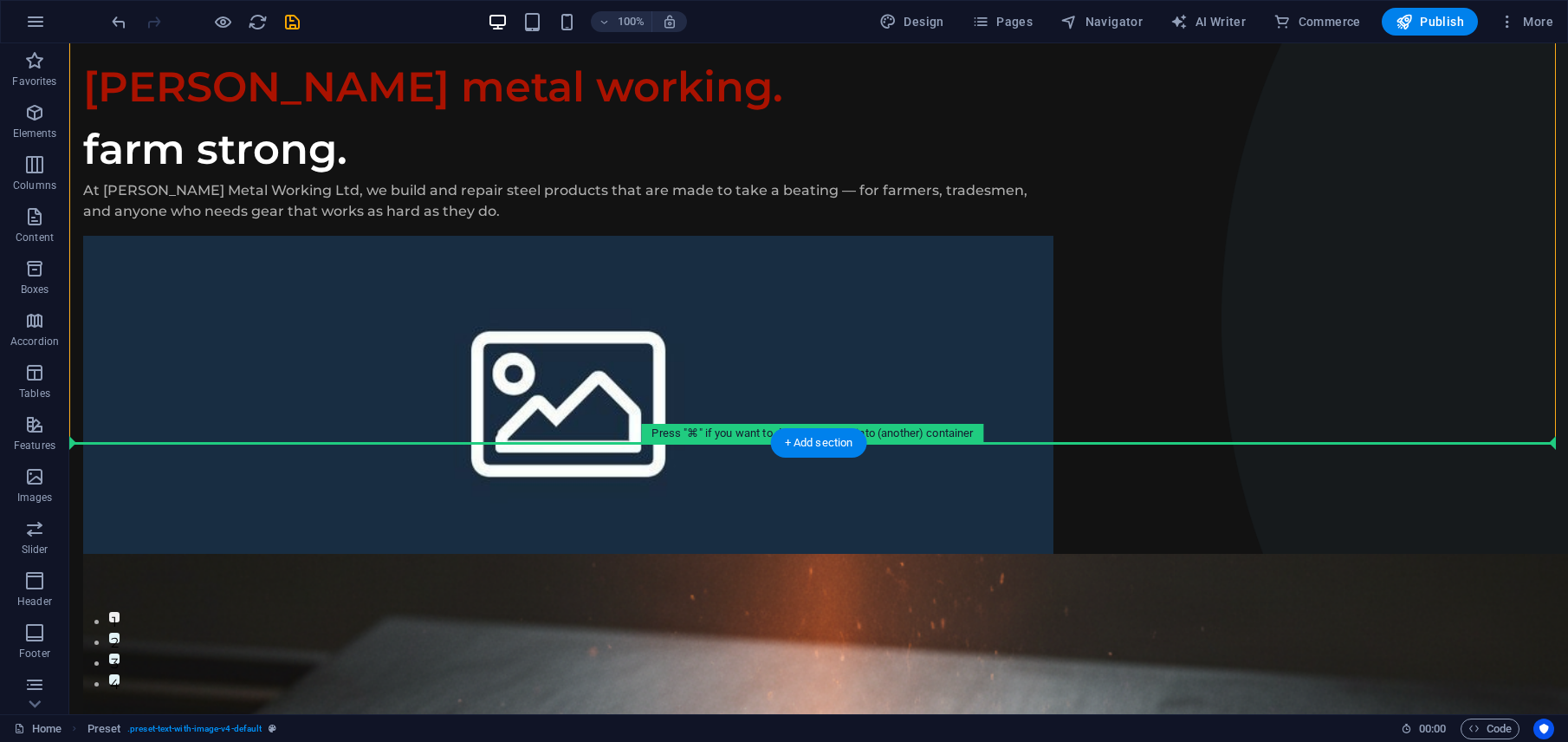
drag, startPoint x: 180, startPoint y: 94, endPoint x: 185, endPoint y: 583, distance: 489.0
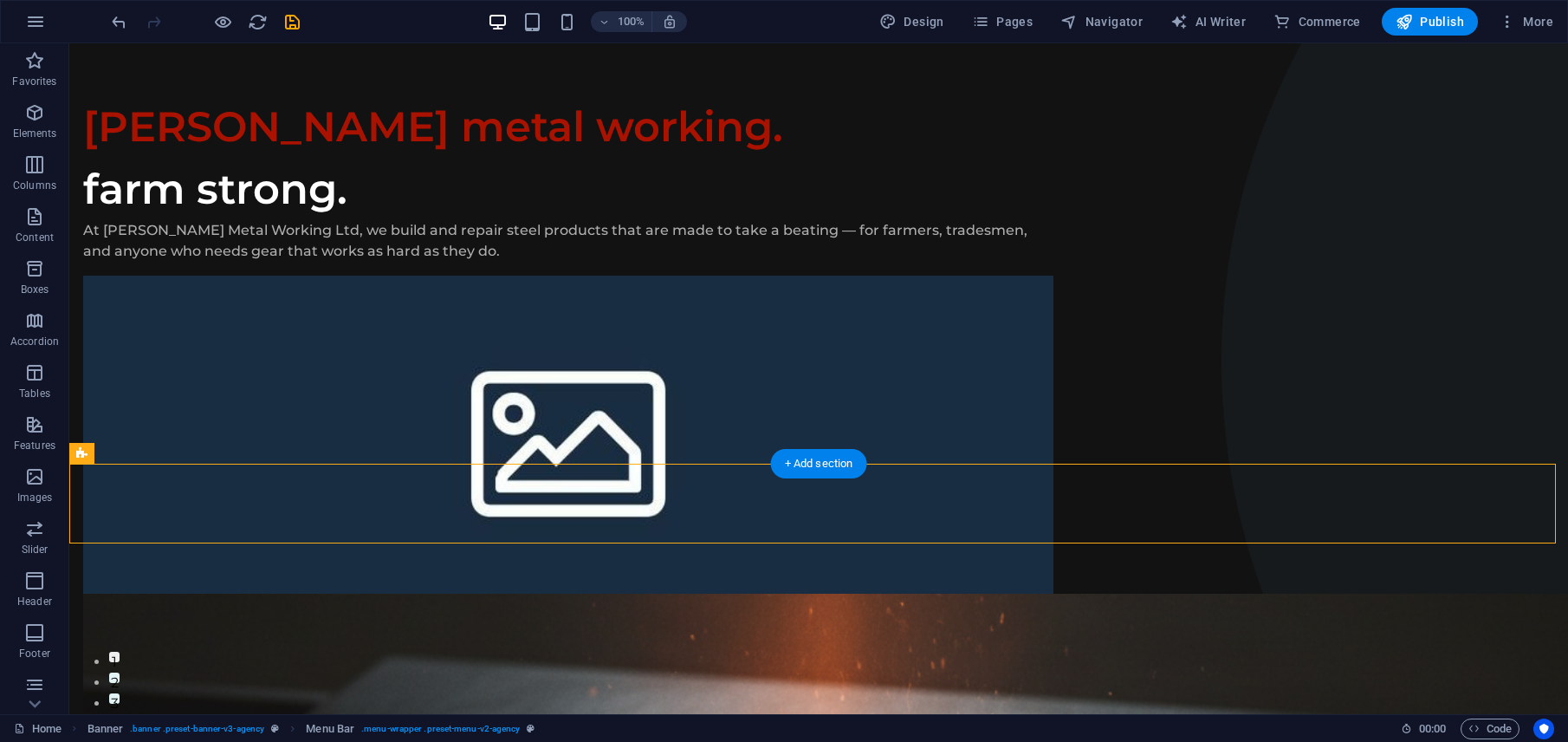
scroll to position [0, 0]
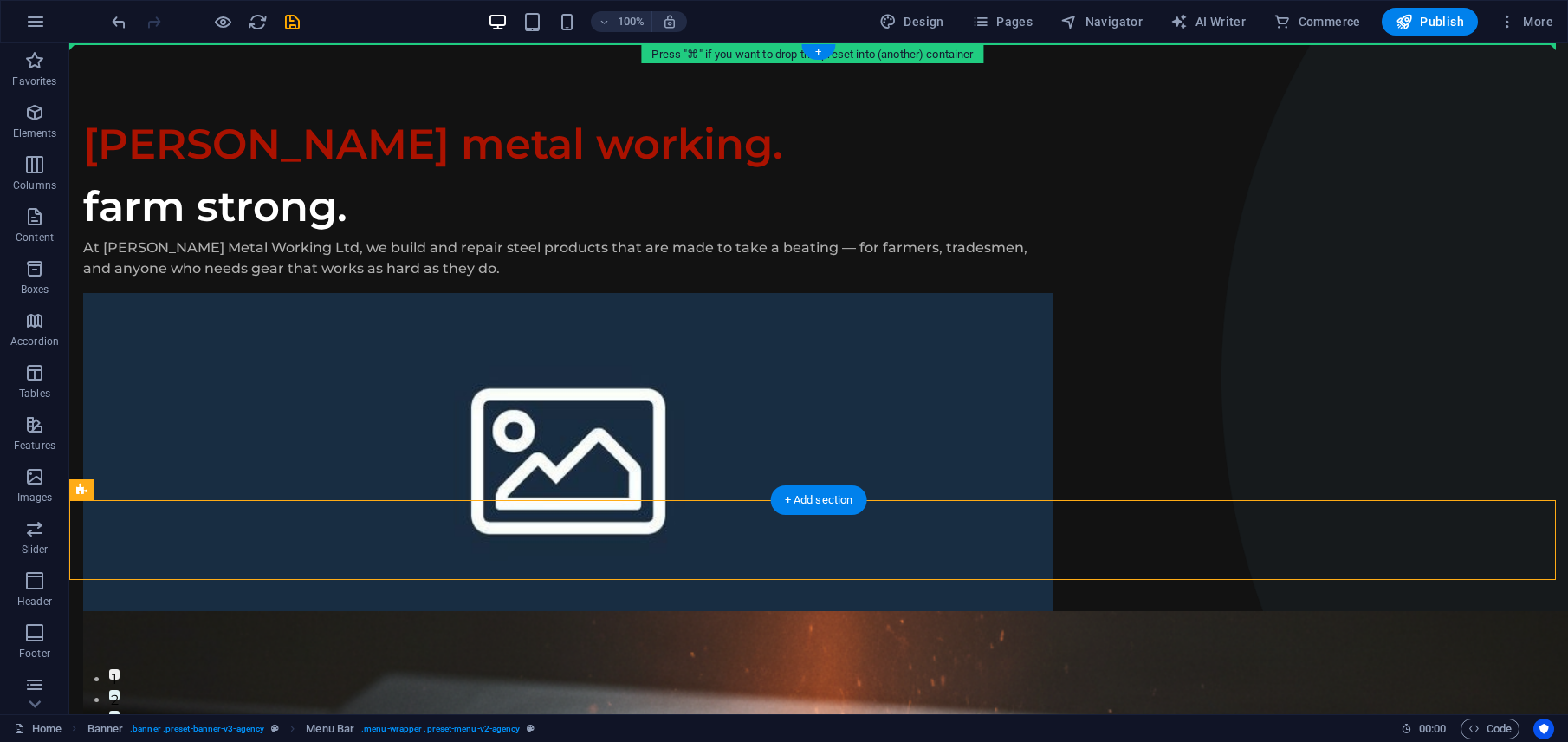
drag, startPoint x: 208, startPoint y: 477, endPoint x: 145, endPoint y: 48, distance: 433.6
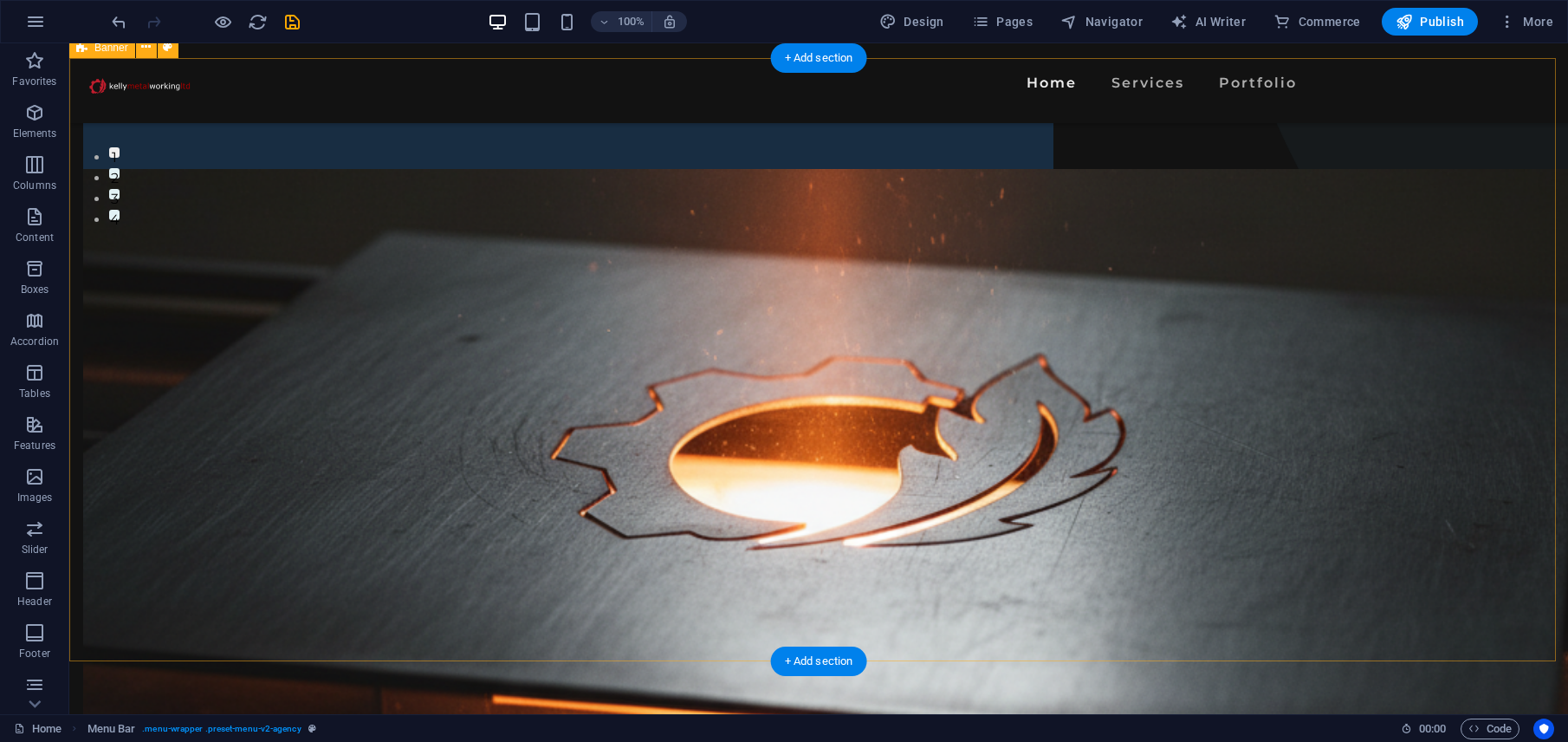
scroll to position [191, 0]
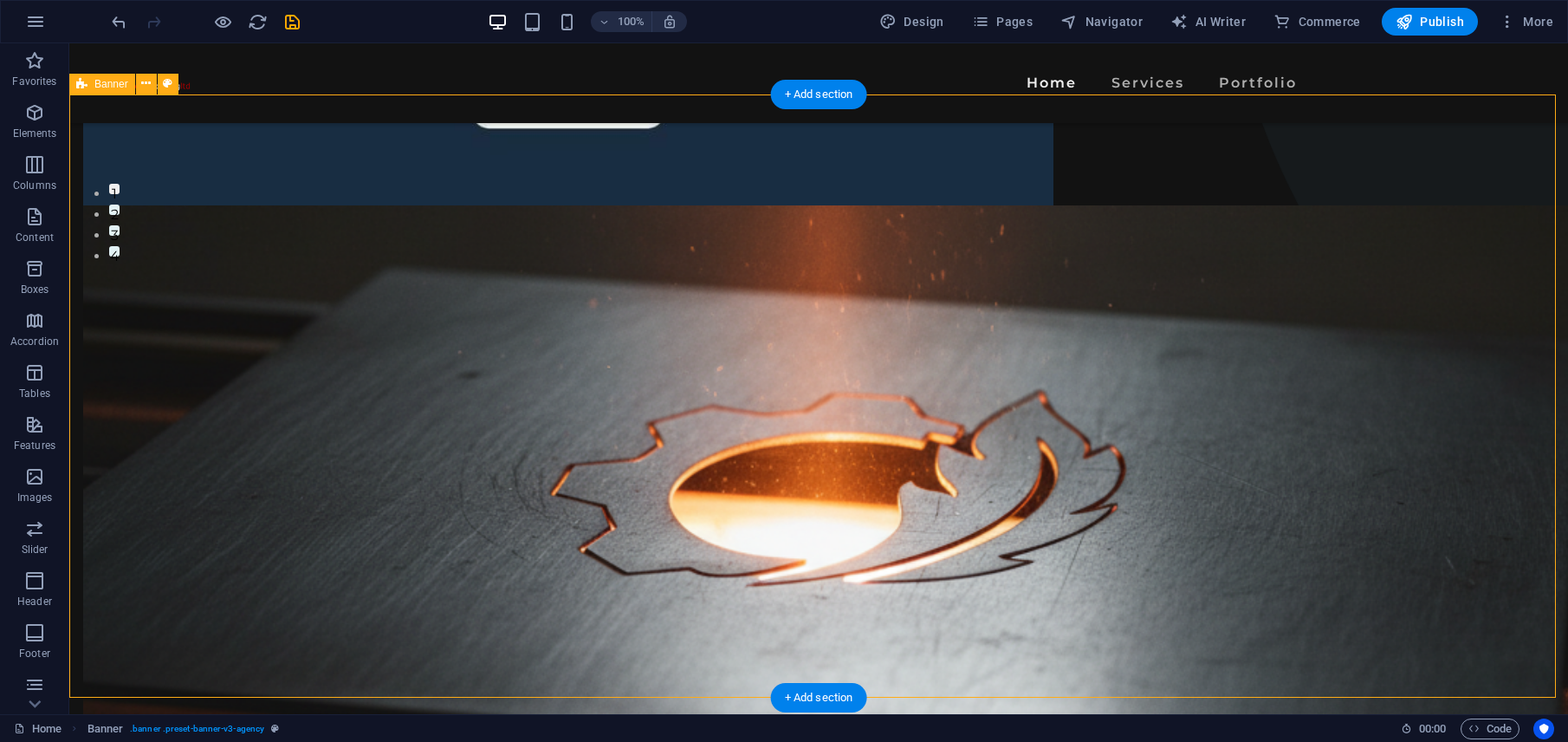
scroll to position [488, 0]
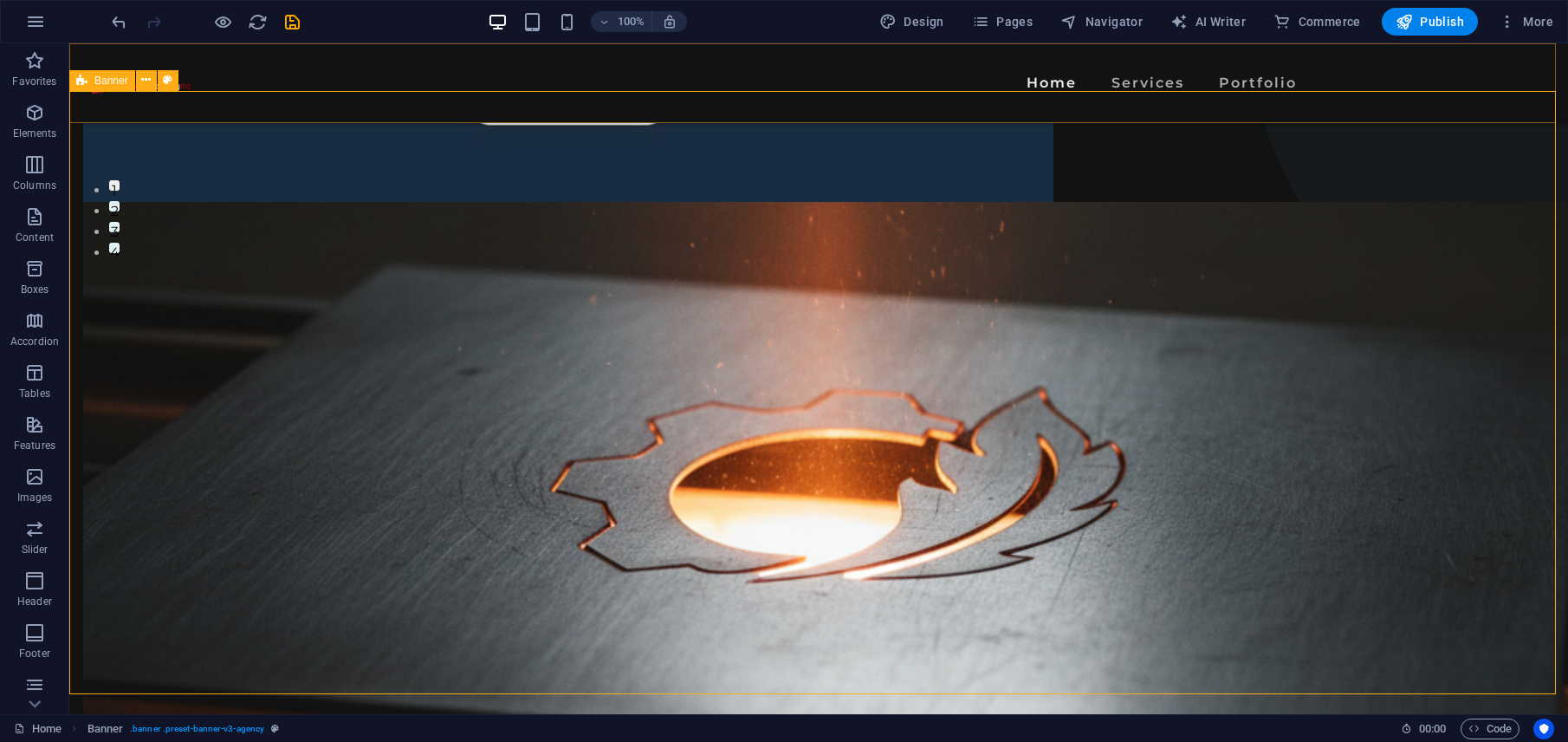
click at [93, 79] on div "Banner" at bounding box center [102, 81] width 66 height 21
click at [144, 82] on icon at bounding box center [146, 80] width 10 height 18
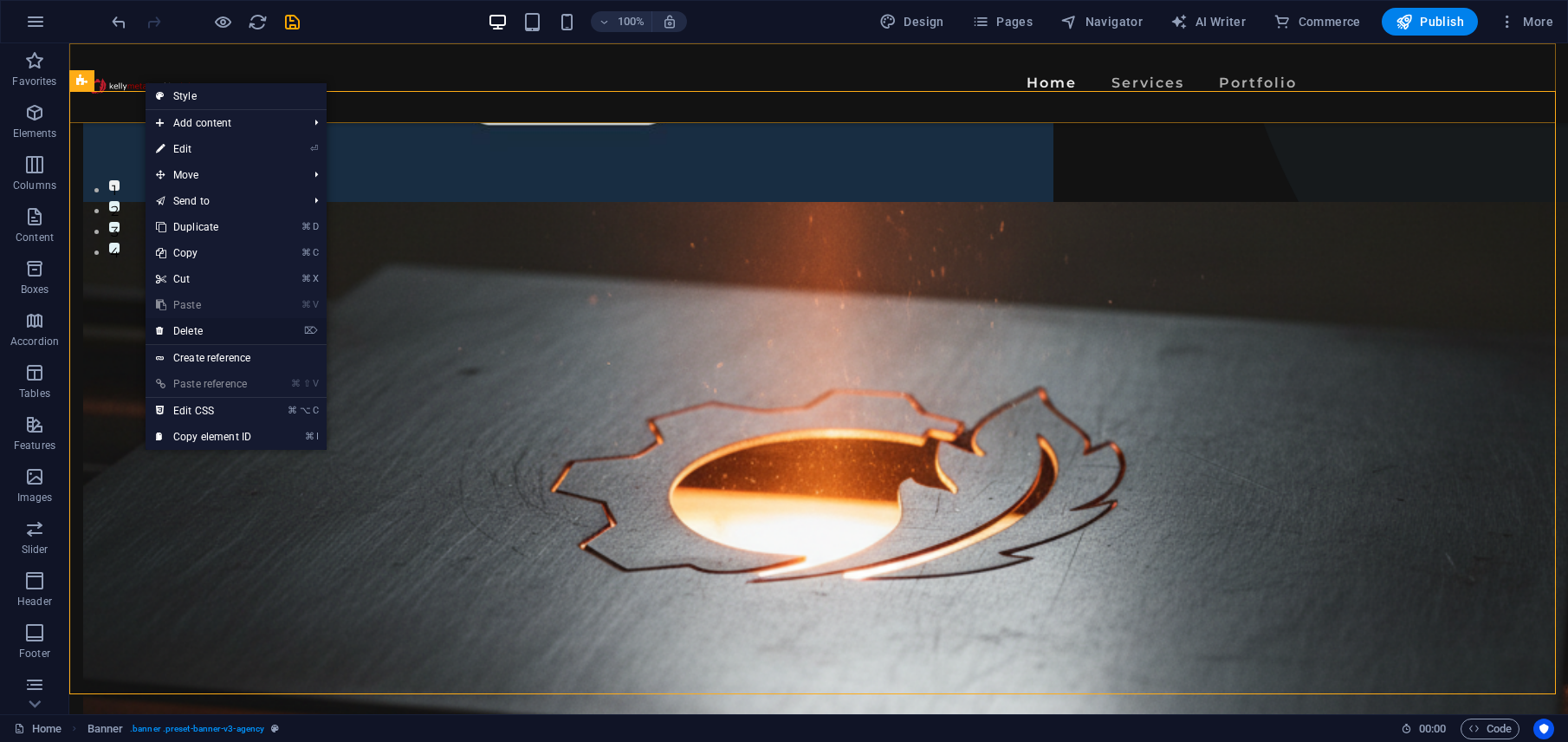
click at [219, 329] on link "⌦ Delete" at bounding box center [203, 331] width 116 height 26
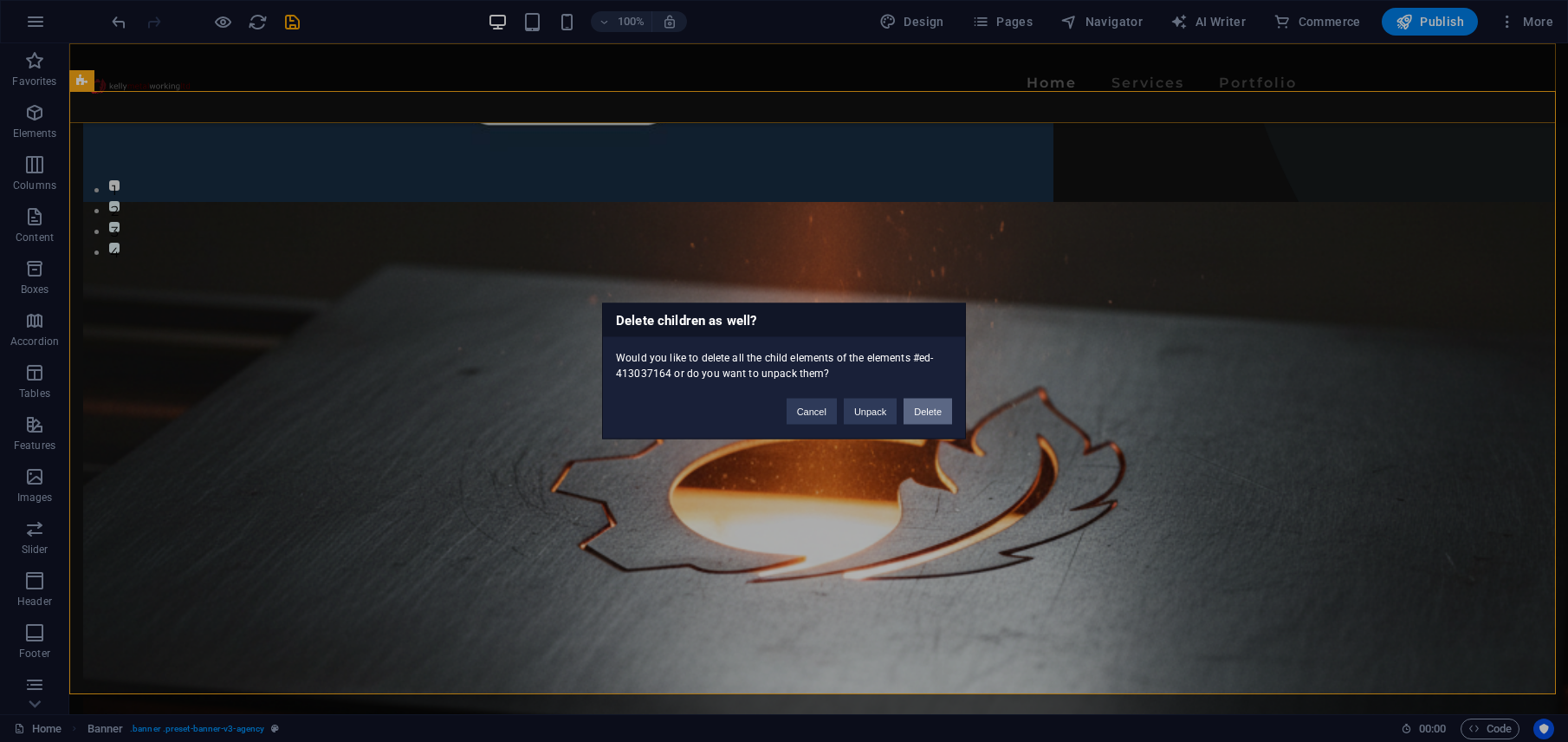
click at [921, 412] on button "Delete" at bounding box center [927, 411] width 48 height 26
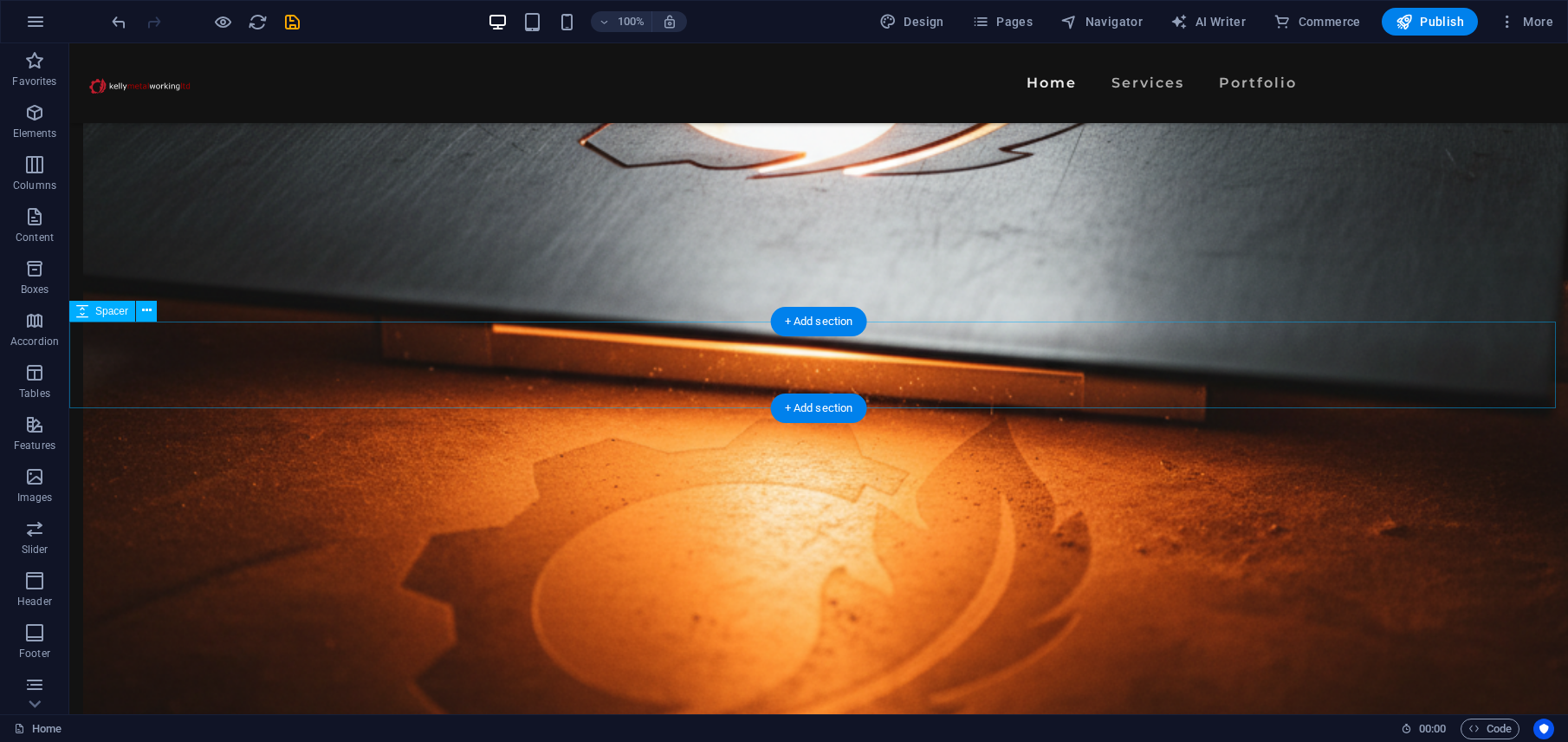
scroll to position [557, 0]
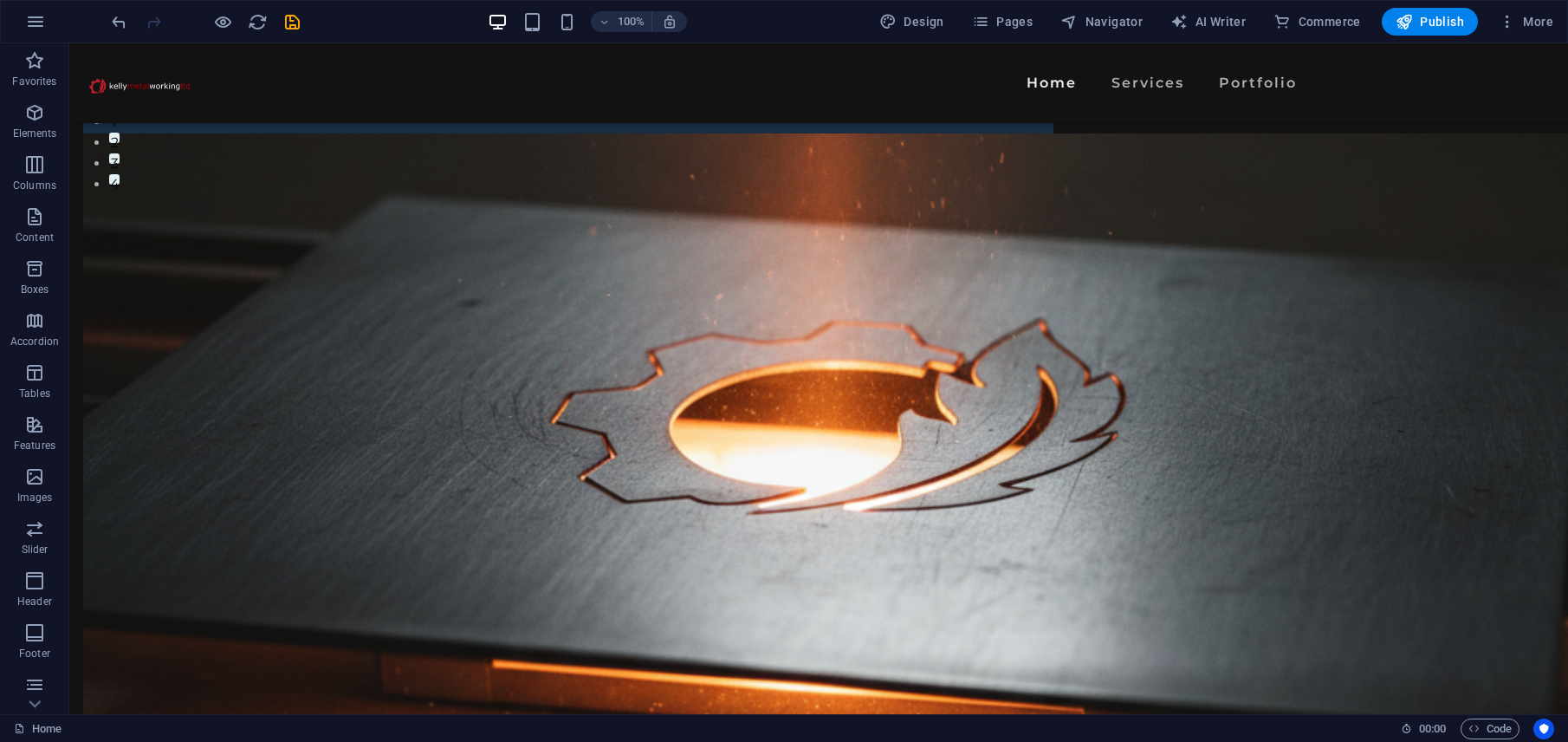
click at [1458, 1] on div "100% Design Pages Navigator AI Writer Commerce Publish More" at bounding box center [784, 21] width 1566 height 41
click at [1456, 17] on span "Publish" at bounding box center [1429, 22] width 68 height 17
